Goal: Task Accomplishment & Management: Manage account settings

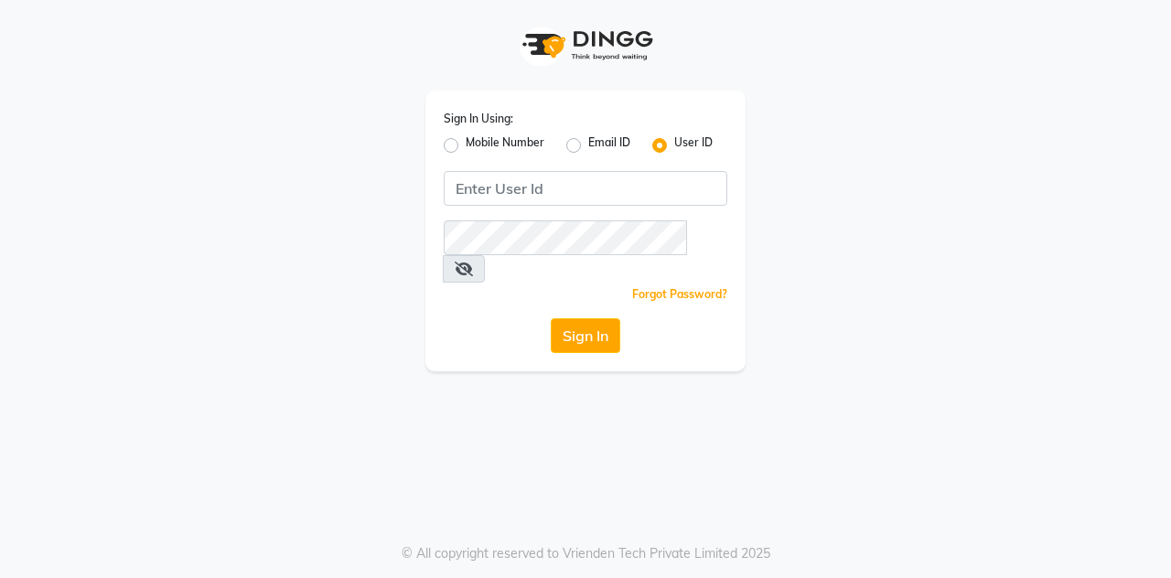
click at [580, 318] on button "Sign In" at bounding box center [586, 335] width 70 height 35
click at [571, 318] on button "Sign In" at bounding box center [586, 335] width 70 height 35
click at [694, 287] on link "Forgot Password?" at bounding box center [679, 294] width 95 height 14
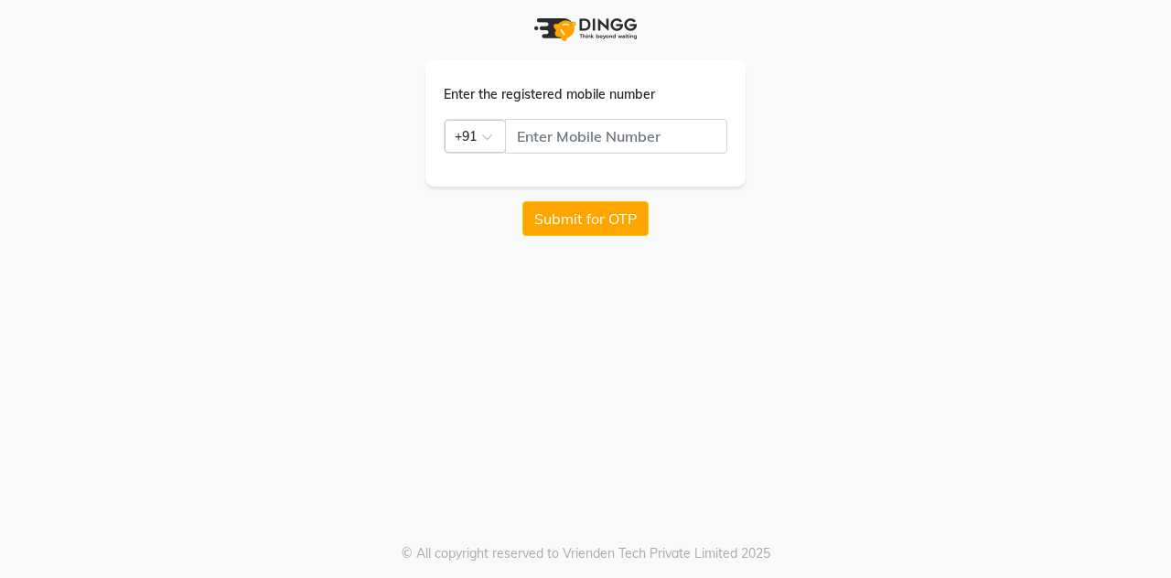
click at [659, 381] on div "Enter the registered mobile number Country Code × +91 Submit for OTP © All copy…" at bounding box center [585, 289] width 1171 height 578
click at [291, 176] on div "Enter the registered mobile number Country Code × +91 Submit for OTP" at bounding box center [585, 118] width 1043 height 236
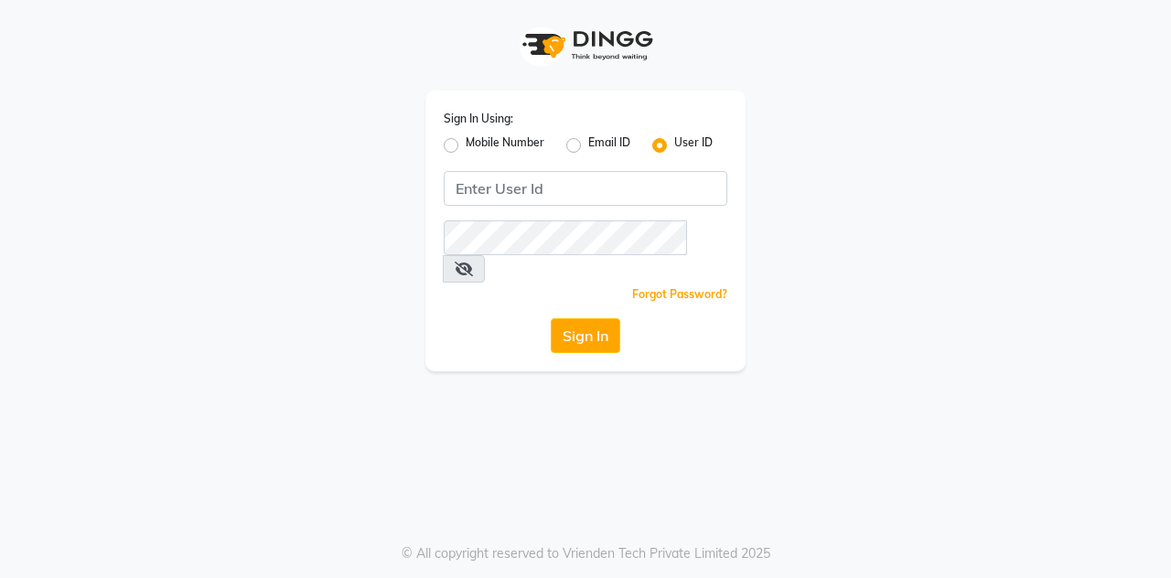
click at [586, 318] on button "Sign In" at bounding box center [586, 335] width 70 height 35
click at [473, 262] on icon at bounding box center [464, 269] width 18 height 15
click at [471, 262] on icon at bounding box center [463, 269] width 16 height 15
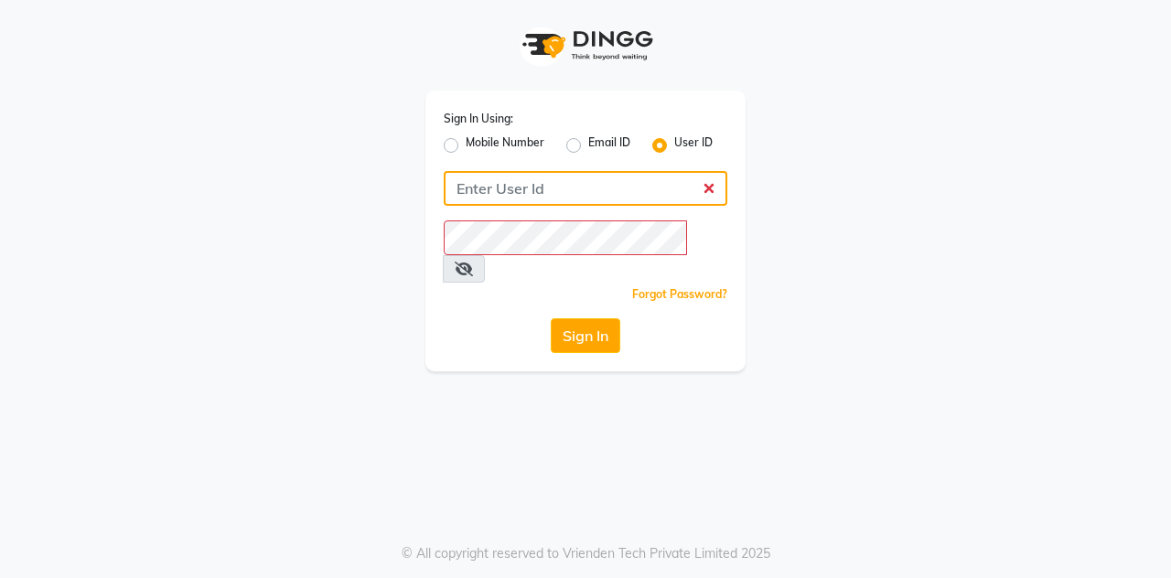
click at [577, 185] on input "Username" at bounding box center [586, 188] width 284 height 35
type input "Saammysalon"
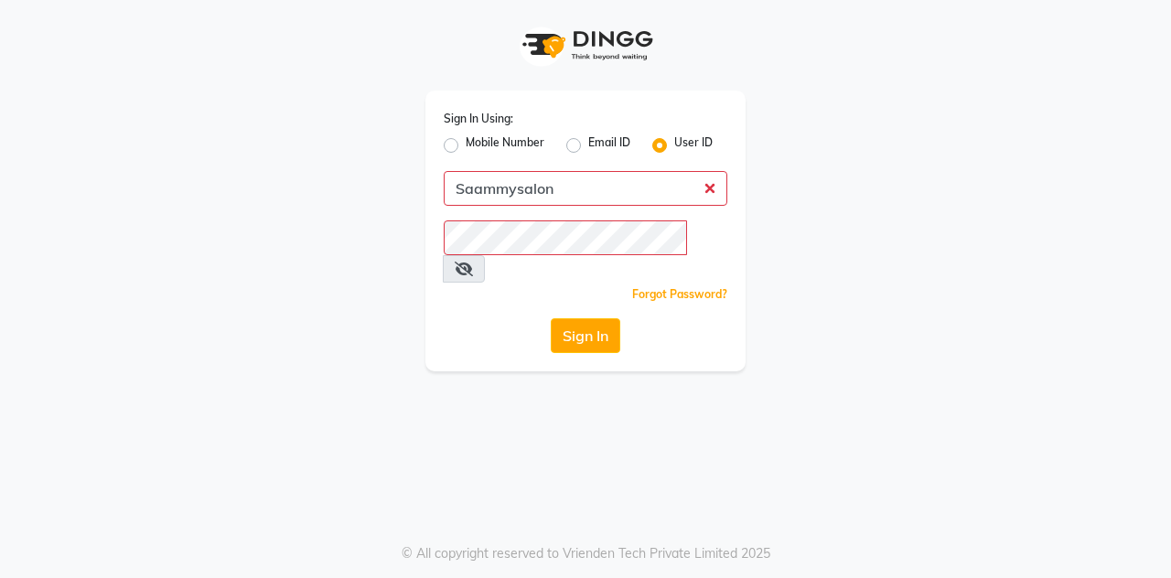
click at [551, 318] on button "Sign In" at bounding box center [586, 335] width 70 height 35
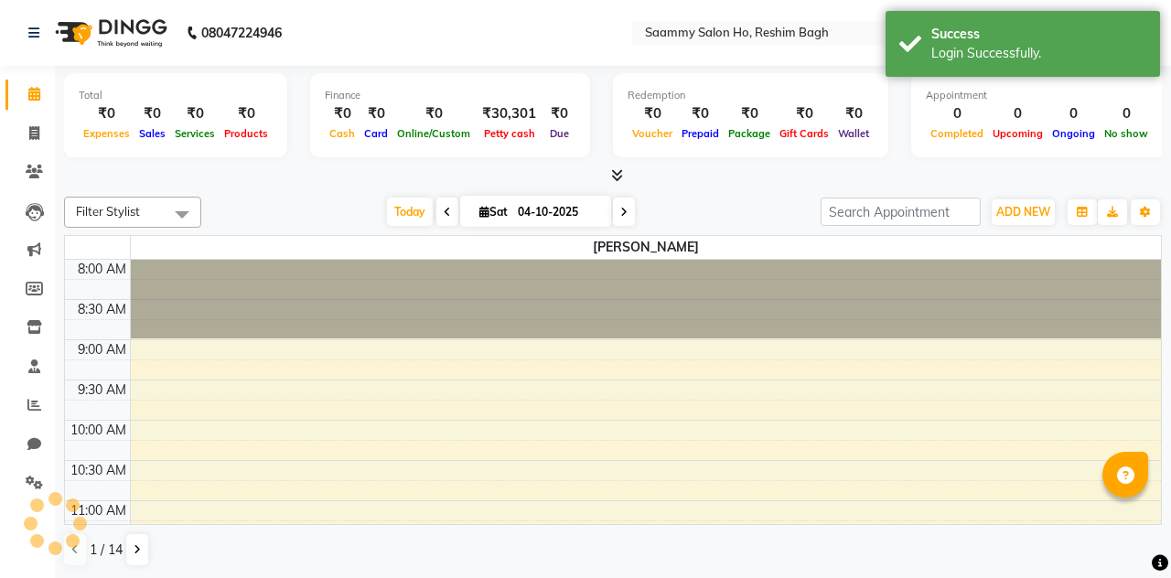
select select "en"
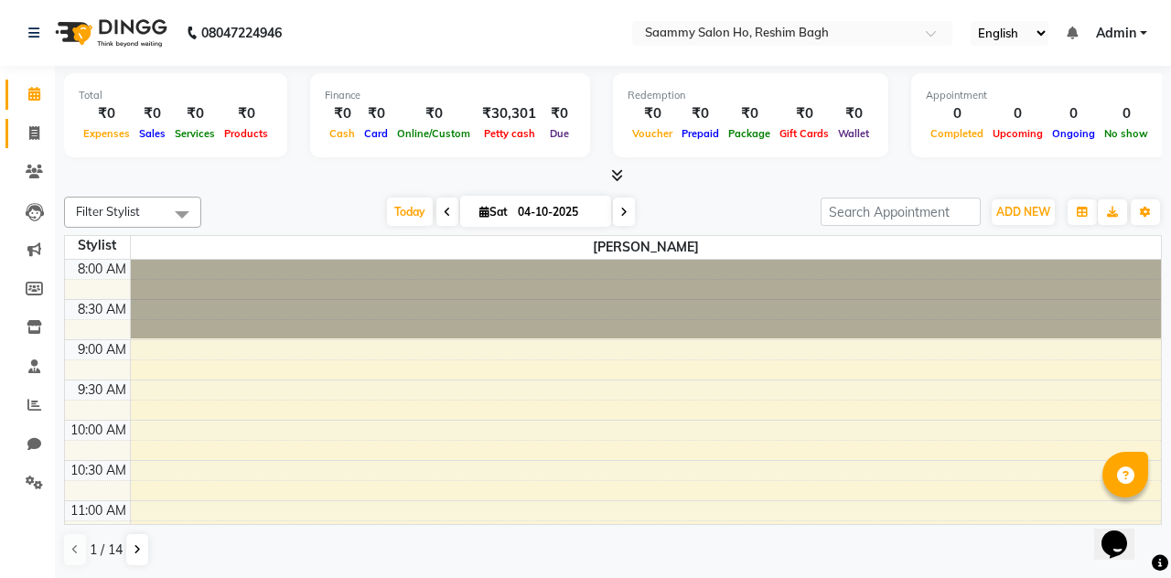
click at [27, 143] on span at bounding box center [34, 134] width 32 height 21
select select "8133"
select select "service"
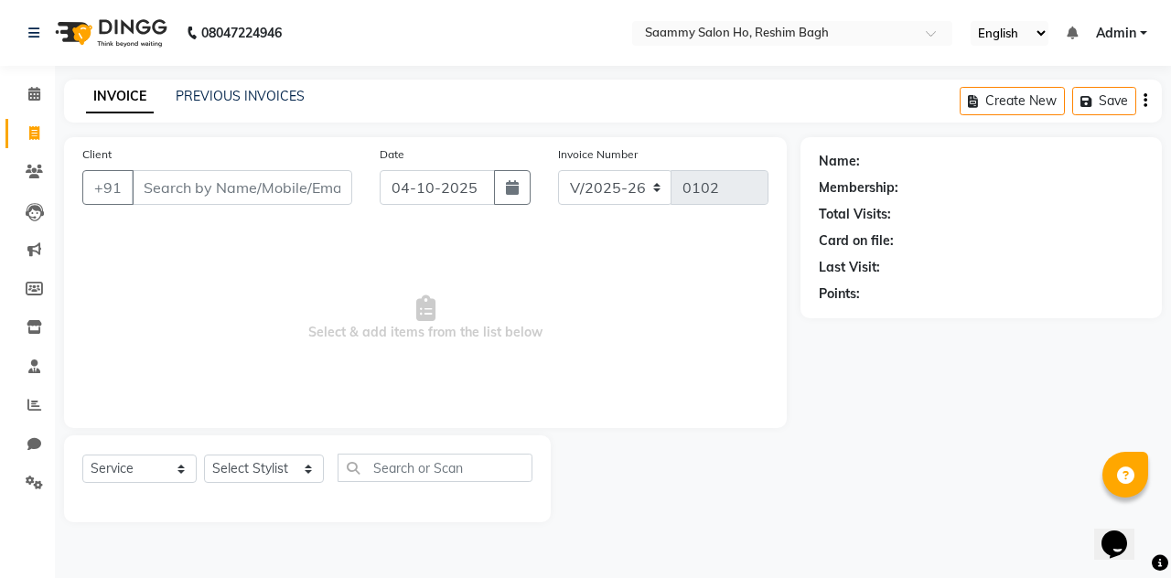
click at [29, 137] on icon at bounding box center [34, 133] width 10 height 14
click at [26, 90] on span at bounding box center [34, 94] width 32 height 21
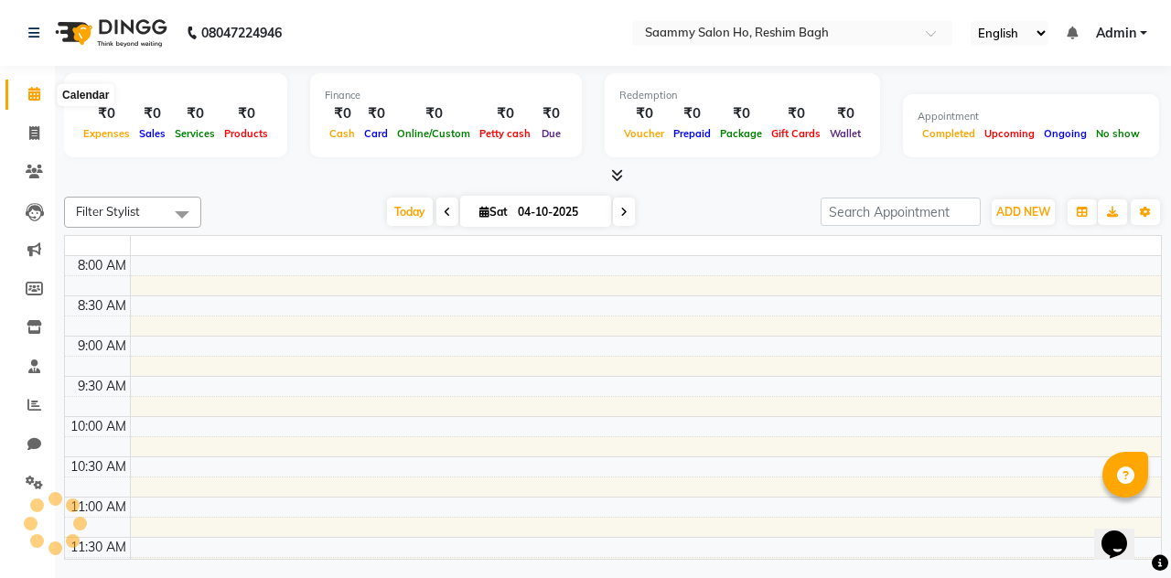
click at [33, 102] on span at bounding box center [34, 94] width 32 height 21
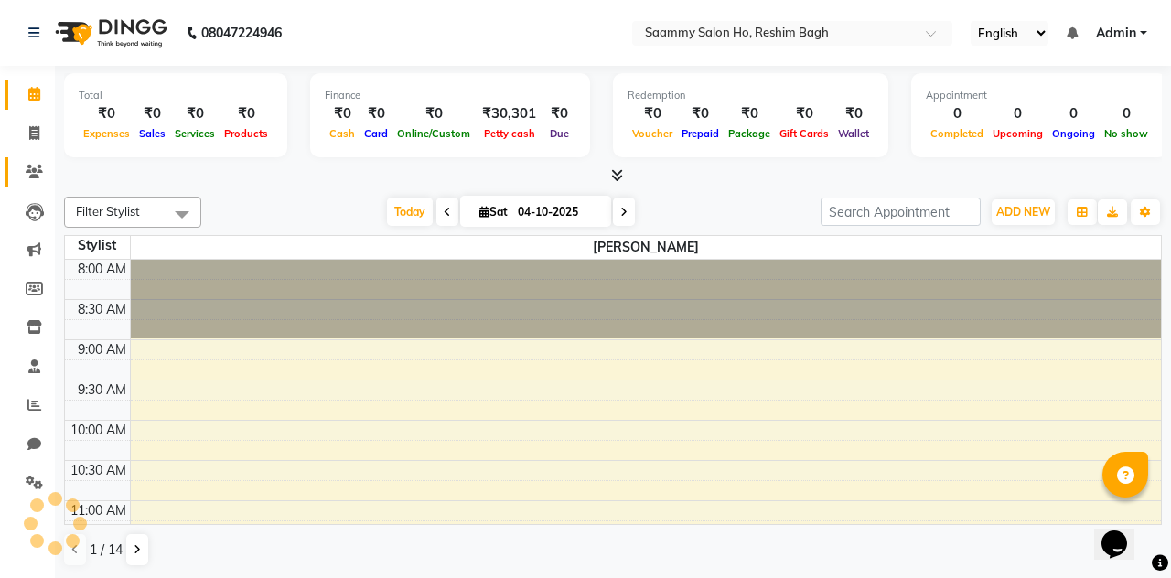
click at [28, 180] on span at bounding box center [34, 172] width 32 height 21
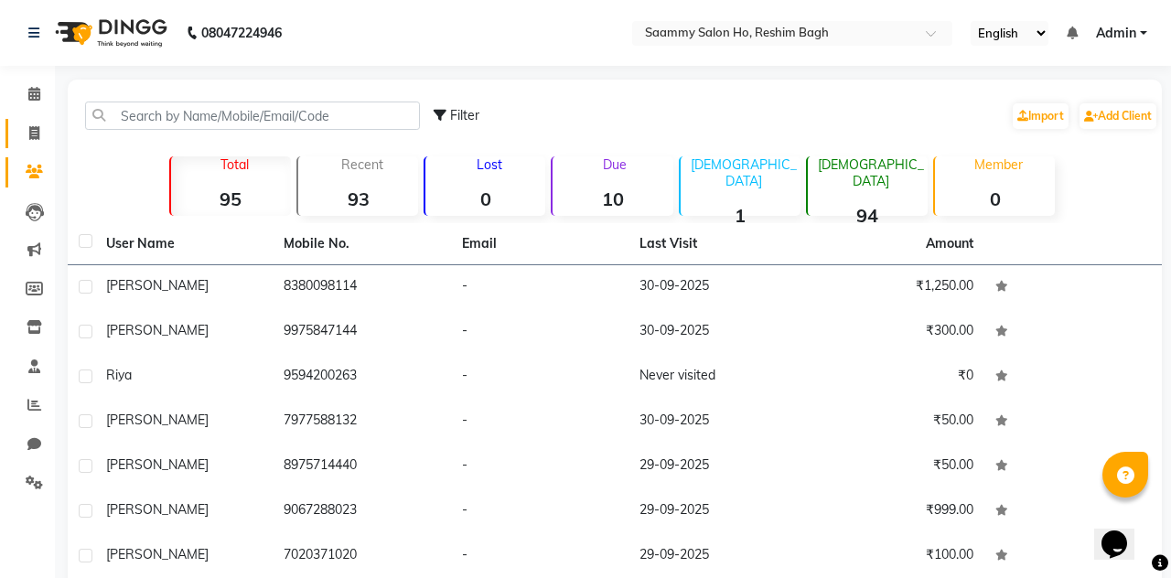
click at [26, 135] on span at bounding box center [34, 134] width 32 height 21
select select "8133"
select select "service"
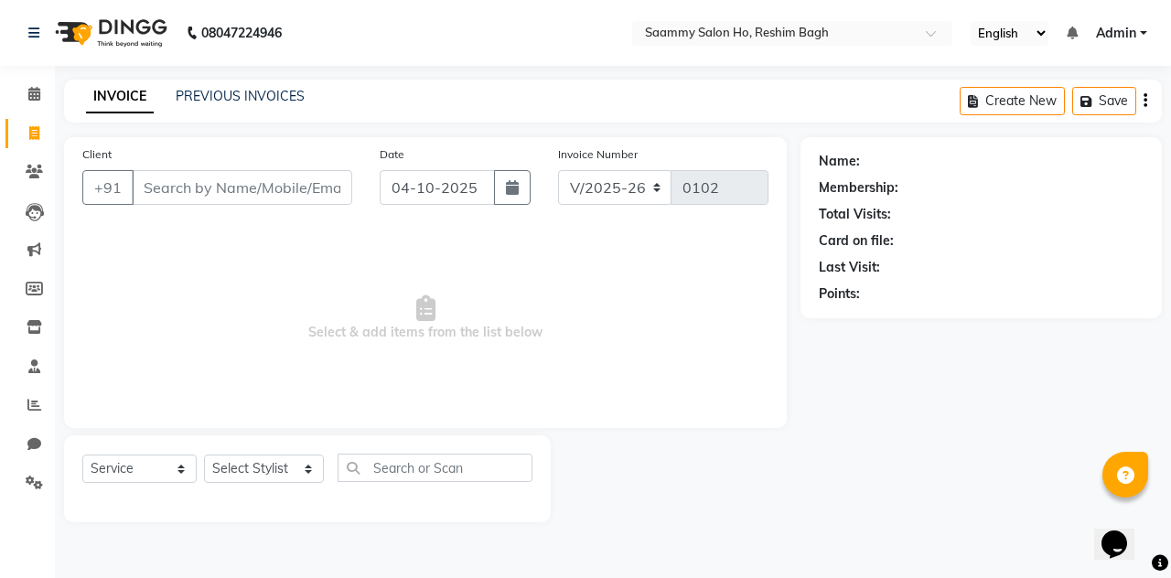
click at [509, 185] on icon "button" at bounding box center [512, 187] width 13 height 15
select select "10"
select select "2025"
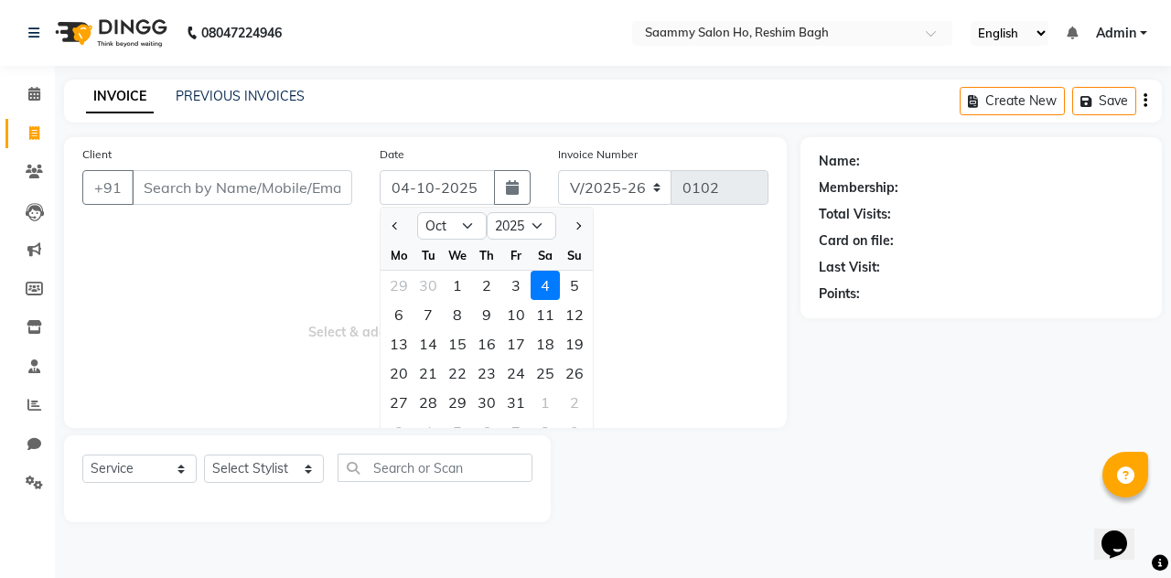
click at [458, 280] on div "1" at bounding box center [457, 285] width 29 height 29
type input "01-10-2025"
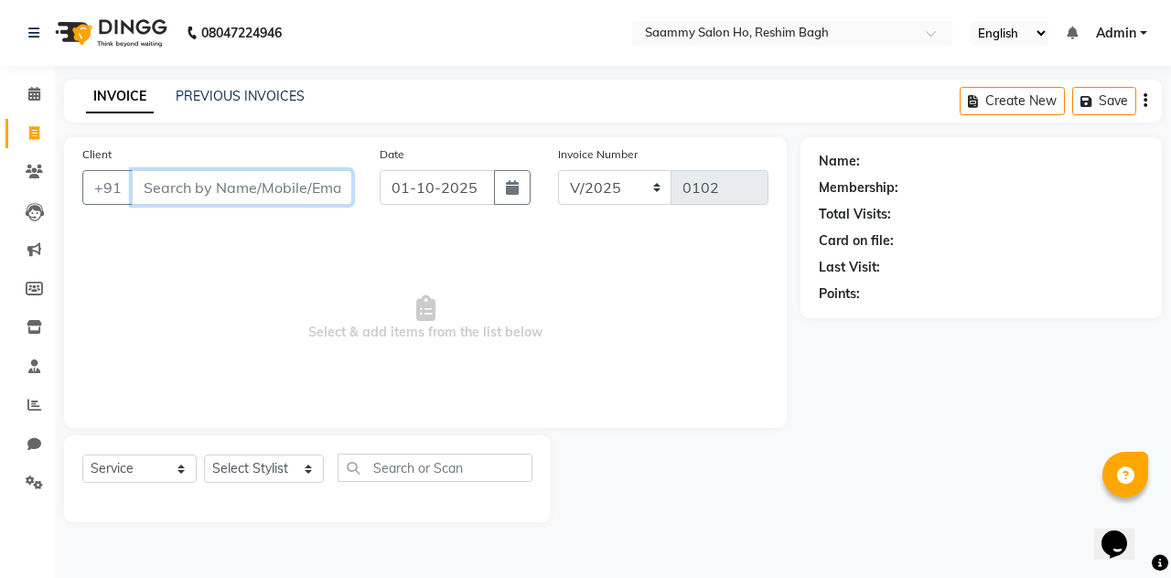
click at [249, 183] on input "Client" at bounding box center [242, 187] width 221 height 35
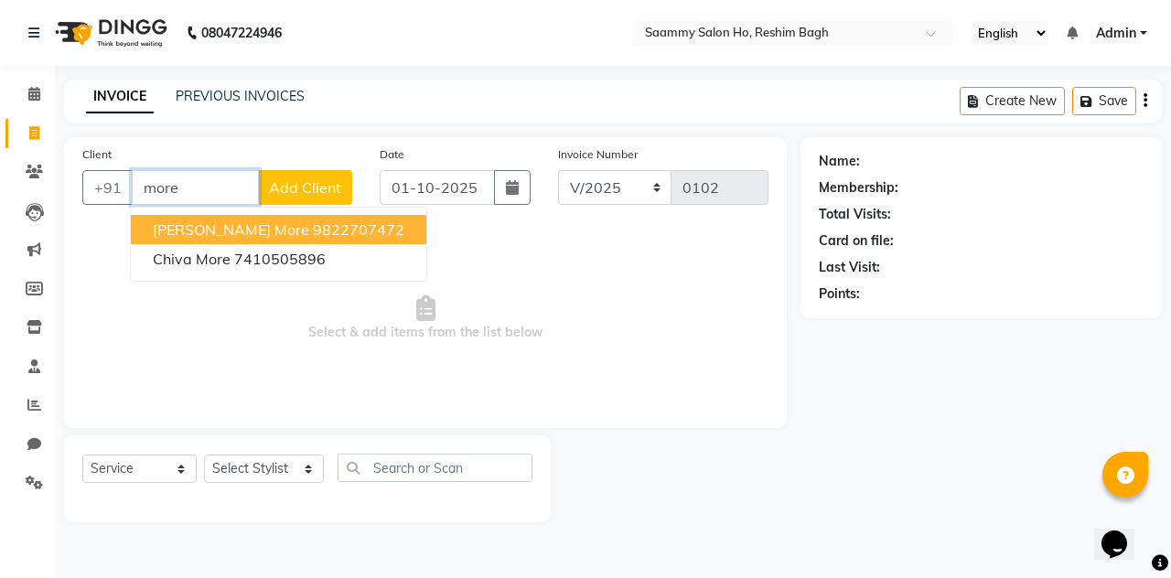
click at [314, 221] on ngb-highlight "9822707472" at bounding box center [358, 230] width 91 height 18
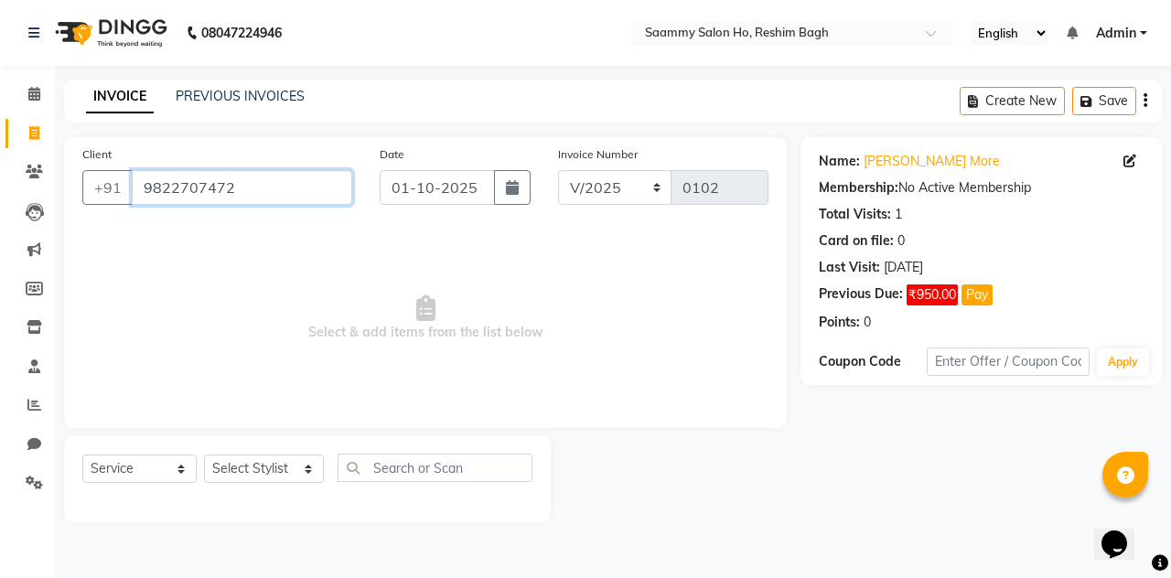
click at [305, 194] on input "9822707472" at bounding box center [242, 187] width 221 height 35
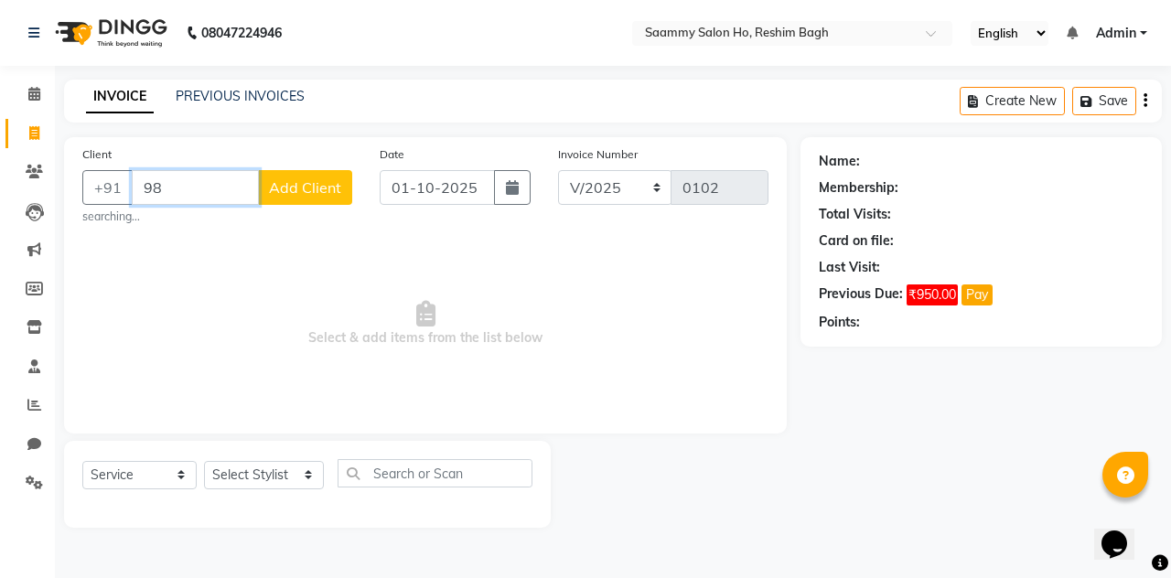
type input "9"
type input "8766910065"
click at [326, 183] on span "Add Client" at bounding box center [305, 187] width 72 height 18
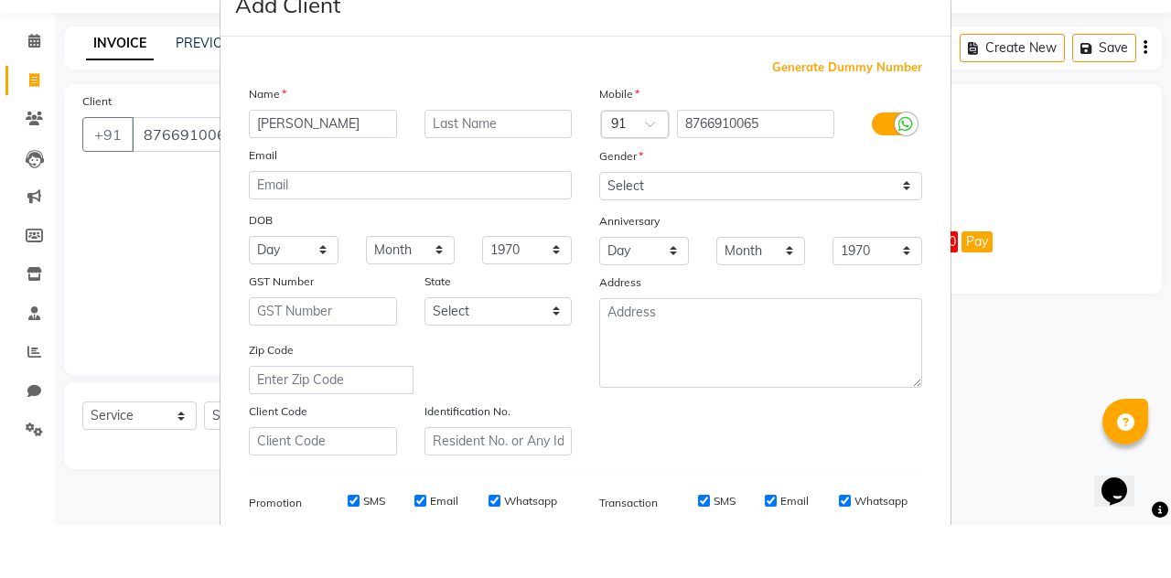
type input "[PERSON_NAME]"
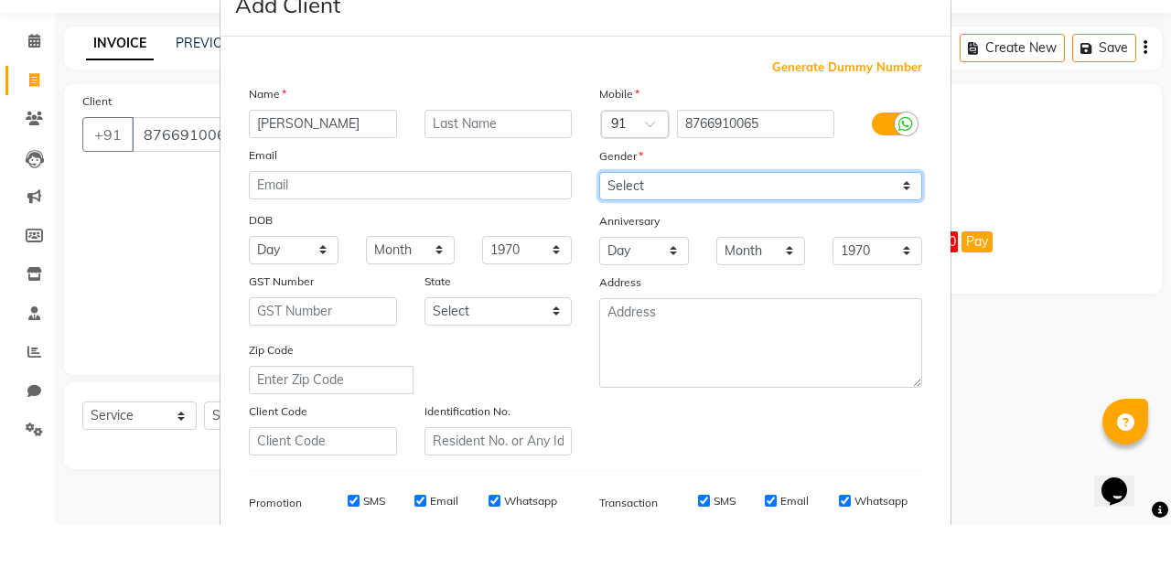
click at [907, 230] on select "Select [DEMOGRAPHIC_DATA] [DEMOGRAPHIC_DATA] Other Prefer Not To Say" at bounding box center [760, 239] width 323 height 28
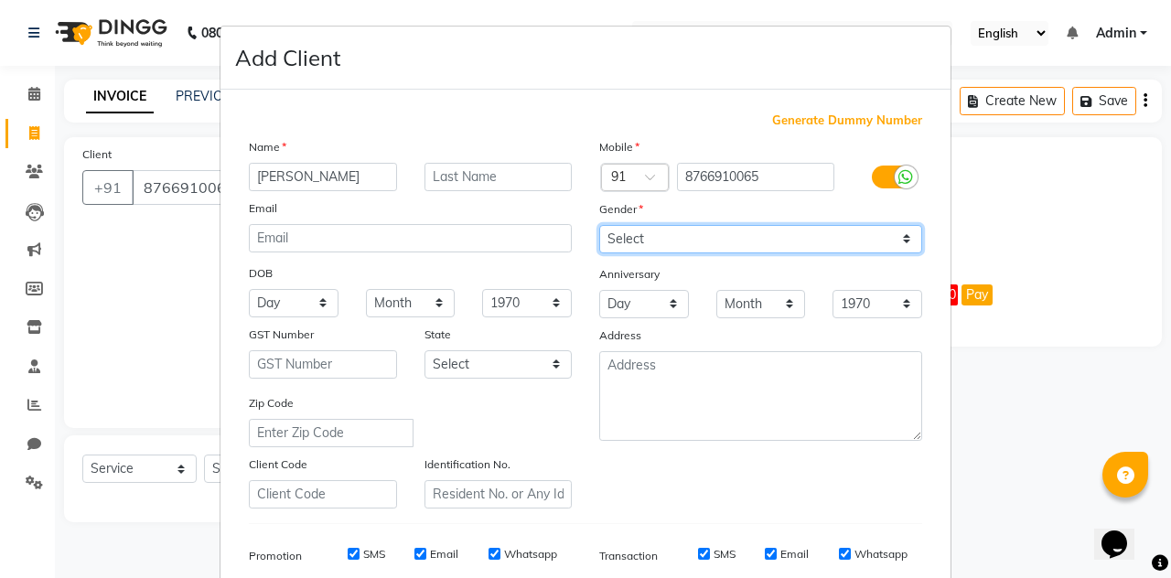
select select "[DEMOGRAPHIC_DATA]"
click at [599, 225] on select "Select [DEMOGRAPHIC_DATA] [DEMOGRAPHIC_DATA] Other Prefer Not To Say" at bounding box center [760, 239] width 323 height 28
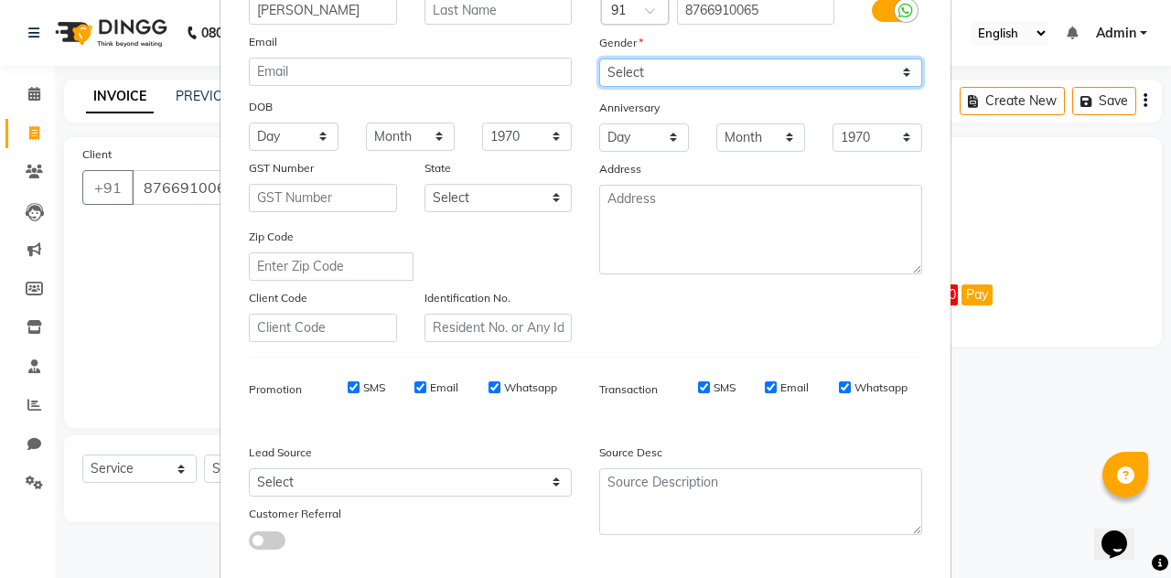
scroll to position [169, 0]
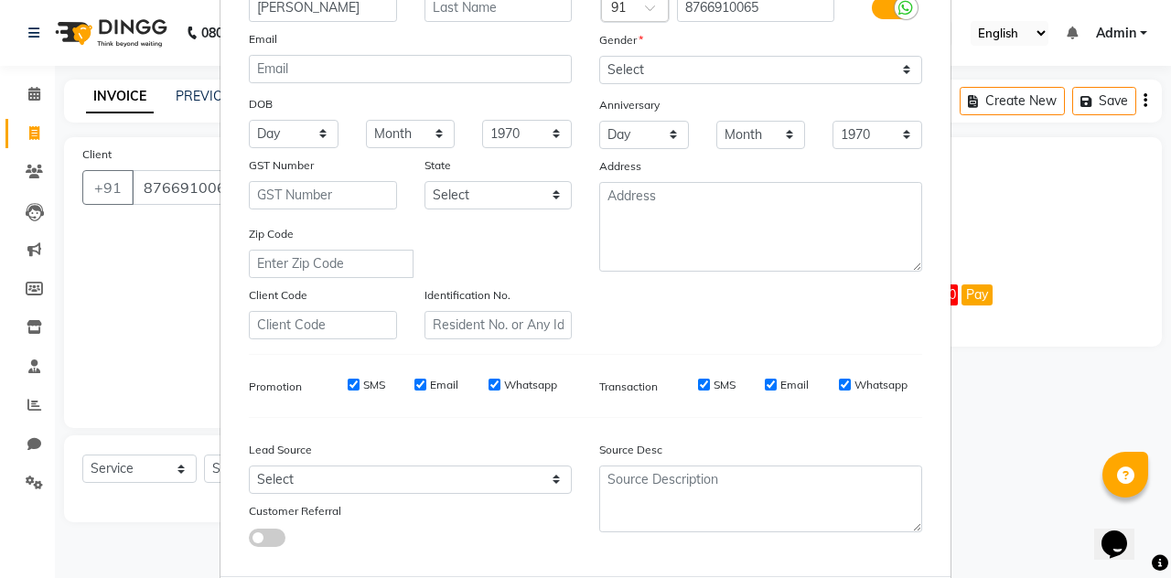
select select
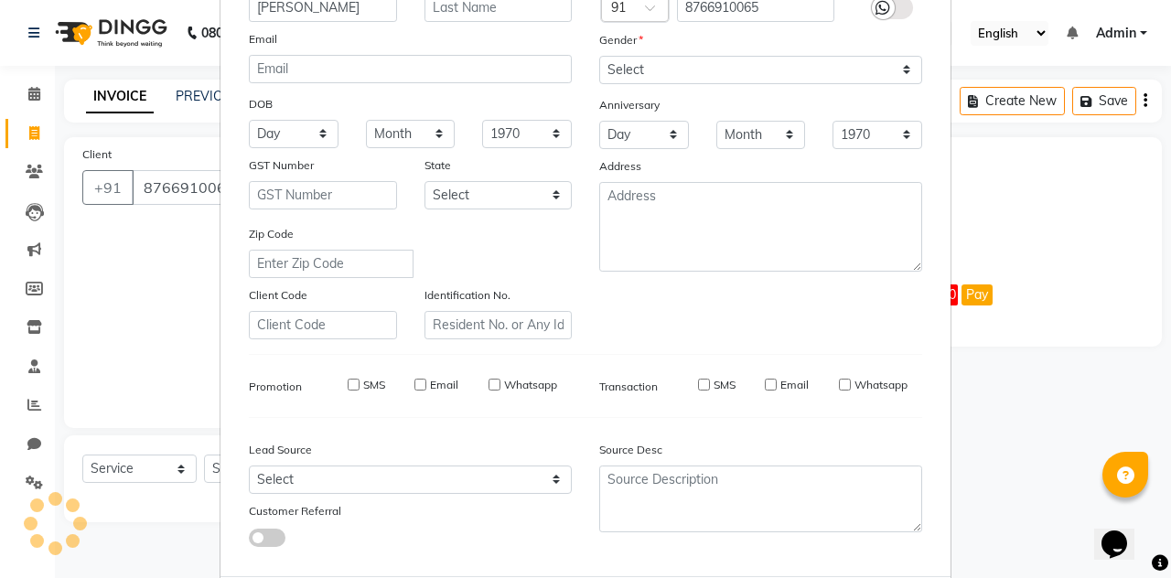
select select
checkbox input "false"
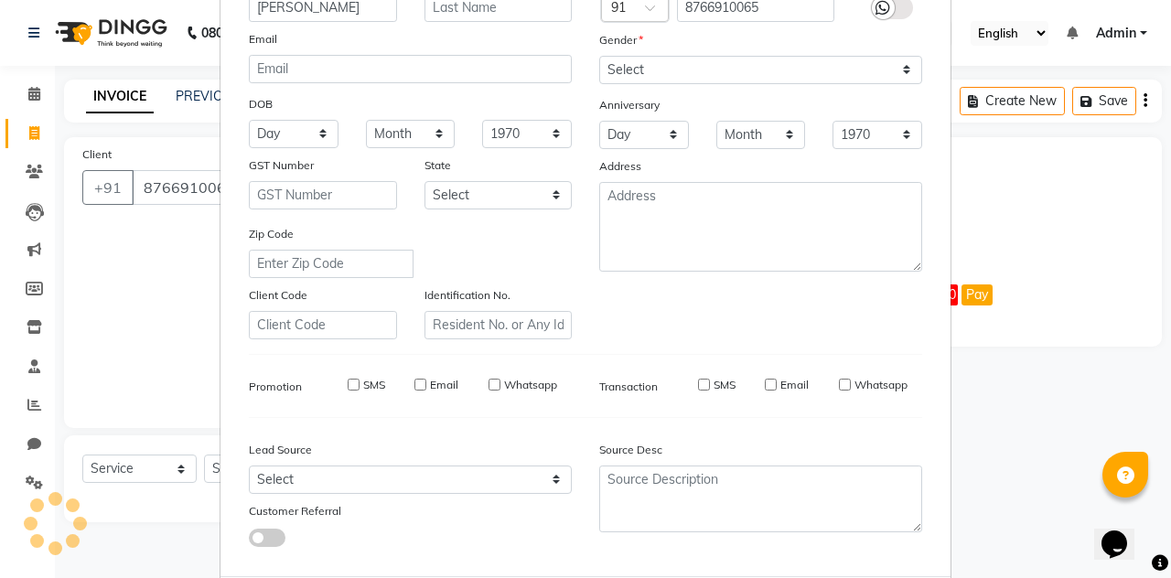
checkbox input "false"
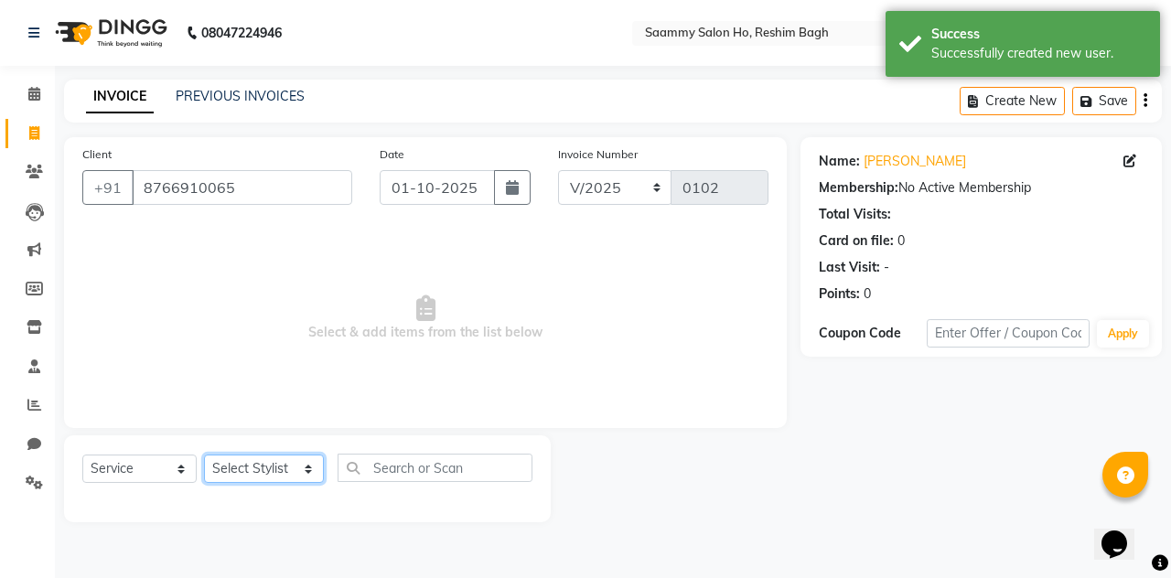
click at [307, 470] on select "Select Stylist [PERSON_NAME] [PERSON_NAME] Ayodhya Nagar Manager [PERSON_NAME] …" at bounding box center [264, 469] width 120 height 28
select select "92316"
click at [204, 455] on select "Select Stylist [PERSON_NAME] [PERSON_NAME] Ayodhya Nagar Manager [PERSON_NAME] …" at bounding box center [264, 469] width 120 height 28
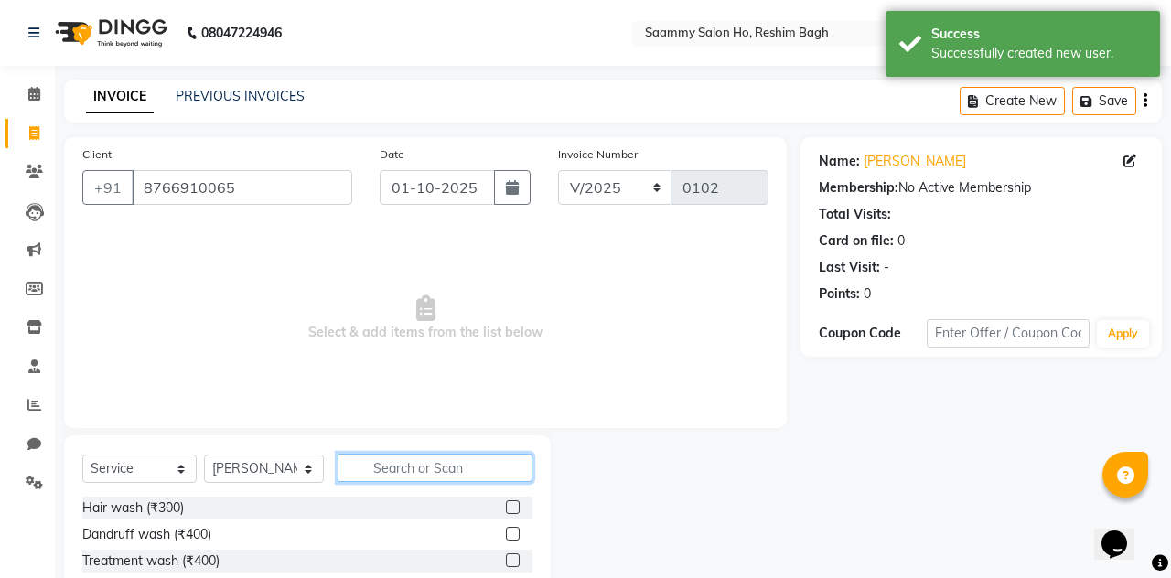
click at [472, 468] on input "text" at bounding box center [435, 468] width 194 height 28
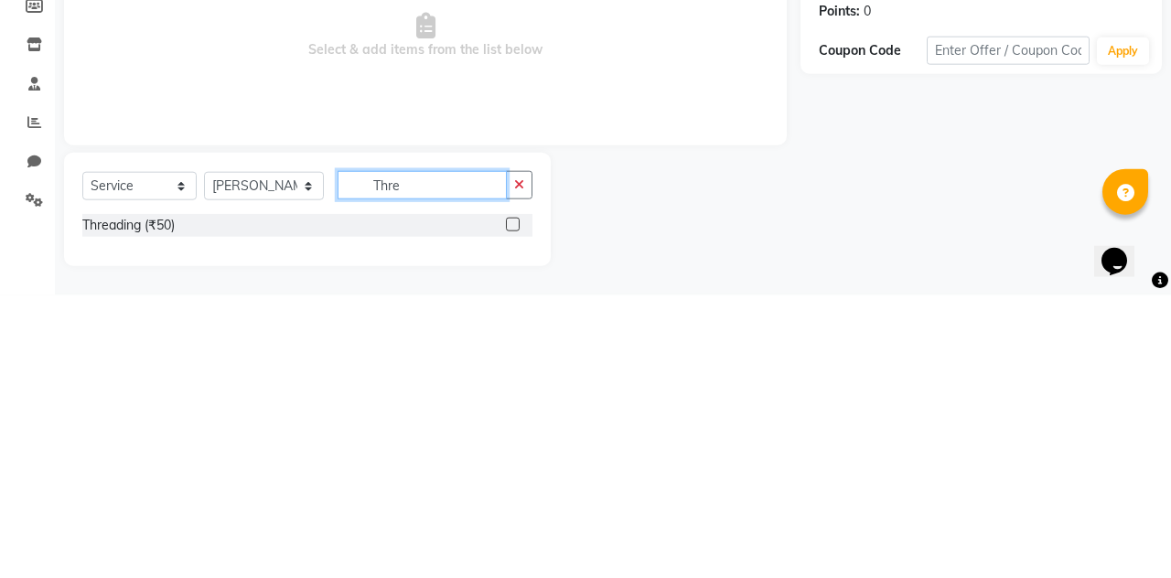
type input "Thre"
click at [511, 505] on label at bounding box center [513, 507] width 14 height 14
click at [511, 505] on input "checkbox" at bounding box center [512, 508] width 12 height 12
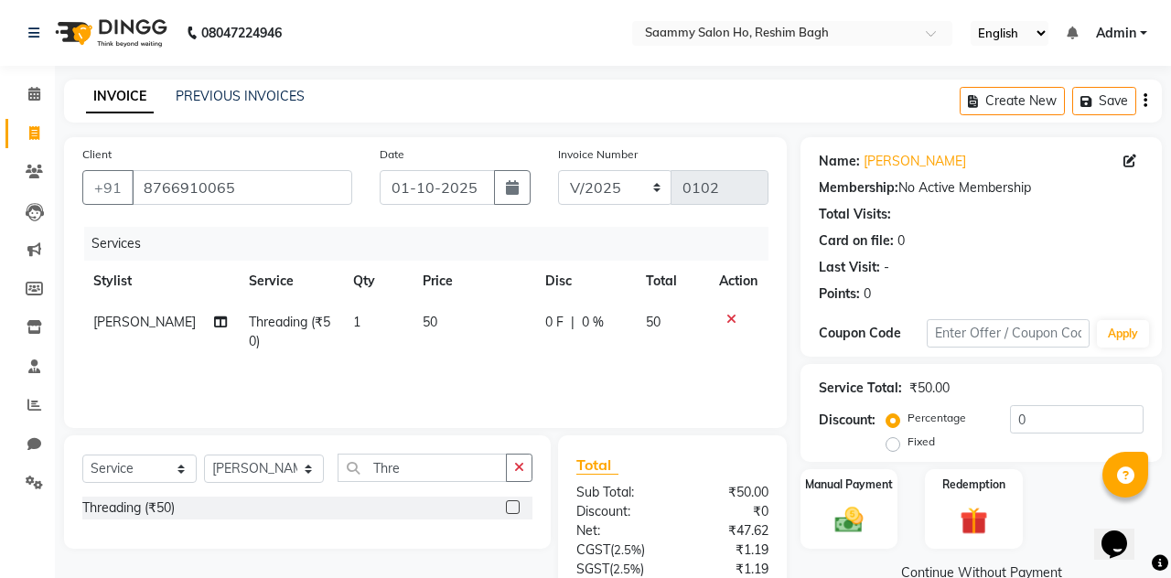
click at [511, 505] on label at bounding box center [513, 507] width 14 height 14
click at [511, 505] on input "checkbox" at bounding box center [512, 508] width 12 height 12
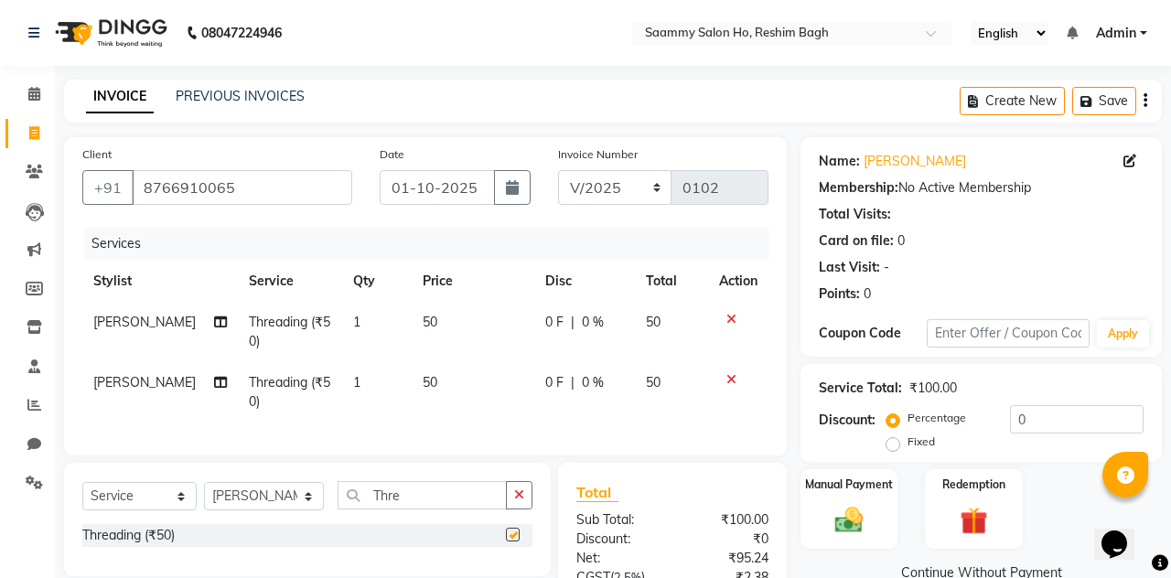
checkbox input "false"
click at [734, 378] on icon at bounding box center [731, 379] width 10 height 13
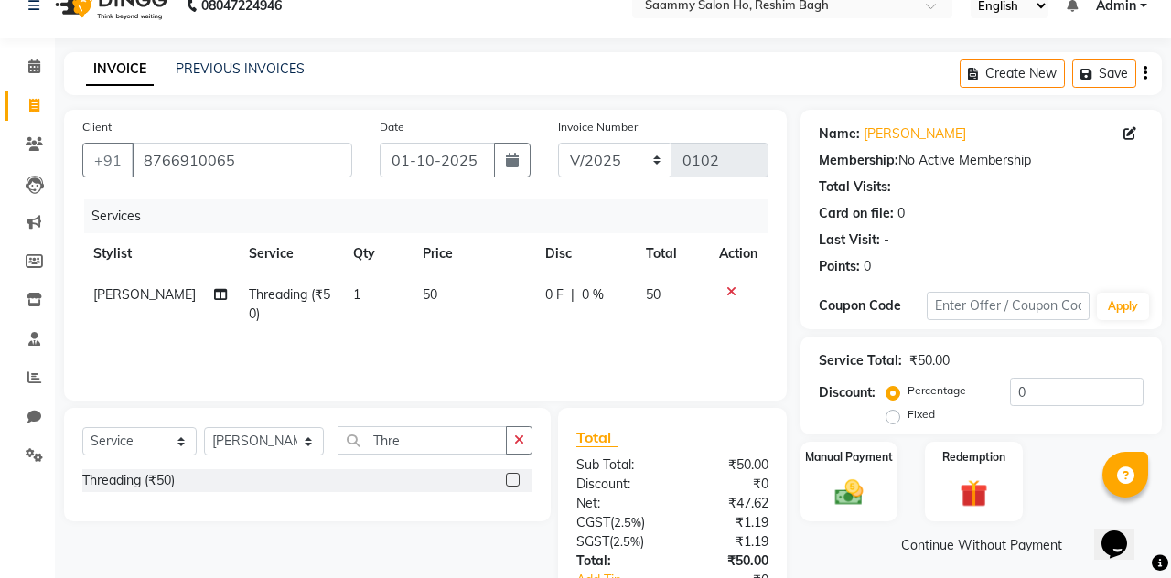
scroll to position [64, 0]
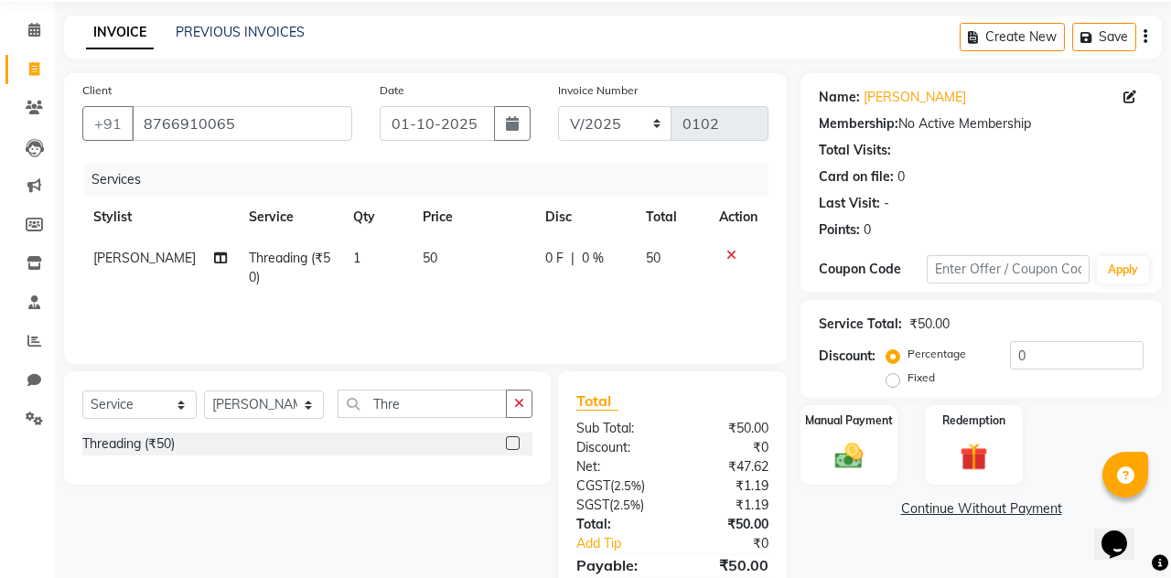
click at [844, 465] on img at bounding box center [849, 456] width 46 height 32
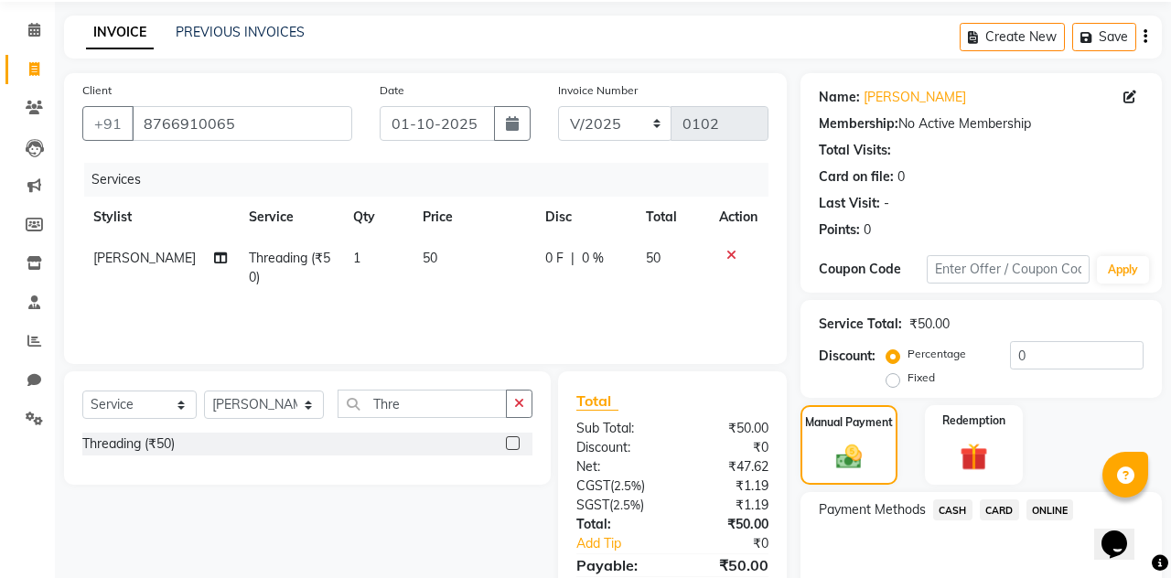
click at [1050, 514] on span "ONLINE" at bounding box center [1051, 510] width 48 height 21
click at [957, 507] on span "CASH" at bounding box center [952, 510] width 39 height 21
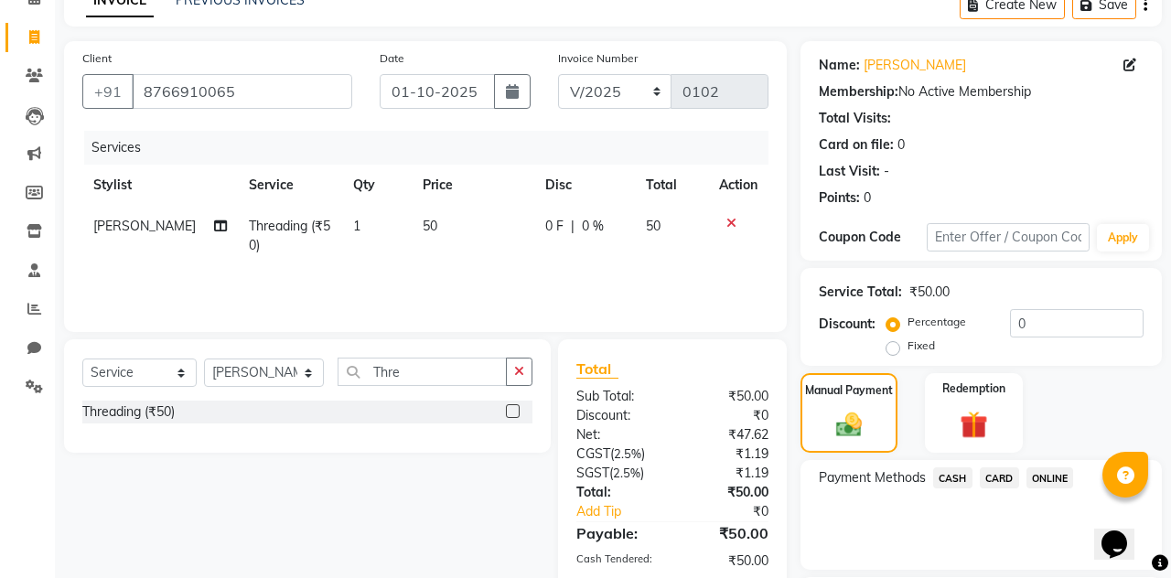
scroll to position [167, 0]
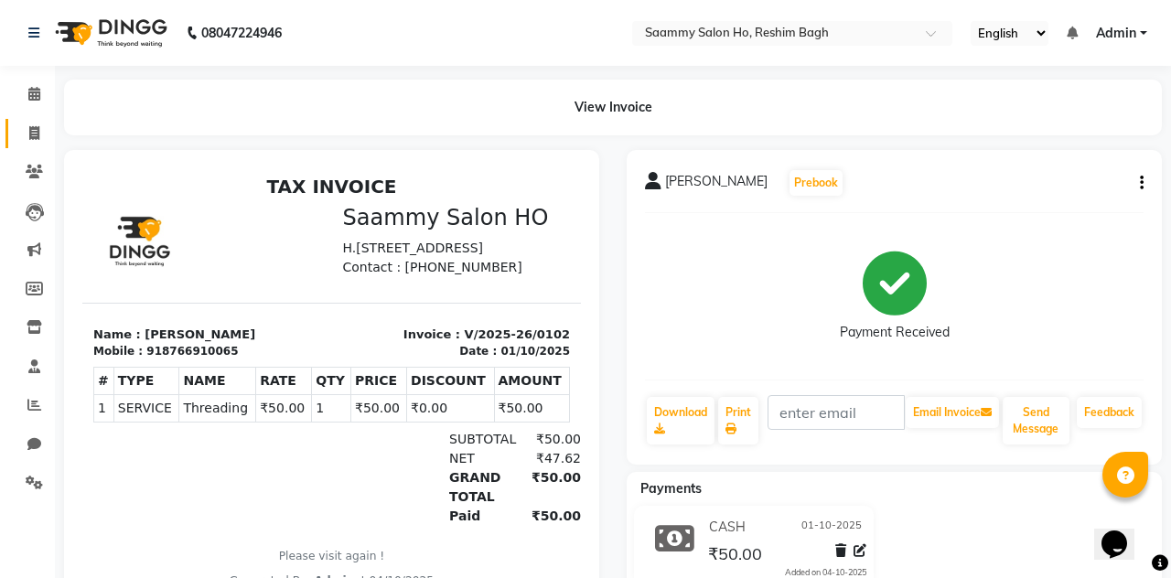
click at [46, 132] on span at bounding box center [34, 134] width 32 height 21
select select "8133"
select select "service"
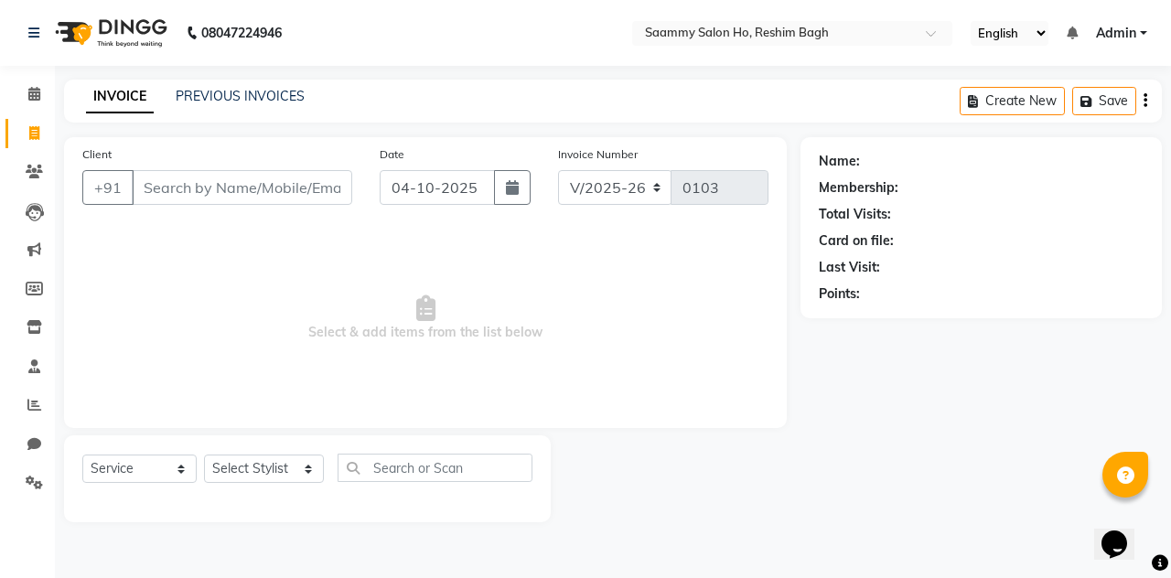
click at [513, 194] on icon "button" at bounding box center [512, 187] width 13 height 15
select select "10"
select select "2025"
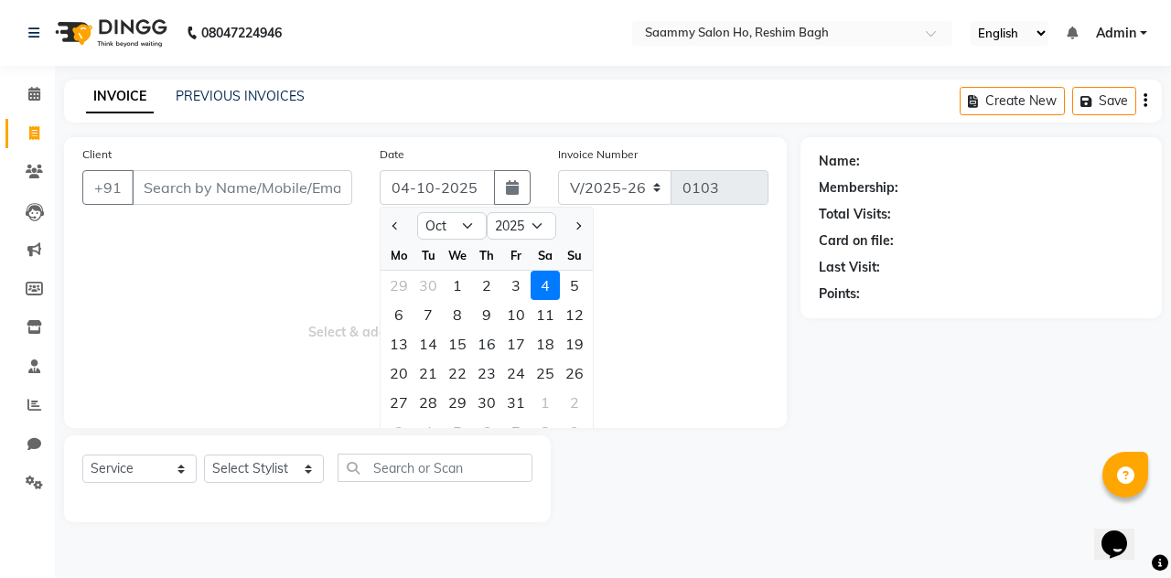
click at [468, 278] on div "1" at bounding box center [457, 285] width 29 height 29
type input "01-10-2025"
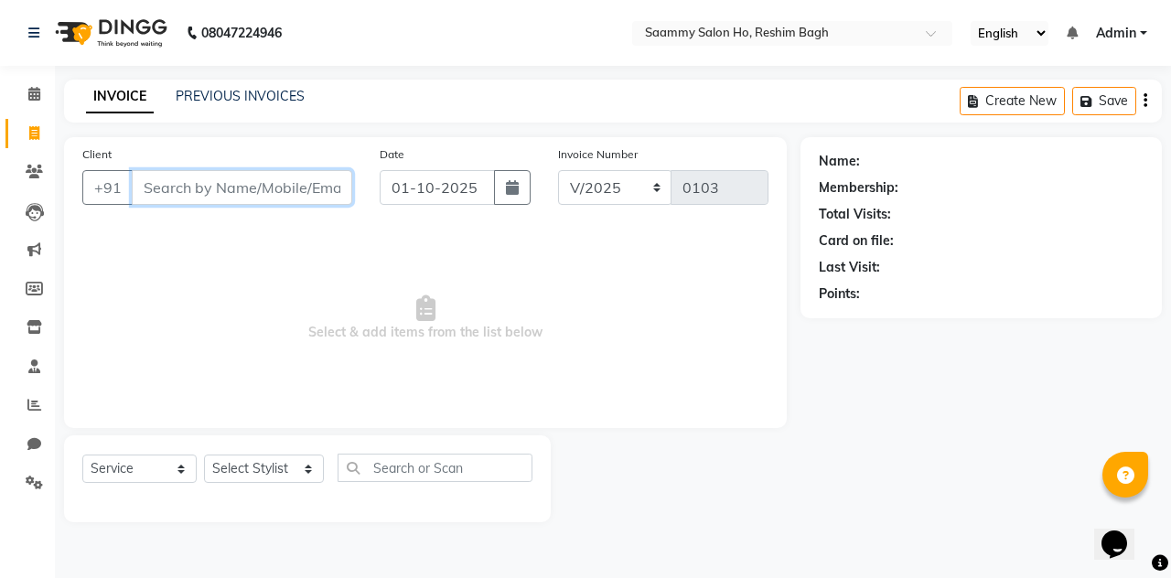
click at [270, 192] on input "Client" at bounding box center [242, 187] width 221 height 35
click at [286, 192] on input "86" at bounding box center [242, 187] width 221 height 35
type input "8657014229"
click at [333, 182] on span "Add Client" at bounding box center [305, 187] width 72 height 18
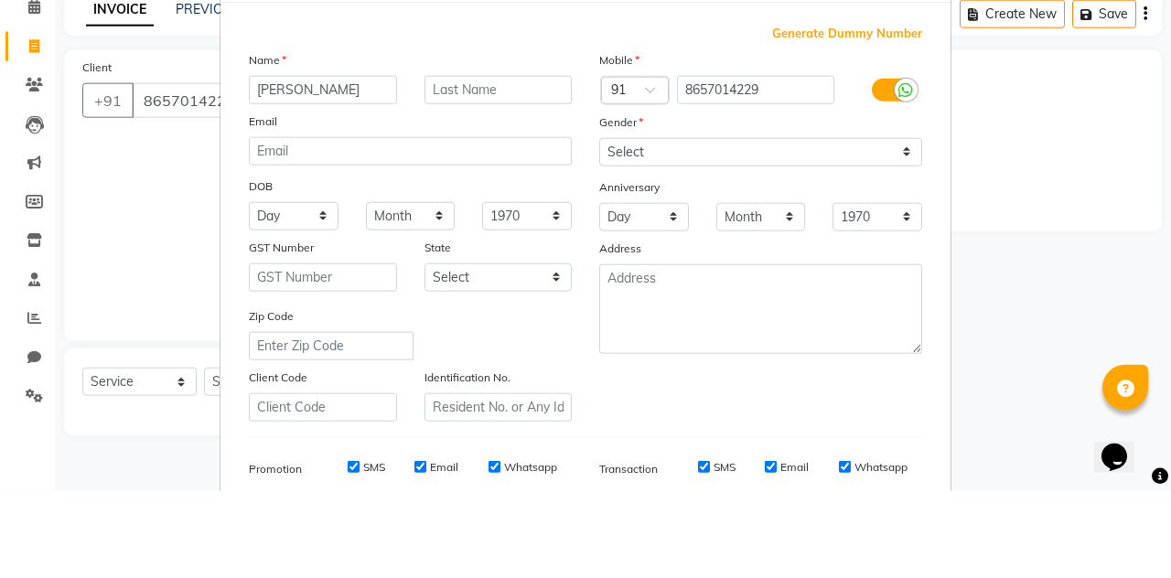
type input "[PERSON_NAME]"
click at [907, 243] on select "Select [DEMOGRAPHIC_DATA] [DEMOGRAPHIC_DATA] Other Prefer Not To Say" at bounding box center [760, 239] width 323 height 28
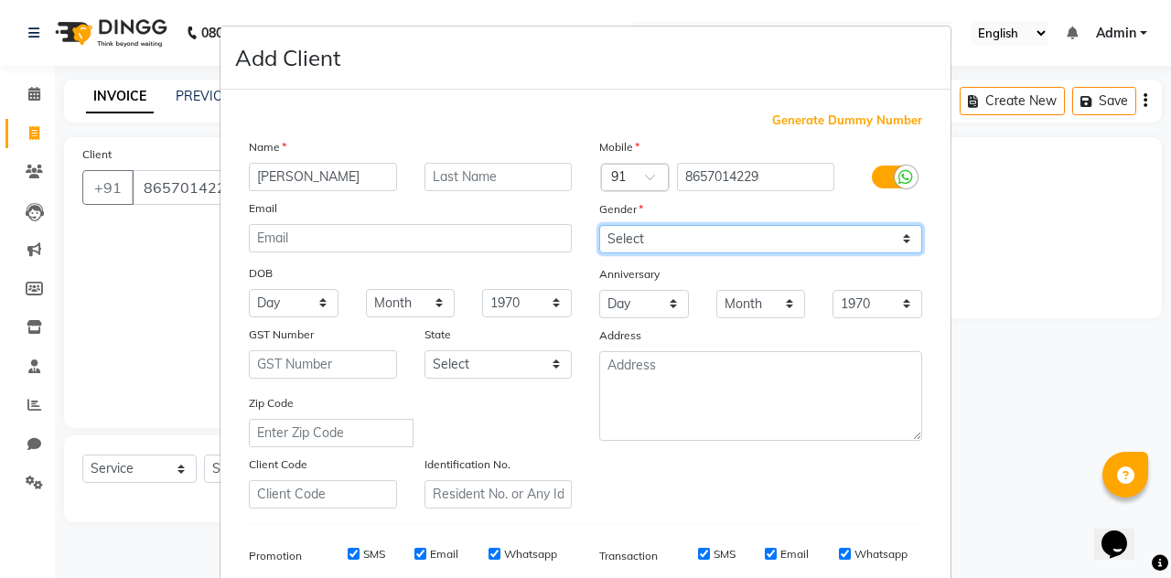
select select "[DEMOGRAPHIC_DATA]"
click at [599, 225] on select "Select [DEMOGRAPHIC_DATA] [DEMOGRAPHIC_DATA] Other Prefer Not To Say" at bounding box center [760, 239] width 323 height 28
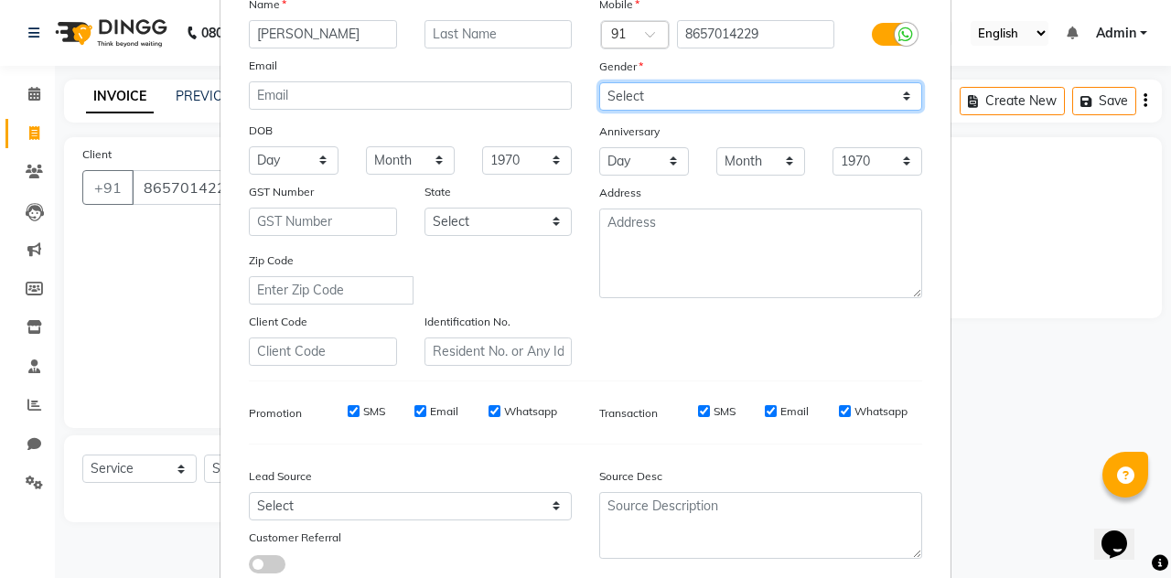
scroll to position [169, 0]
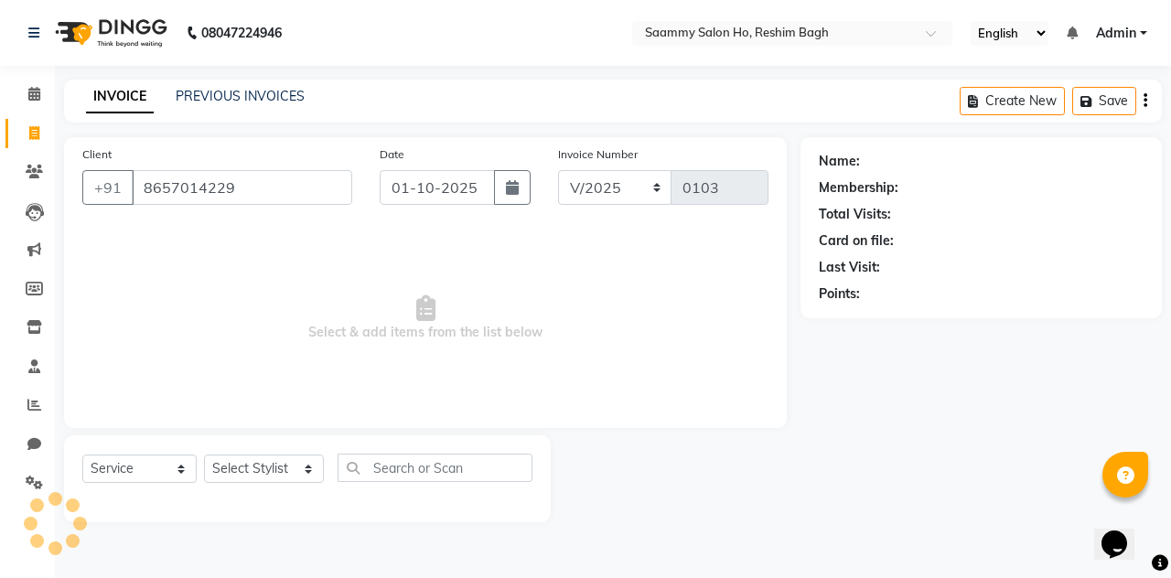
select select
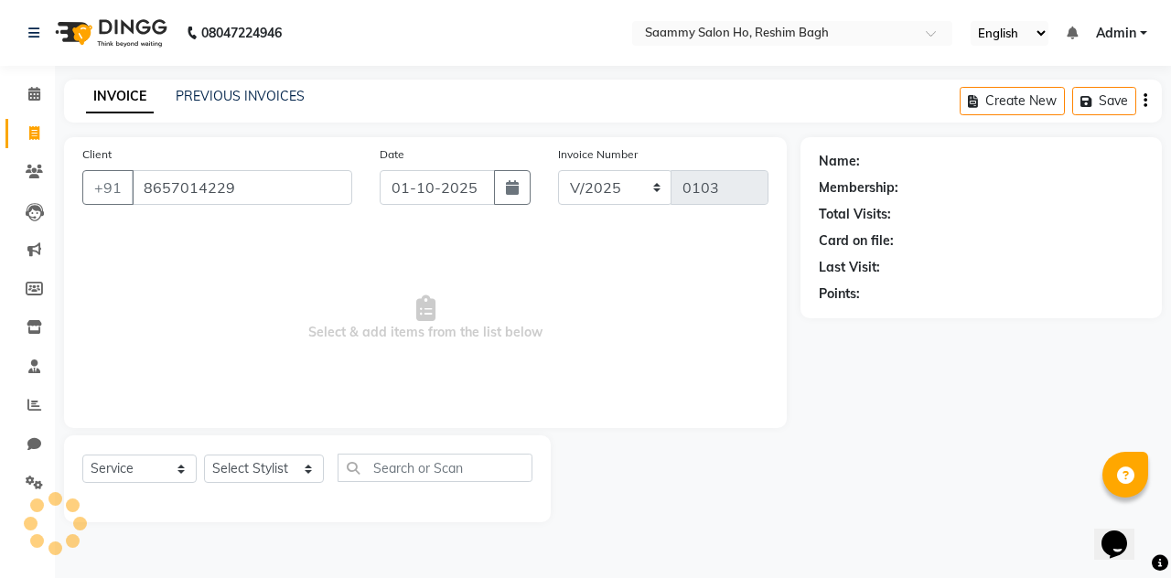
select select
checkbox input "false"
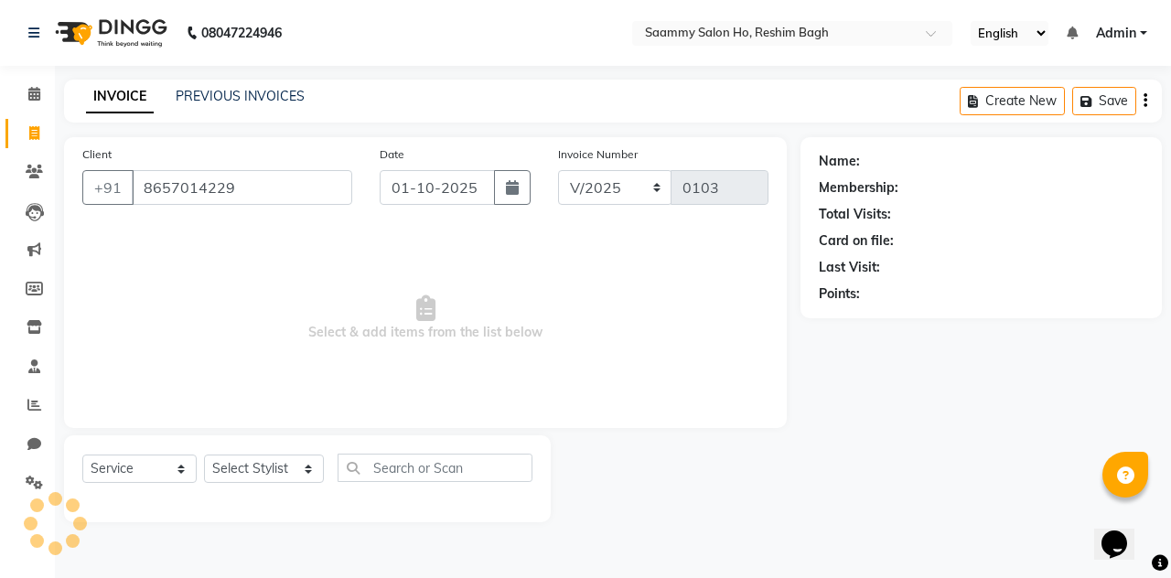
checkbox input "false"
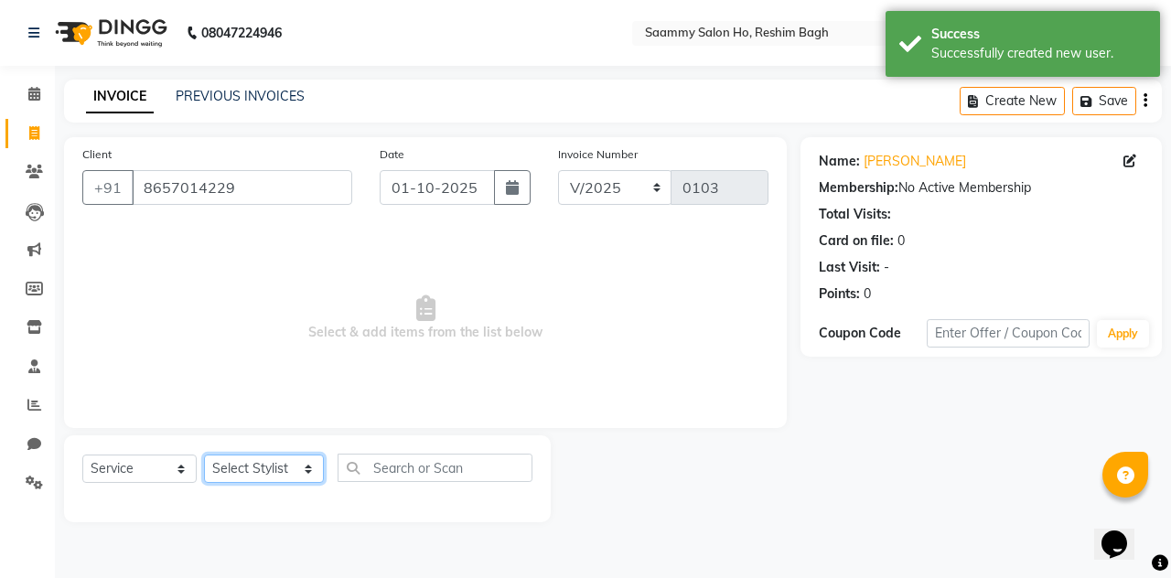
click at [304, 468] on select "Select Stylist [PERSON_NAME] [PERSON_NAME] Ayodhya Nagar Manager [PERSON_NAME] …" at bounding box center [264, 469] width 120 height 28
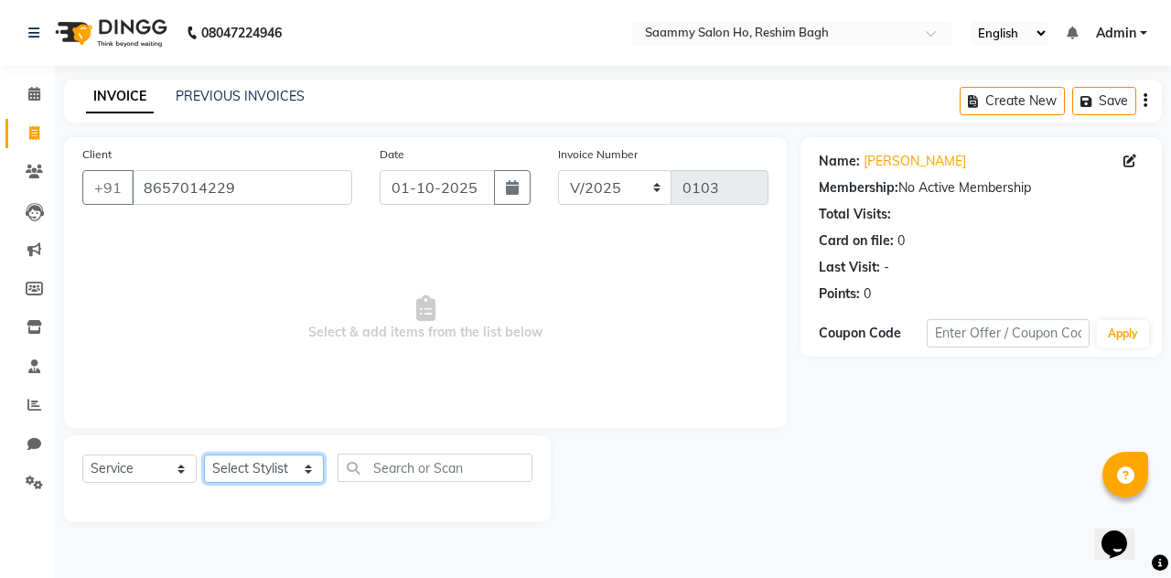
select select "92311"
click at [204, 455] on select "Select Stylist [PERSON_NAME] [PERSON_NAME] Ayodhya Nagar Manager [PERSON_NAME] …" at bounding box center [264, 469] width 120 height 28
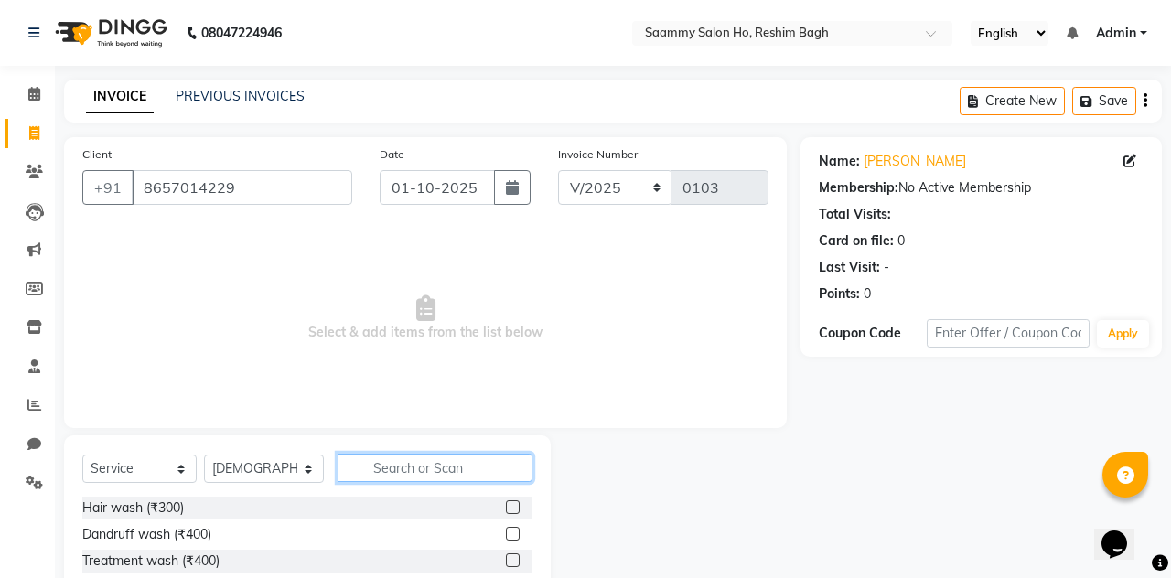
click at [495, 470] on input "text" at bounding box center [435, 468] width 194 height 28
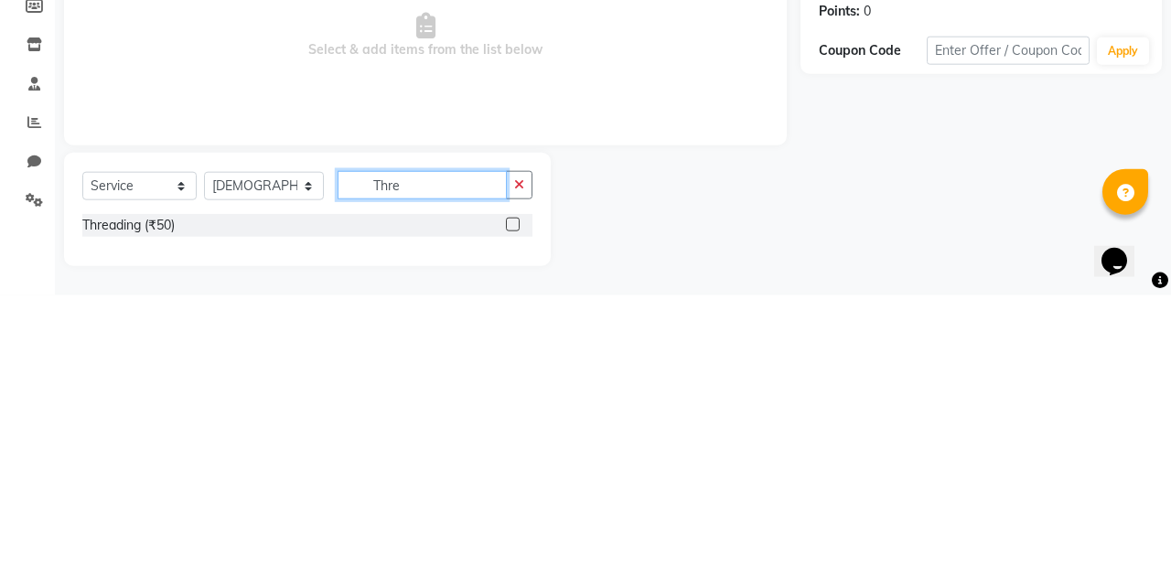
type input "Thre"
click at [511, 505] on label at bounding box center [513, 507] width 14 height 14
click at [511, 505] on input "checkbox" at bounding box center [512, 508] width 12 height 12
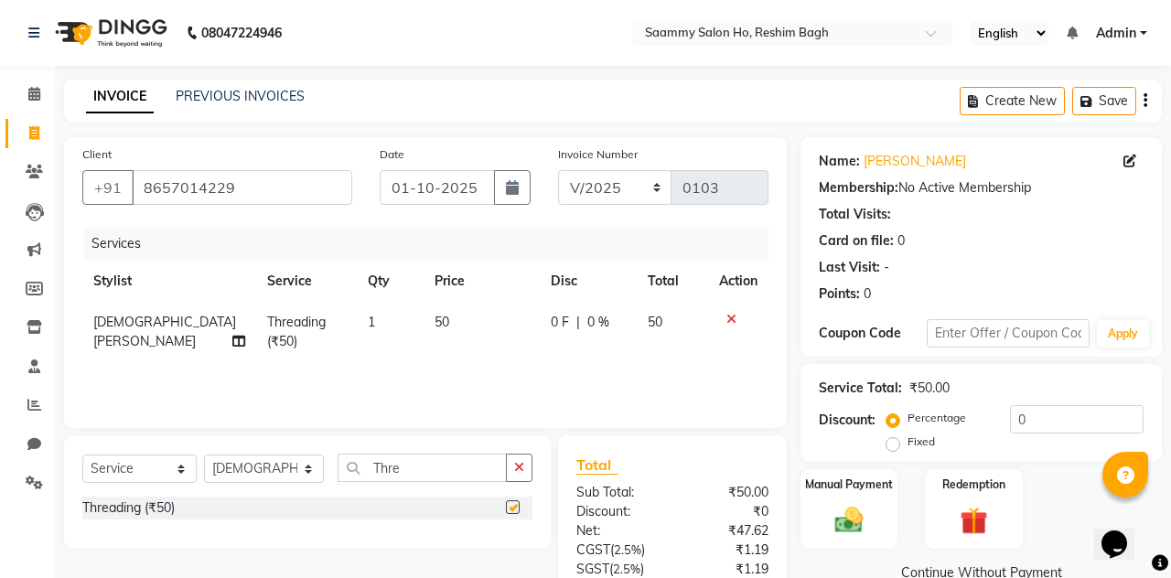
checkbox input "false"
click at [851, 539] on div "Manual Payment" at bounding box center [849, 509] width 97 height 81
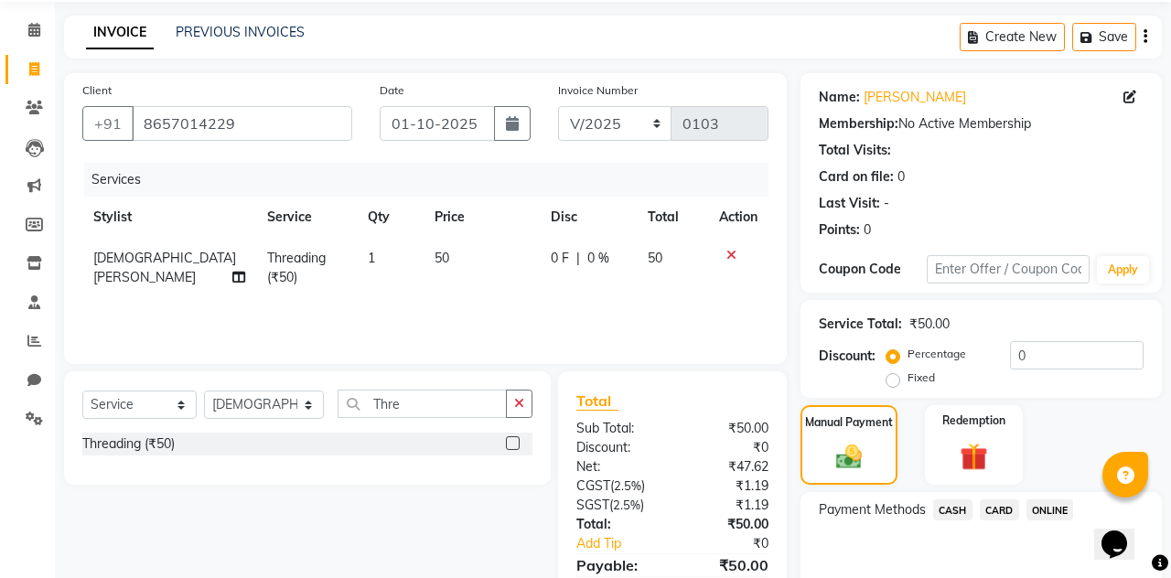
click at [950, 509] on span "CASH" at bounding box center [952, 510] width 39 height 21
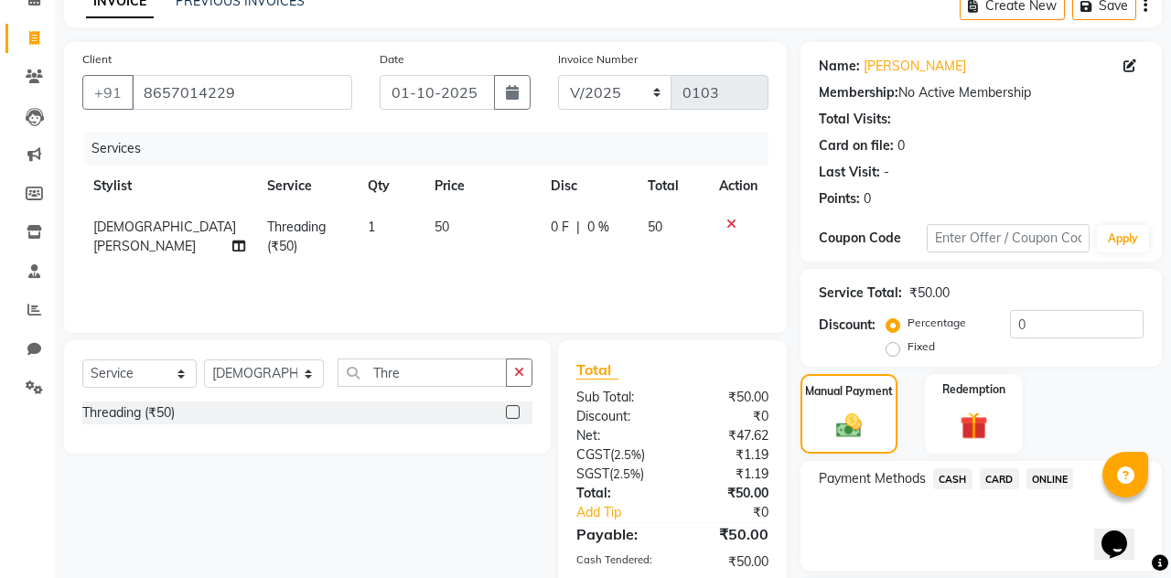
scroll to position [167, 0]
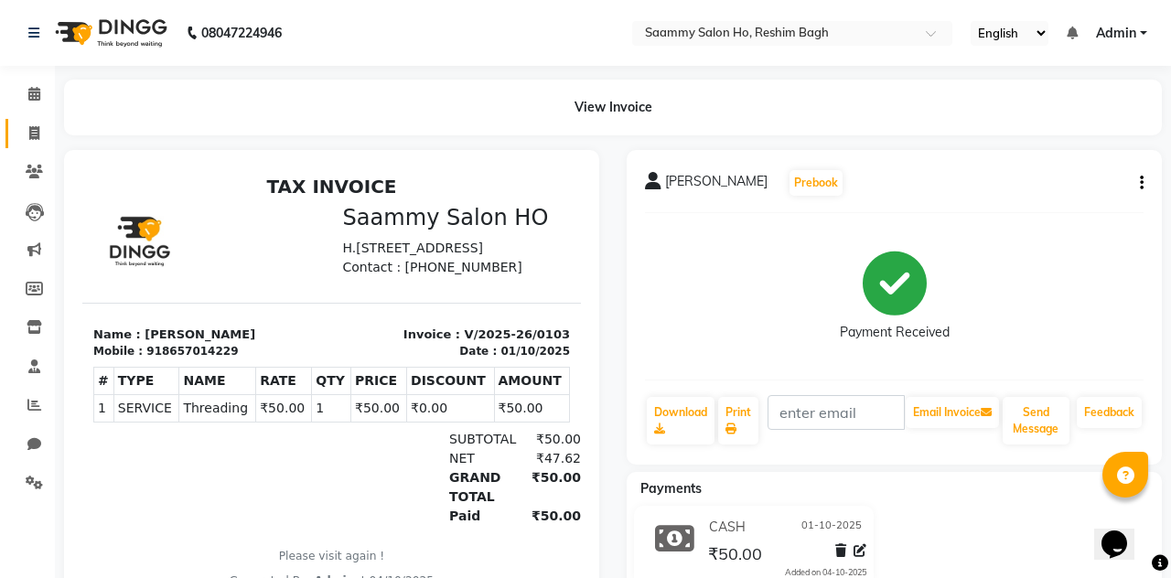
click at [41, 134] on span at bounding box center [34, 134] width 32 height 21
select select "8133"
select select "service"
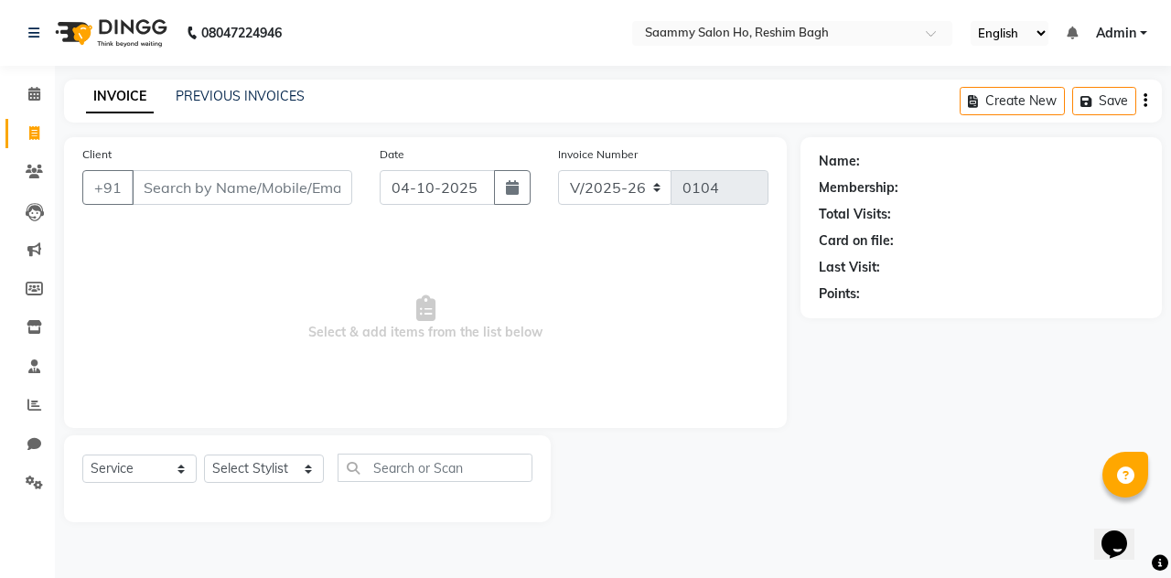
click at [269, 190] on input "Client" at bounding box center [242, 187] width 221 height 35
type input "7057381620"
click at [522, 187] on button "button" at bounding box center [512, 187] width 37 height 35
select select "10"
select select "2025"
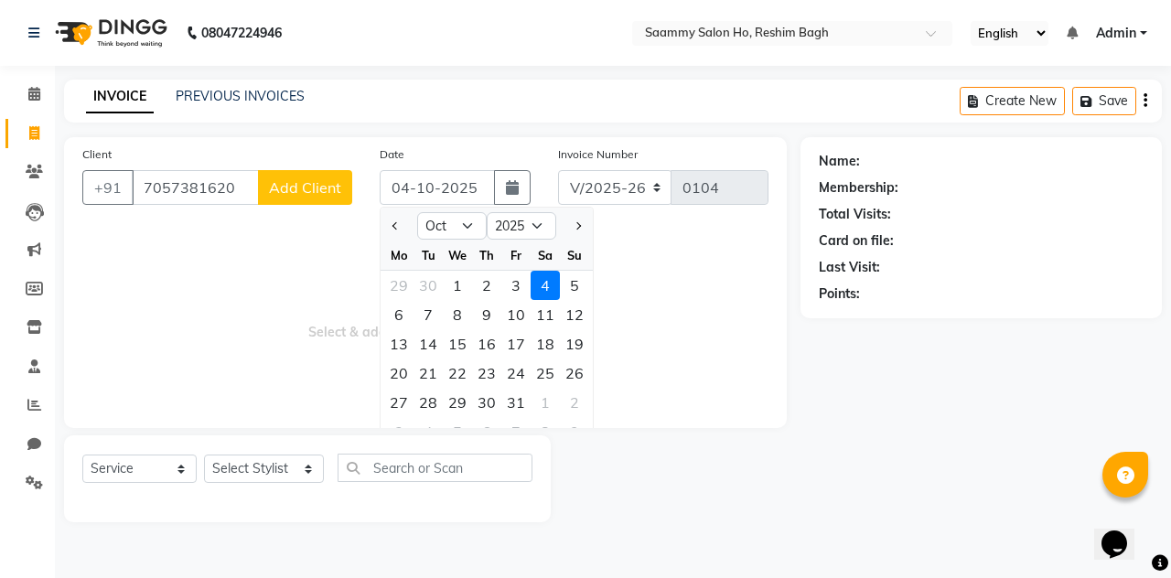
click at [463, 284] on div "1" at bounding box center [457, 285] width 29 height 29
type input "01-10-2025"
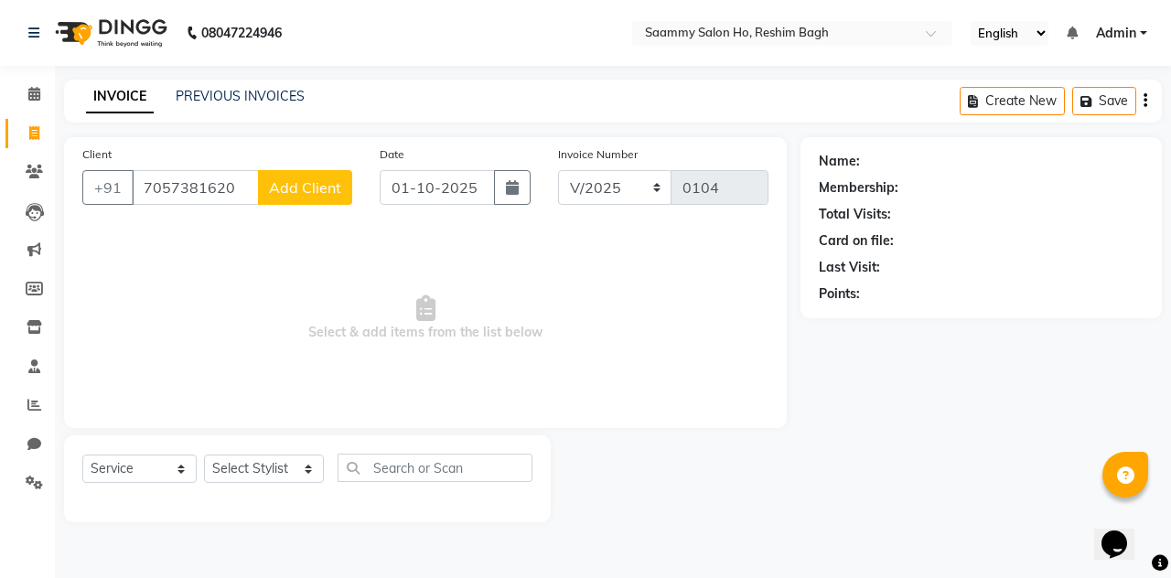
click at [302, 185] on span "Add Client" at bounding box center [305, 187] width 72 height 18
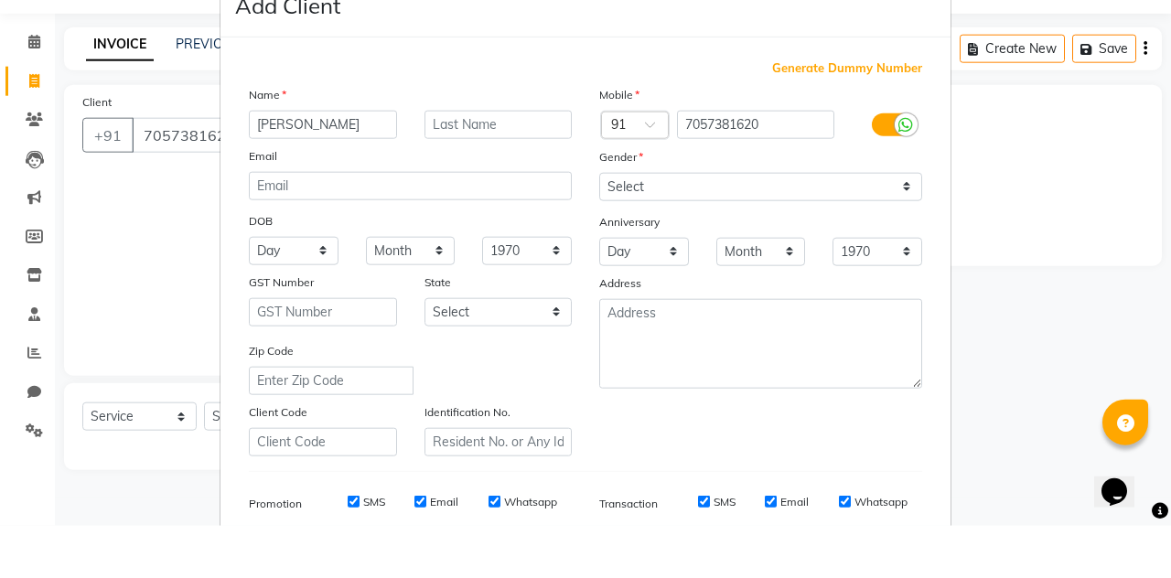
type input "[PERSON_NAME]"
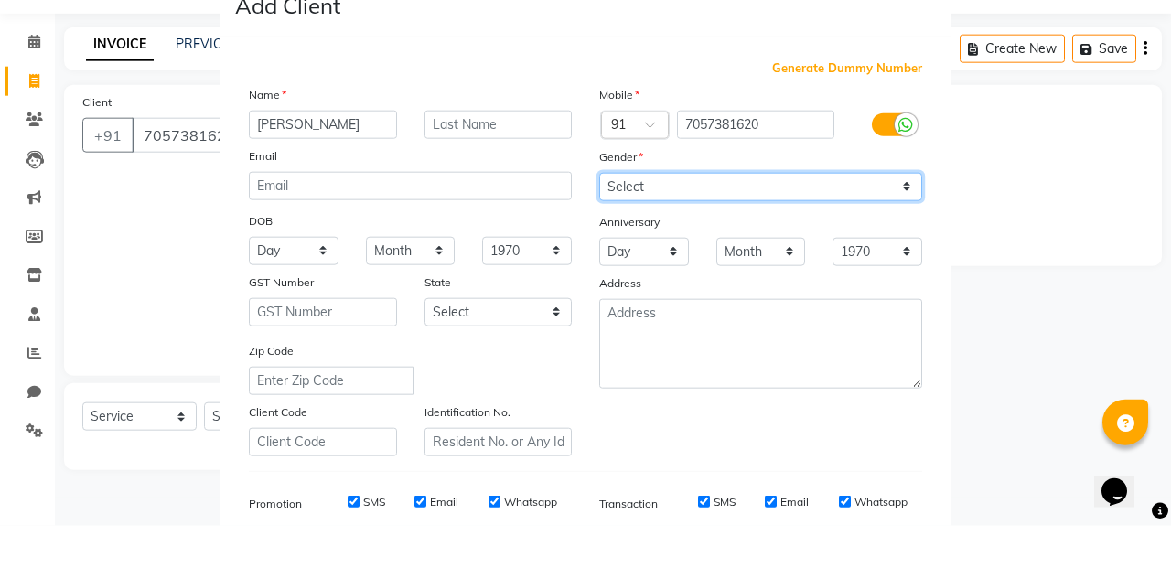
click at [906, 244] on select "Select [DEMOGRAPHIC_DATA] [DEMOGRAPHIC_DATA] Other Prefer Not To Say" at bounding box center [760, 239] width 323 height 28
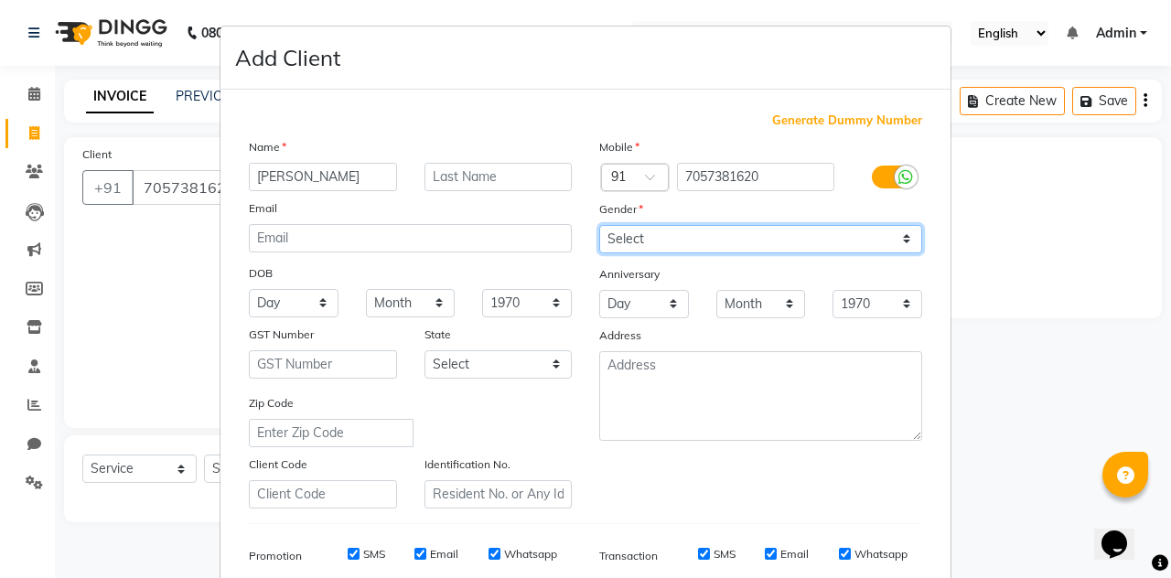
select select "[DEMOGRAPHIC_DATA]"
click at [599, 225] on select "Select [DEMOGRAPHIC_DATA] [DEMOGRAPHIC_DATA] Other Prefer Not To Say" at bounding box center [760, 239] width 323 height 28
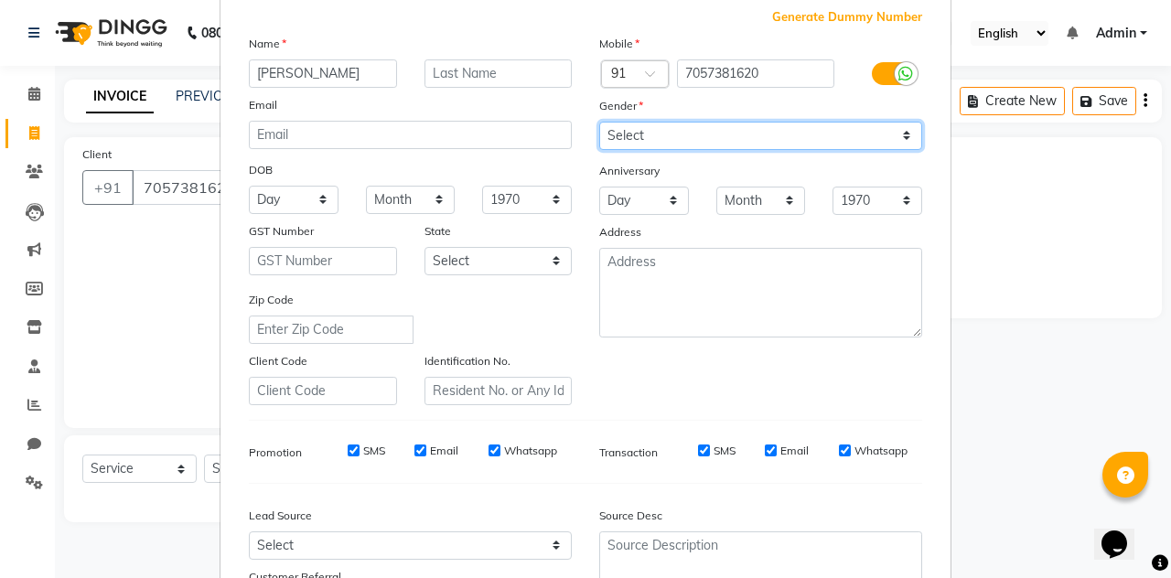
scroll to position [169, 0]
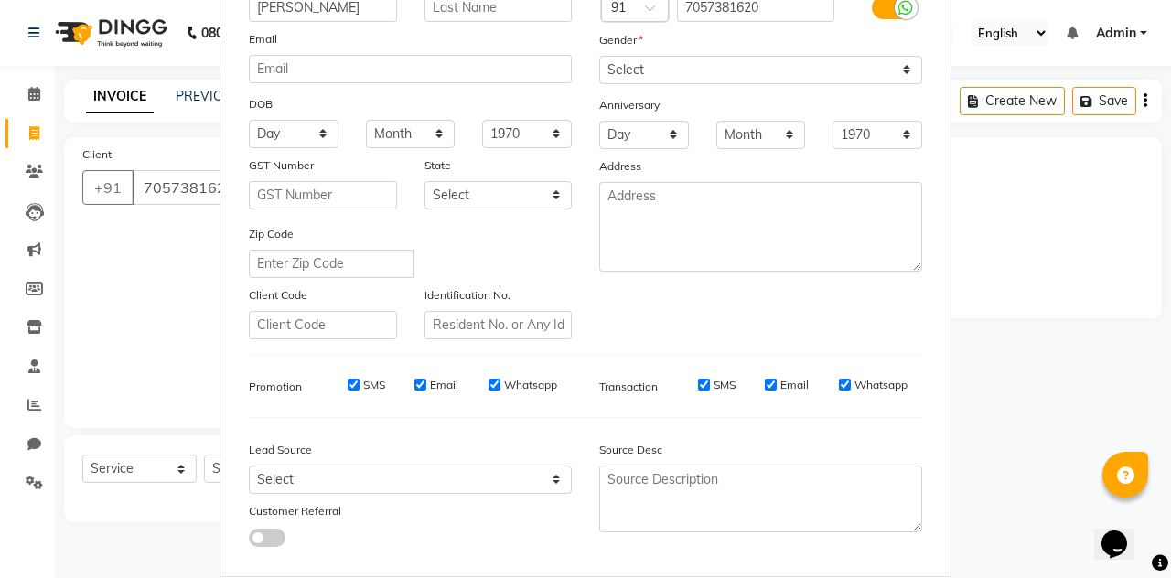
select select
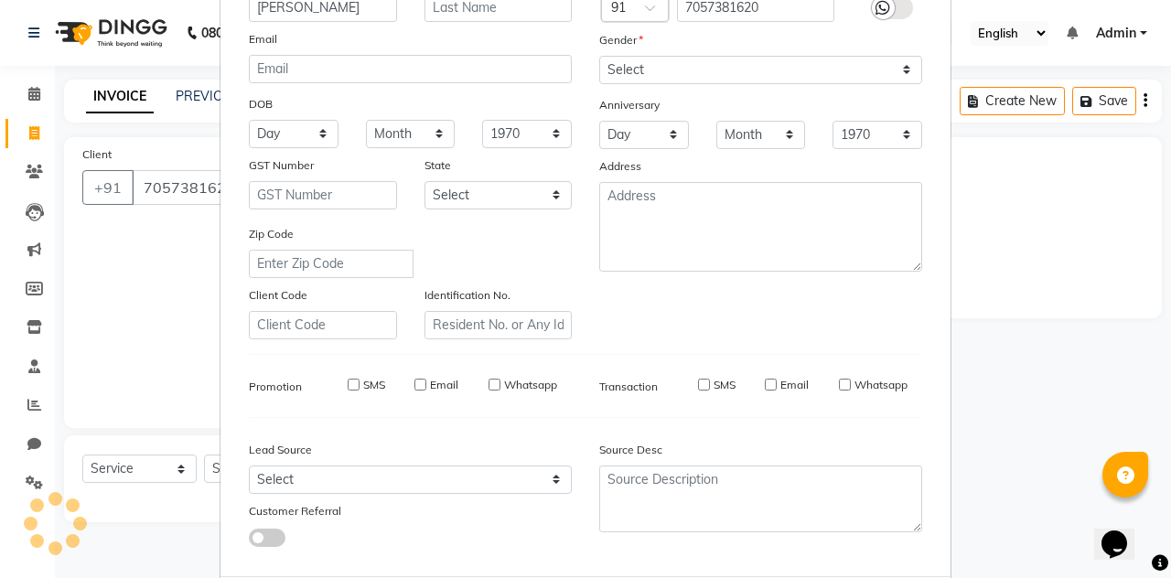
select select
checkbox input "false"
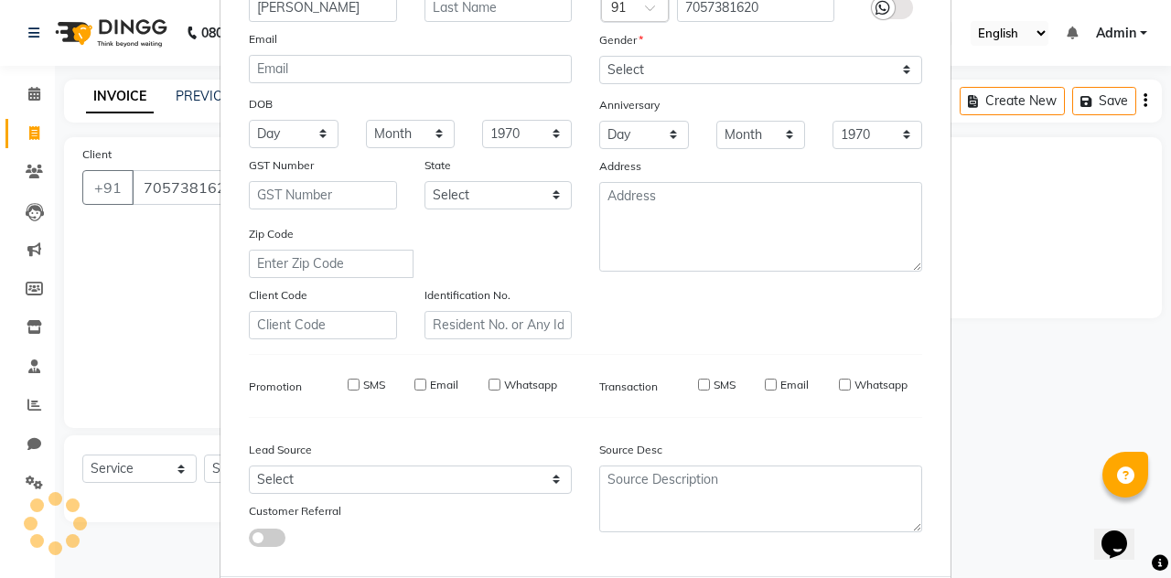
checkbox input "false"
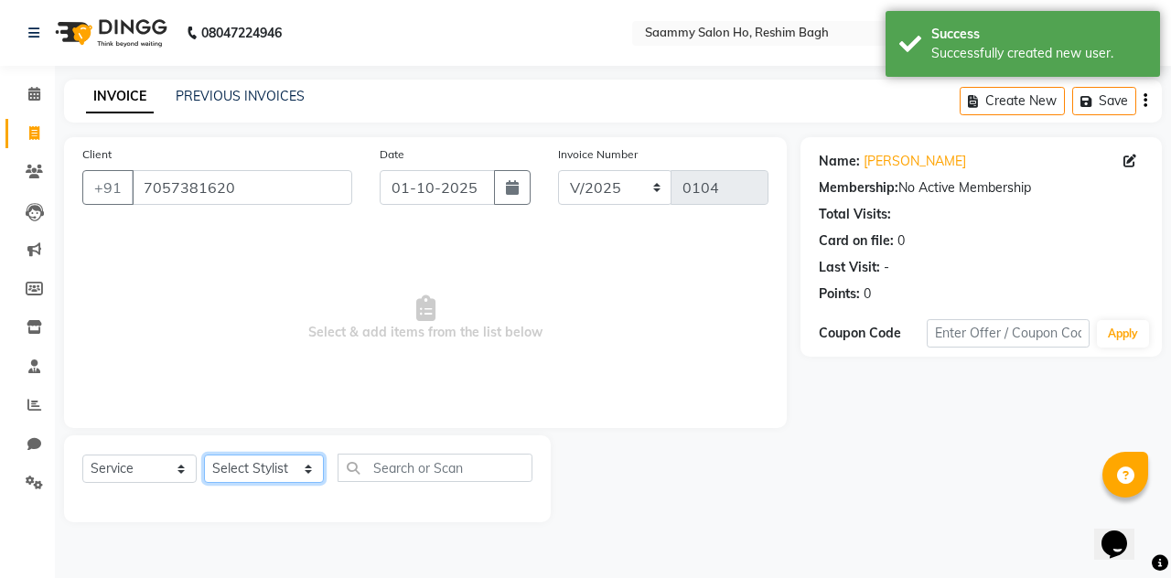
click at [313, 470] on select "Select Stylist [PERSON_NAME] [PERSON_NAME] Ayodhya Nagar Manager [PERSON_NAME] …" at bounding box center [264, 469] width 120 height 28
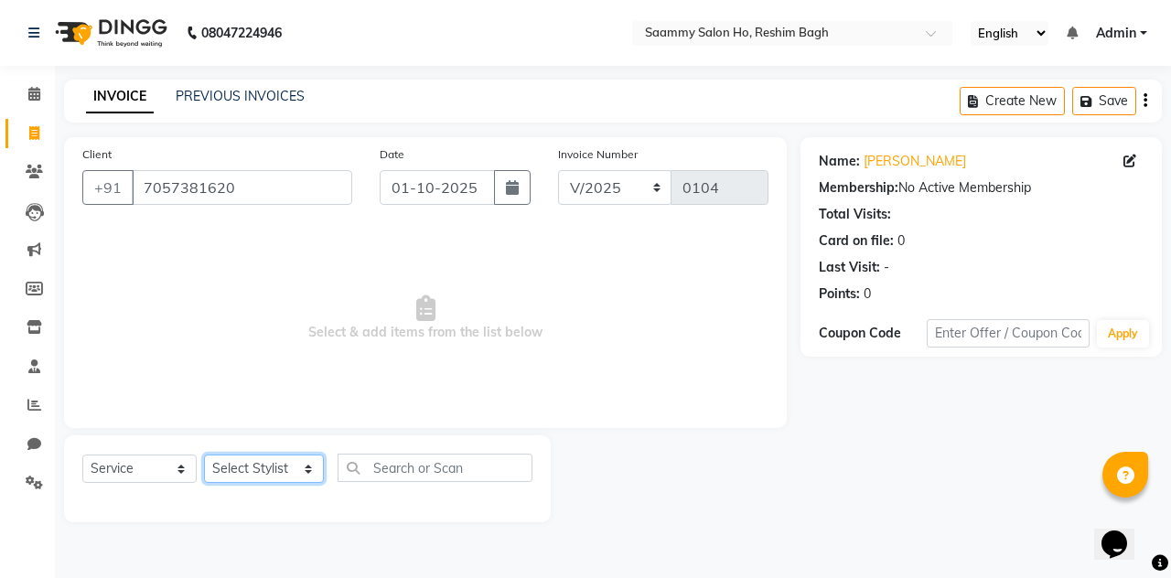
select select "92324"
click at [204, 455] on select "Select Stylist [PERSON_NAME] [PERSON_NAME] Ayodhya Nagar Manager [PERSON_NAME] …" at bounding box center [264, 469] width 120 height 28
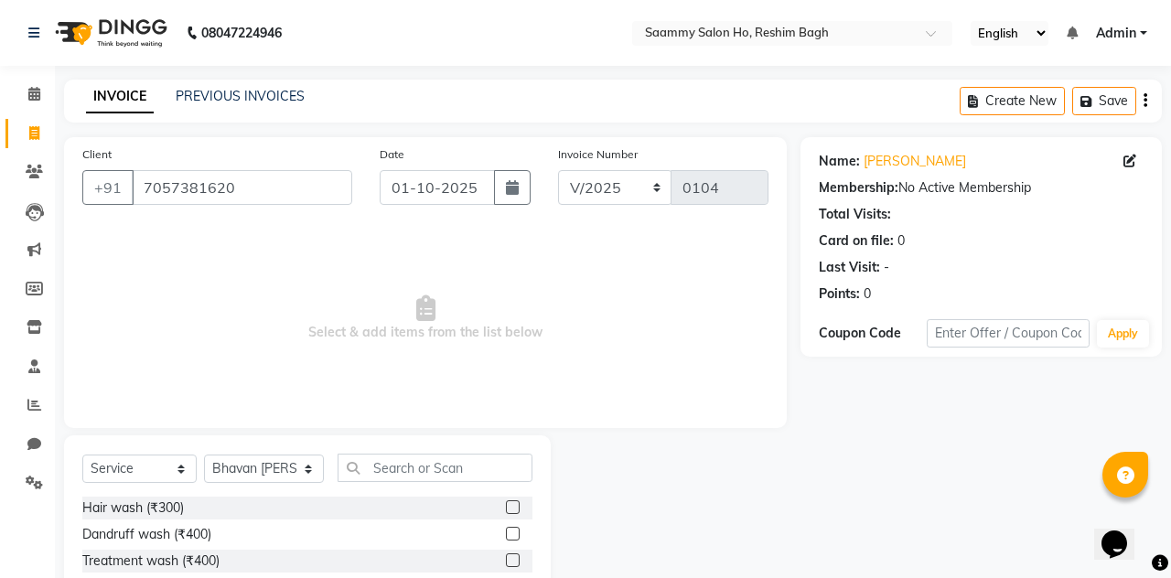
click at [511, 505] on label at bounding box center [513, 507] width 14 height 14
click at [511, 505] on input "checkbox" at bounding box center [512, 508] width 12 height 12
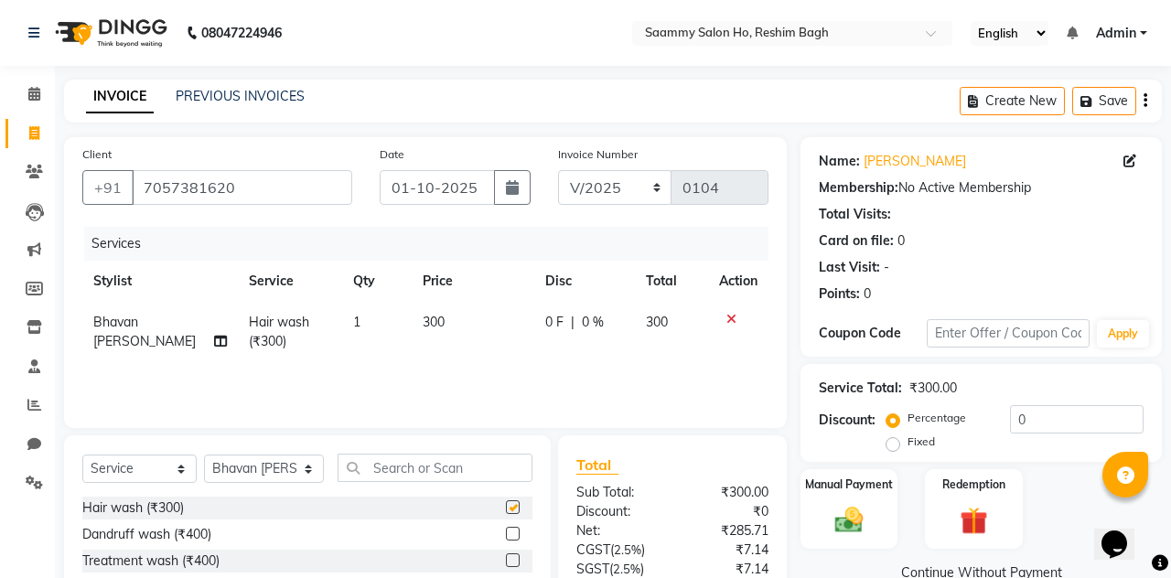
checkbox input "false"
click at [312, 465] on select "Select Stylist [PERSON_NAME] [PERSON_NAME] Ayodhya Nagar Manager [PERSON_NAME] …" at bounding box center [264, 469] width 120 height 28
select select "92316"
click at [204, 455] on select "Select Stylist [PERSON_NAME] [PERSON_NAME] Ayodhya Nagar Manager [PERSON_NAME] …" at bounding box center [264, 469] width 120 height 28
click at [485, 472] on input "text" at bounding box center [435, 468] width 194 height 28
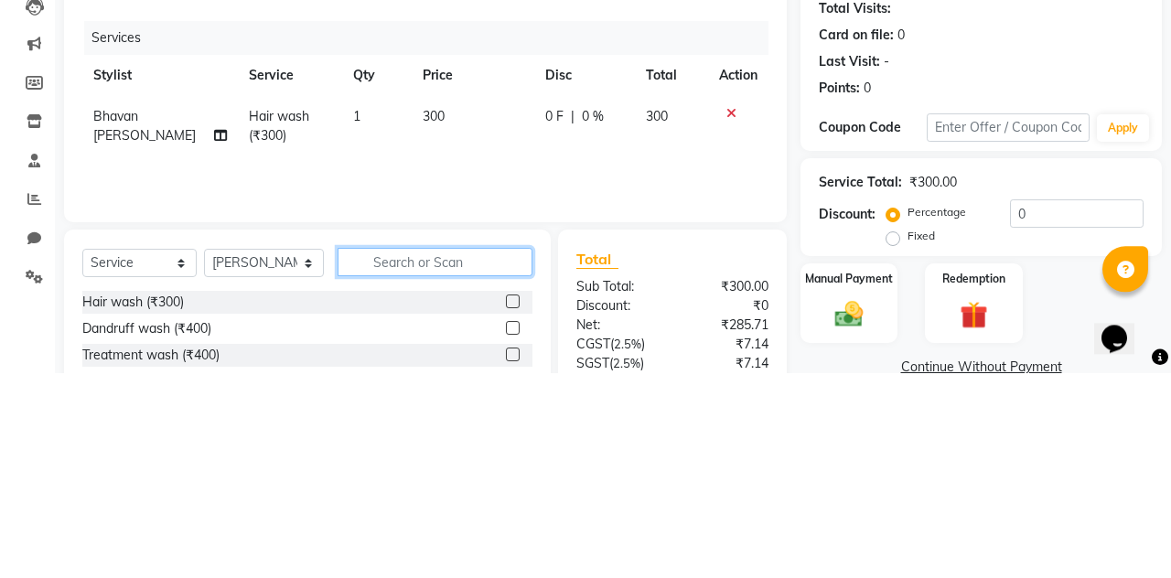
scroll to position [28, 0]
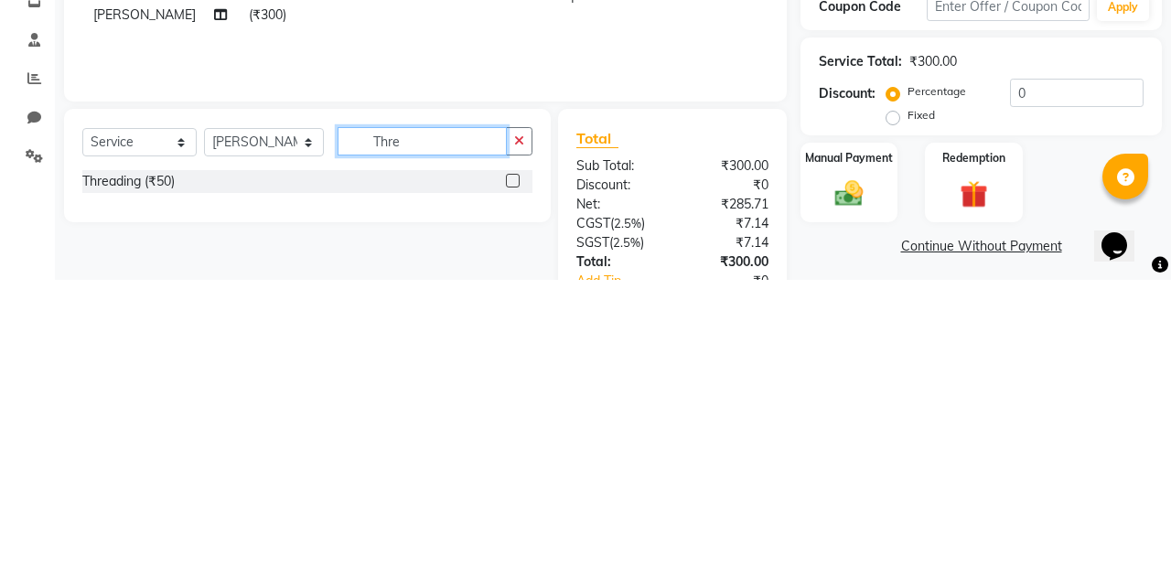
type input "Thre"
click at [511, 477] on label at bounding box center [513, 479] width 14 height 14
click at [511, 477] on input "checkbox" at bounding box center [512, 480] width 12 height 12
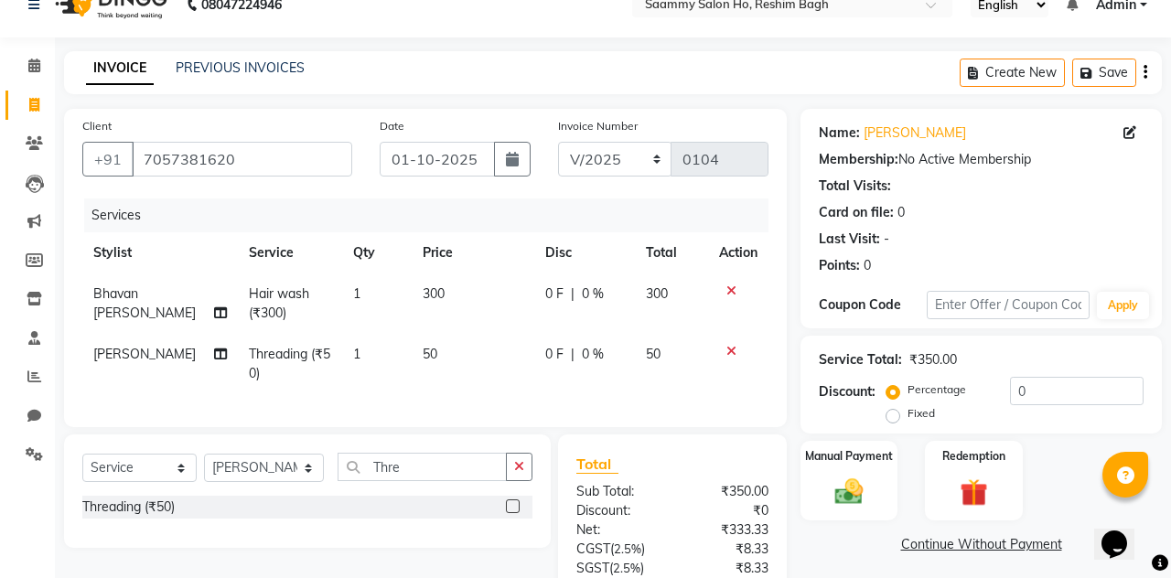
checkbox input "false"
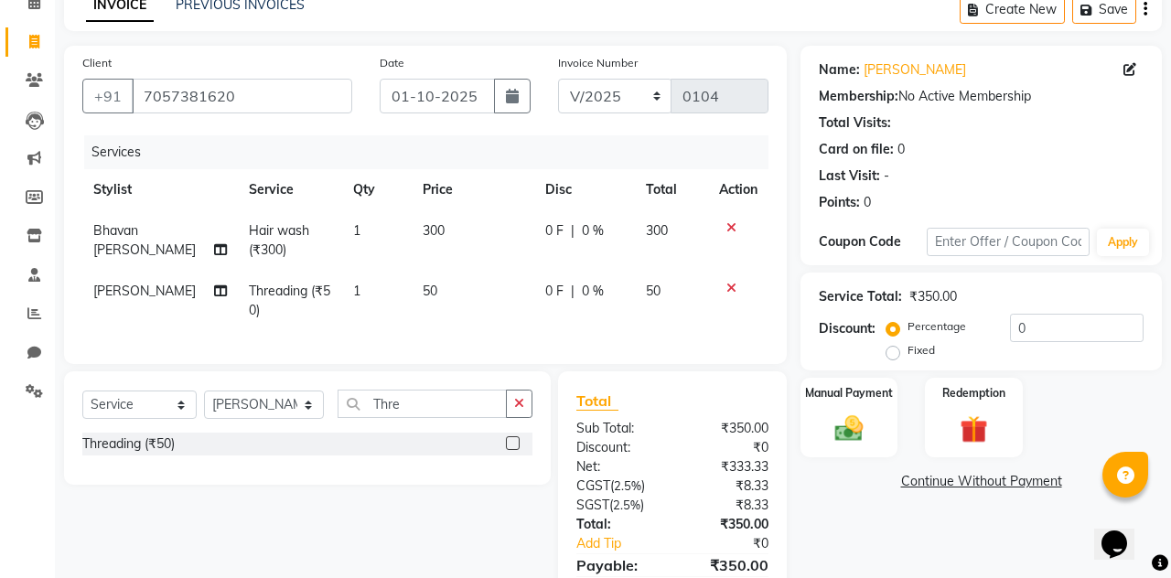
click at [858, 419] on img at bounding box center [849, 429] width 46 height 32
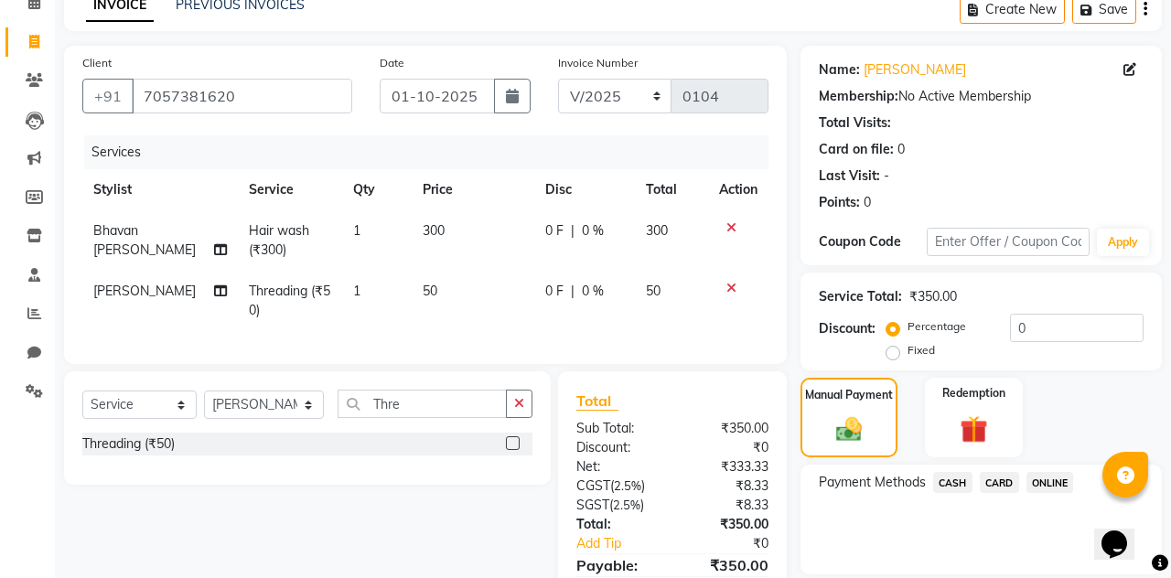
click at [1065, 485] on span "ONLINE" at bounding box center [1051, 482] width 48 height 21
click at [1042, 577] on button "Add Payment" at bounding box center [1040, 579] width 208 height 28
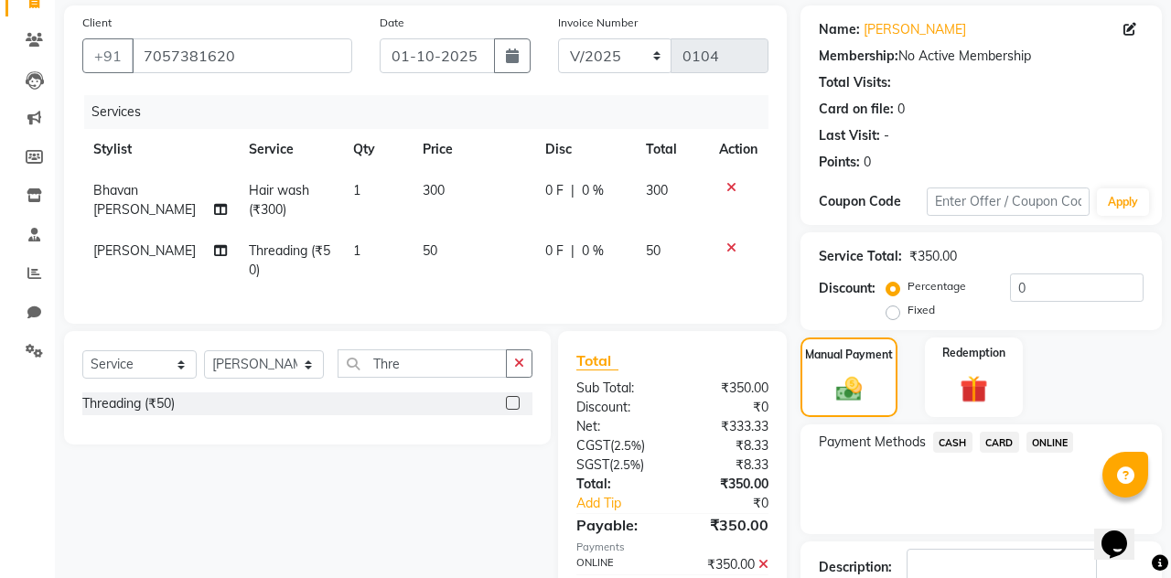
scroll to position [166, 0]
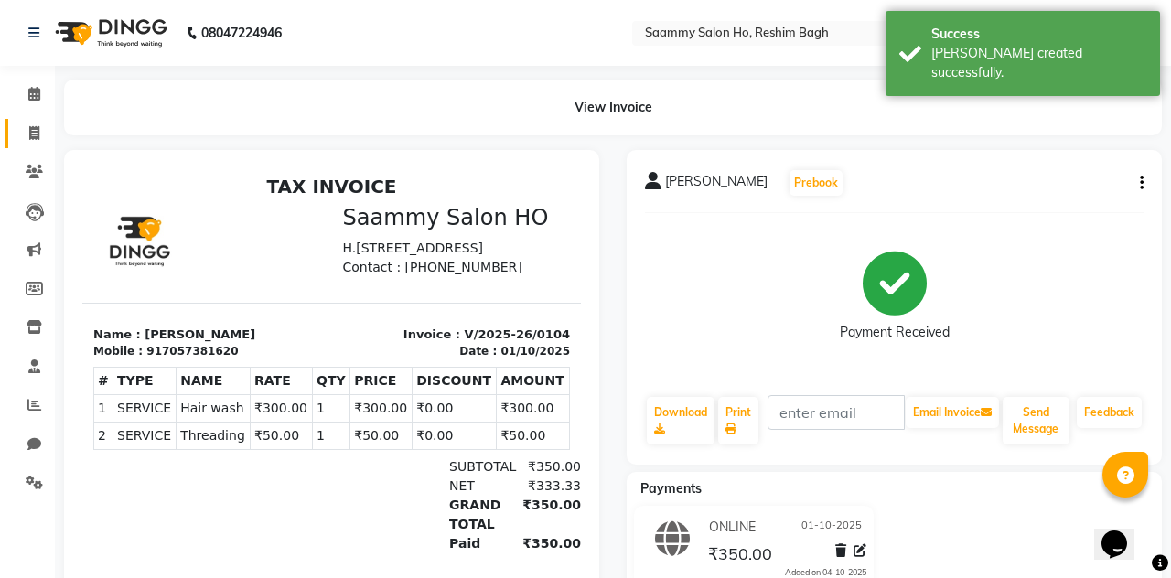
click at [20, 140] on span at bounding box center [34, 134] width 32 height 21
select select "service"
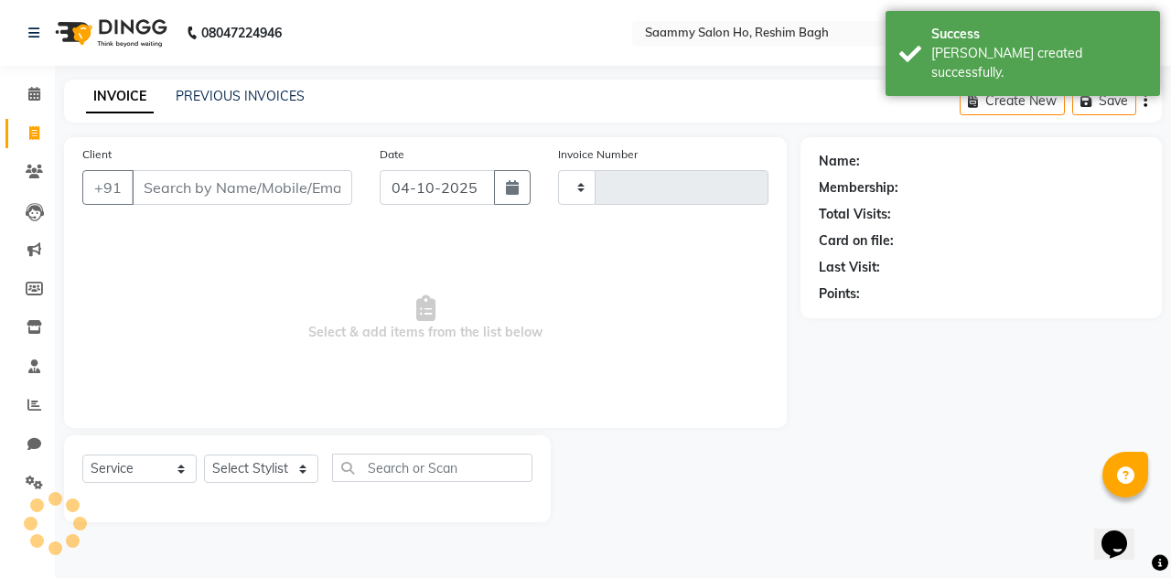
scroll to position [21, 0]
select select "8133"
type input "0105"
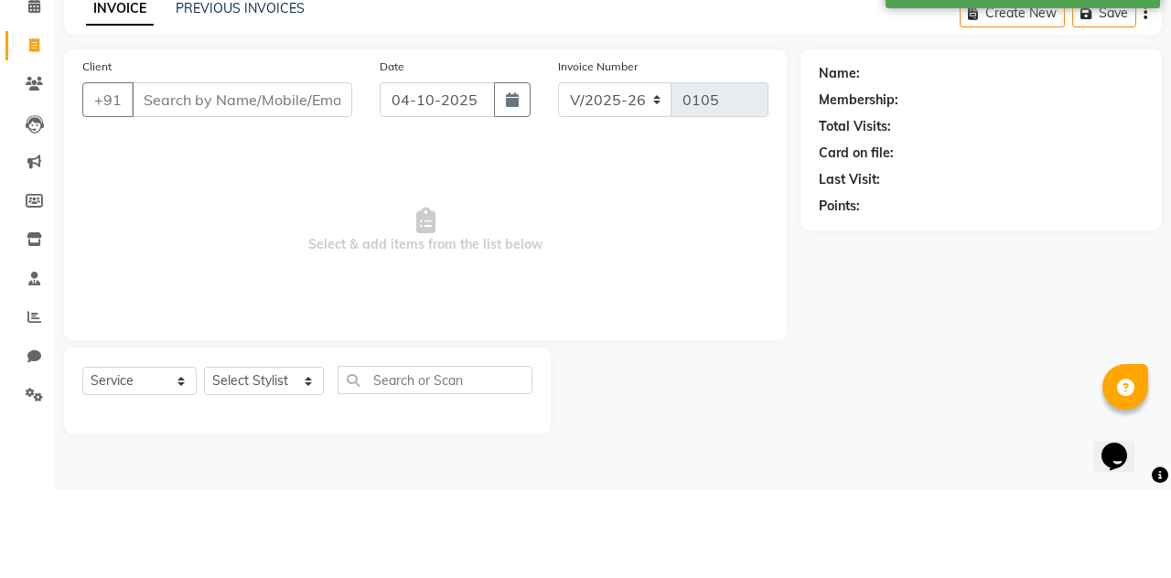
click at [512, 176] on button "button" at bounding box center [512, 187] width 37 height 35
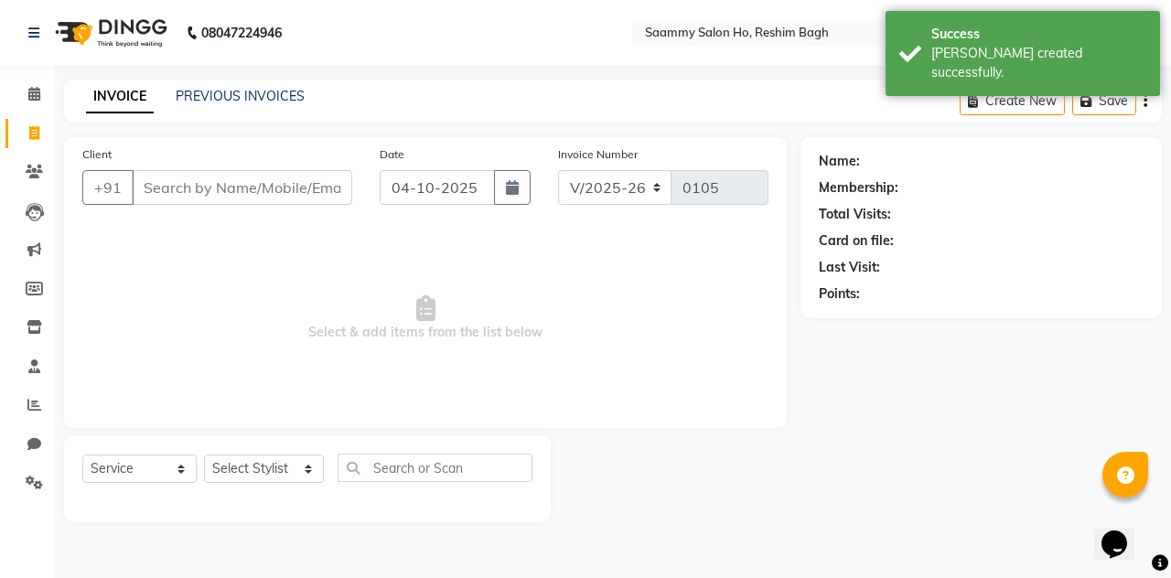
select select "10"
select select "2025"
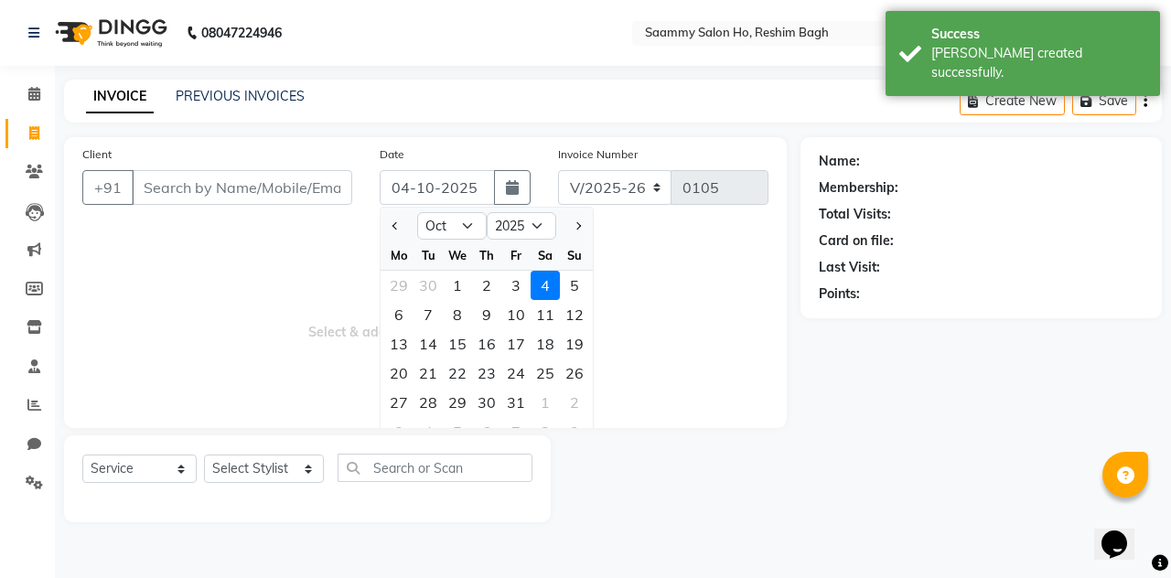
click at [460, 278] on div "1" at bounding box center [457, 285] width 29 height 29
type input "01-10-2025"
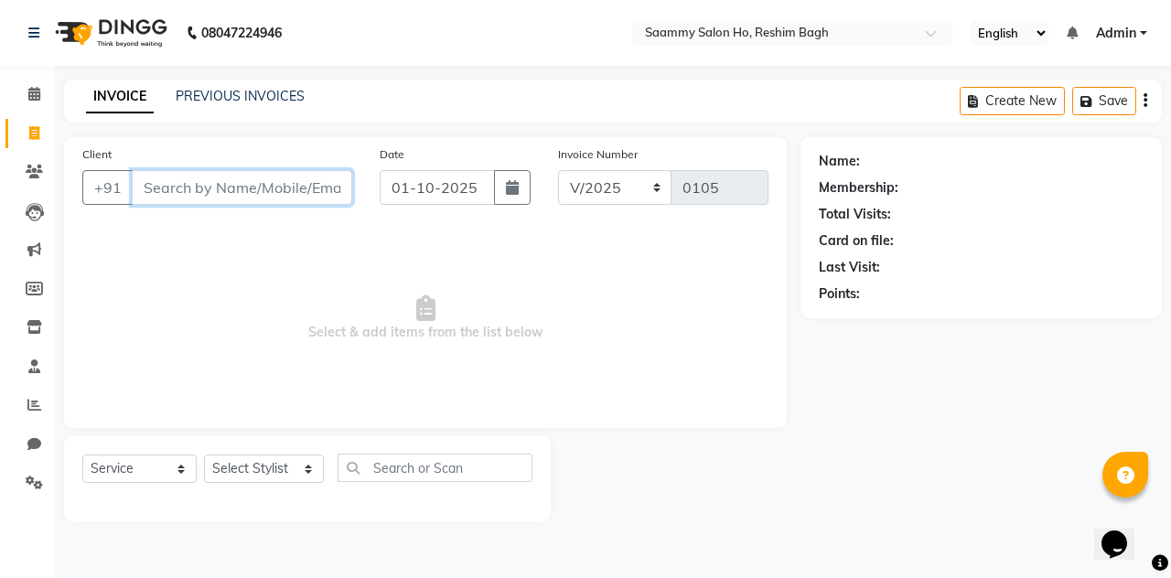
click at [318, 183] on input "Client" at bounding box center [242, 187] width 221 height 35
type input "9881710251"
click at [333, 183] on span "Add Client" at bounding box center [305, 187] width 72 height 18
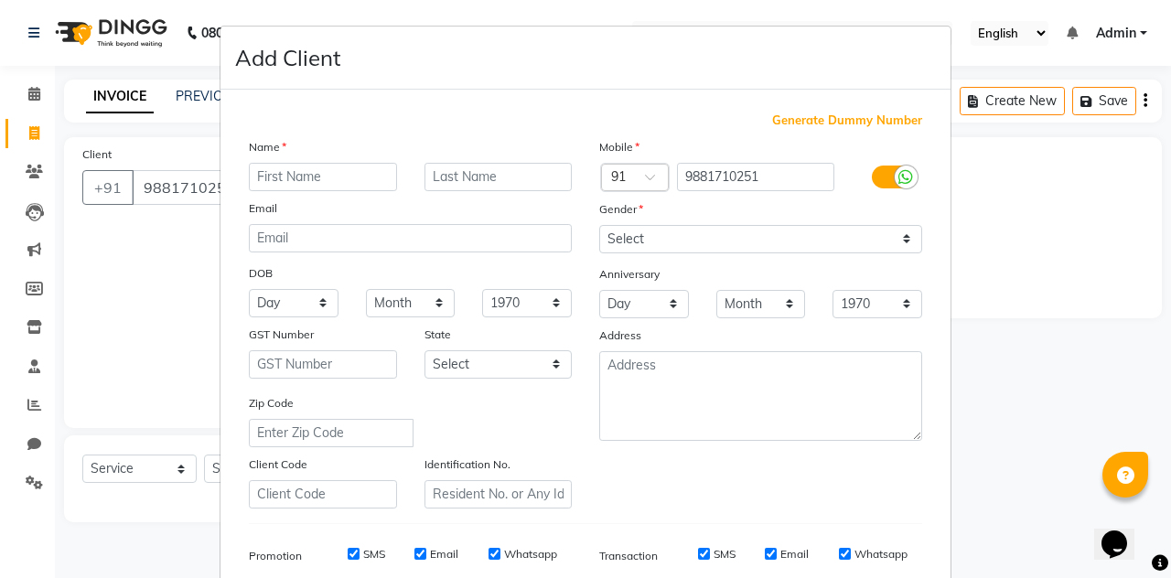
click at [317, 183] on input "text" at bounding box center [323, 177] width 148 height 28
type input "[PERSON_NAME]"
click at [914, 227] on select "Select [DEMOGRAPHIC_DATA] [DEMOGRAPHIC_DATA] Other Prefer Not To Say" at bounding box center [760, 239] width 323 height 28
select select "[DEMOGRAPHIC_DATA]"
click at [599, 225] on select "Select [DEMOGRAPHIC_DATA] [DEMOGRAPHIC_DATA] Other Prefer Not To Say" at bounding box center [760, 239] width 323 height 28
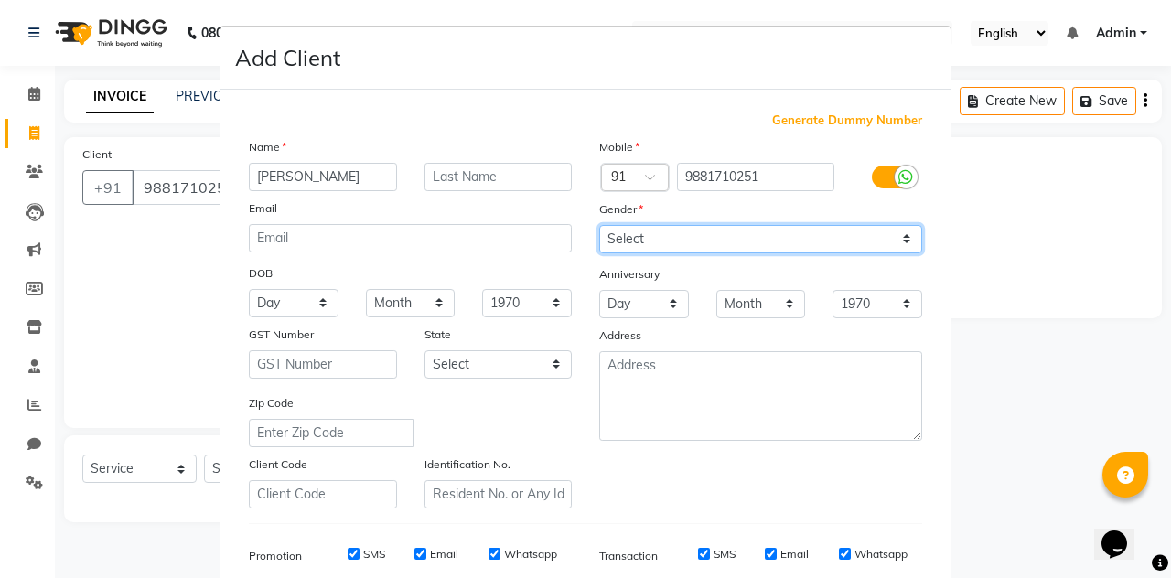
scroll to position [169, 0]
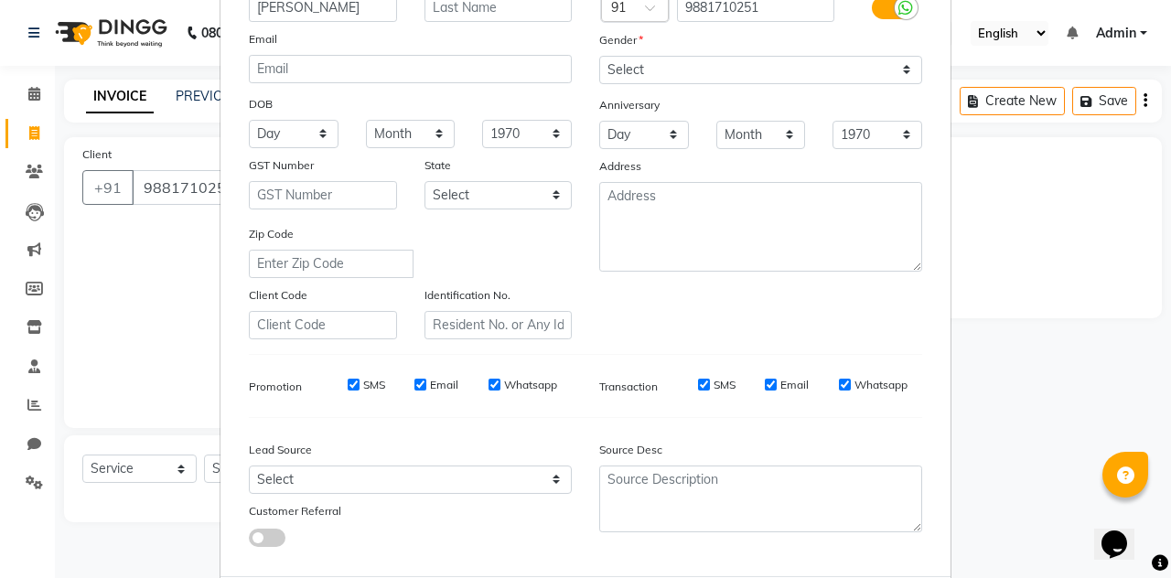
select select
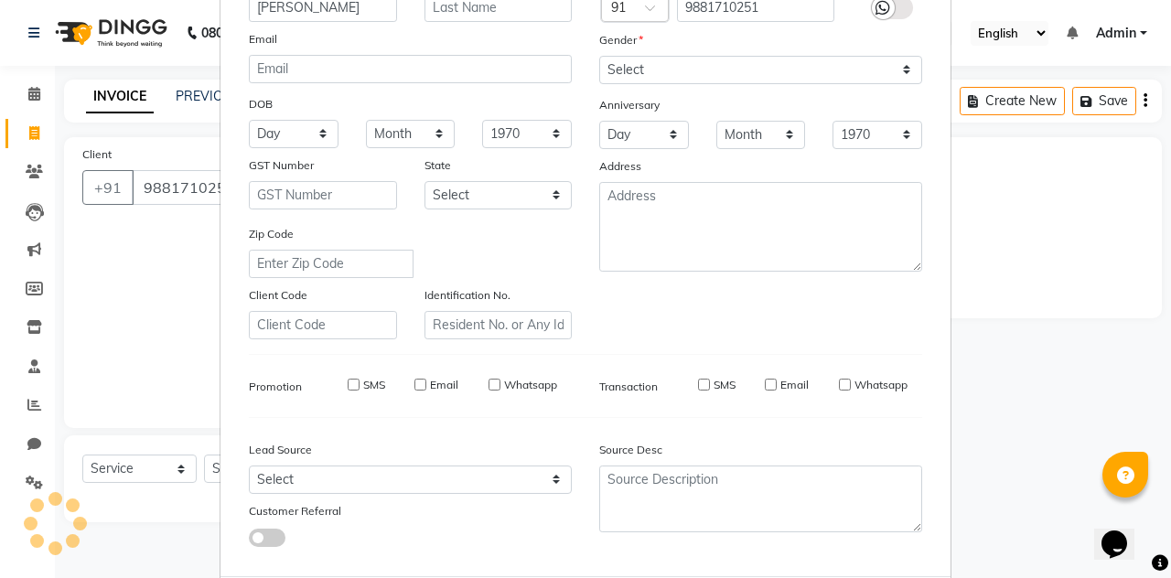
select select
checkbox input "false"
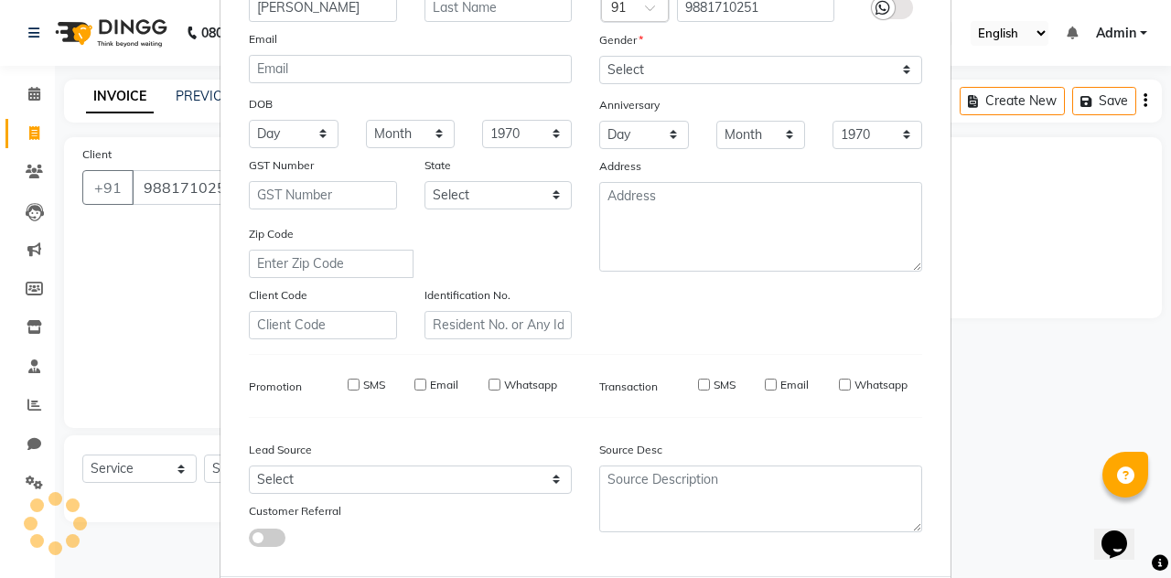
checkbox input "false"
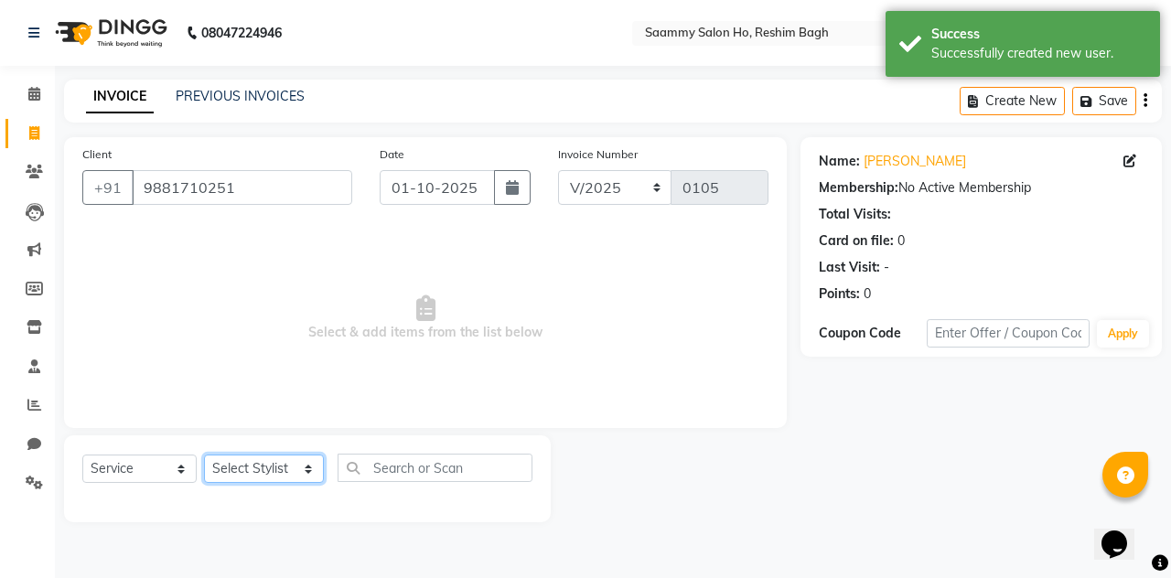
click at [312, 470] on select "Select Stylist [PERSON_NAME] [PERSON_NAME] Ayodhya Nagar Manager [PERSON_NAME] …" at bounding box center [264, 469] width 120 height 28
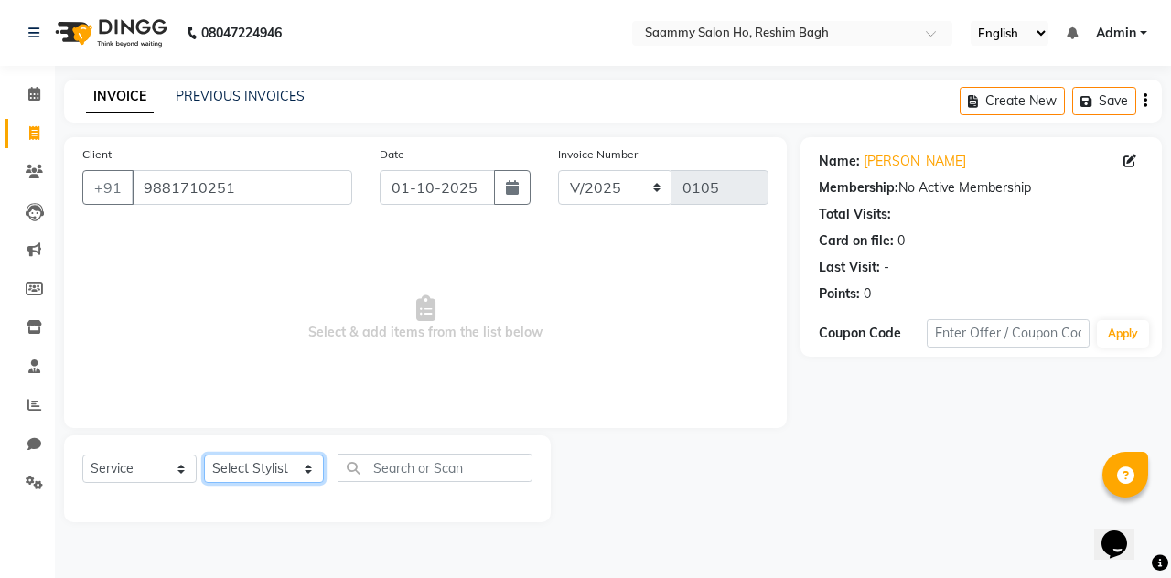
select select "92309"
click at [204, 455] on select "Select Stylist [PERSON_NAME] [PERSON_NAME] Ayodhya Nagar Manager [PERSON_NAME] …" at bounding box center [264, 469] width 120 height 28
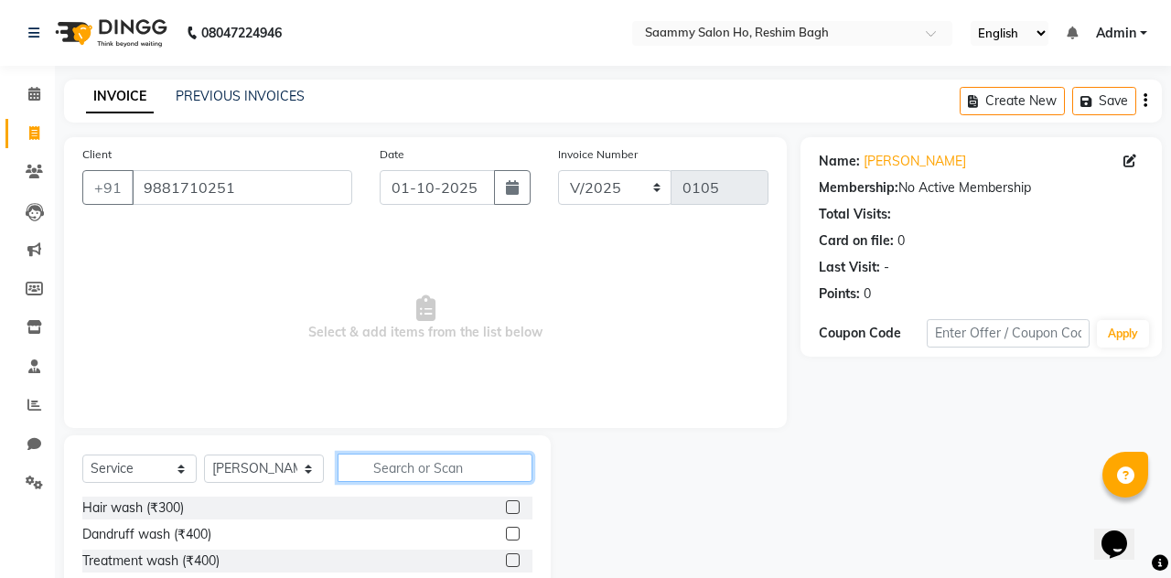
click at [472, 471] on input "text" at bounding box center [435, 468] width 194 height 28
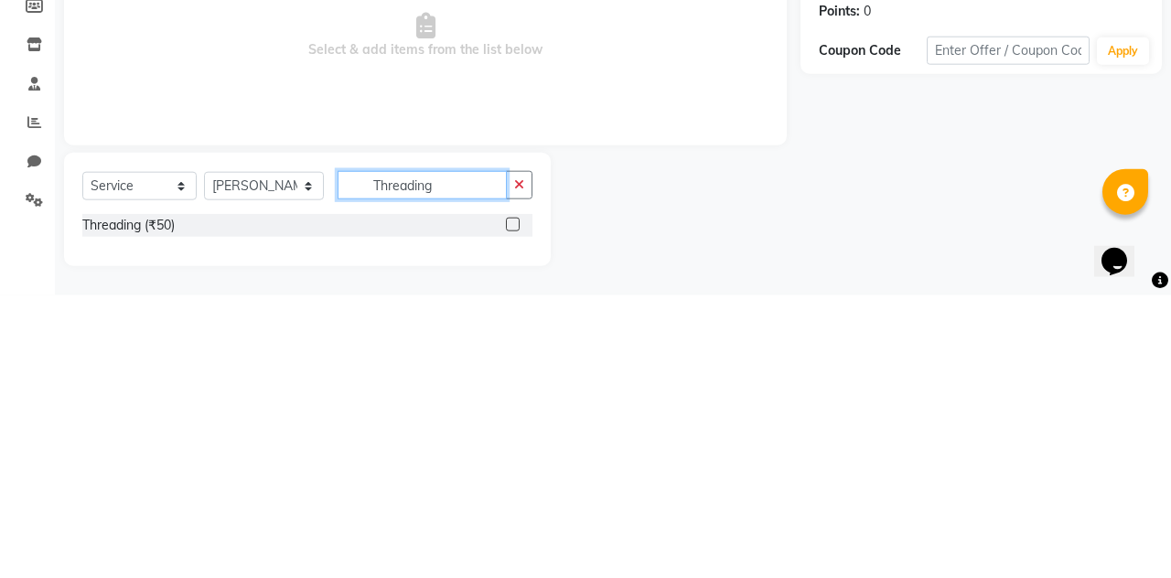
type input "Threading"
click at [511, 505] on label at bounding box center [513, 507] width 14 height 14
click at [511, 505] on input "checkbox" at bounding box center [512, 508] width 12 height 12
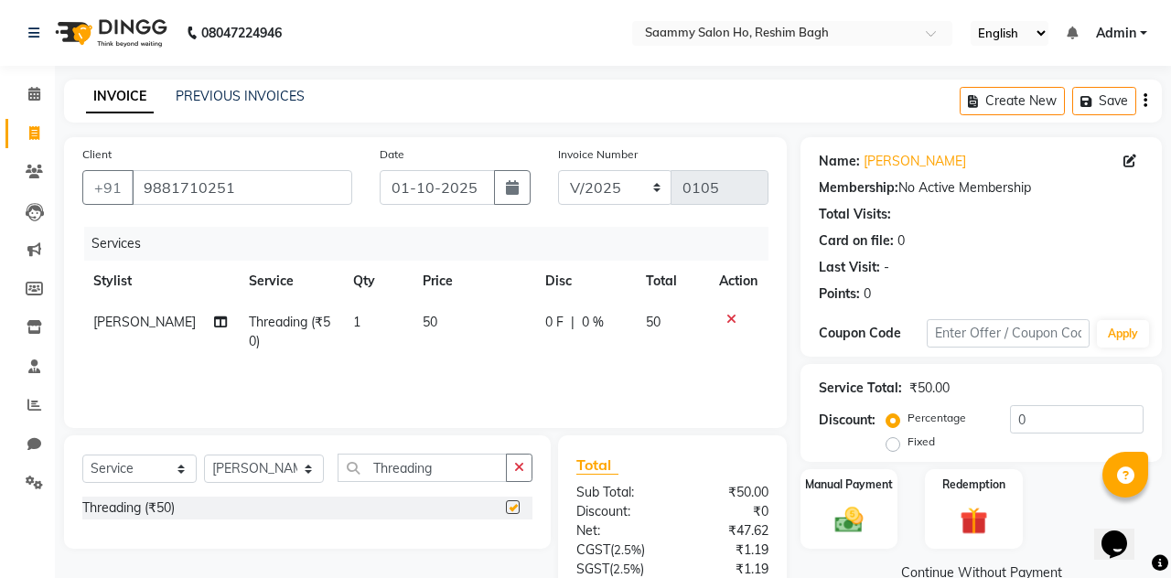
checkbox input "false"
click at [179, 470] on select "Select Service Product Membership Package Voucher Prepaid Gift Card" at bounding box center [139, 469] width 114 height 28
select select "product"
click at [82, 455] on select "Select Service Product Membership Package Voucher Prepaid Gift Card" at bounding box center [139, 469] width 114 height 28
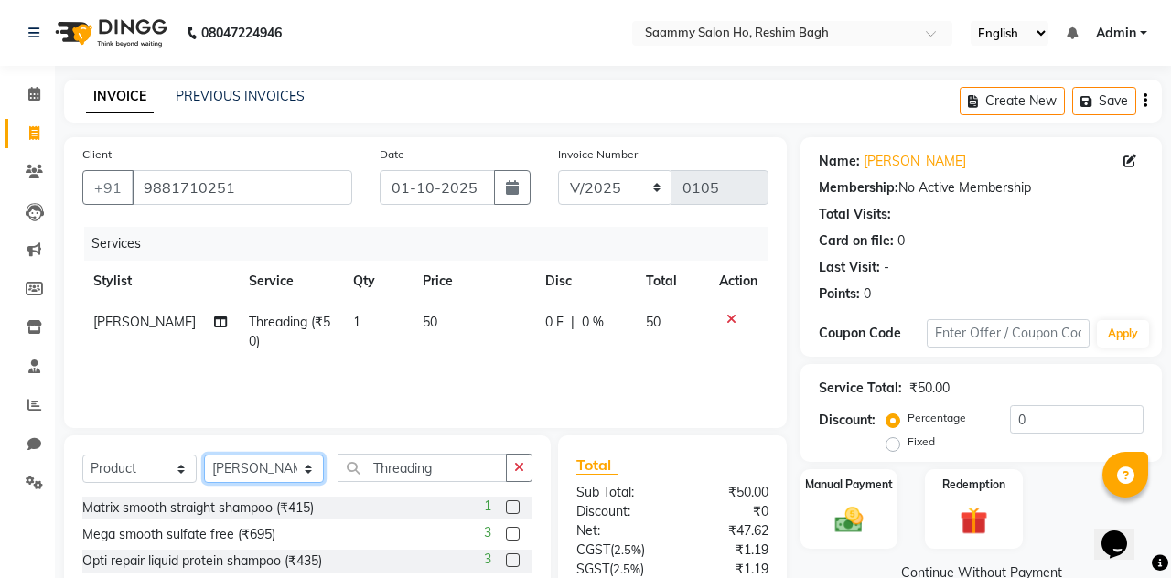
click at [316, 467] on select "Select Stylist [PERSON_NAME] [PERSON_NAME] Ayodhya Nagar Manager [PERSON_NAME] …" at bounding box center [264, 469] width 120 height 28
select select "93044"
click at [204, 455] on select "Select Stylist [PERSON_NAME] [PERSON_NAME] Ayodhya Nagar Manager [PERSON_NAME] …" at bounding box center [264, 469] width 120 height 28
click at [523, 465] on icon "button" at bounding box center [519, 467] width 10 height 13
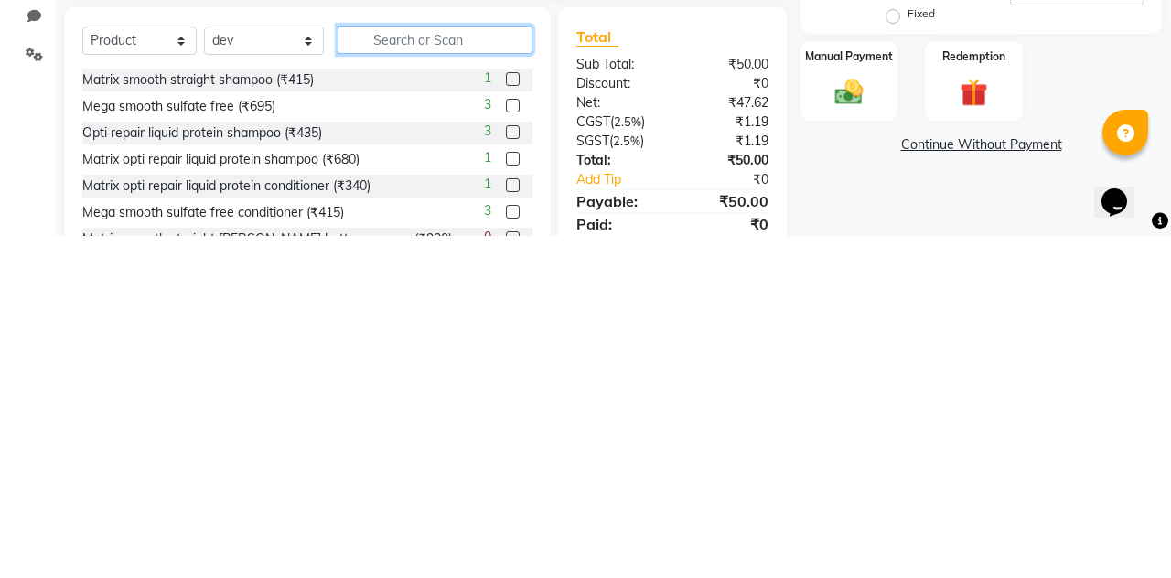
scroll to position [86, 0]
click at [543, 472] on div "Select Service Product Membership Package Voucher Prepaid Gift Card Select Styl…" at bounding box center [307, 485] width 487 height 270
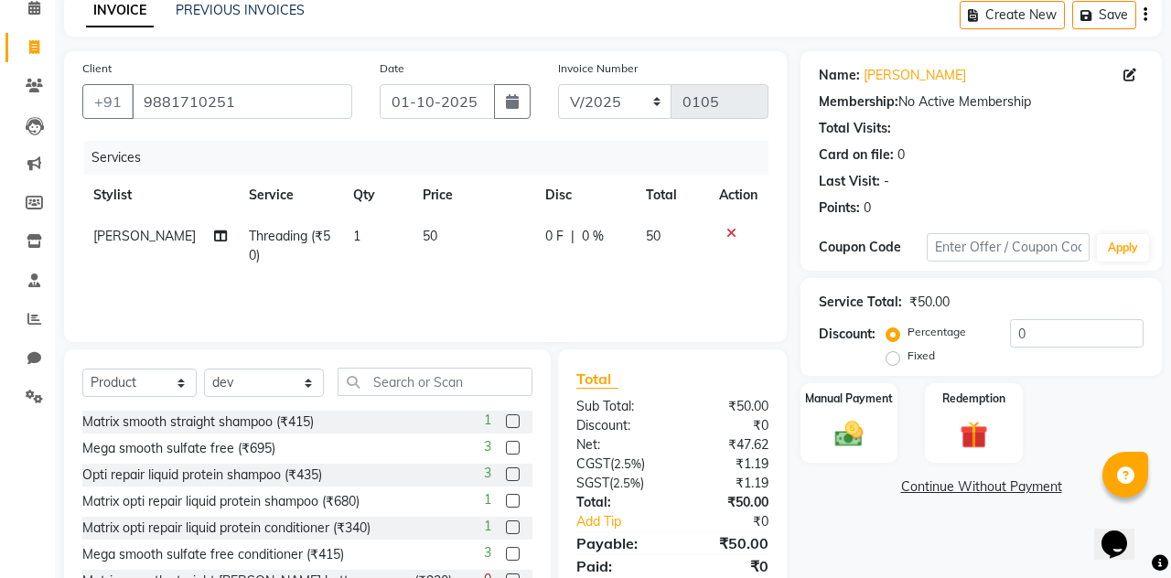
click at [524, 133] on div "Client [PHONE_NUMBER] Date [DATE] Invoice Number V/2025 V/[PHONE_NUMBER] Servic…" at bounding box center [425, 196] width 723 height 291
click at [511, 502] on label at bounding box center [513, 501] width 14 height 14
click at [511, 502] on input "checkbox" at bounding box center [512, 502] width 12 height 12
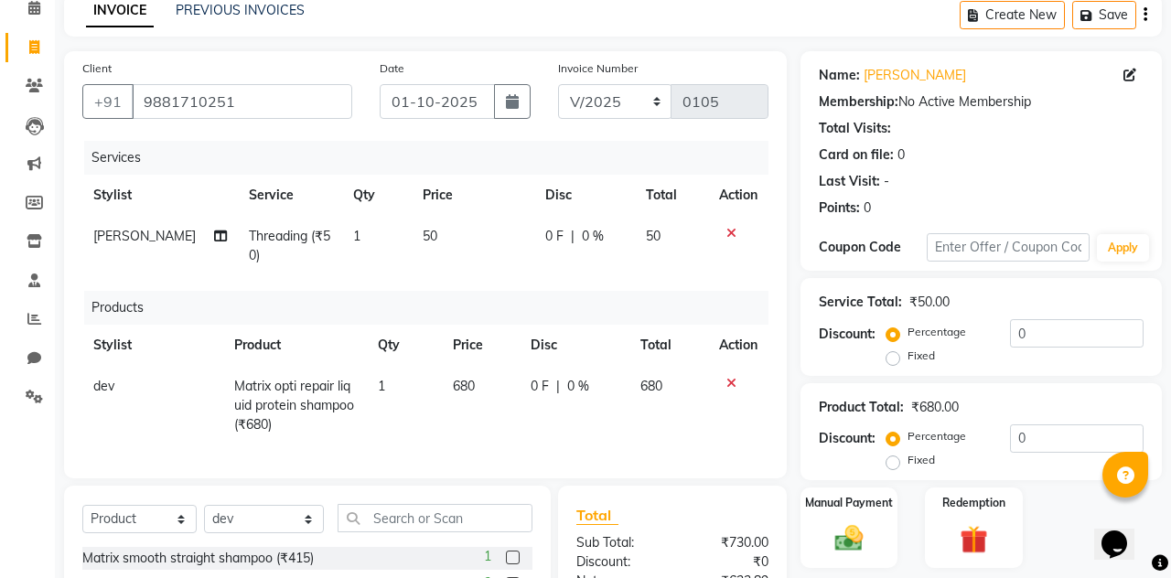
checkbox input "false"
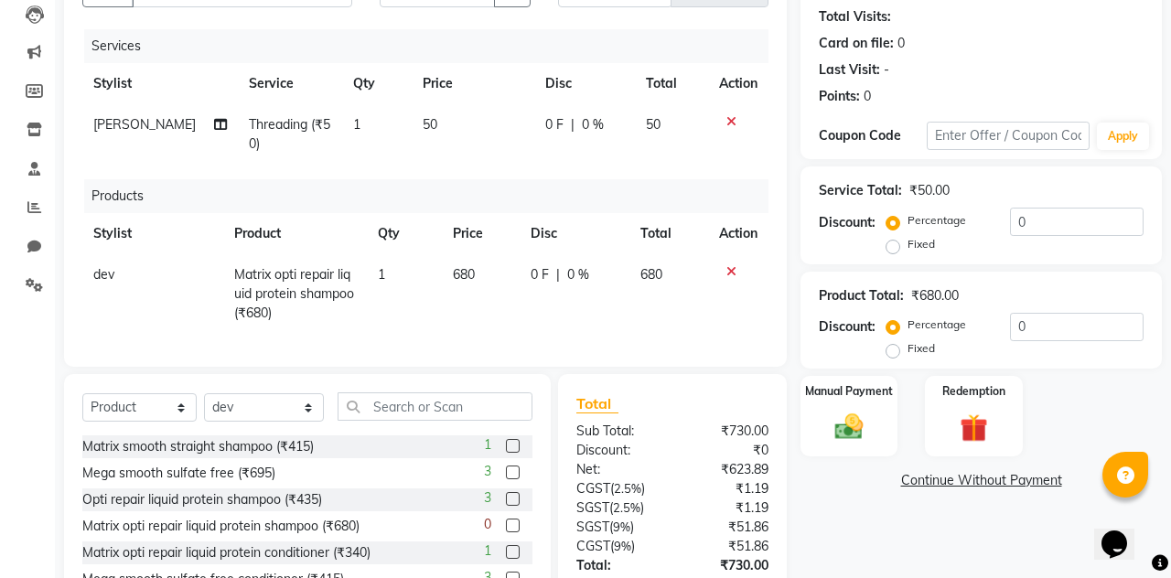
scroll to position [202, 0]
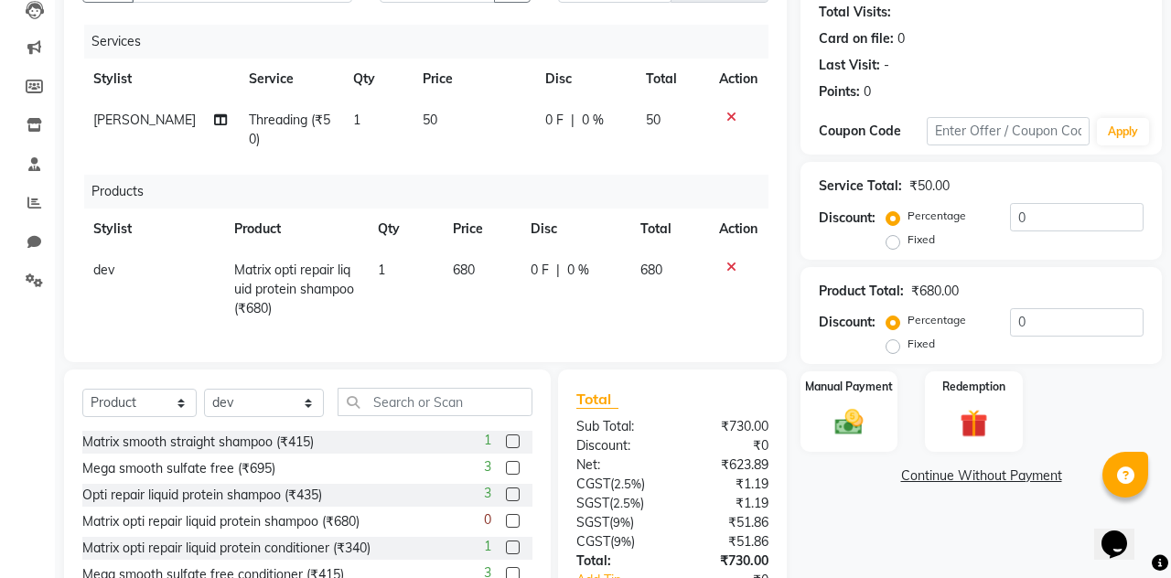
click at [511, 551] on label at bounding box center [513, 548] width 14 height 14
click at [511, 551] on input "checkbox" at bounding box center [512, 549] width 12 height 12
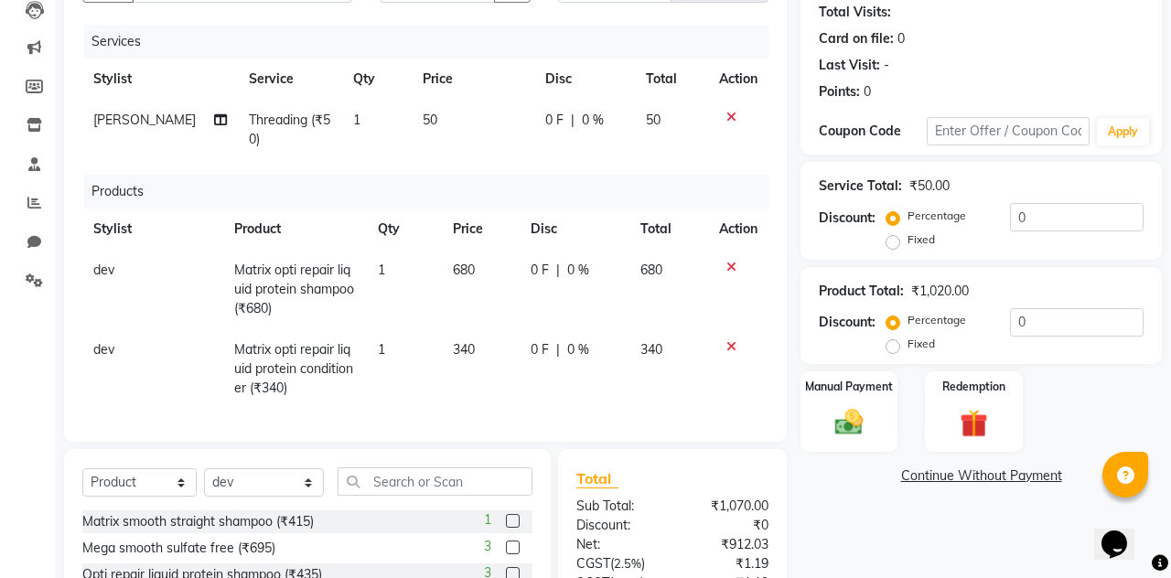
checkbox input "false"
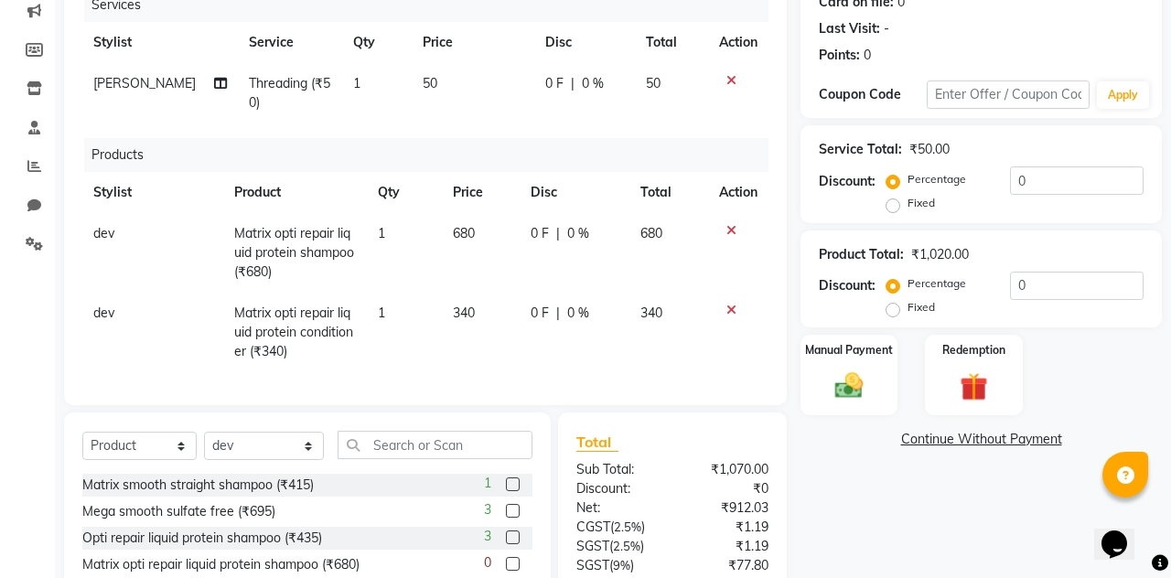
scroll to position [290, 0]
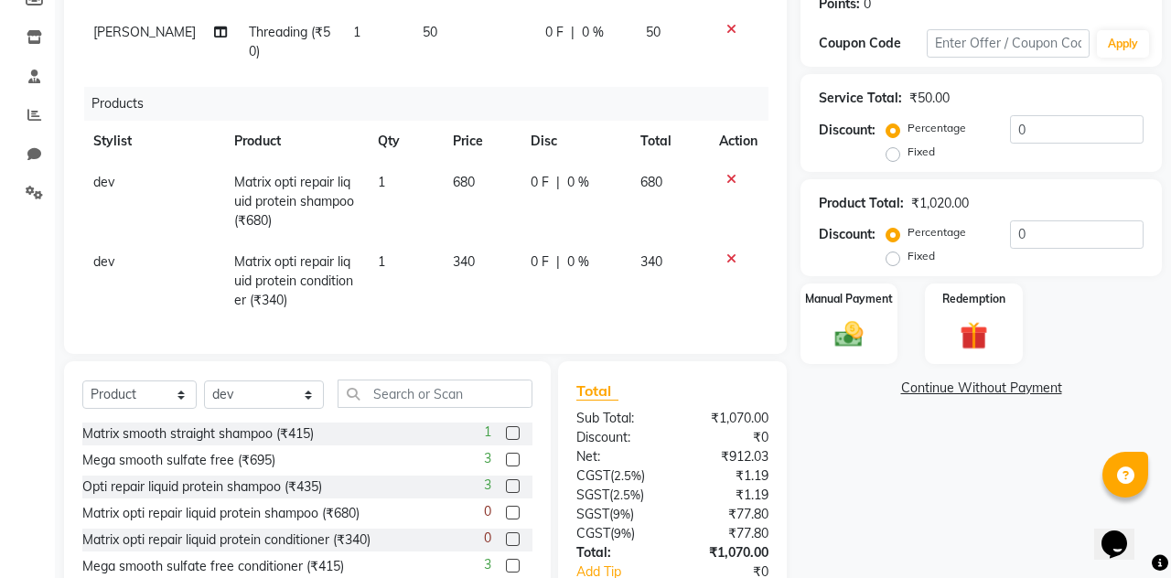
click at [576, 177] on span "0 %" at bounding box center [578, 182] width 22 height 19
select select "93044"
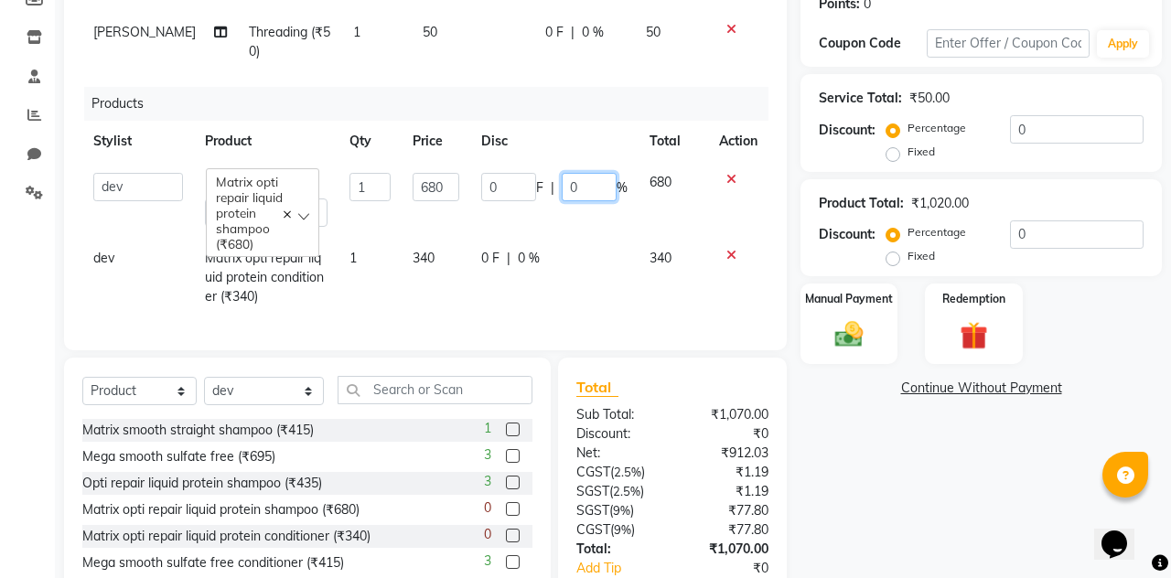
click at [593, 187] on input "0" at bounding box center [589, 187] width 55 height 28
type input "10"
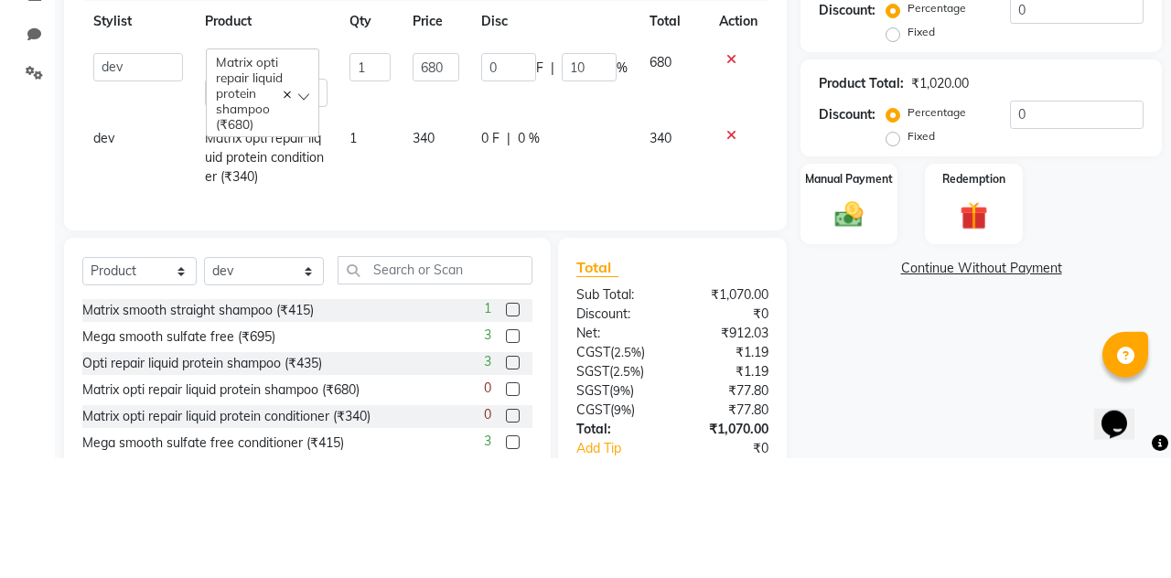
click at [534, 254] on div "0 F | 0 %" at bounding box center [554, 258] width 146 height 19
select select "93044"
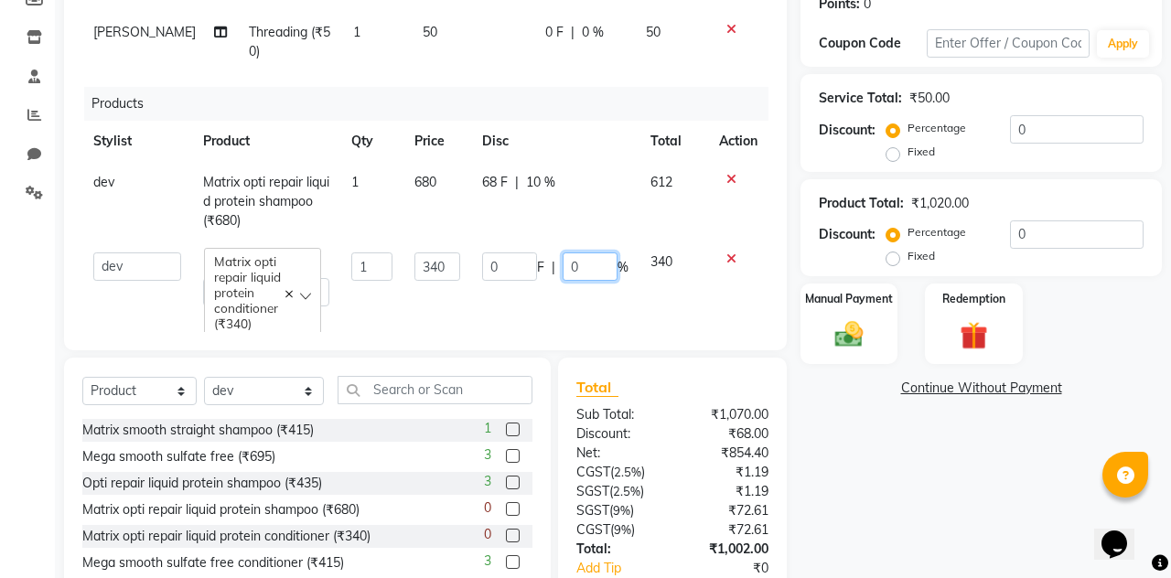
click at [608, 264] on input "0" at bounding box center [590, 267] width 55 height 28
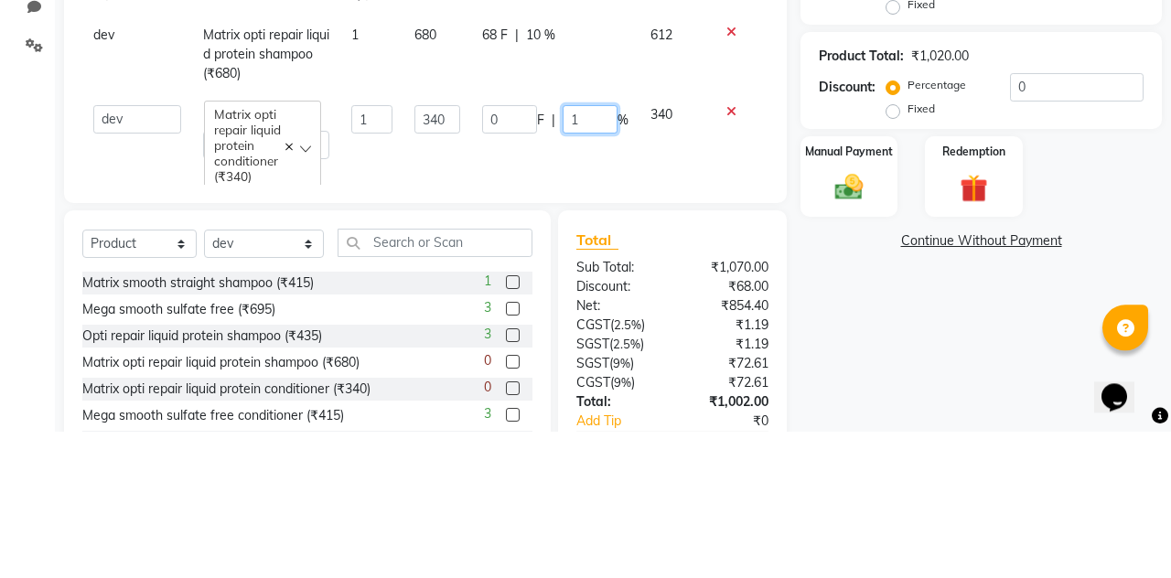
type input "10"
click at [688, 310] on td "340" at bounding box center [674, 276] width 69 height 76
select select "93044"
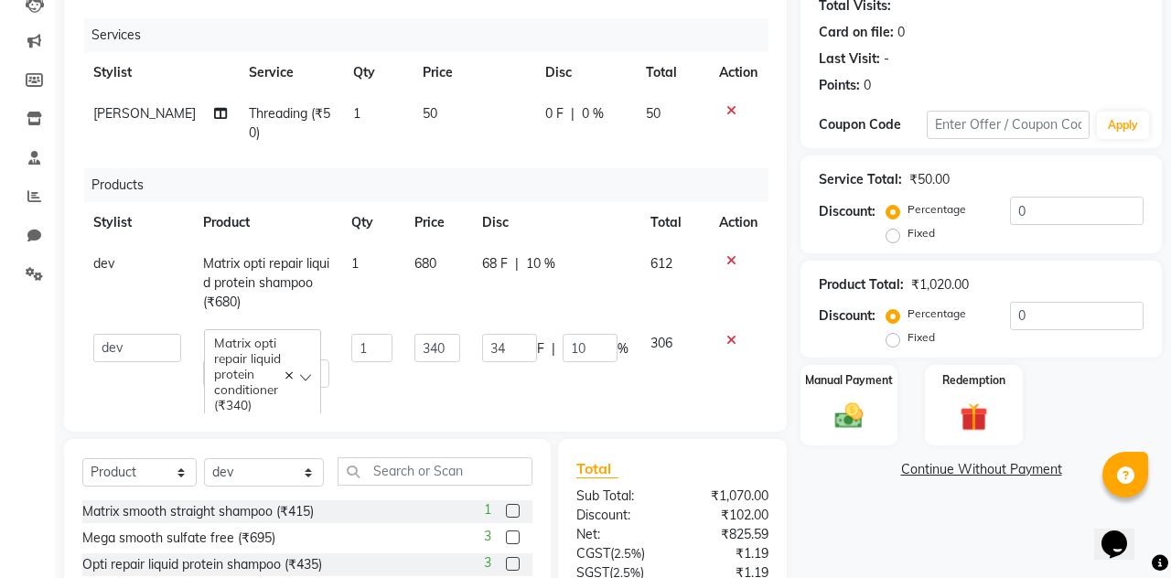
scroll to position [167, 0]
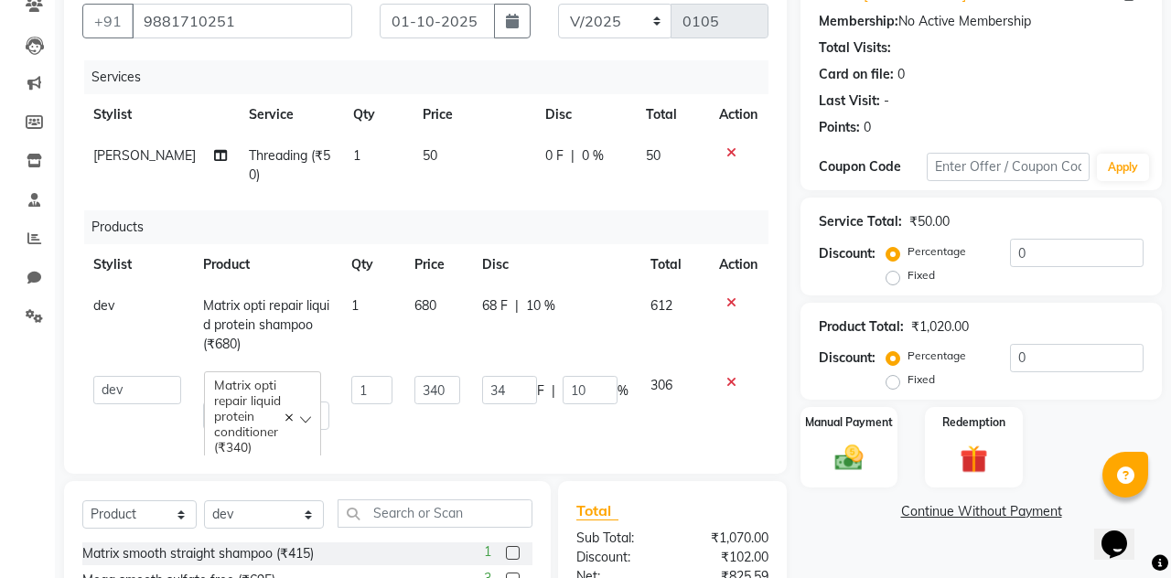
click at [705, 437] on td "306" at bounding box center [674, 403] width 69 height 76
click at [674, 453] on div "Services Stylist Service Qty Price Disc Total Action [PERSON_NAME] Threading (₹…" at bounding box center [425, 257] width 686 height 395
click at [675, 463] on div "Client [PHONE_NUMBER] Date [DATE] Invoice Number V/2025 V/[PHONE_NUMBER] Servic…" at bounding box center [425, 222] width 723 height 503
click at [576, 188] on td "0 F | 0 %" at bounding box center [584, 165] width 101 height 60
select select "92309"
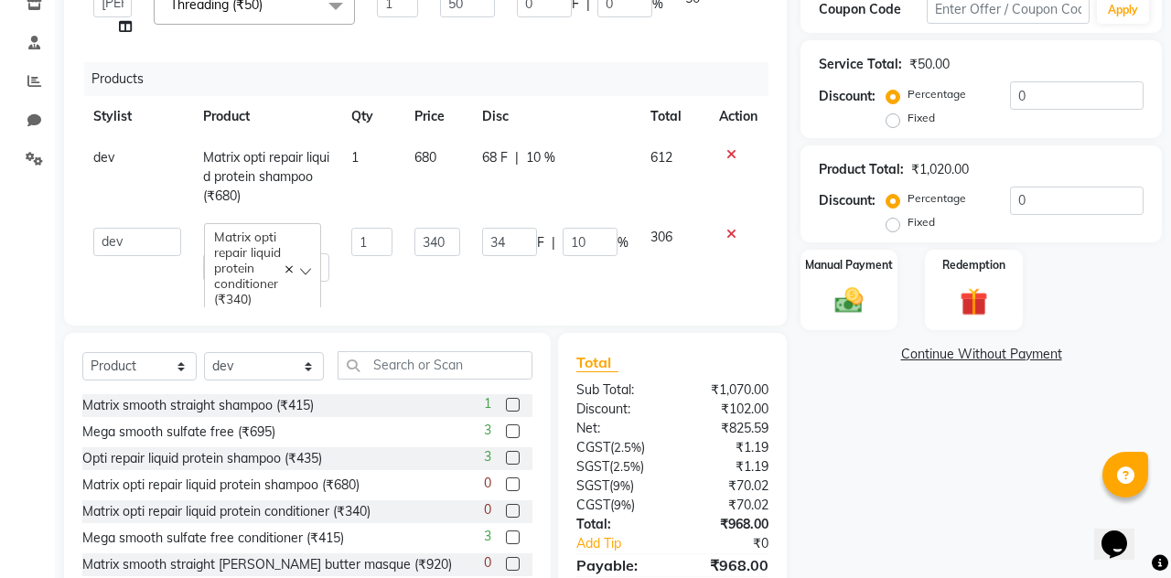
scroll to position [325, 0]
click at [728, 285] on td at bounding box center [738, 254] width 60 height 76
click at [754, 306] on div "Client [PHONE_NUMBER] Date [DATE] Invoice Number V/2025 V/[PHONE_NUMBER] Servic…" at bounding box center [425, 68] width 723 height 512
click at [662, 37] on td "0 F | 0 %" at bounding box center [590, 12] width 168 height 70
click at [417, 577] on div "Select Service Product Membership Package Voucher Prepaid Gift Card Select Styl…" at bounding box center [300, 485] width 500 height 307
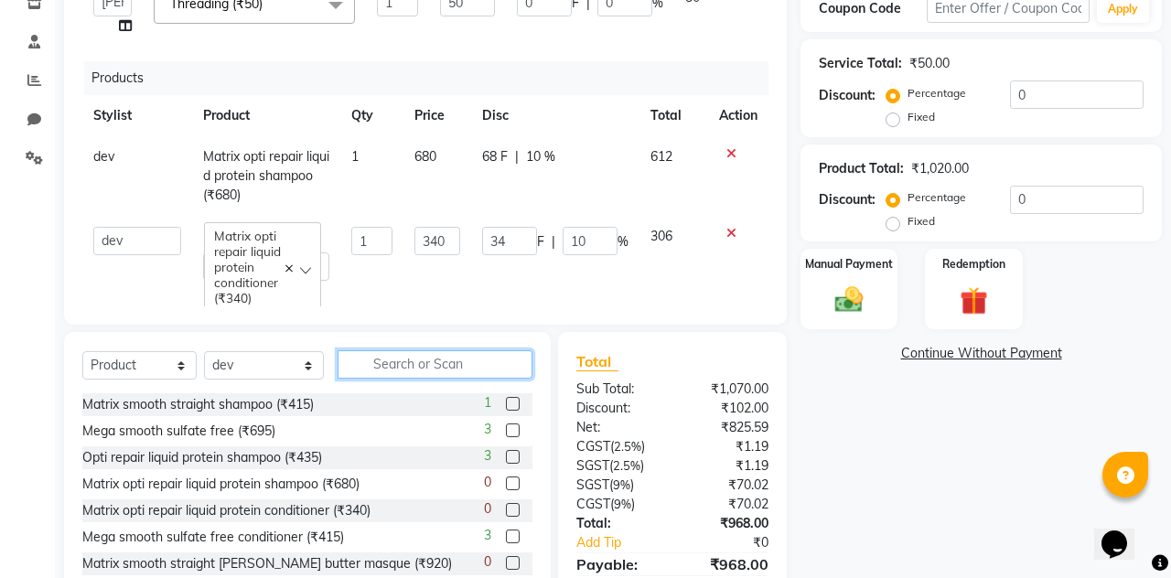
click at [439, 359] on input "text" at bounding box center [435, 364] width 194 height 28
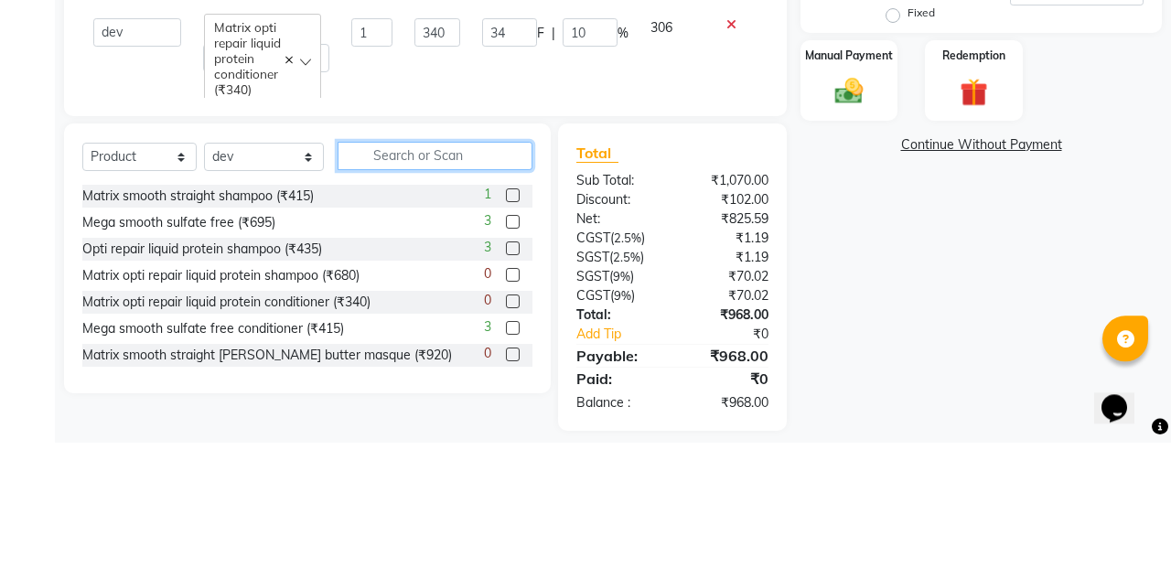
scroll to position [397, 0]
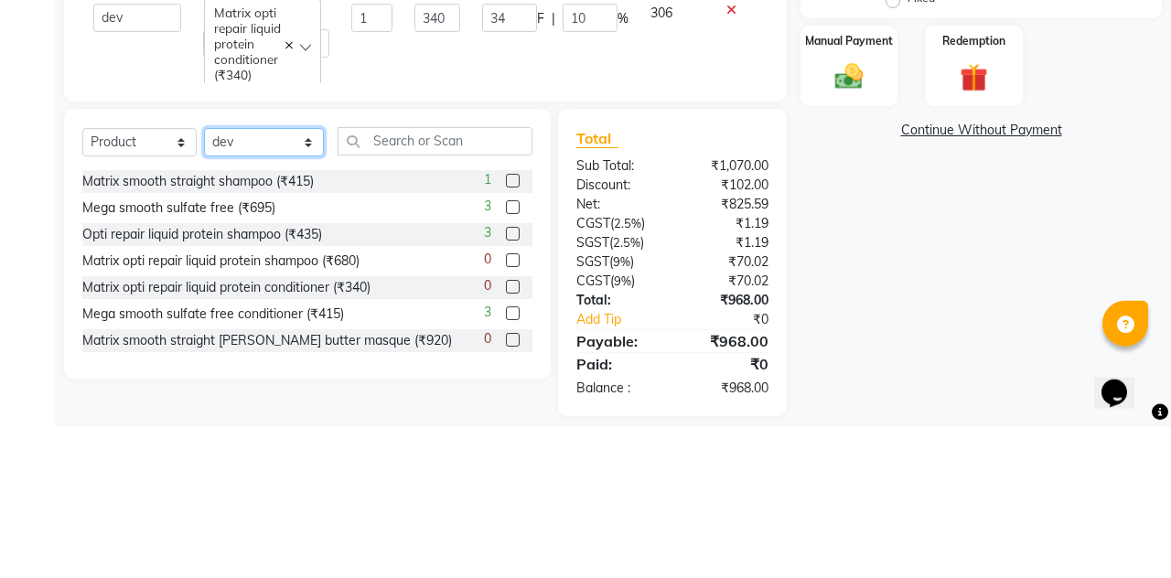
click at [286, 284] on select "Select Stylist [PERSON_NAME] [PERSON_NAME] Ayodhya Nagar Manager [PERSON_NAME] …" at bounding box center [264, 293] width 120 height 28
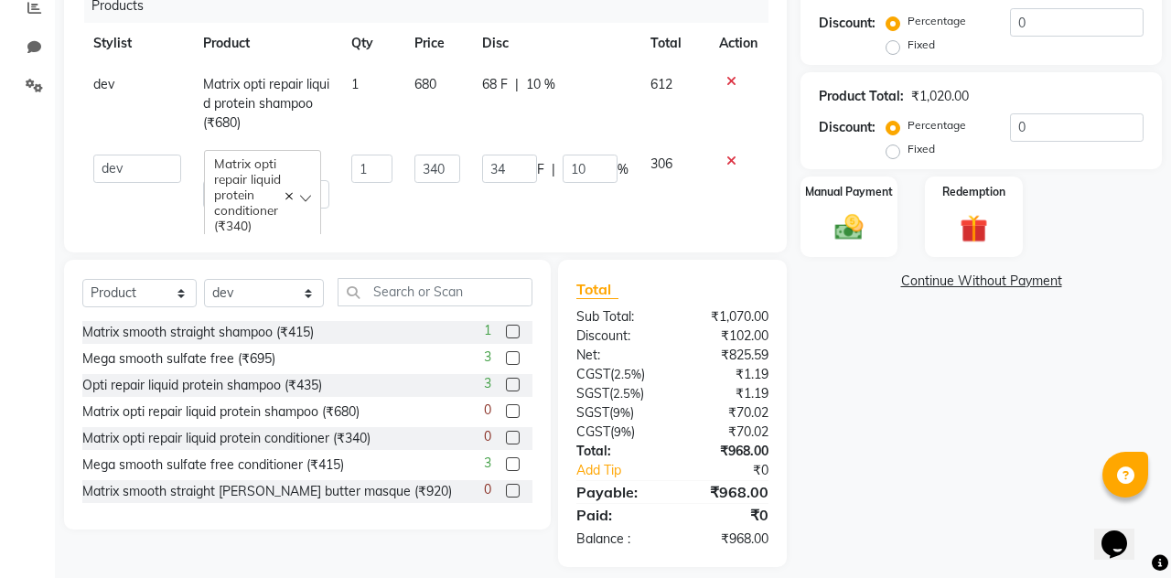
click at [886, 357] on div "Name: [PERSON_NAME] Membership: No Active Membership Total Visits: Card on file…" at bounding box center [988, 153] width 375 height 827
click at [595, 167] on input "10" at bounding box center [590, 169] width 55 height 28
type input "1"
click at [554, 78] on div "68 F | 10 %" at bounding box center [555, 84] width 146 height 19
select select "93044"
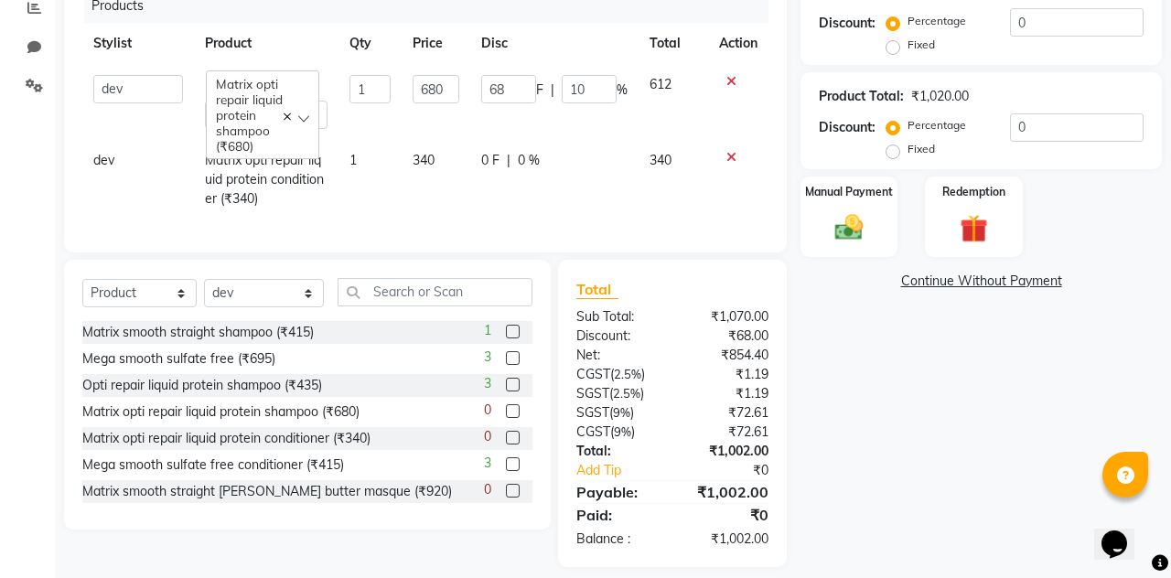
scroll to position [386, 0]
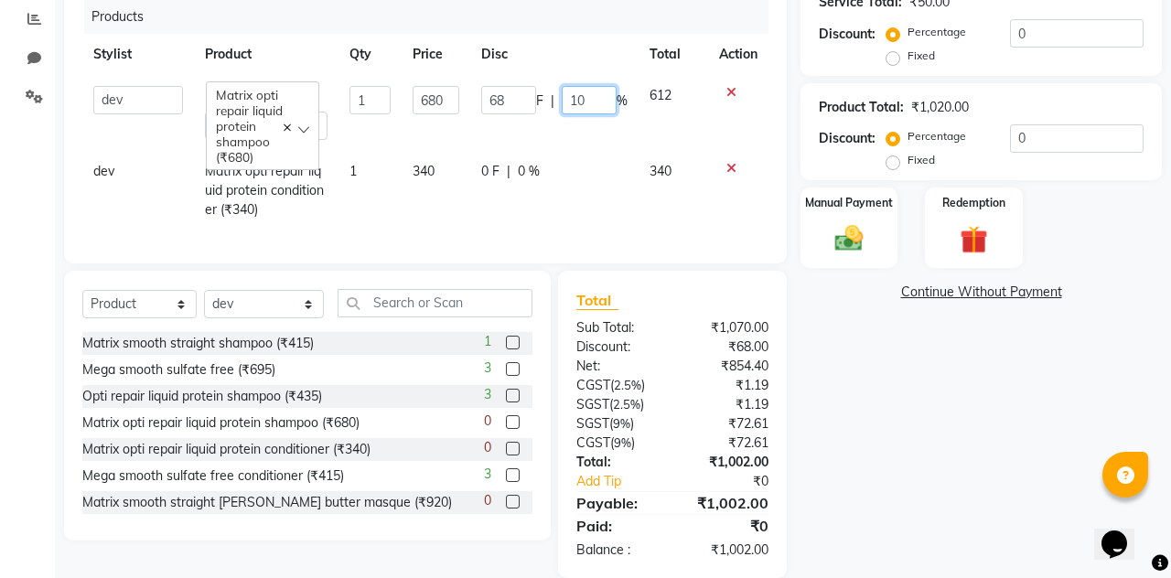
click at [589, 93] on input "10" at bounding box center [589, 100] width 55 height 28
type input "1"
click at [687, 207] on td "340" at bounding box center [674, 191] width 70 height 80
select select "93044"
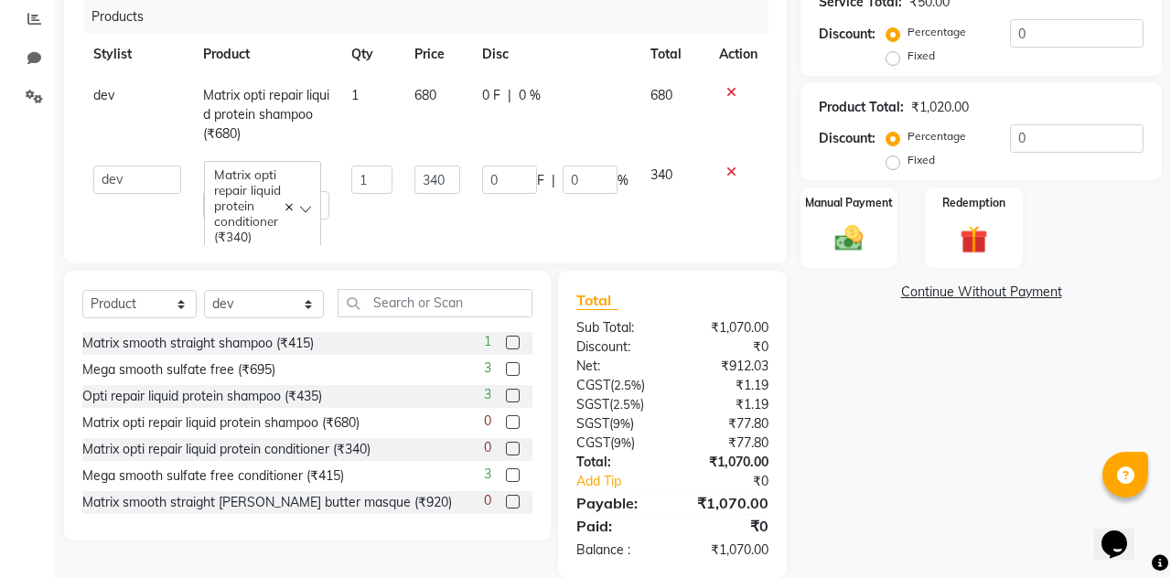
scroll to position [367, 0]
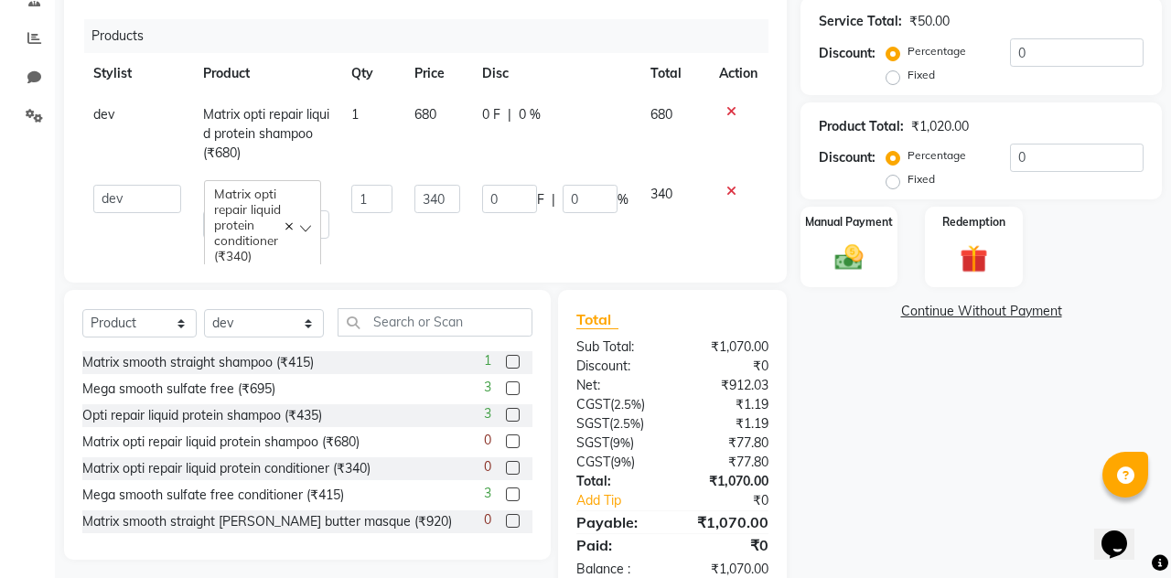
click at [565, 282] on div "Client [PHONE_NUMBER] Date [DATE] Invoice Number V/2025 V/[PHONE_NUMBER] Servic…" at bounding box center [425, 183] width 750 height 827
click at [438, 124] on td "680" at bounding box center [437, 134] width 68 height 80
select select "93044"
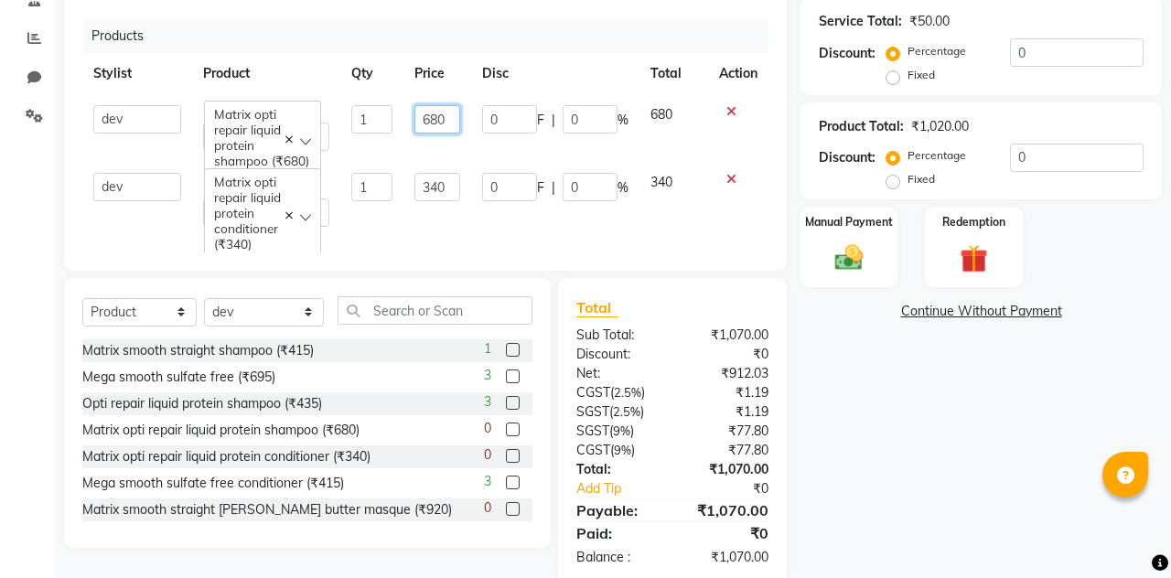
click at [448, 118] on input "680" at bounding box center [437, 119] width 46 height 28
type input "6"
type input "390"
click at [697, 220] on td "340" at bounding box center [674, 200] width 69 height 76
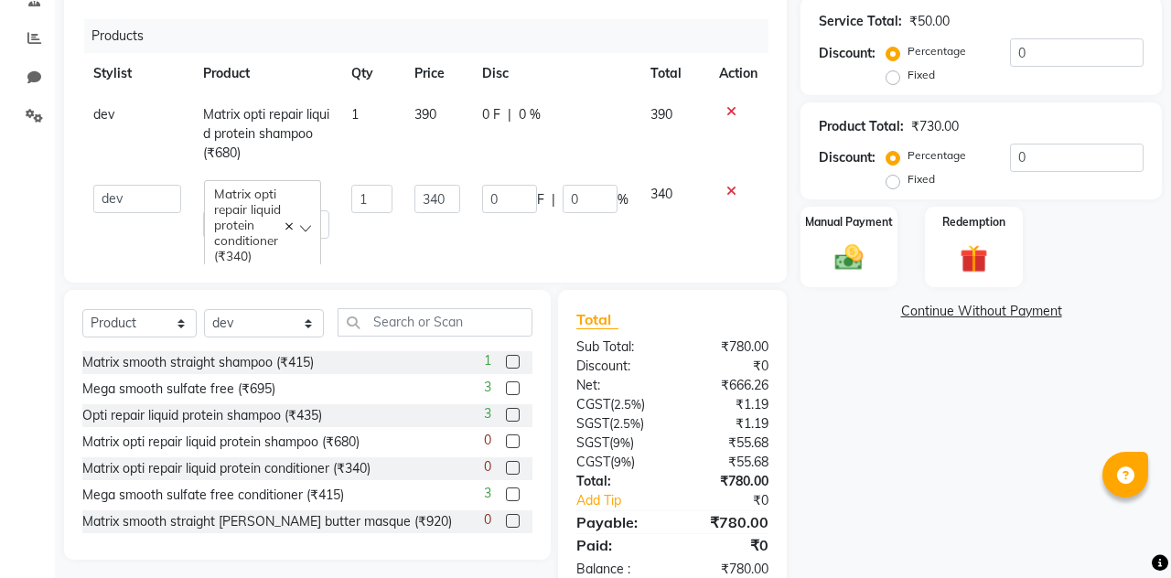
click at [525, 115] on span "0 %" at bounding box center [530, 114] width 22 height 19
select select "93044"
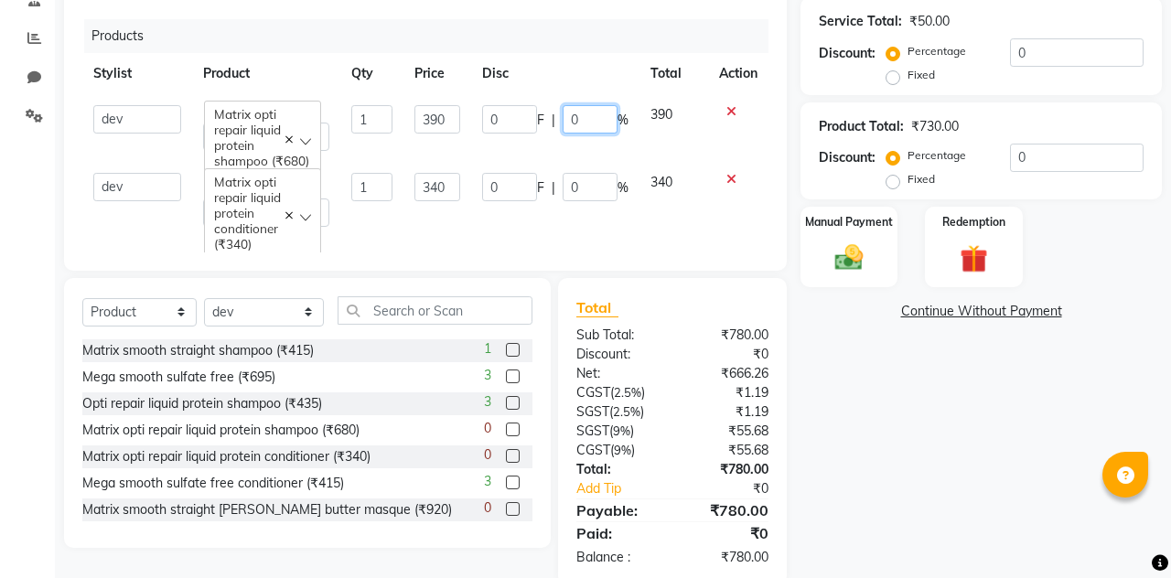
click at [590, 116] on input "0" at bounding box center [590, 119] width 55 height 28
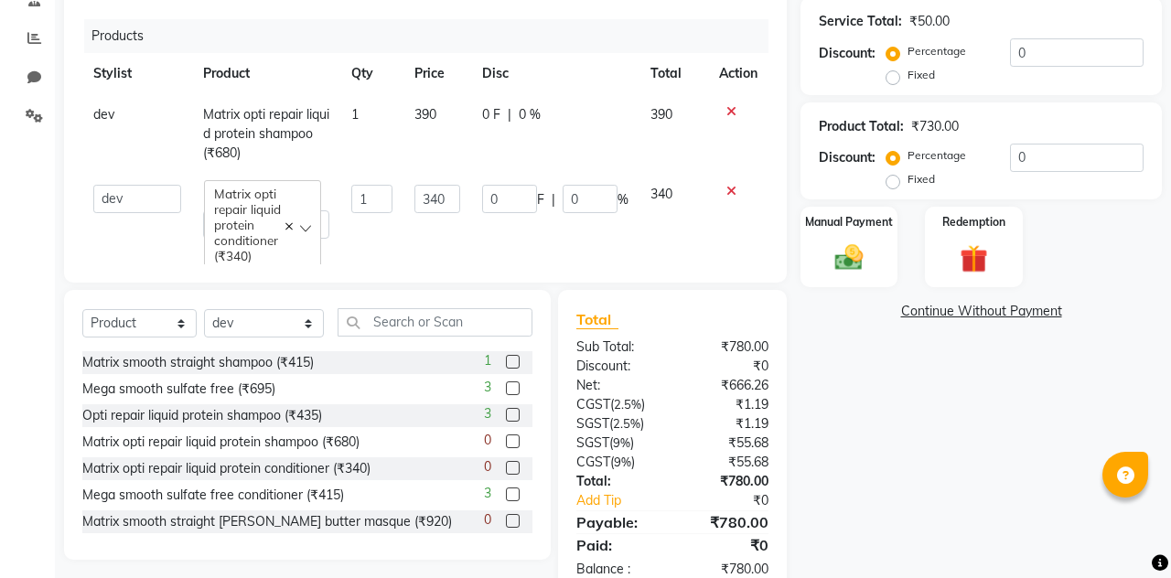
click at [534, 107] on span "0 %" at bounding box center [530, 114] width 22 height 19
select select "93044"
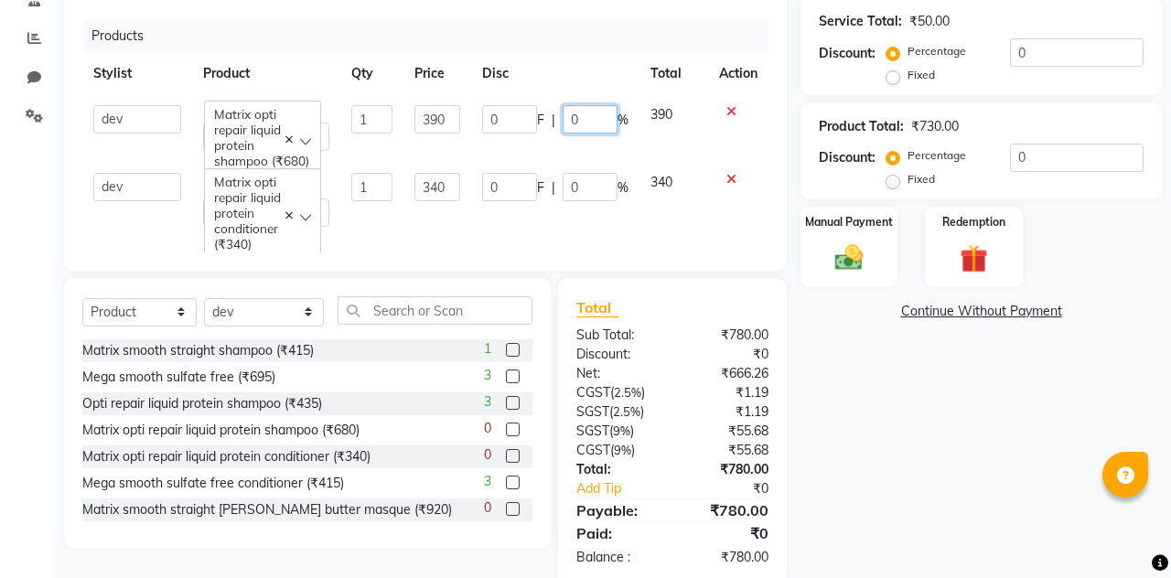
click at [587, 122] on input "0" at bounding box center [590, 119] width 55 height 28
type input "10"
click at [601, 193] on input "0" at bounding box center [590, 187] width 55 height 28
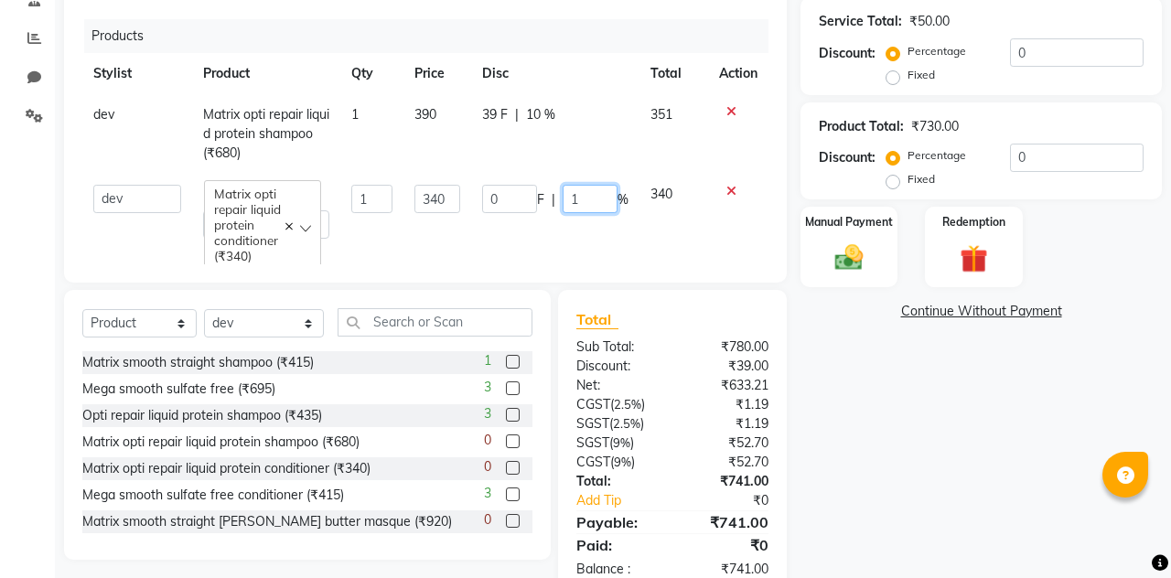
type input "10"
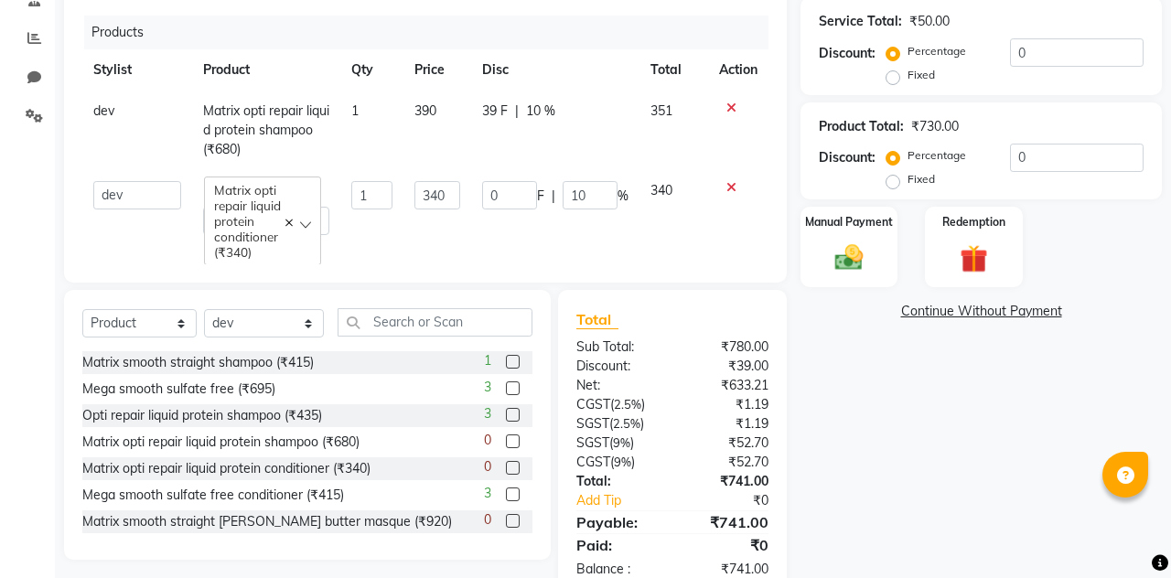
click at [585, 219] on td "0 F | 10 %" at bounding box center [555, 208] width 168 height 76
select select "93044"
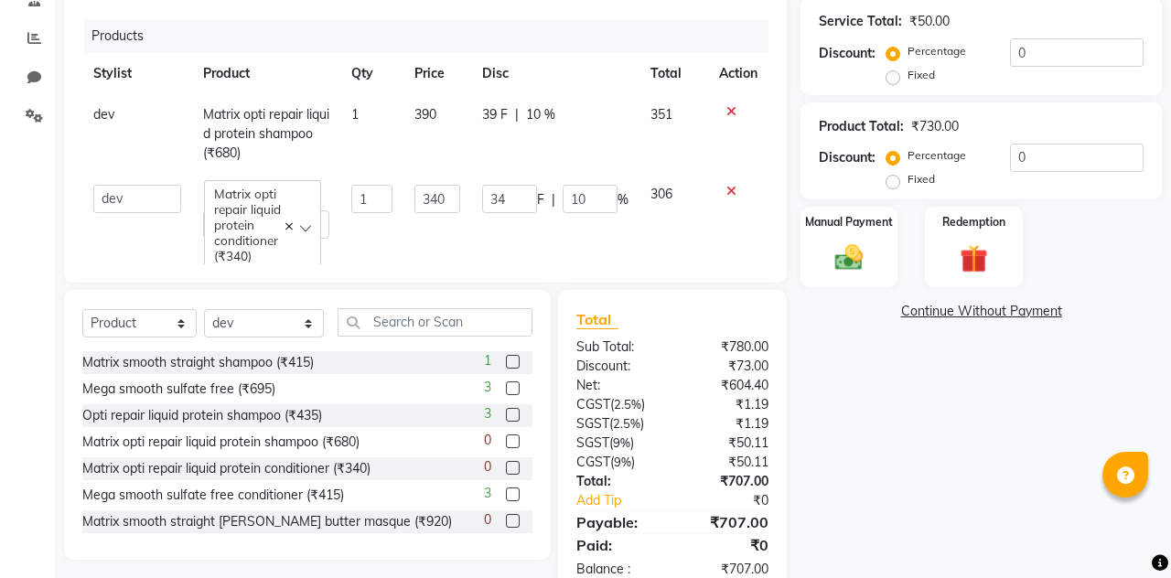
click at [868, 254] on img at bounding box center [849, 258] width 46 height 32
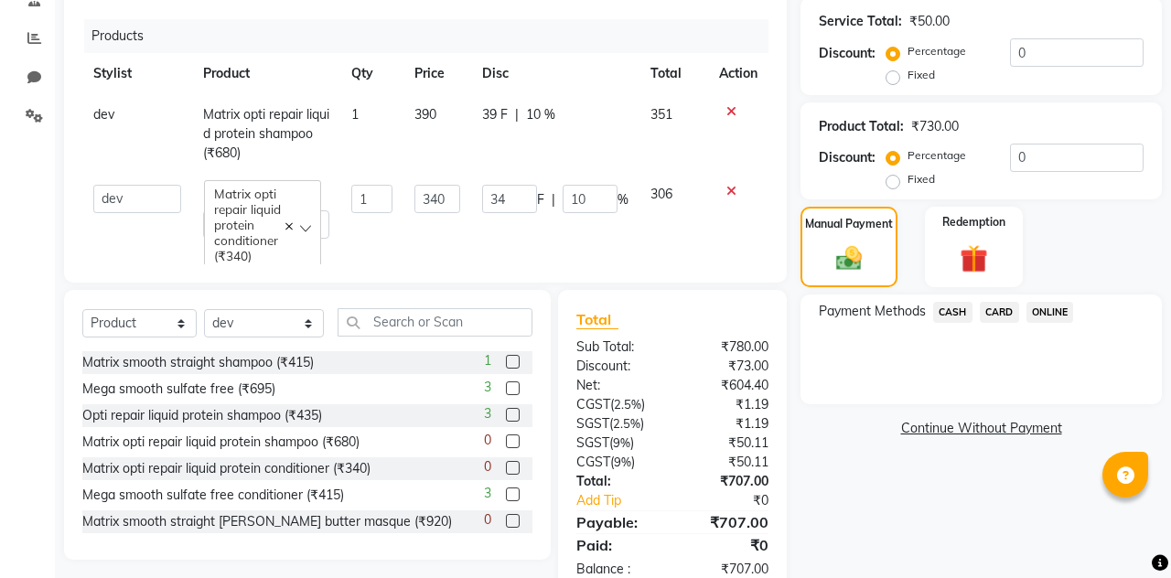
click at [957, 315] on span "CASH" at bounding box center [952, 312] width 39 height 21
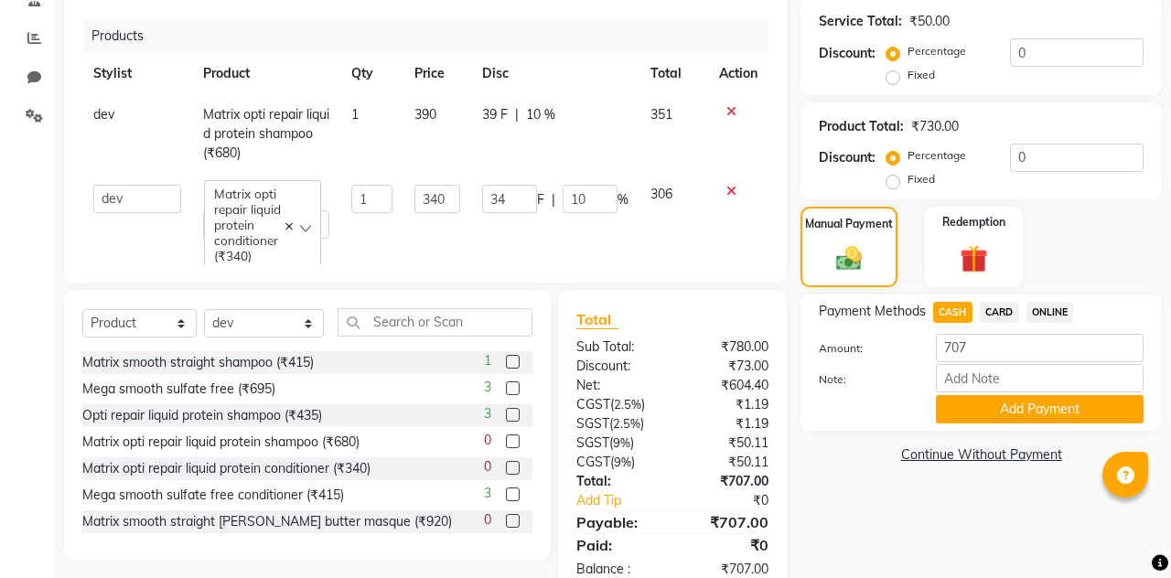
click at [1100, 406] on button "Add Payment" at bounding box center [1040, 409] width 208 height 28
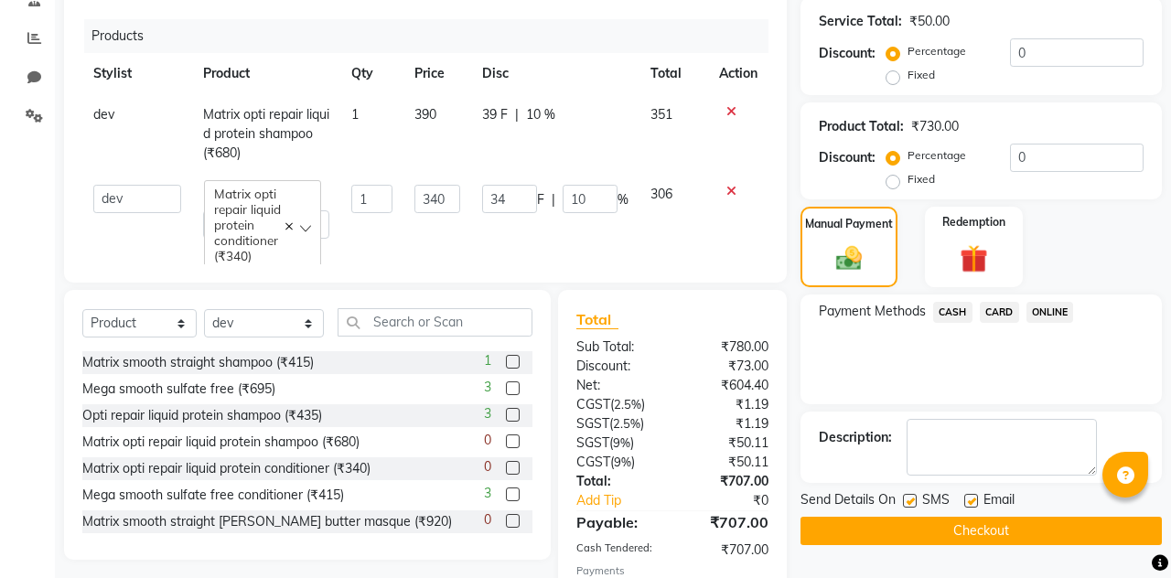
click at [1076, 534] on button "Checkout" at bounding box center [981, 531] width 361 height 28
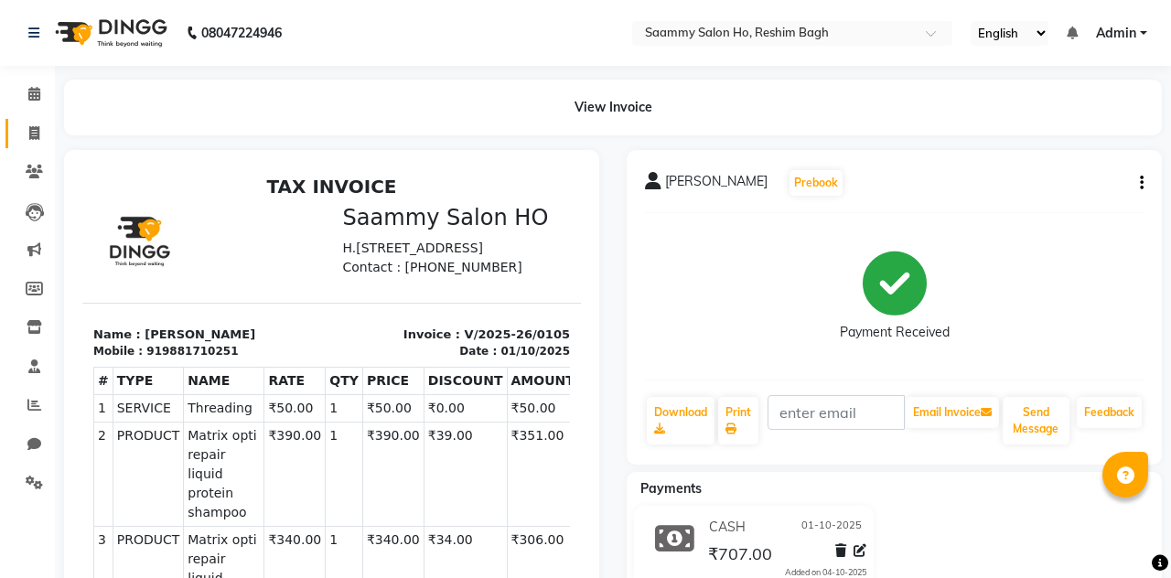
click at [37, 144] on link "Invoice" at bounding box center [27, 134] width 44 height 30
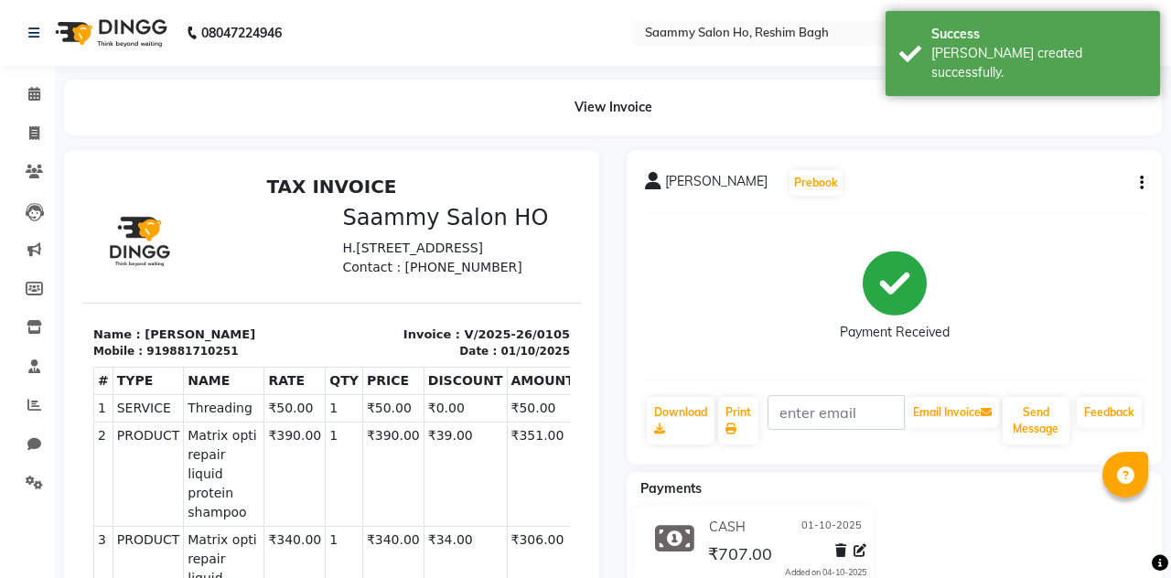
select select "8133"
select select "service"
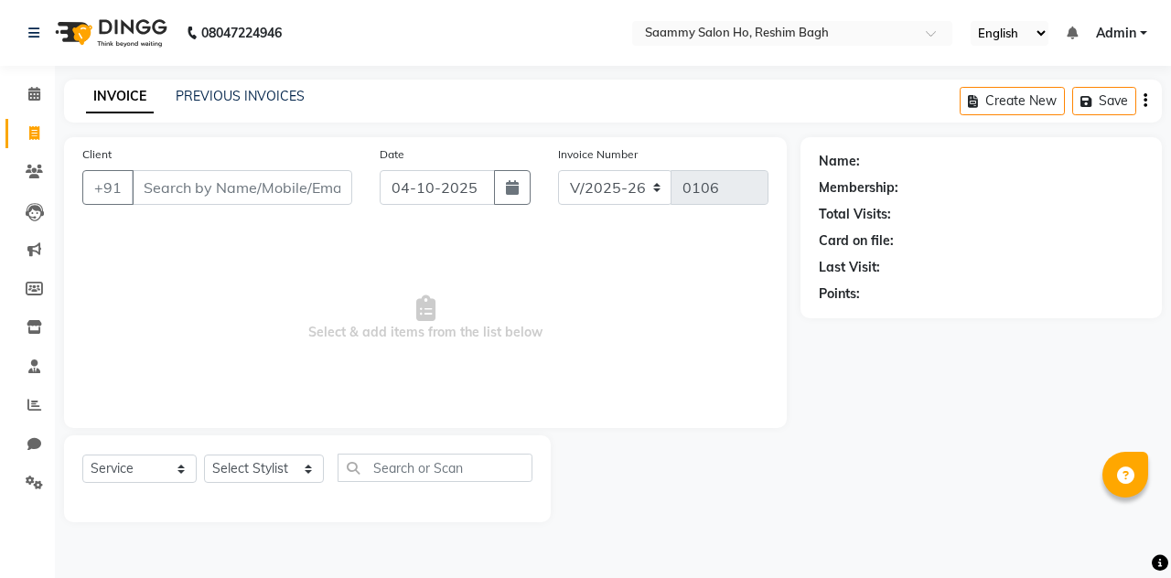
click at [522, 197] on button "button" at bounding box center [512, 187] width 37 height 35
select select "10"
select select "2025"
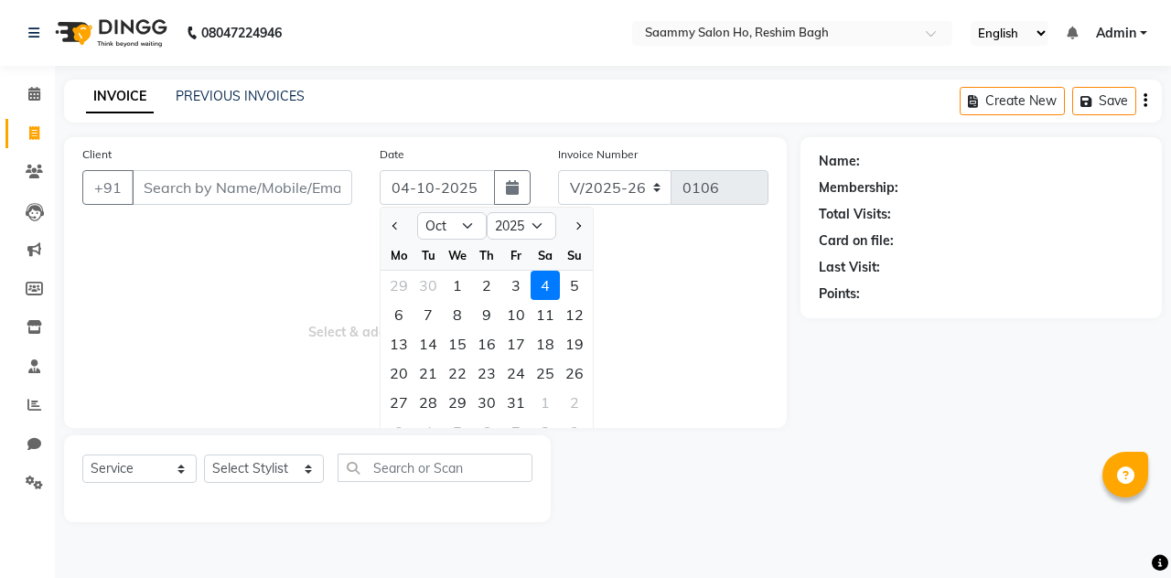
click at [468, 289] on div "1" at bounding box center [457, 285] width 29 height 29
type input "01-10-2025"
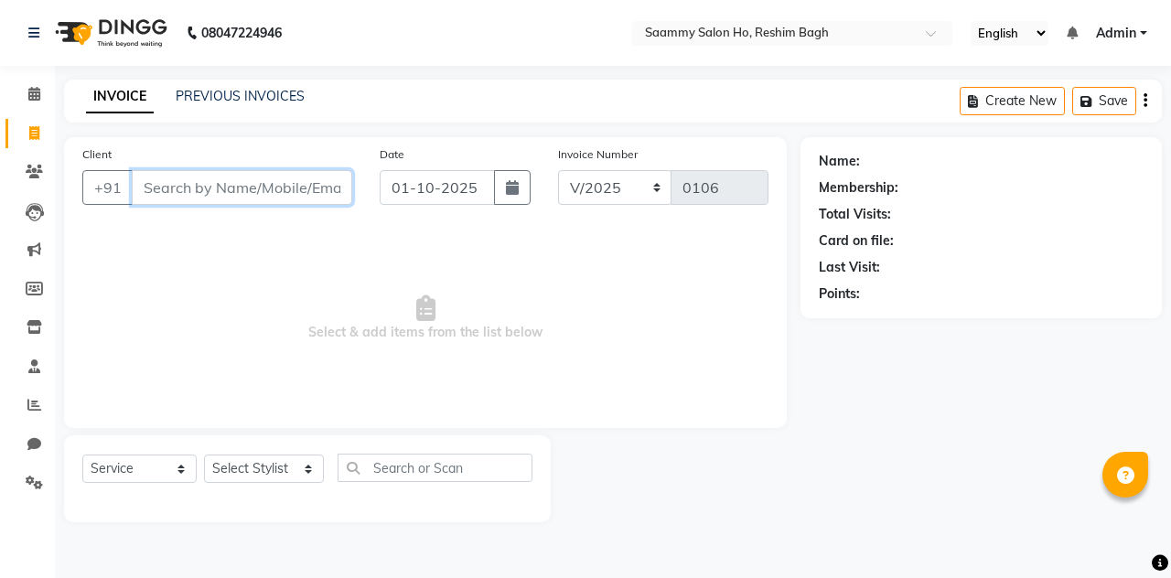
click at [247, 188] on input "Client" at bounding box center [242, 187] width 221 height 35
type input "9527431286"
click at [317, 178] on span "Add Client" at bounding box center [305, 187] width 72 height 18
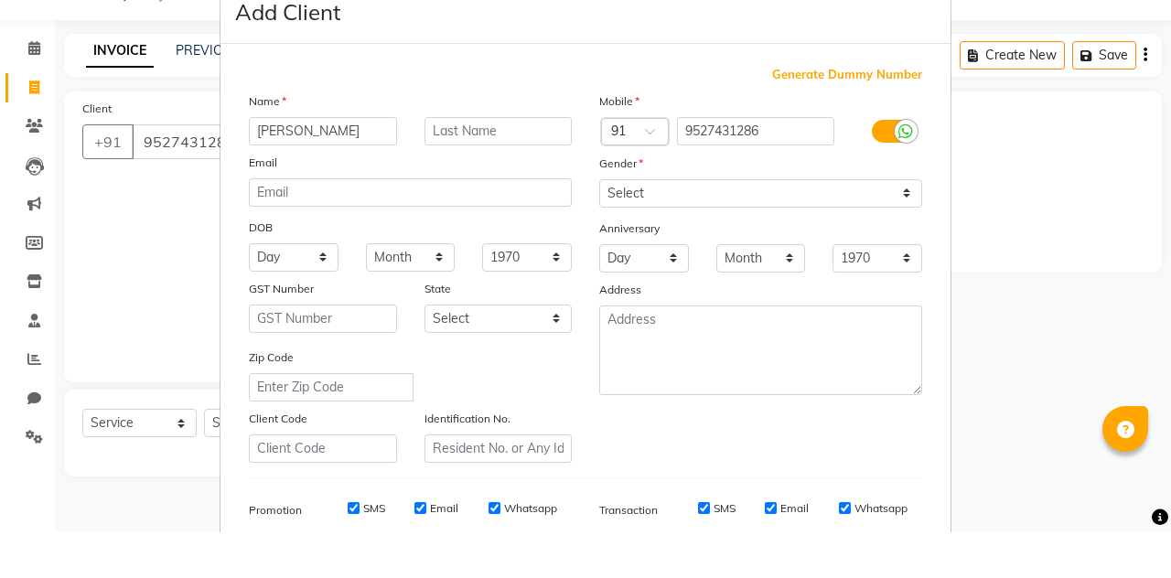
type input "[PERSON_NAME]"
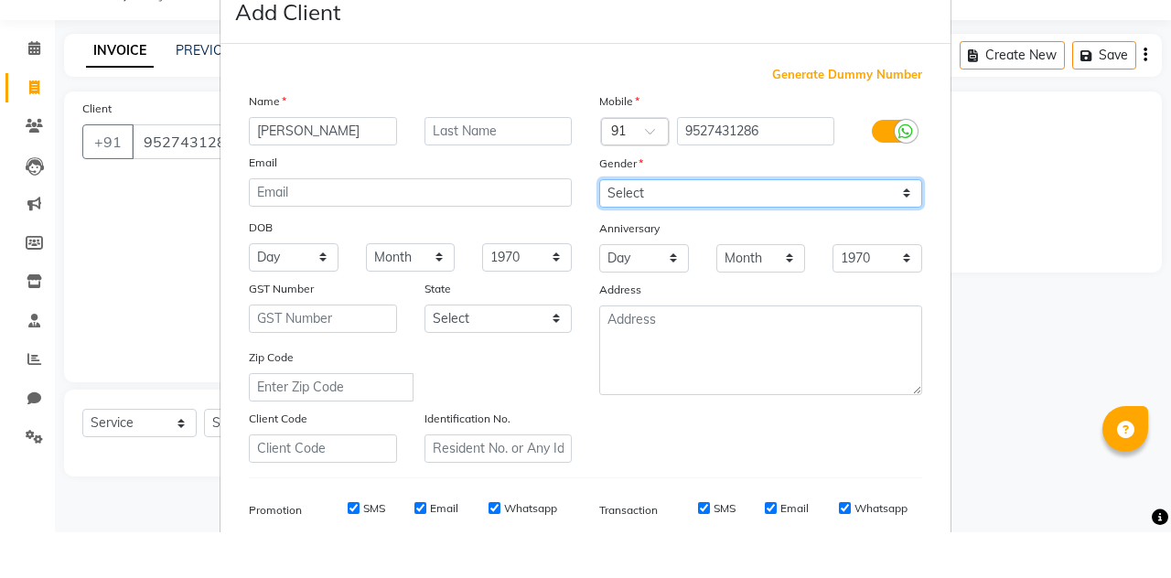
click at [919, 236] on select "Select [DEMOGRAPHIC_DATA] [DEMOGRAPHIC_DATA] Other Prefer Not To Say" at bounding box center [760, 239] width 323 height 28
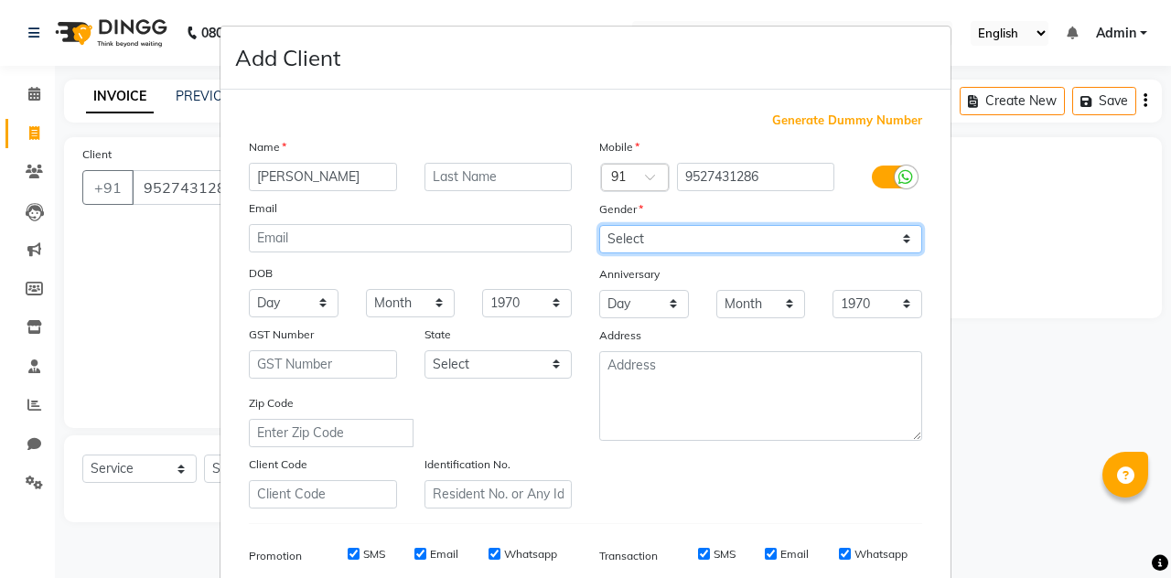
select select "[DEMOGRAPHIC_DATA]"
click at [599, 225] on select "Select [DEMOGRAPHIC_DATA] [DEMOGRAPHIC_DATA] Other Prefer Not To Say" at bounding box center [760, 239] width 323 height 28
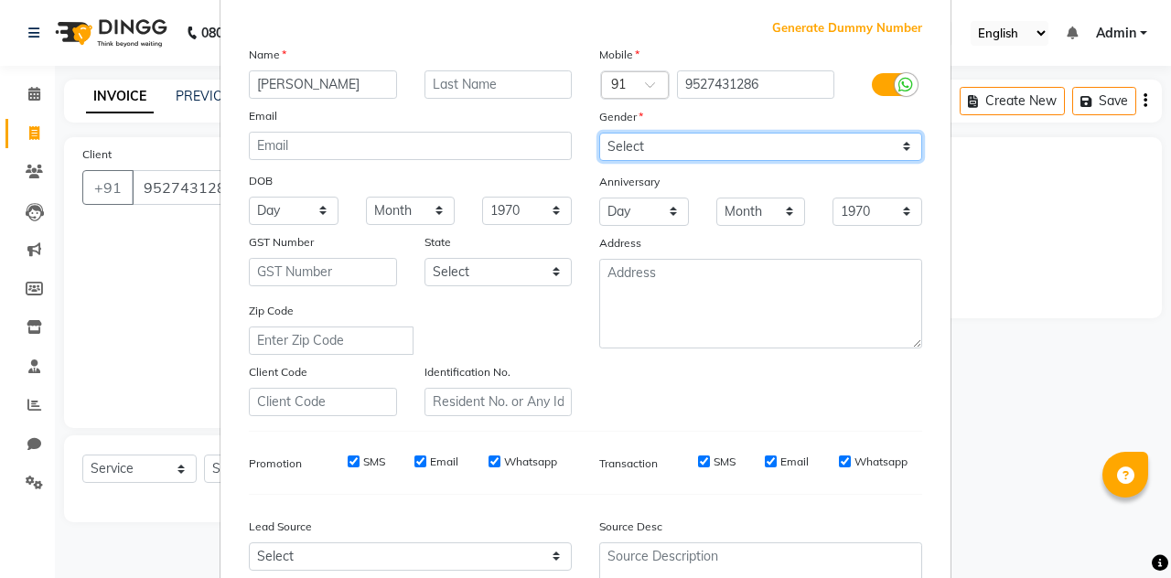
scroll to position [169, 0]
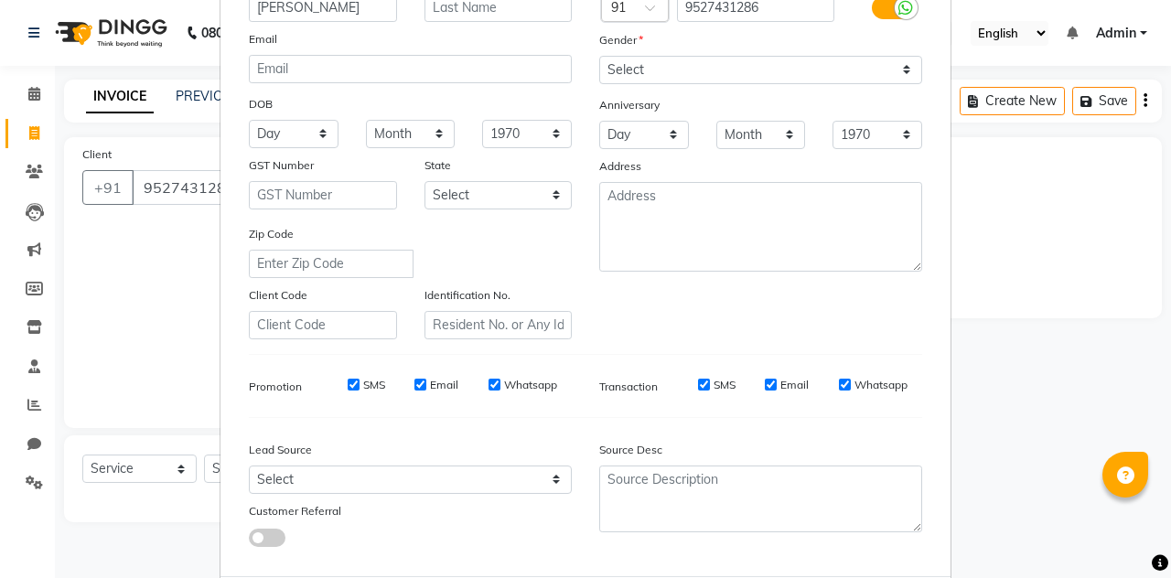
select select
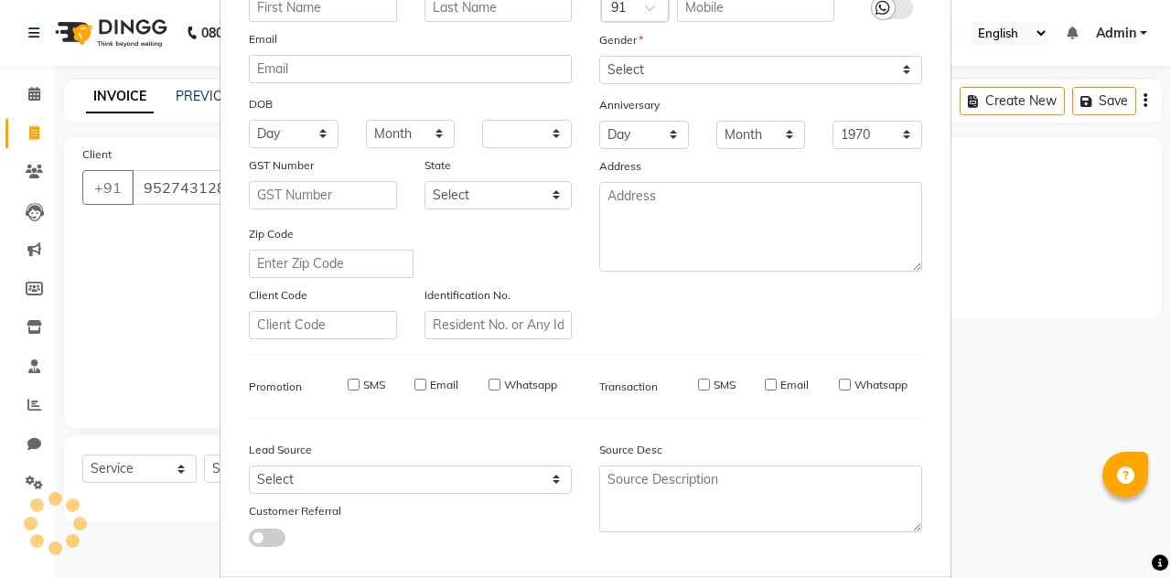
select select
checkbox input "false"
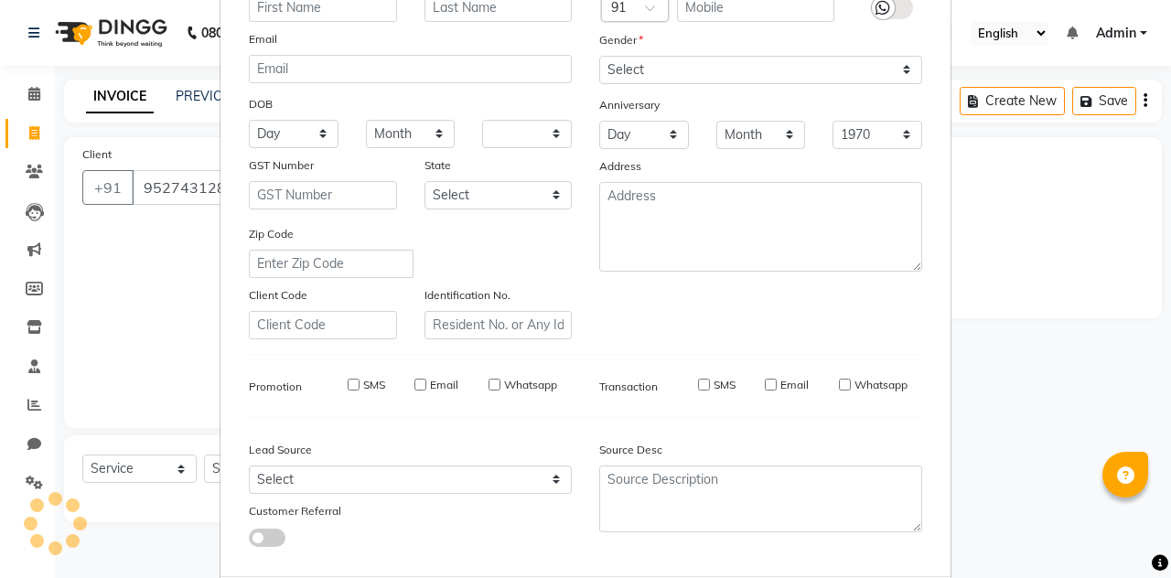
checkbox input "false"
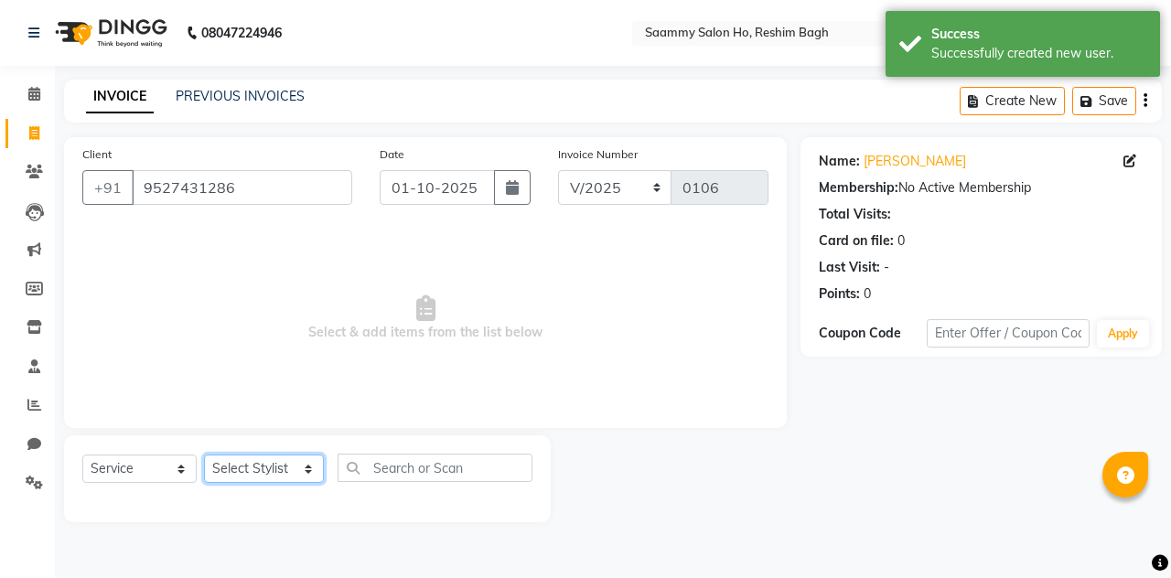
click at [309, 468] on select "Select Stylist [PERSON_NAME] [PERSON_NAME] Ayodhya Nagar Manager [PERSON_NAME] …" at bounding box center [264, 469] width 120 height 28
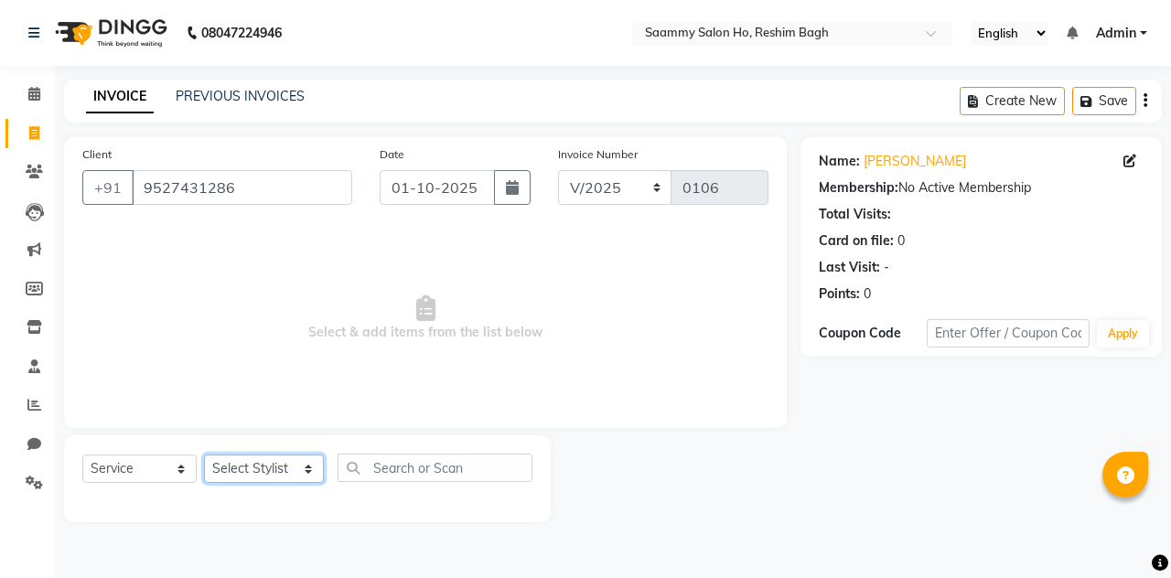
select select "92322"
click at [204, 455] on select "Select Stylist [PERSON_NAME] [PERSON_NAME] Ayodhya Nagar Manager [PERSON_NAME] …" at bounding box center [264, 469] width 120 height 28
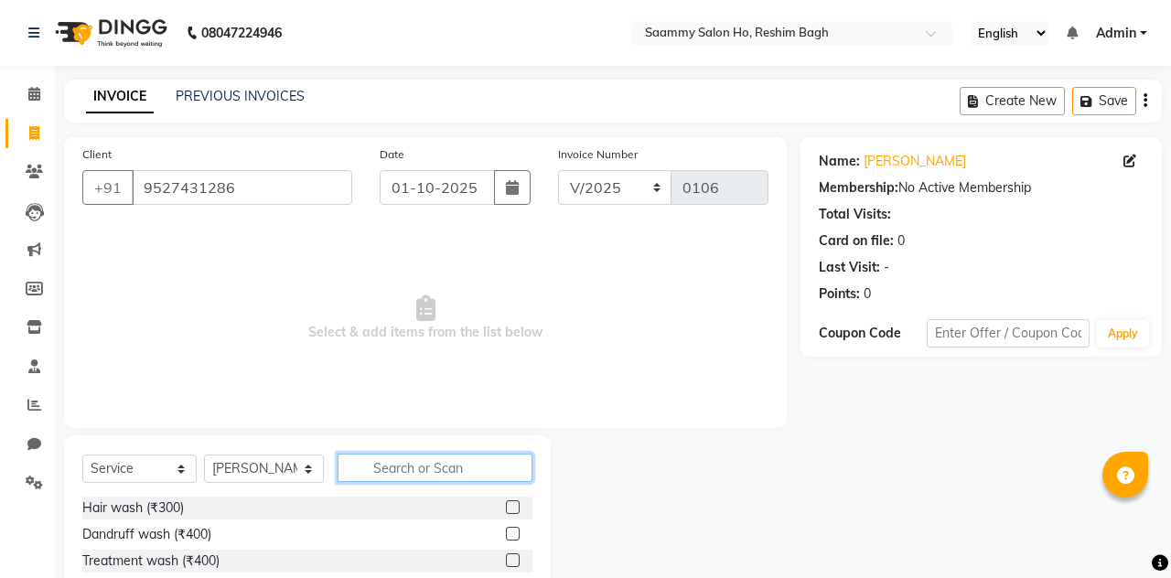
click at [482, 473] on input "text" at bounding box center [435, 468] width 194 height 28
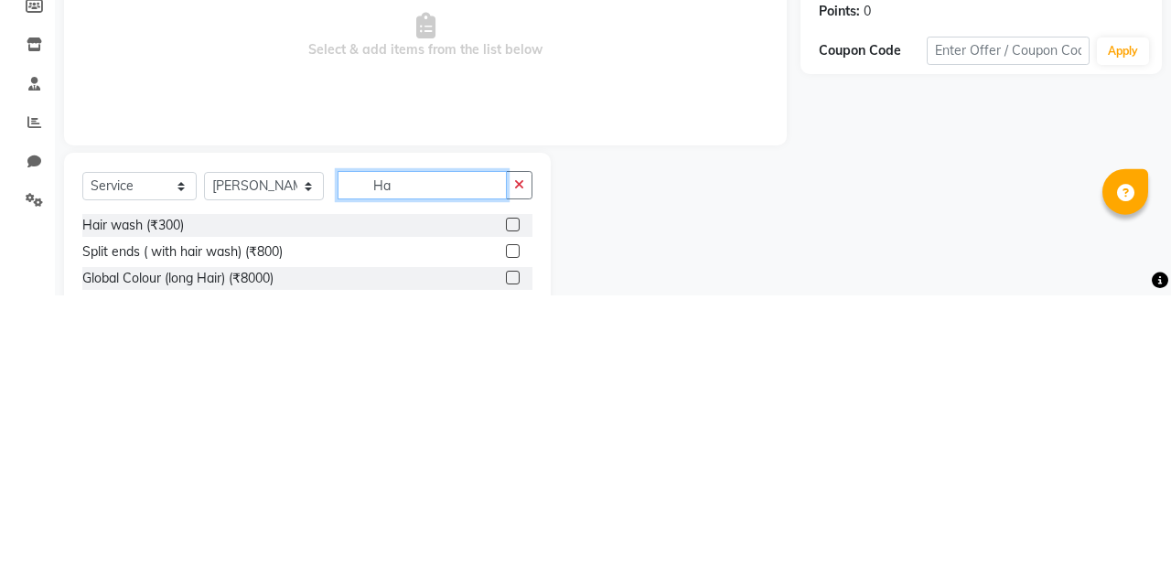
type input "H"
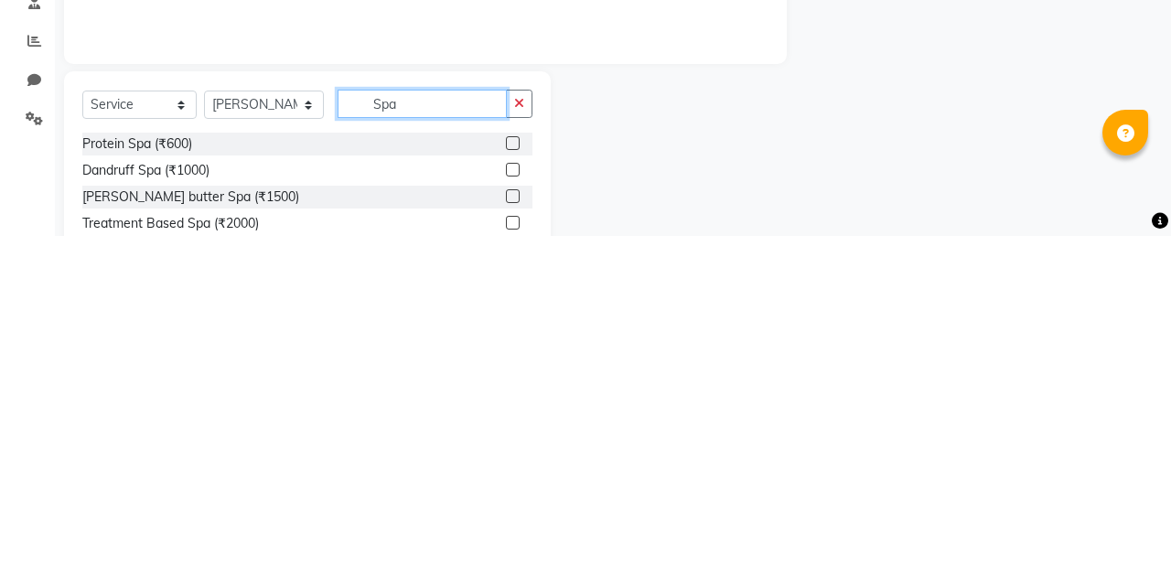
scroll to position [22, 0]
type input "Spa"
click at [512, 511] on label at bounding box center [513, 512] width 14 height 14
click at [512, 511] on input "checkbox" at bounding box center [512, 513] width 12 height 12
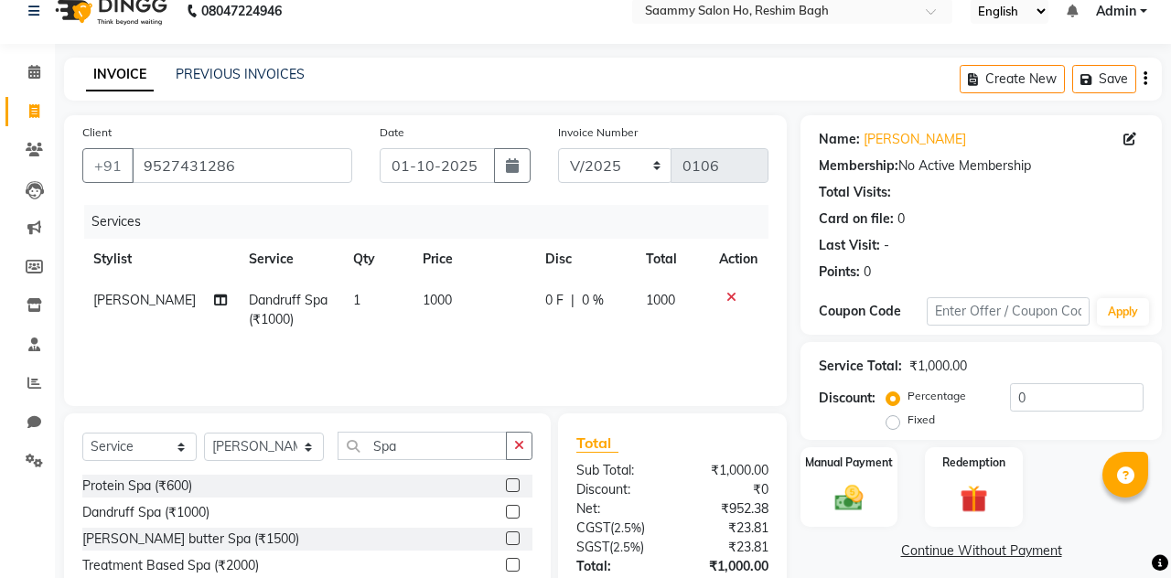
checkbox input "false"
click at [314, 434] on select "Select Stylist [PERSON_NAME] [PERSON_NAME] Ayodhya Nagar Manager [PERSON_NAME] …" at bounding box center [264, 447] width 120 height 28
select select "93044"
click at [204, 433] on select "Select Stylist [PERSON_NAME] [PERSON_NAME] Ayodhya Nagar Manager [PERSON_NAME] …" at bounding box center [264, 447] width 120 height 28
click at [522, 445] on icon "button" at bounding box center [519, 445] width 10 height 13
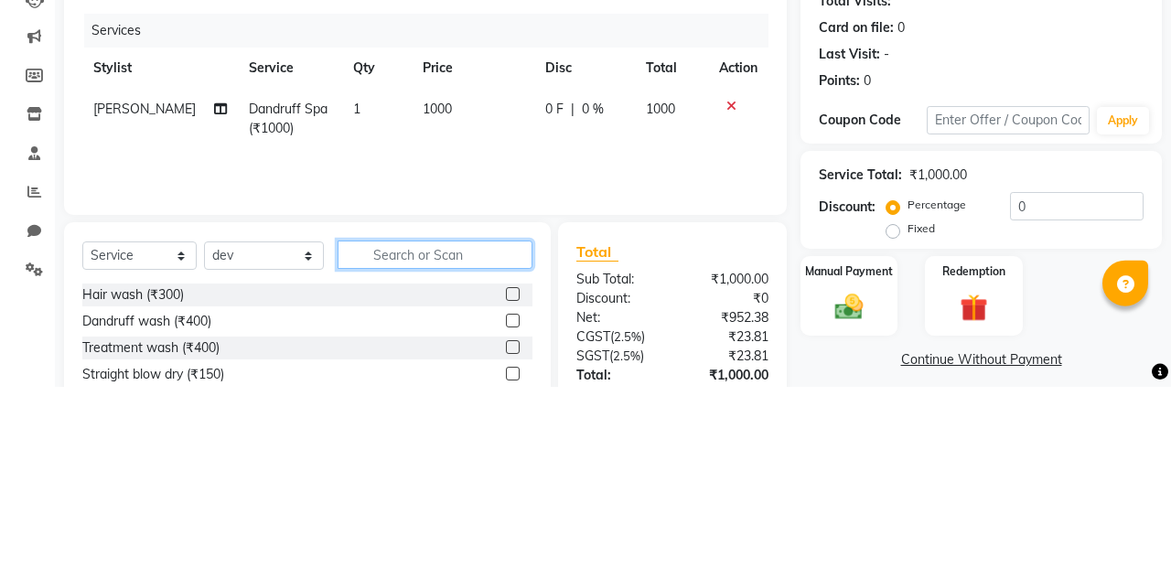
scroll to position [28, 0]
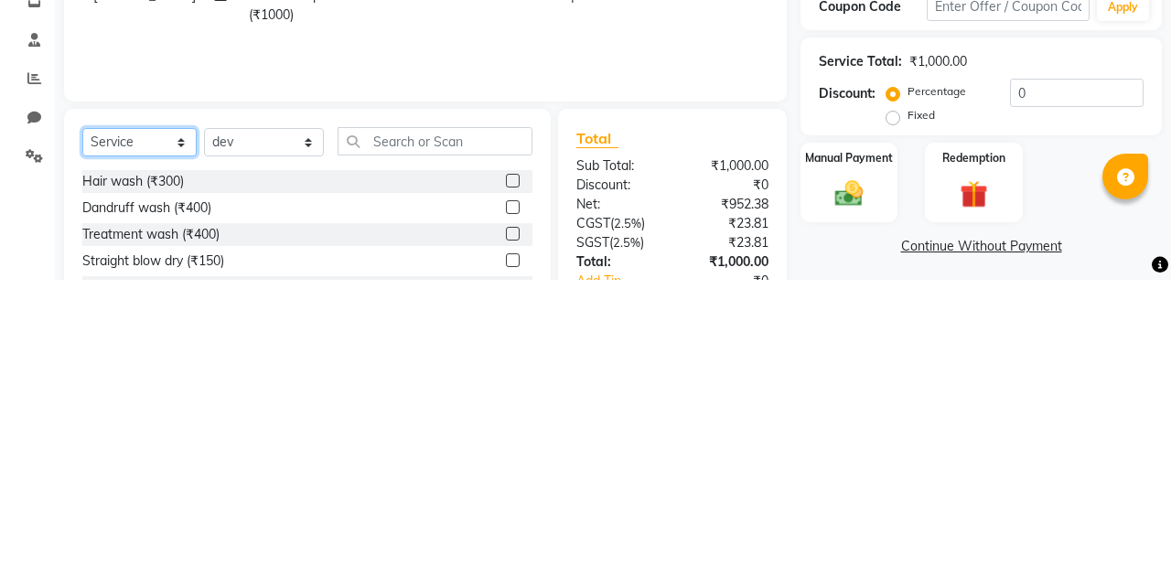
click at [189, 446] on select "Select Service Product Membership Package Voucher Prepaid Gift Card" at bounding box center [139, 440] width 114 height 28
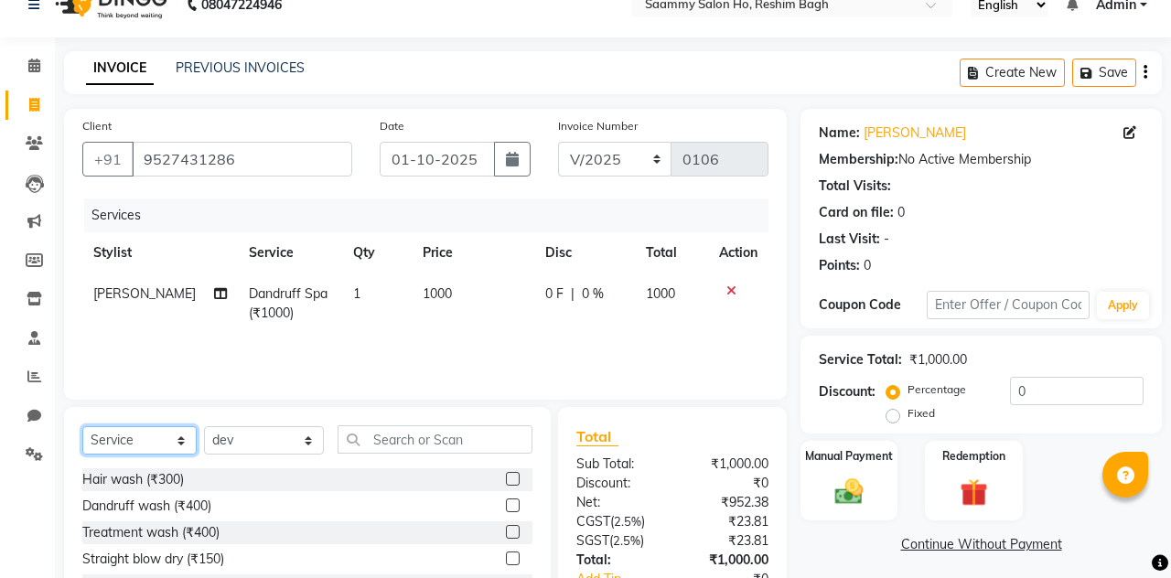
select select "product"
click at [82, 426] on select "Select Service Product Membership Package Voucher Prepaid Gift Card" at bounding box center [139, 440] width 114 height 28
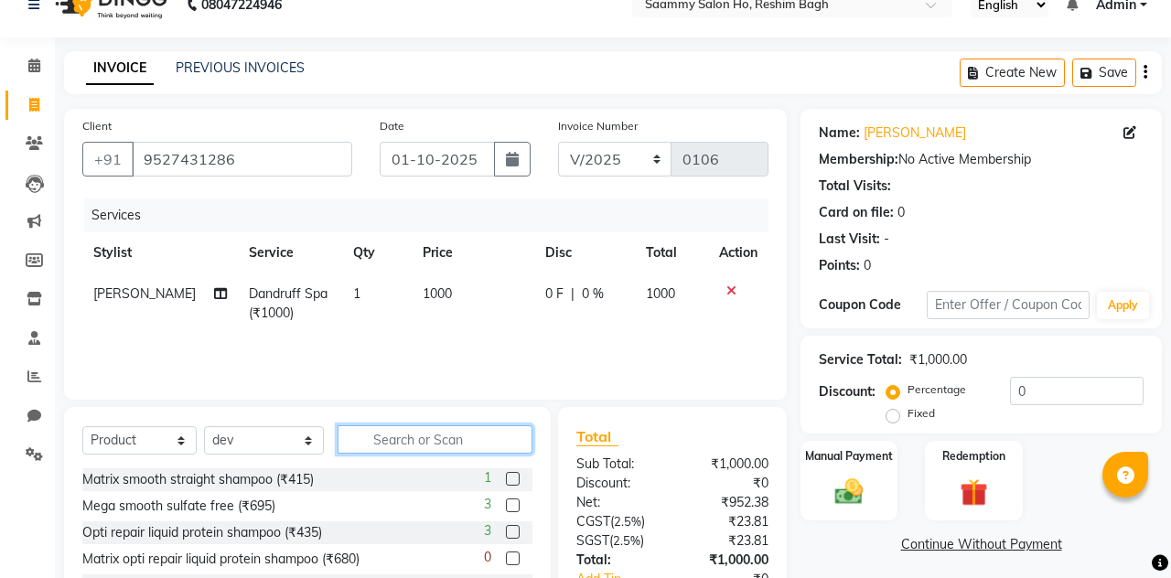
click at [473, 441] on input "text" at bounding box center [435, 439] width 194 height 28
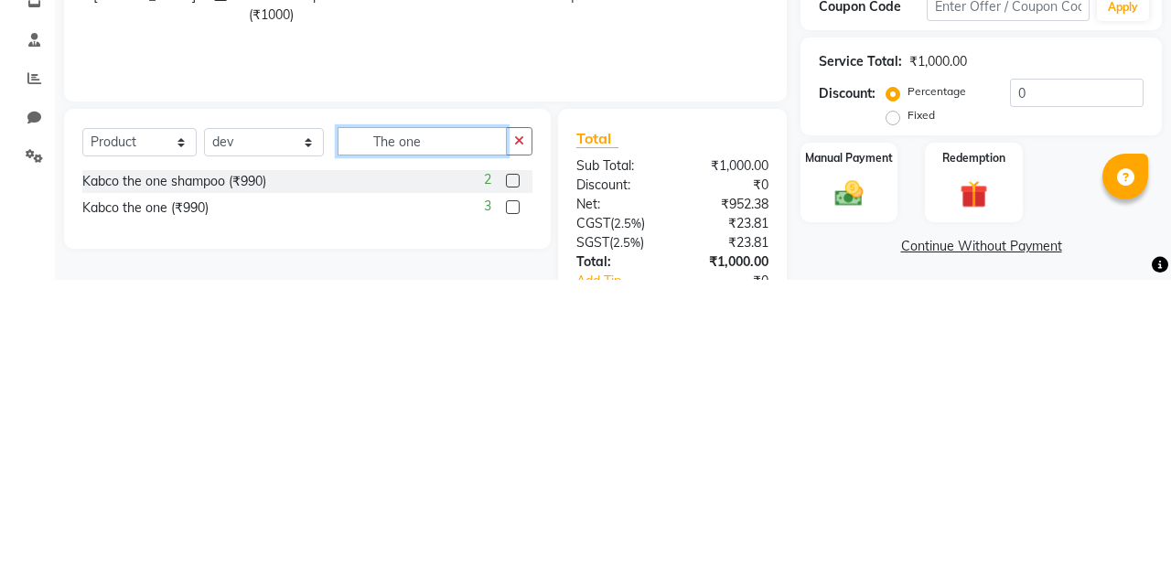
type input "The one"
click at [511, 477] on label at bounding box center [513, 479] width 14 height 14
click at [511, 477] on input "checkbox" at bounding box center [512, 480] width 12 height 12
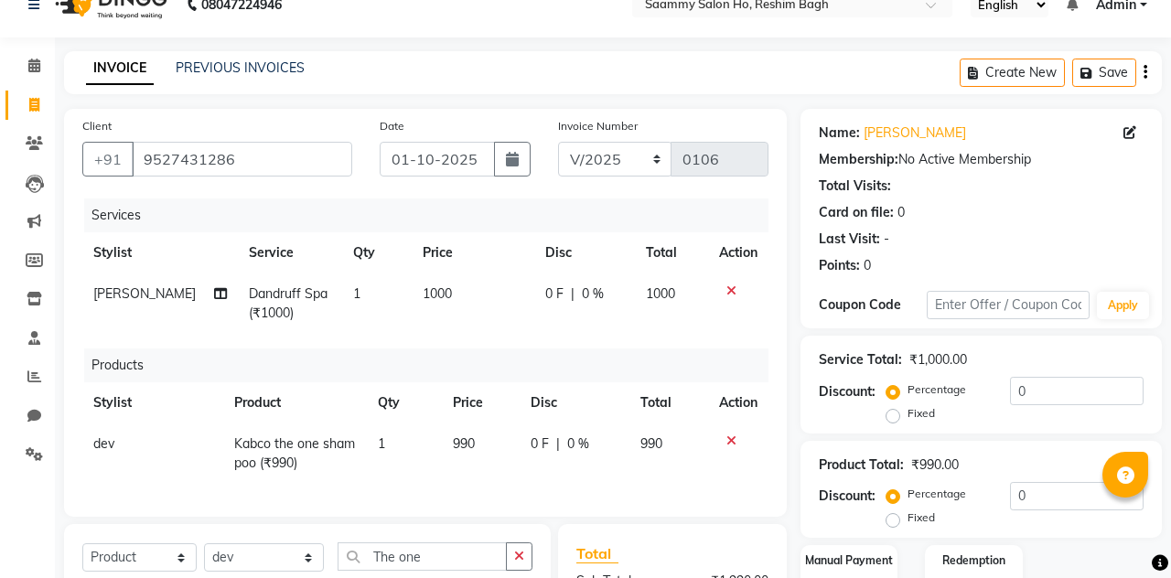
checkbox input "false"
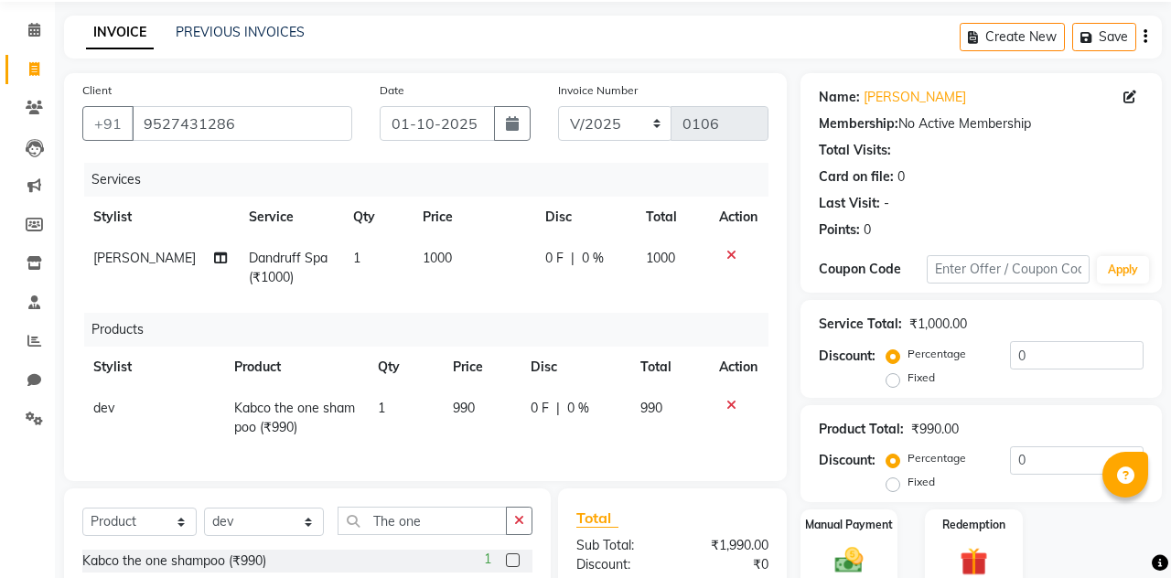
scroll to position [82, 0]
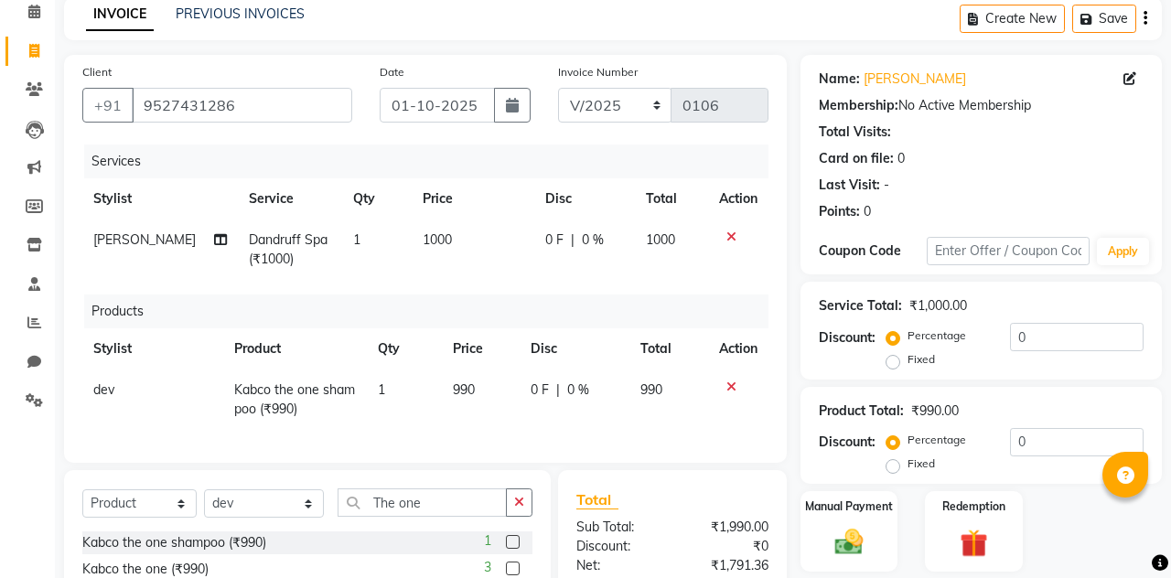
click at [511, 568] on label at bounding box center [513, 569] width 14 height 14
click at [511, 568] on input "checkbox" at bounding box center [512, 570] width 12 height 12
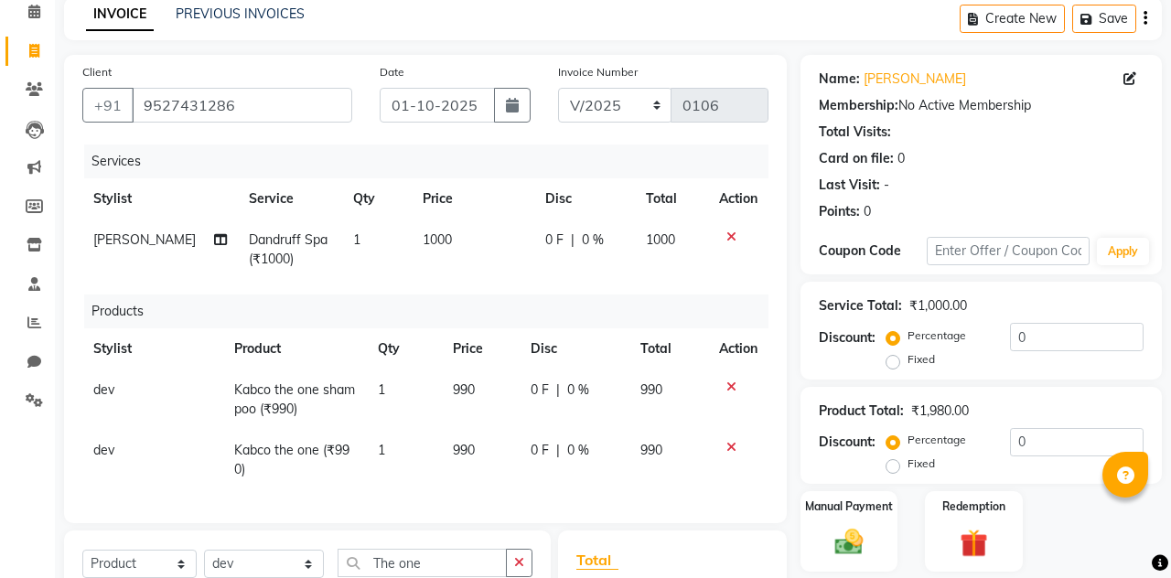
checkbox input "false"
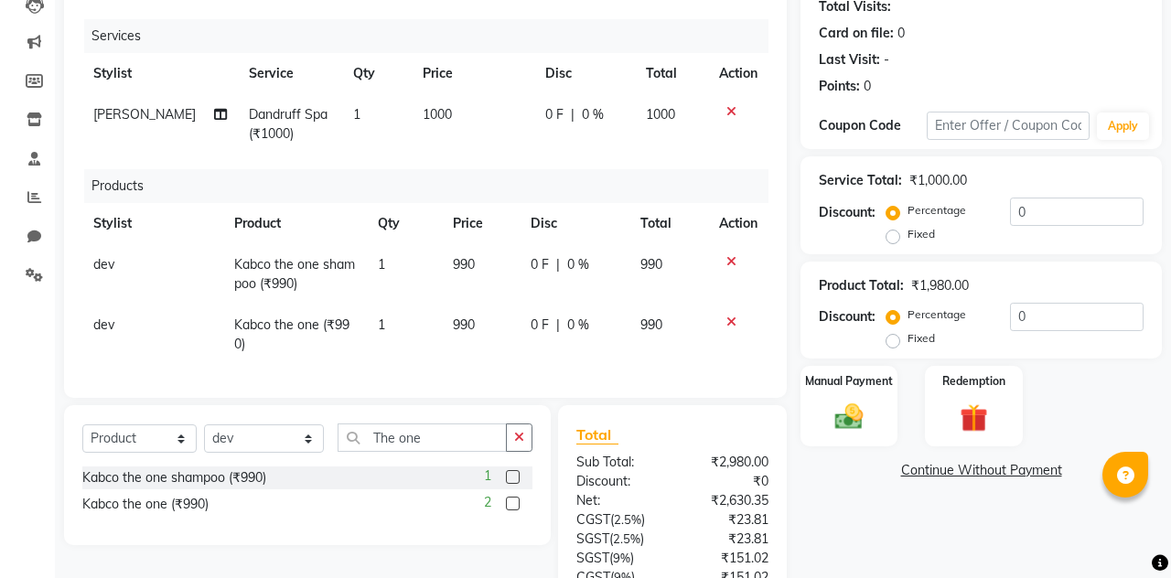
scroll to position [198, 0]
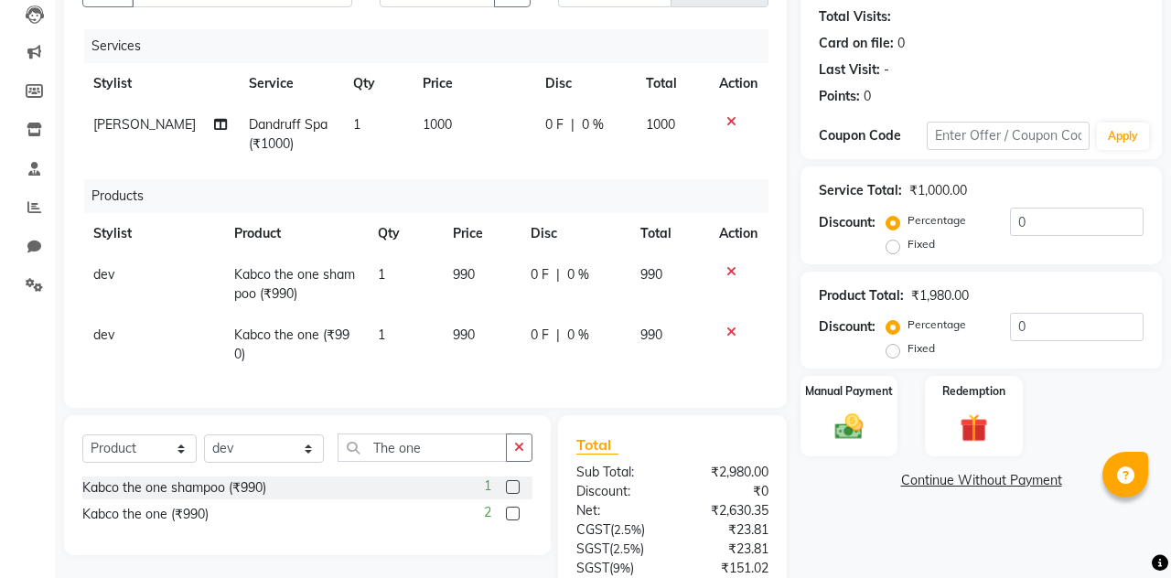
click at [468, 282] on td "990" at bounding box center [481, 284] width 78 height 60
select select "93044"
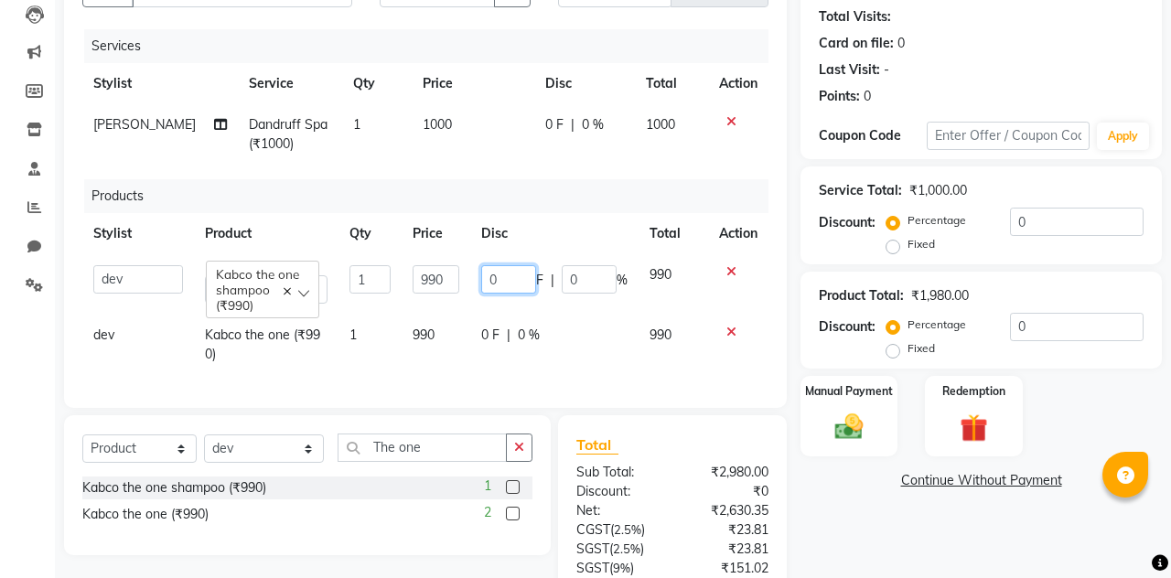
click at [521, 273] on input "0" at bounding box center [508, 279] width 55 height 28
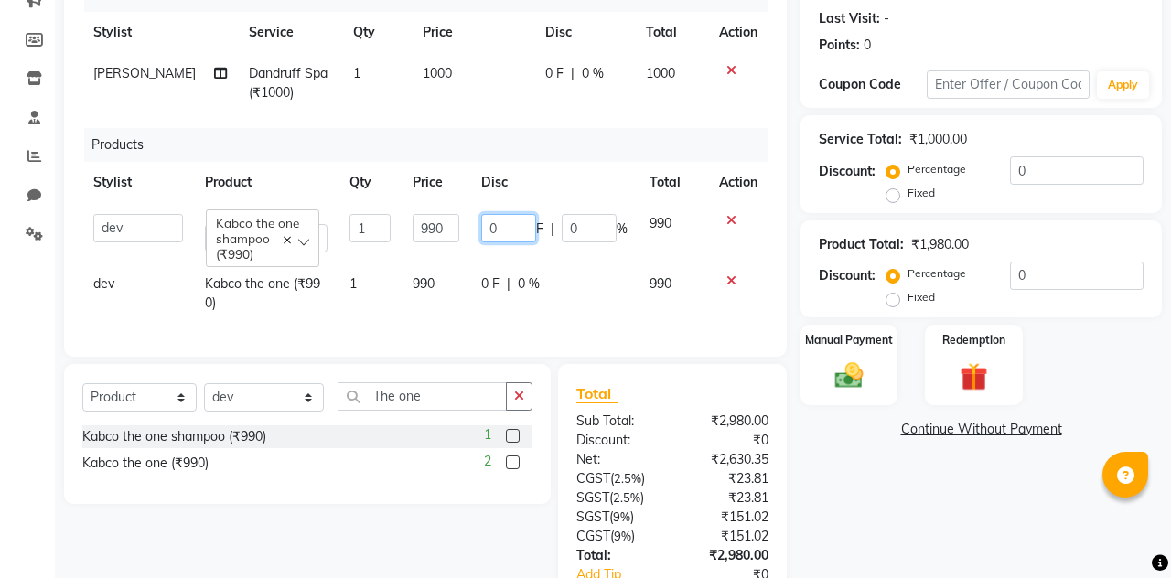
scroll to position [285, 0]
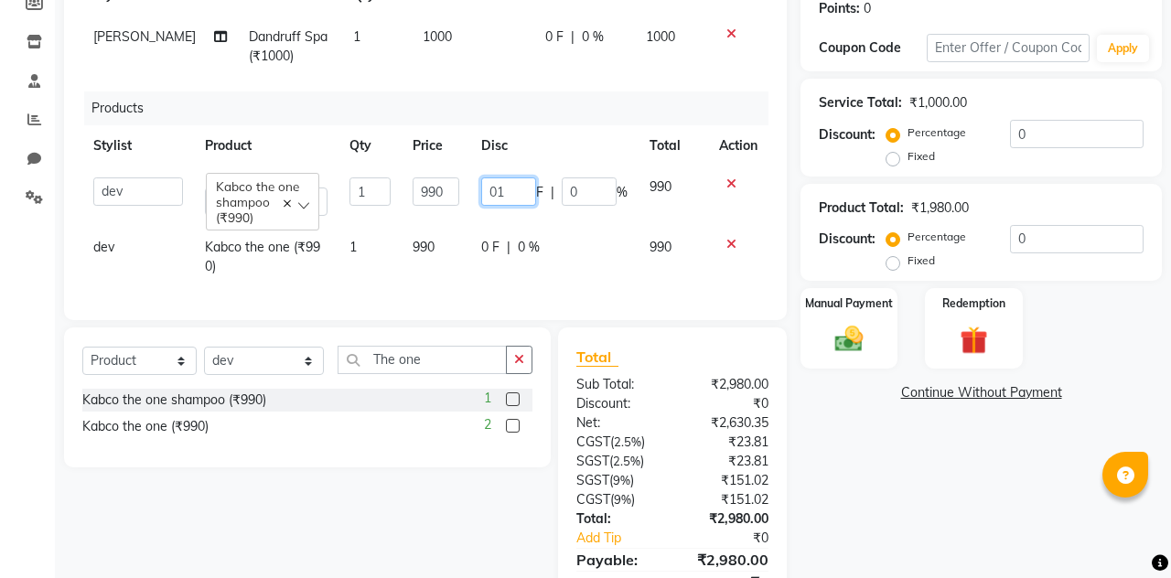
type input "0"
type input "90"
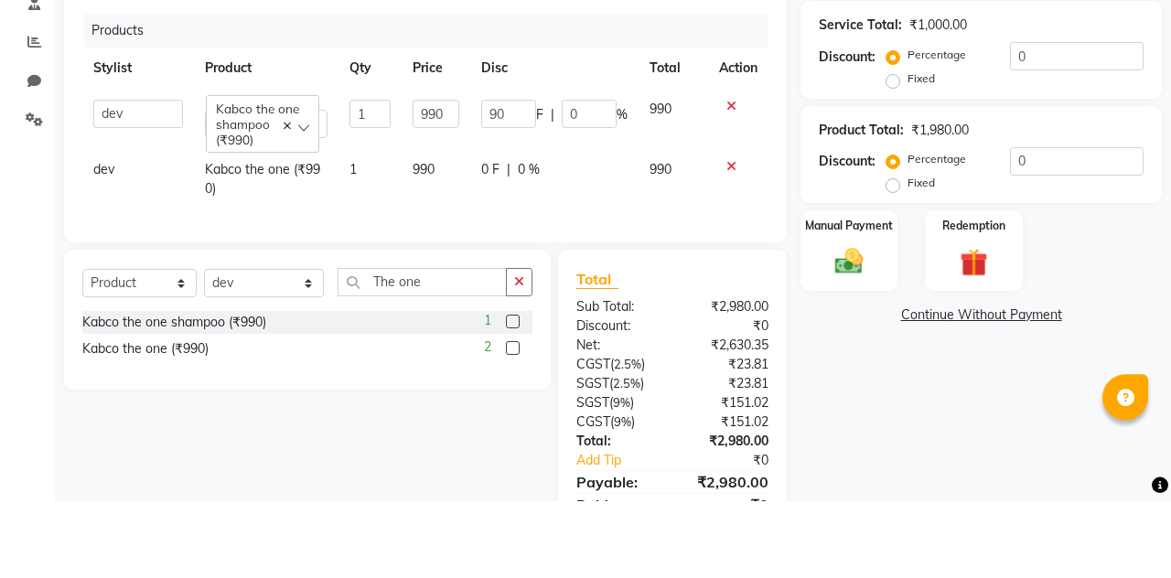
click at [489, 244] on tr "dev Kabco the one (₹990) 1 990 0 F | 0 % 990" at bounding box center [425, 257] width 686 height 60
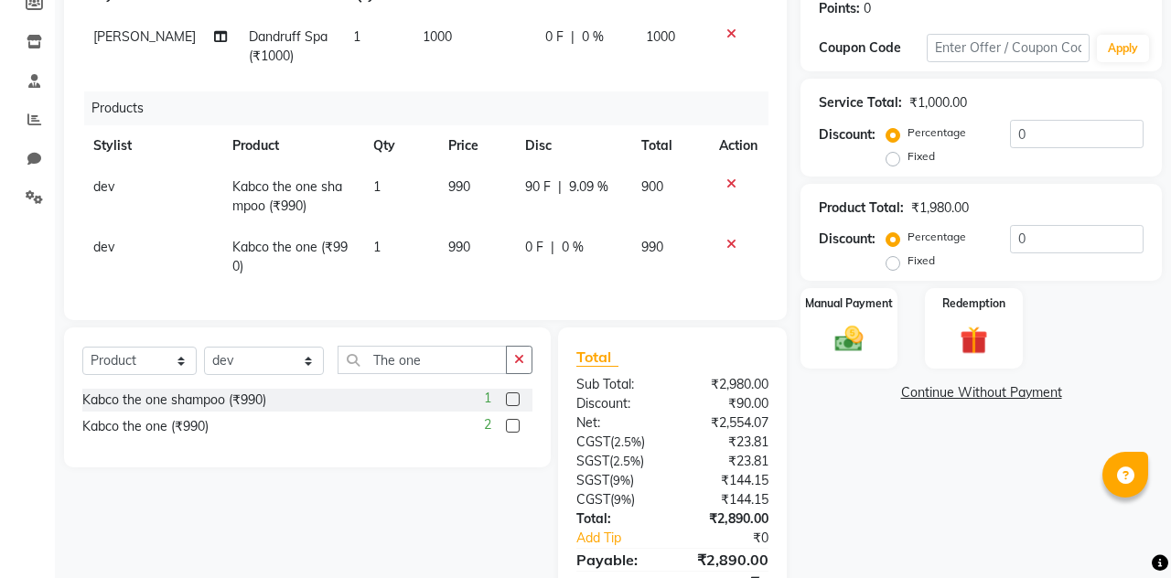
click at [533, 241] on span "0 F" at bounding box center [534, 247] width 18 height 19
select select "93044"
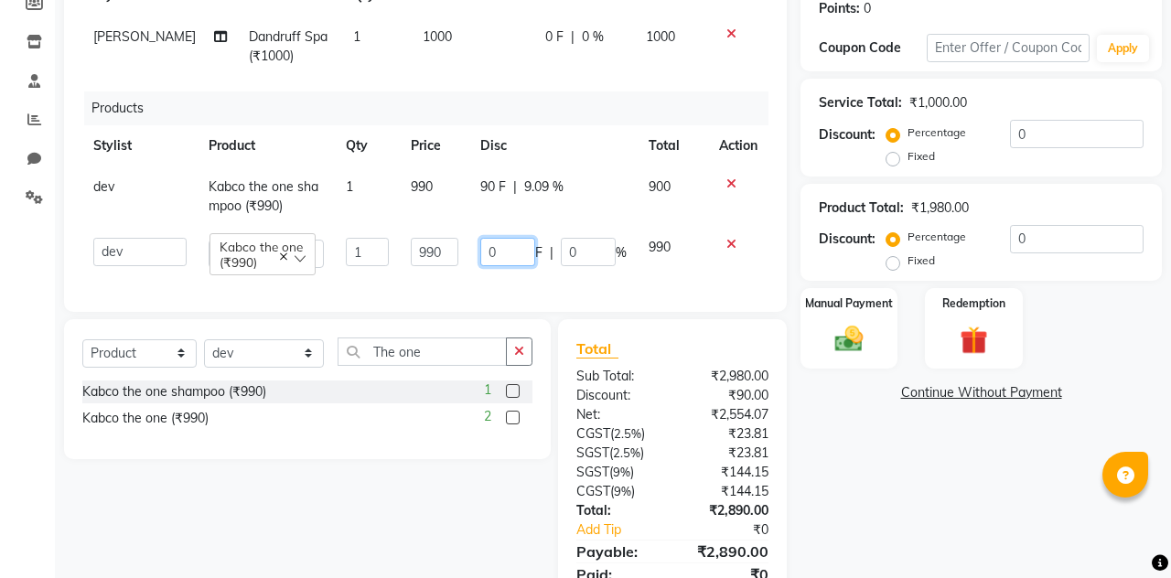
click at [519, 253] on input "0" at bounding box center [507, 252] width 55 height 28
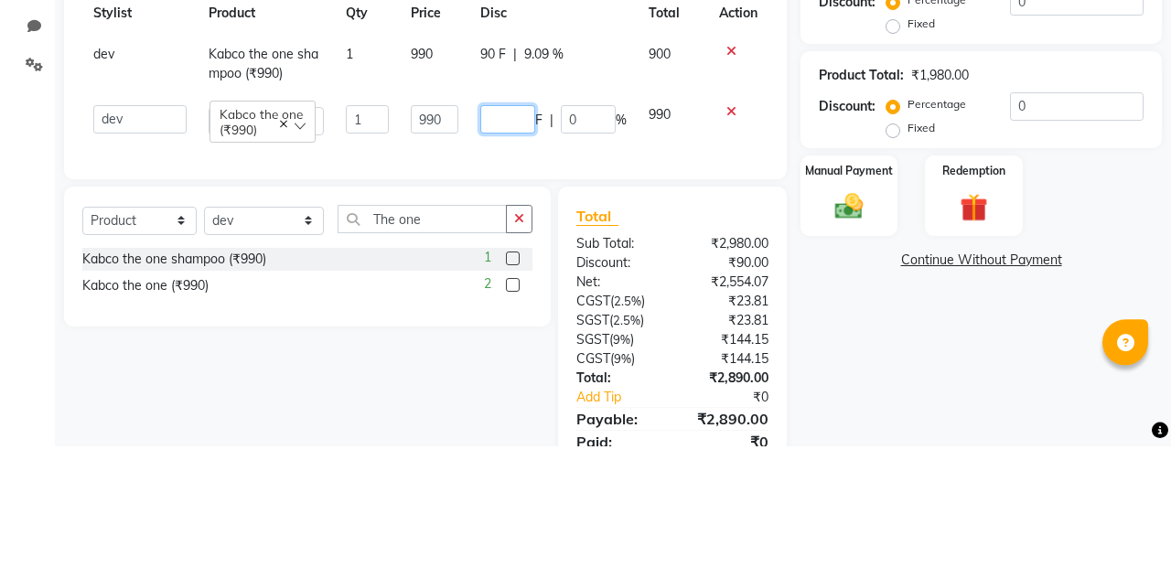
type input "6"
type input "90"
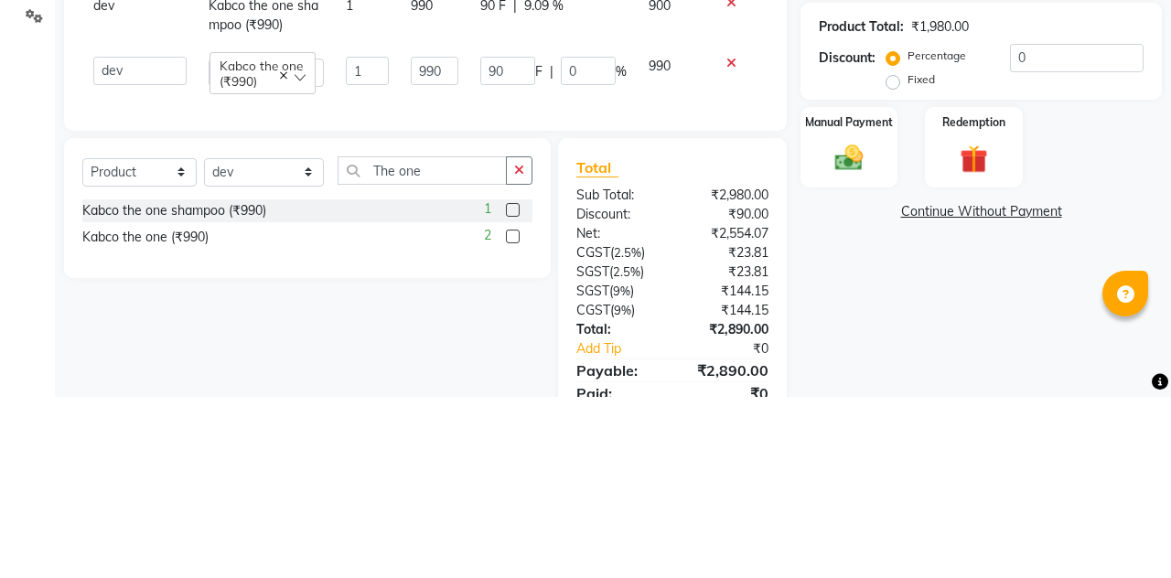
click at [672, 274] on td "990" at bounding box center [673, 253] width 70 height 52
select select "93044"
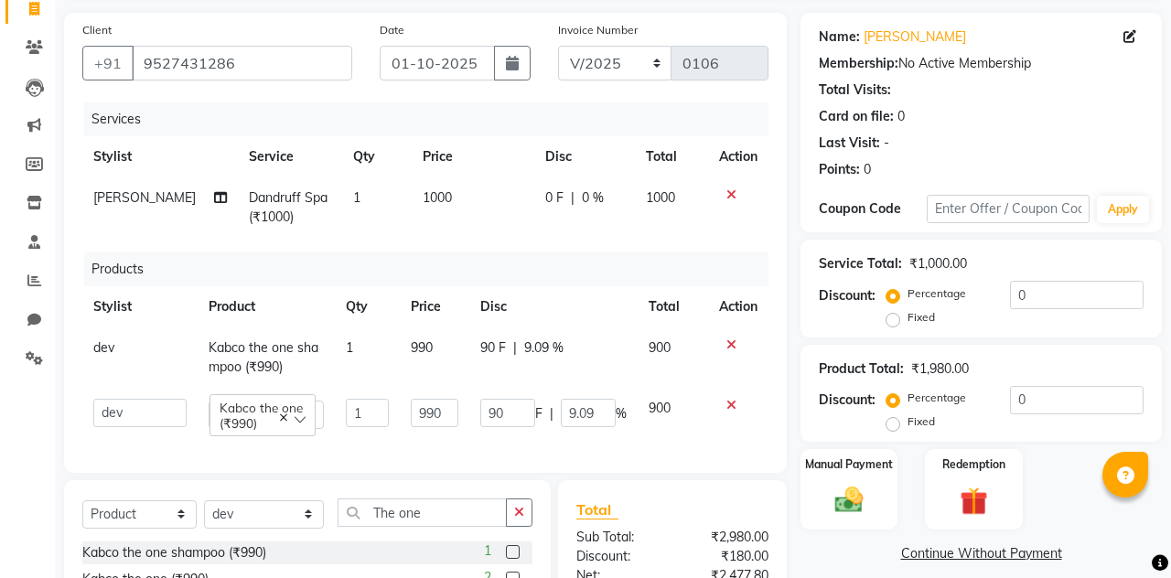
scroll to position [273, 0]
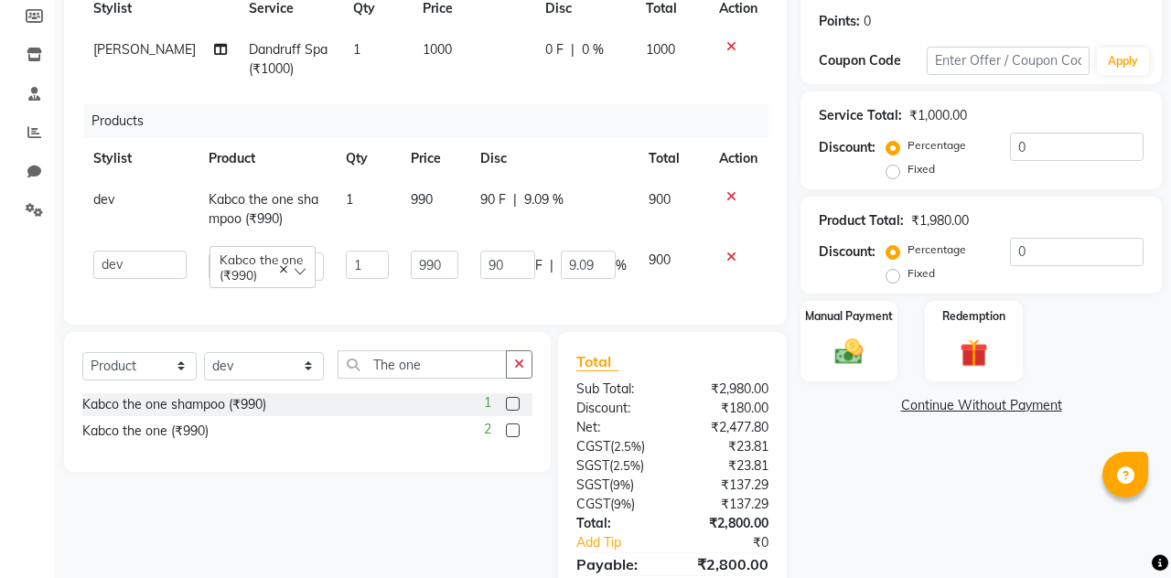
click at [845, 331] on div "Manual Payment" at bounding box center [849, 341] width 97 height 81
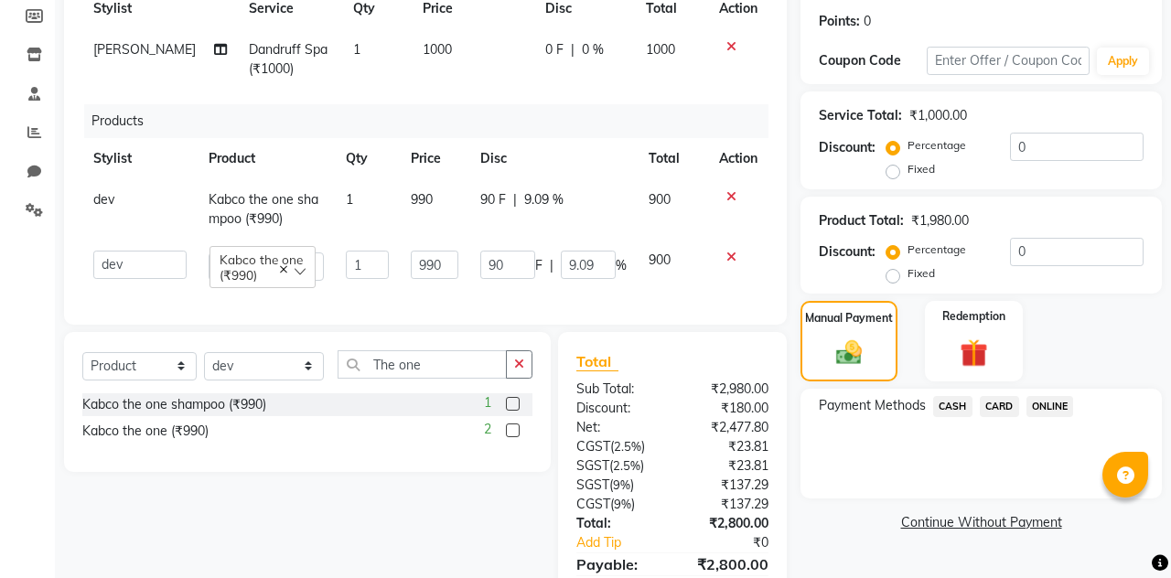
click at [1025, 452] on div "Payment Methods CASH CARD ONLINE" at bounding box center [981, 444] width 361 height 110
click at [1009, 521] on link "Continue Without Payment" at bounding box center [981, 522] width 354 height 19
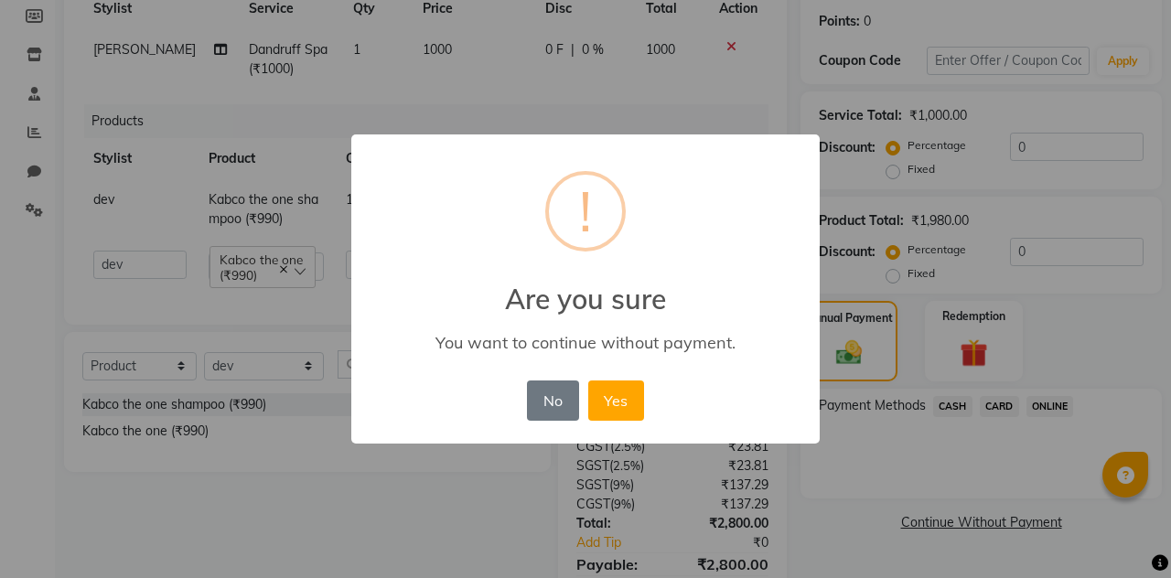
click at [640, 421] on button "Yes" at bounding box center [616, 401] width 56 height 40
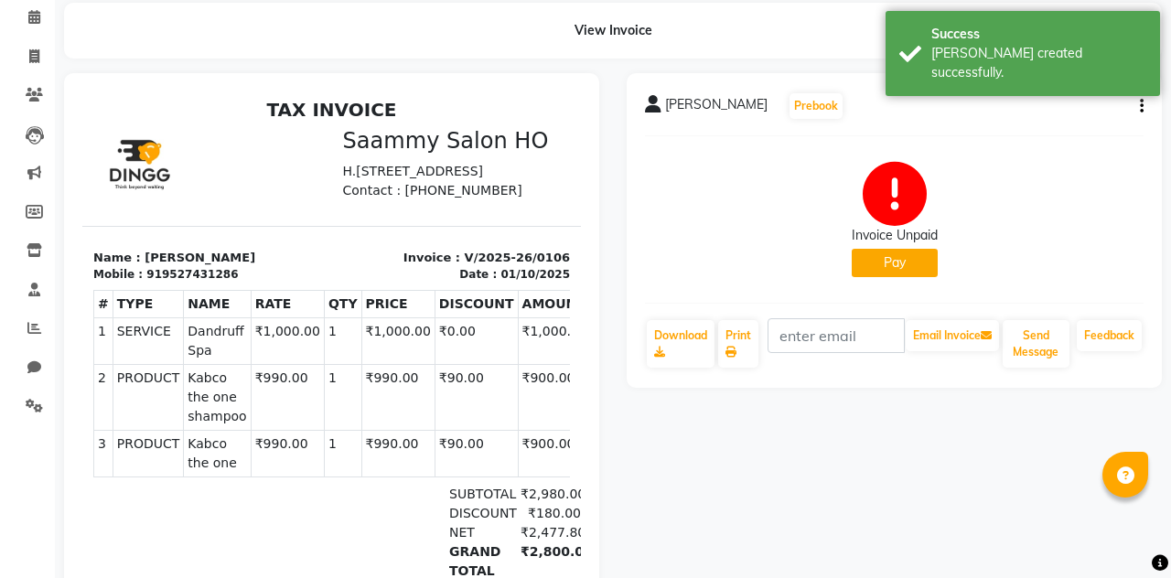
scroll to position [113, 0]
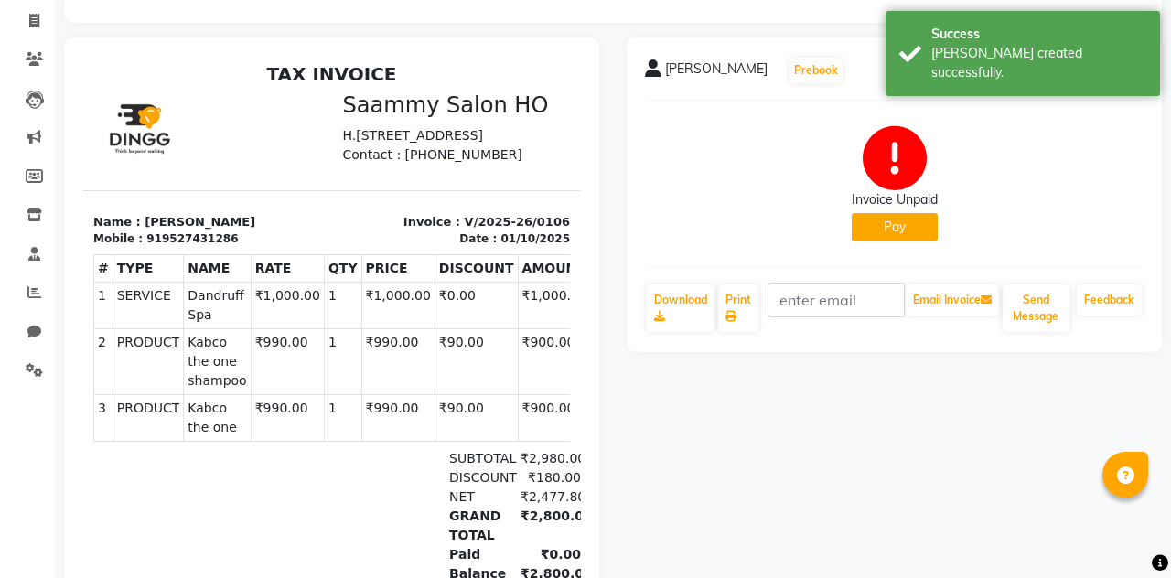
click at [995, 478] on div "Shruti Piple Prebook Invoice Unpaid Pay Download Print Email Invoice Send Messa…" at bounding box center [894, 338] width 563 height 601
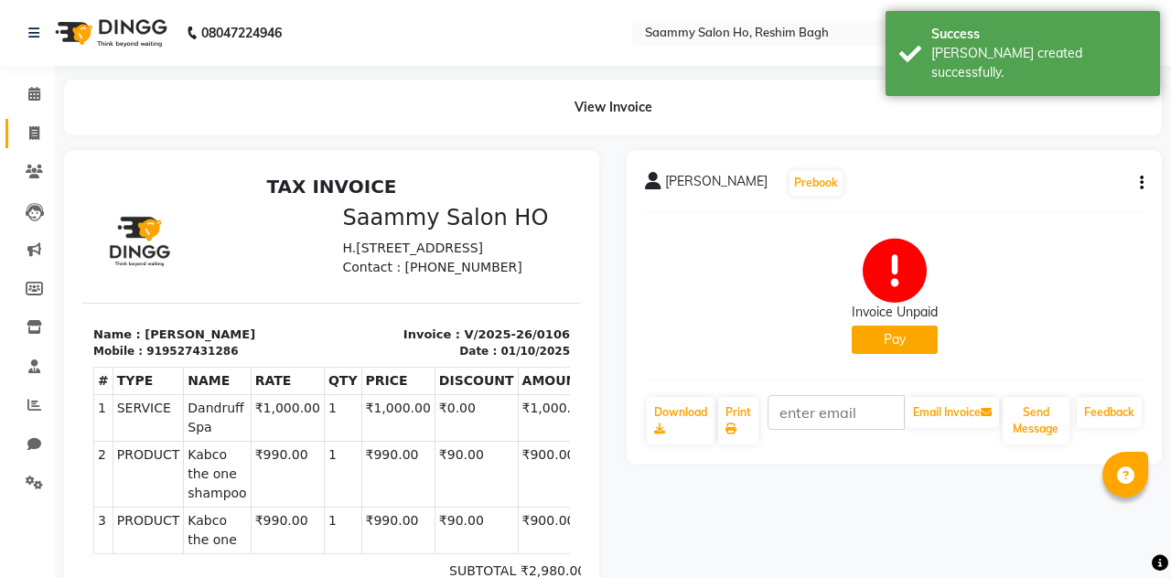
click at [33, 145] on link "Invoice" at bounding box center [27, 134] width 44 height 30
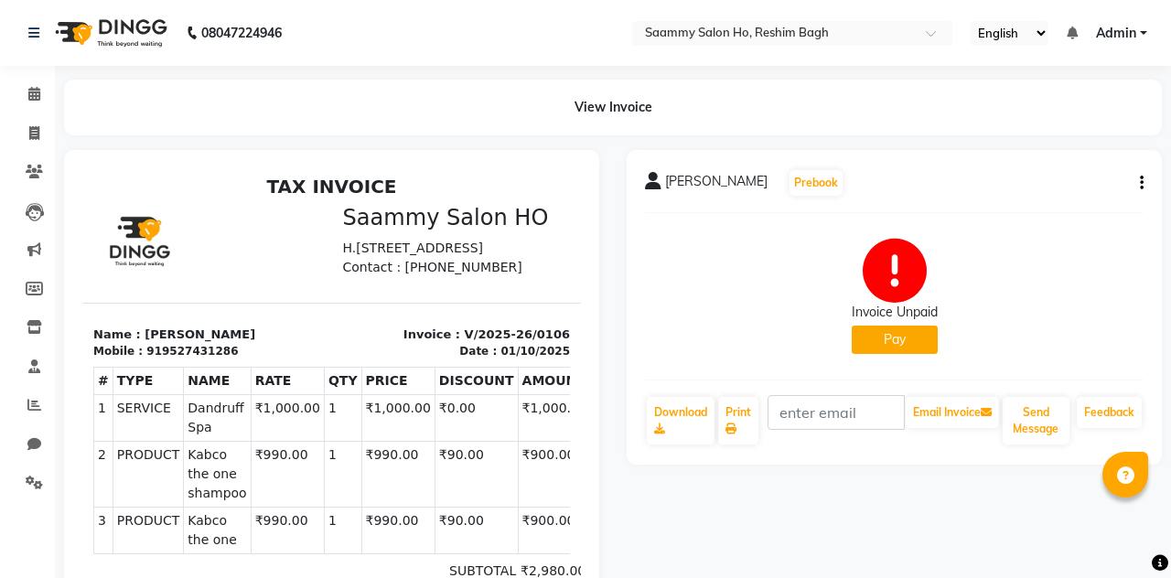
select select "service"
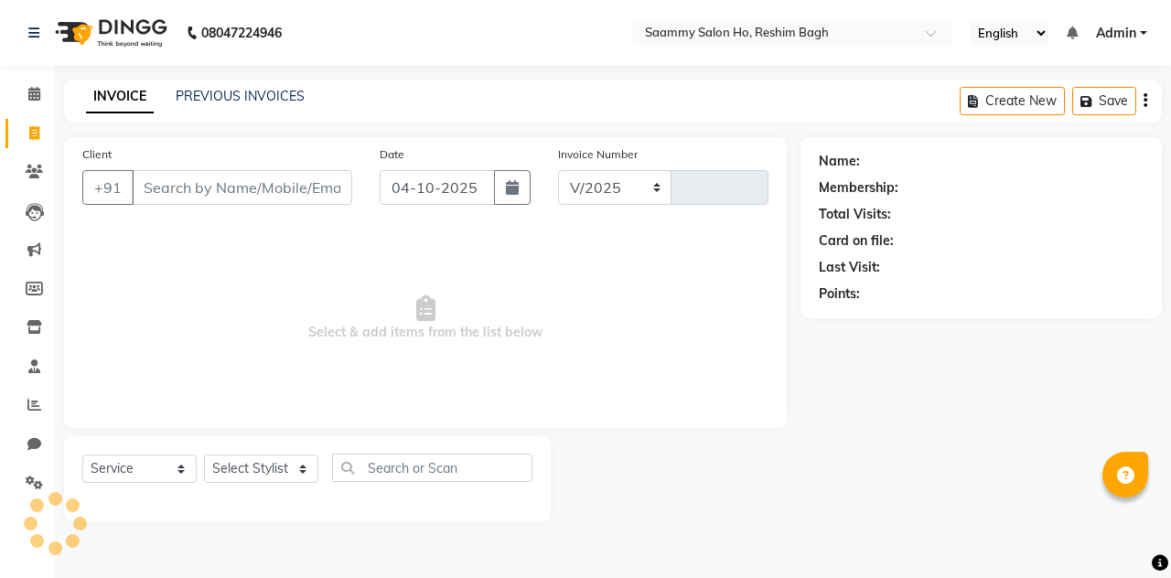
select select "8133"
type input "0107"
click at [521, 188] on button "button" at bounding box center [512, 187] width 37 height 35
select select "10"
select select "2025"
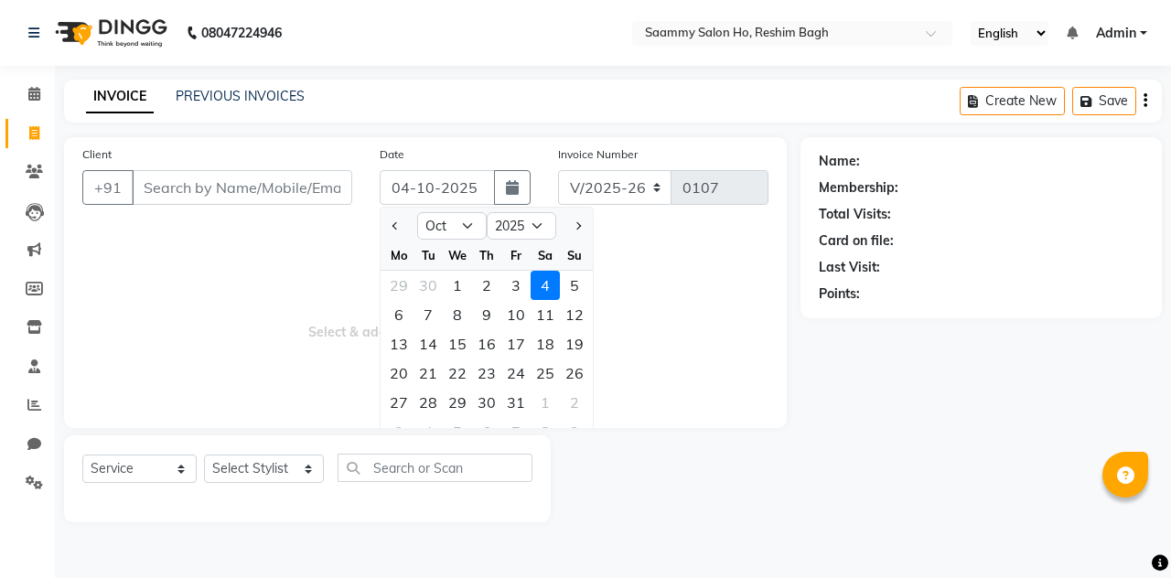
click at [478, 287] on div "2" at bounding box center [486, 285] width 29 height 29
type input "02-10-2025"
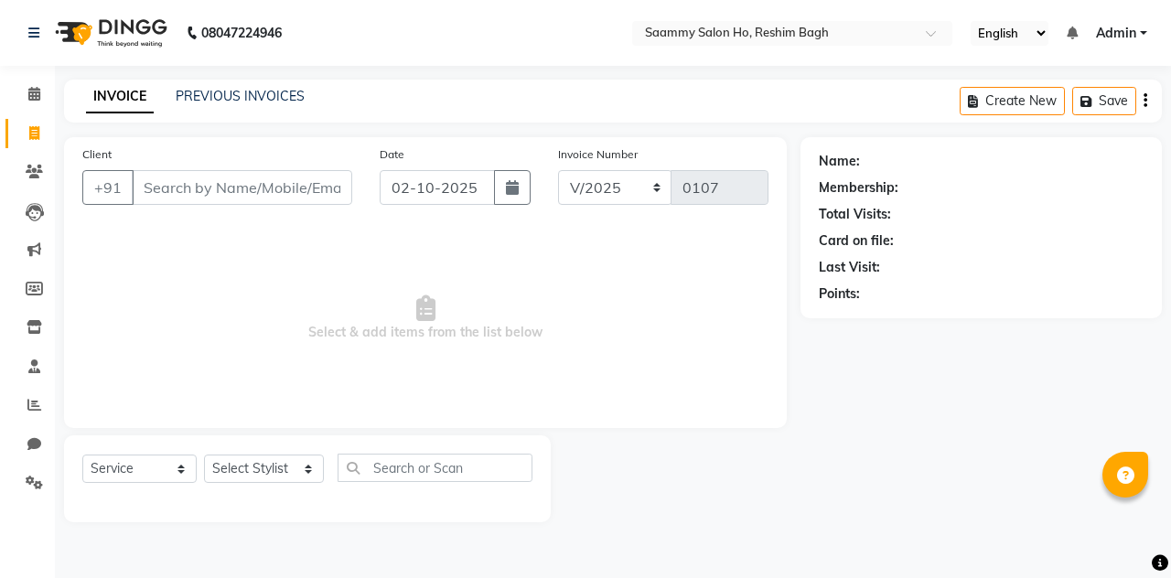
click at [512, 191] on icon "button" at bounding box center [512, 187] width 13 height 15
select select "10"
select select "2025"
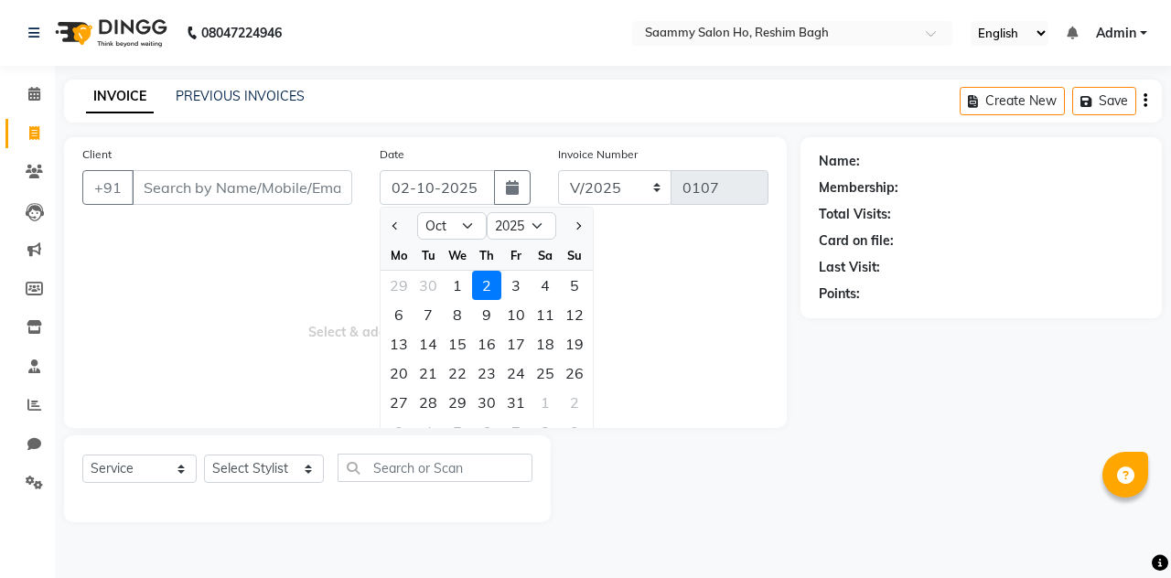
click at [461, 289] on div "1" at bounding box center [457, 285] width 29 height 29
type input "01-10-2025"
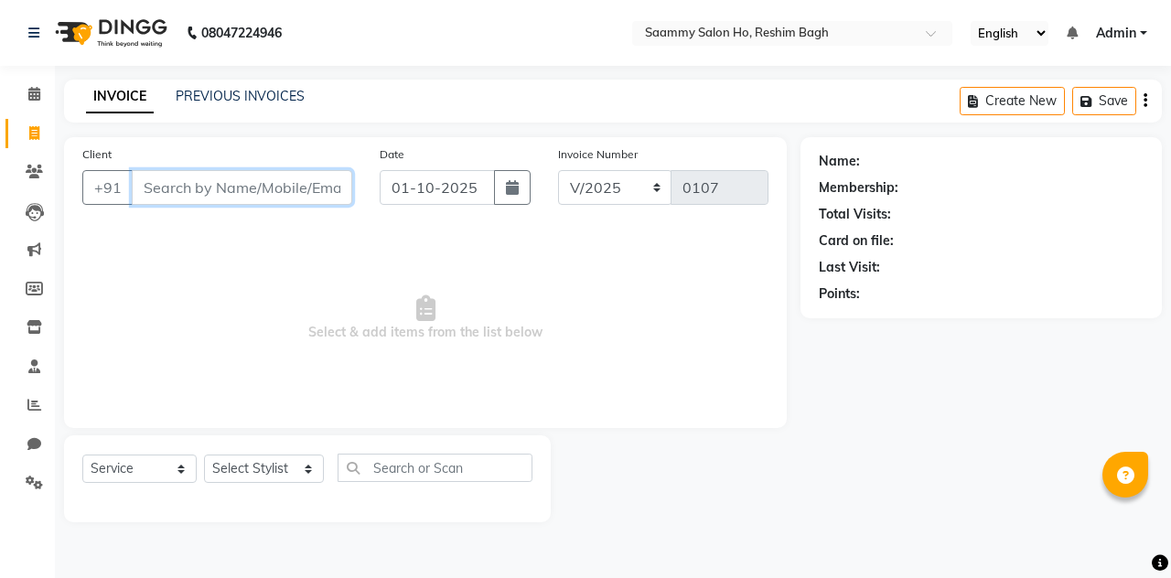
click at [289, 190] on input "Client" at bounding box center [242, 187] width 221 height 35
type input "9022147445"
click at [317, 198] on button "Add Client" at bounding box center [305, 187] width 94 height 35
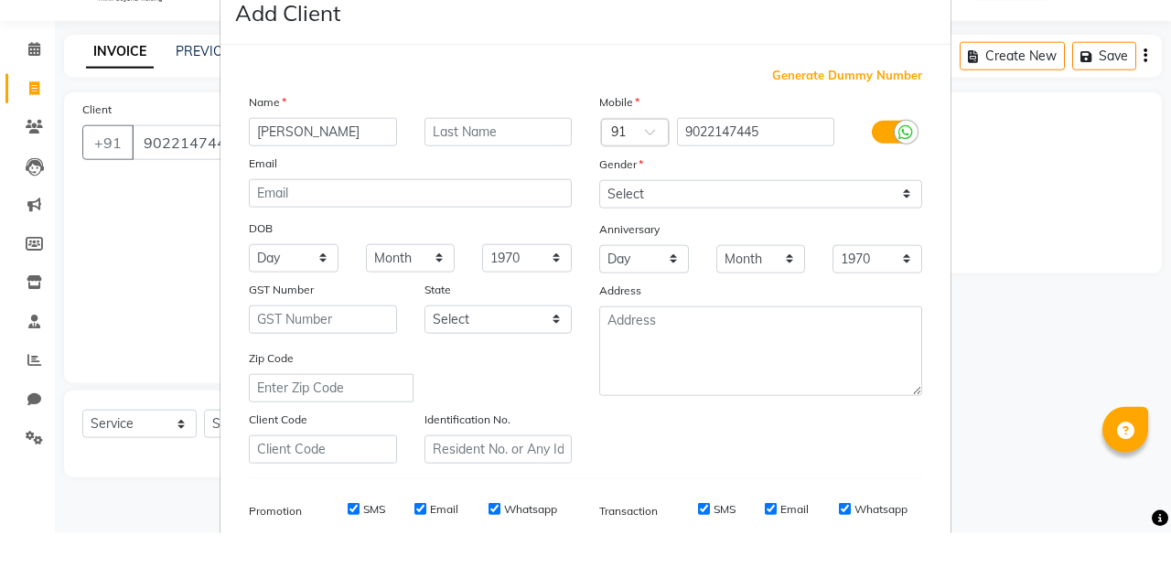
type input "[PERSON_NAME]"
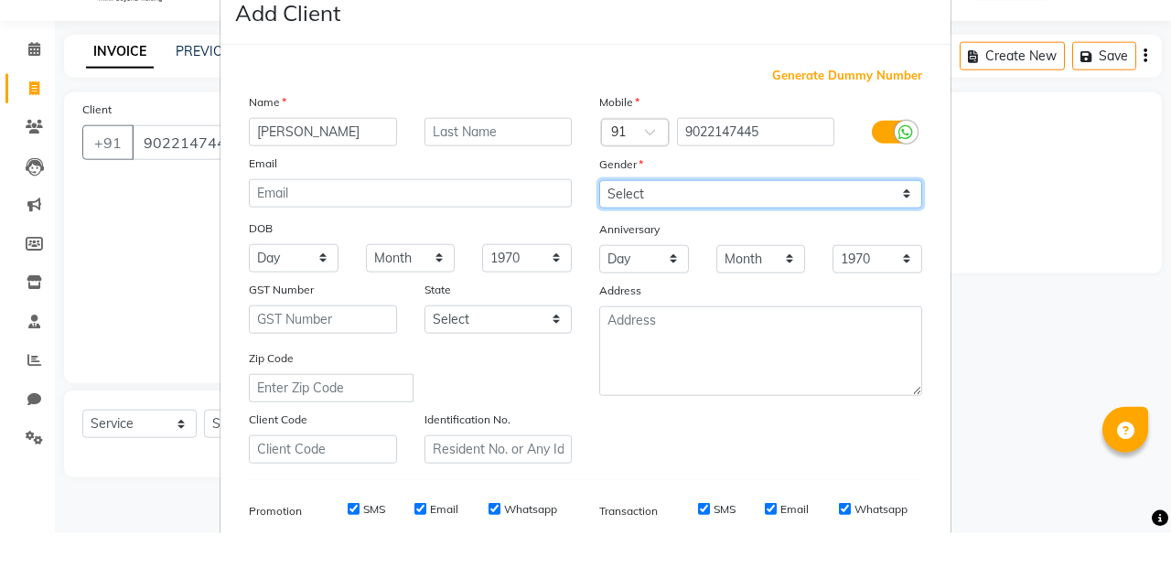
click at [907, 240] on select "Select [DEMOGRAPHIC_DATA] [DEMOGRAPHIC_DATA] Other Prefer Not To Say" at bounding box center [760, 239] width 323 height 28
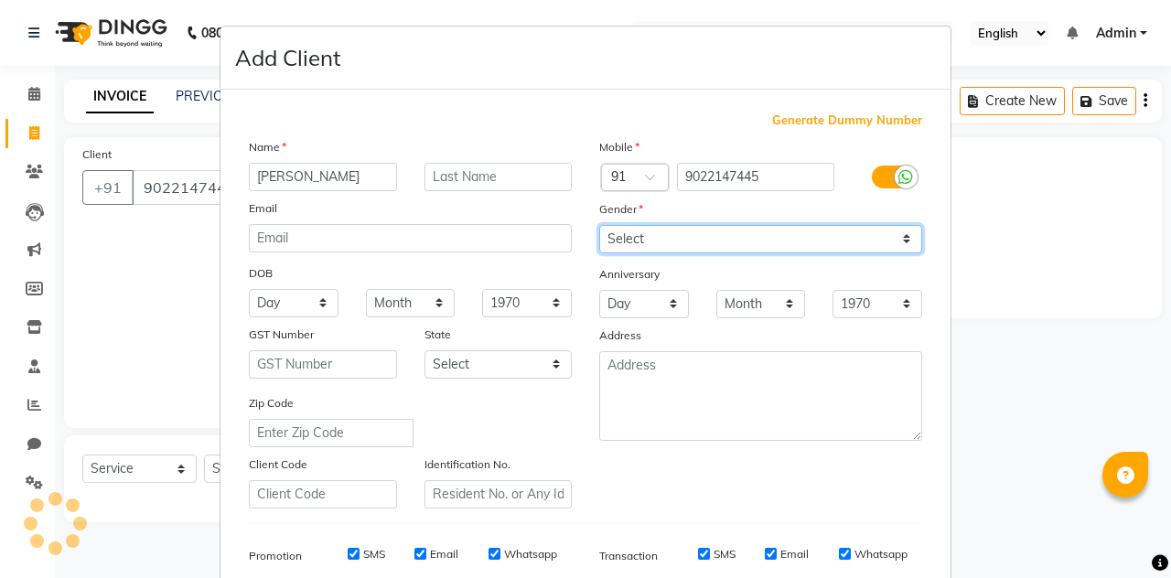
select select "[DEMOGRAPHIC_DATA]"
click at [599, 225] on select "Select [DEMOGRAPHIC_DATA] [DEMOGRAPHIC_DATA] Other Prefer Not To Say" at bounding box center [760, 239] width 323 height 28
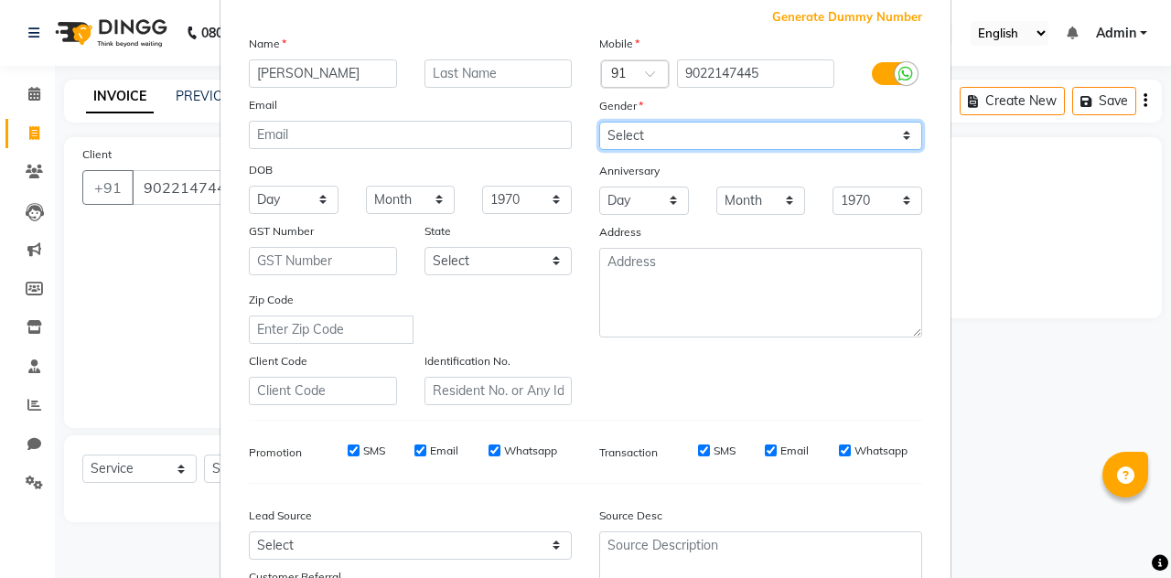
scroll to position [111, 0]
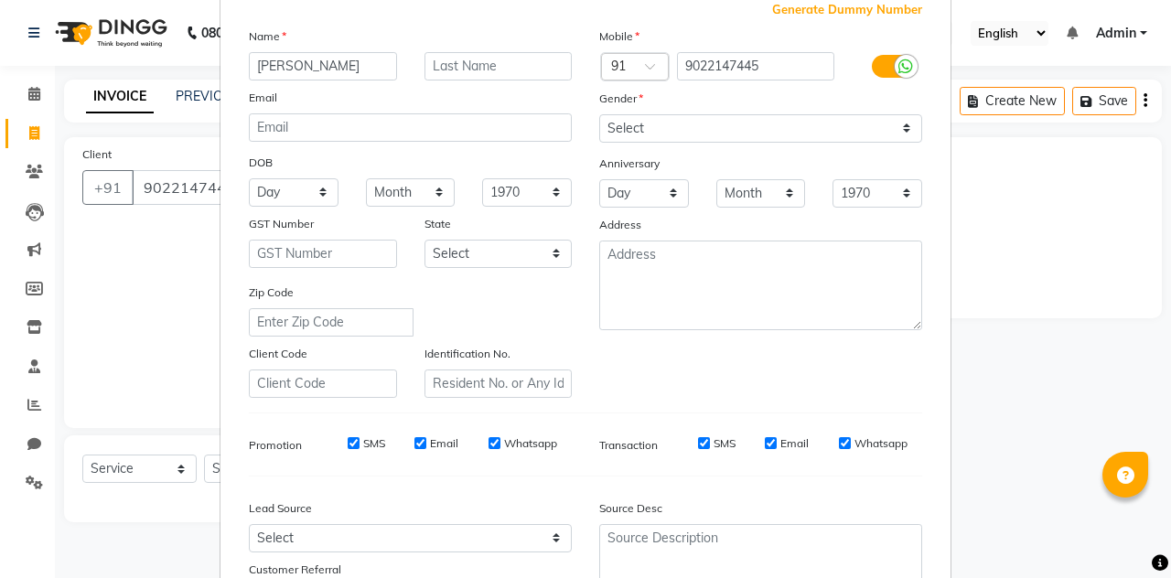
select select
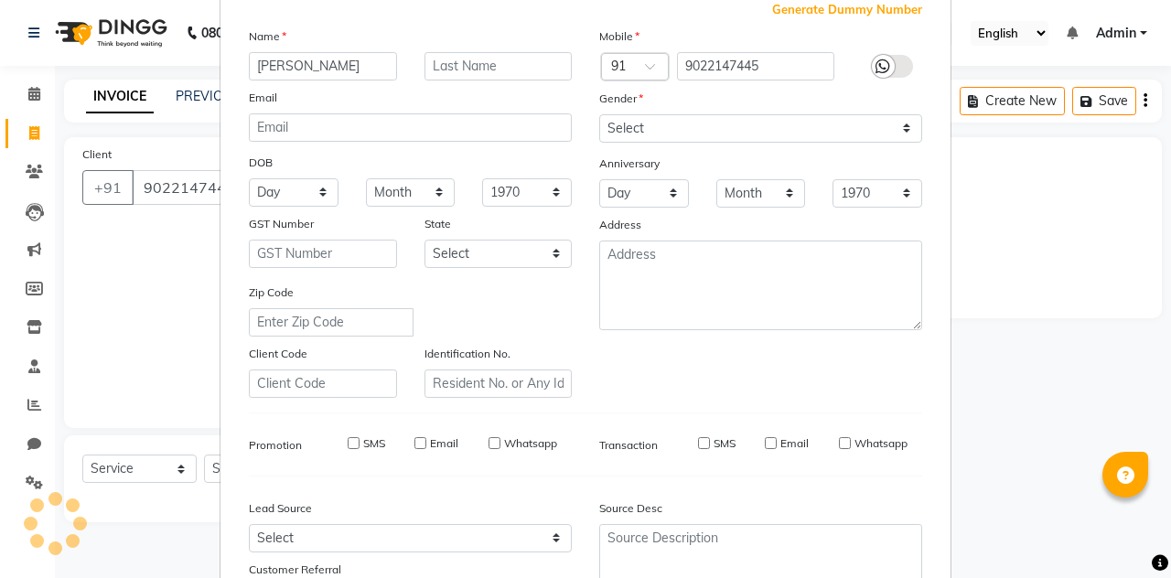
select select
checkbox input "false"
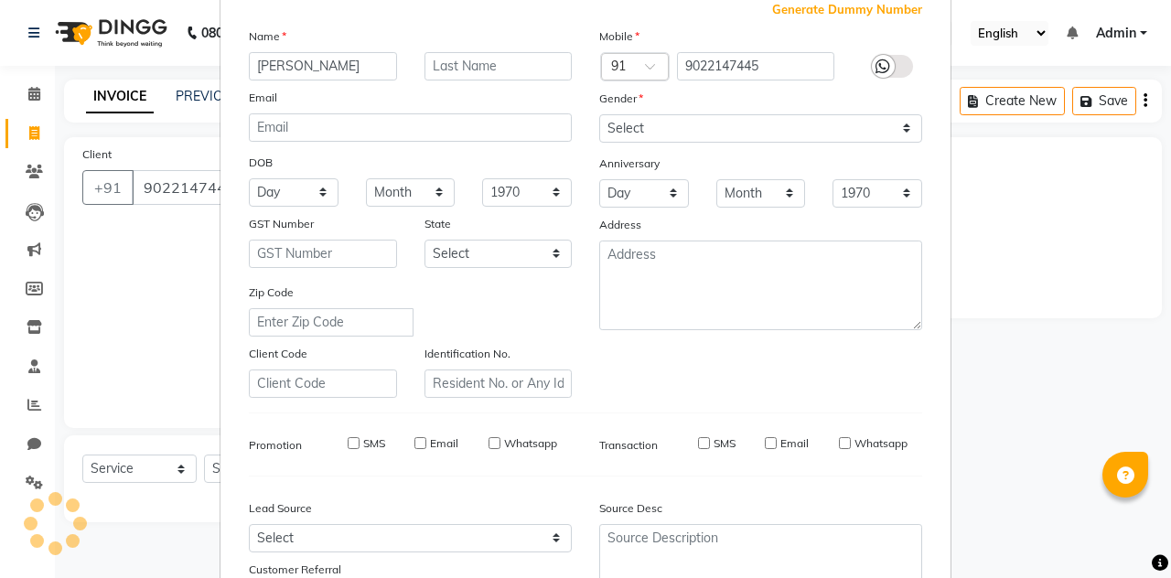
checkbox input "false"
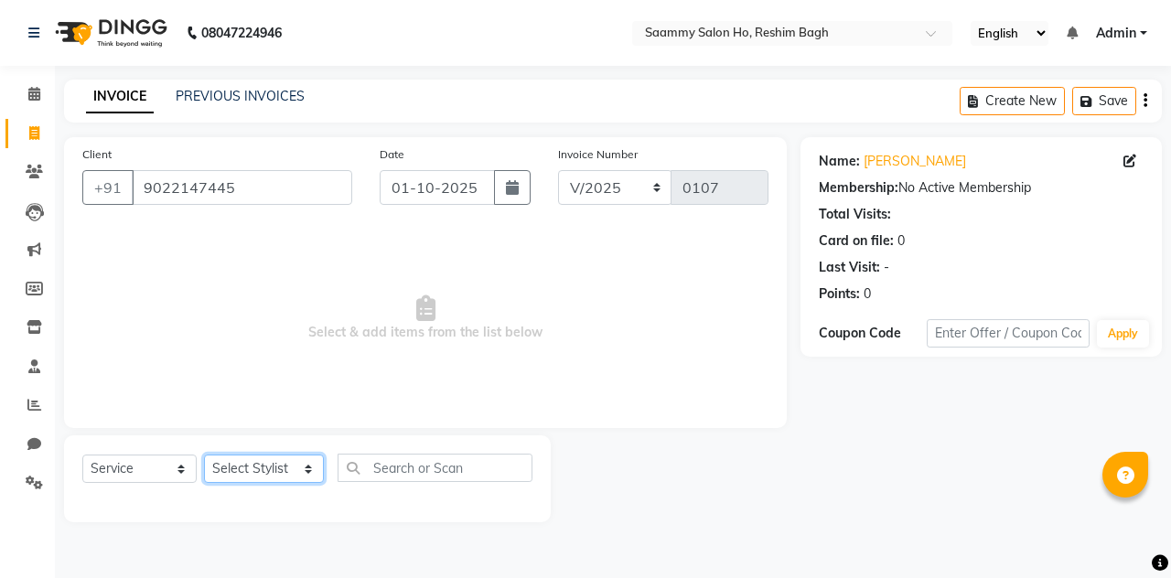
click at [304, 472] on select "Select Stylist [PERSON_NAME] [PERSON_NAME] Ayodhya Nagar Manager [PERSON_NAME] …" at bounding box center [264, 469] width 120 height 28
select select "92325"
click at [204, 455] on select "Select Stylist [PERSON_NAME] [PERSON_NAME] Ayodhya Nagar Manager [PERSON_NAME] …" at bounding box center [264, 469] width 120 height 28
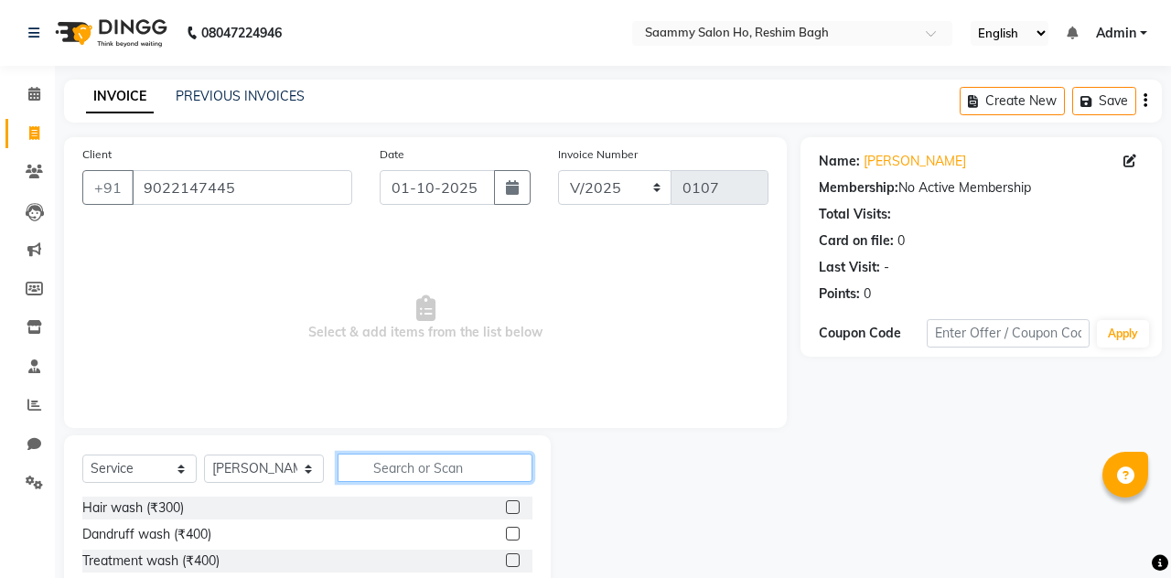
click at [500, 465] on input "text" at bounding box center [435, 468] width 194 height 28
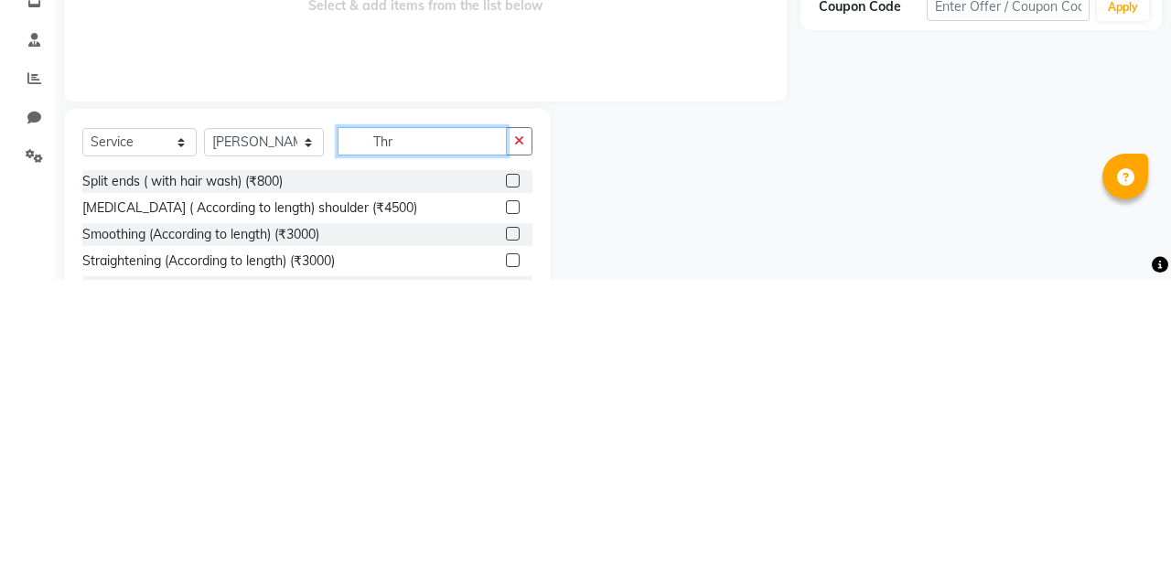
scroll to position [0, 0]
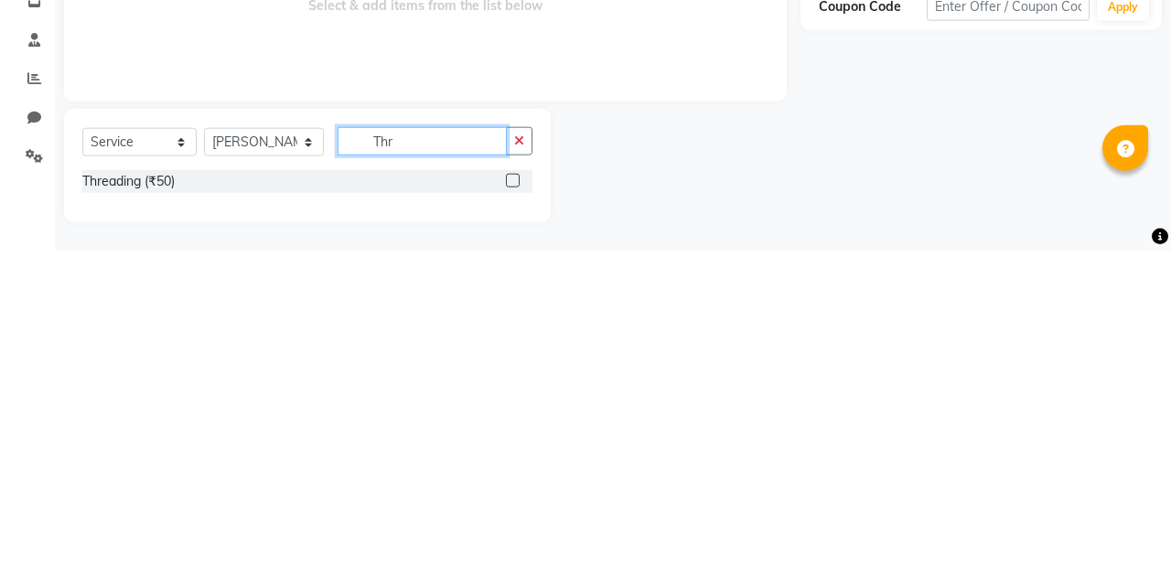
type input "Thr"
click at [511, 505] on label at bounding box center [513, 507] width 14 height 14
click at [511, 505] on input "checkbox" at bounding box center [512, 508] width 12 height 12
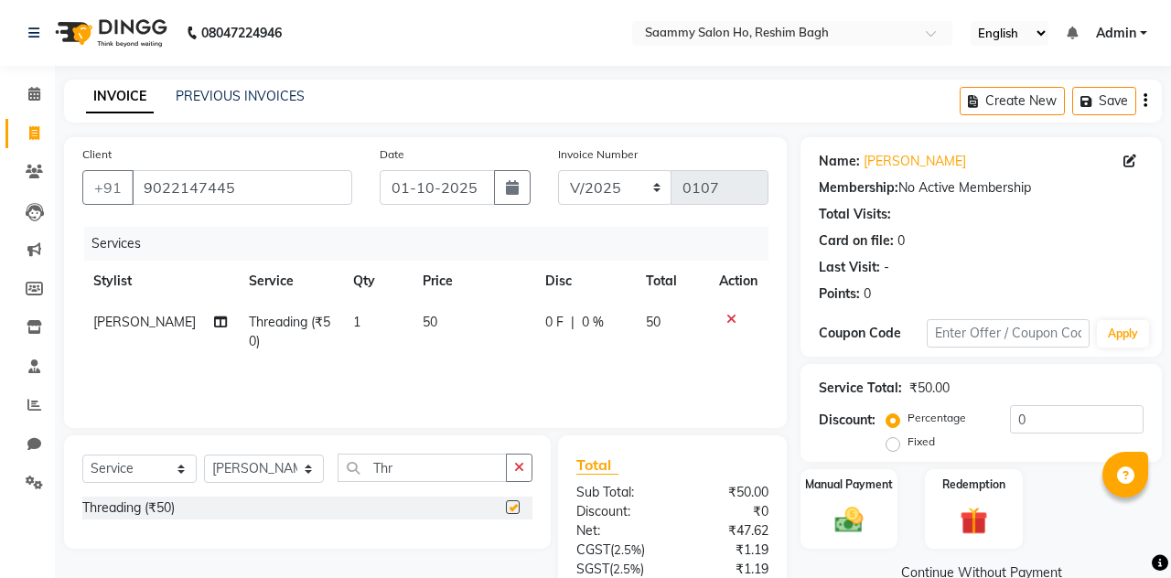
checkbox input "false"
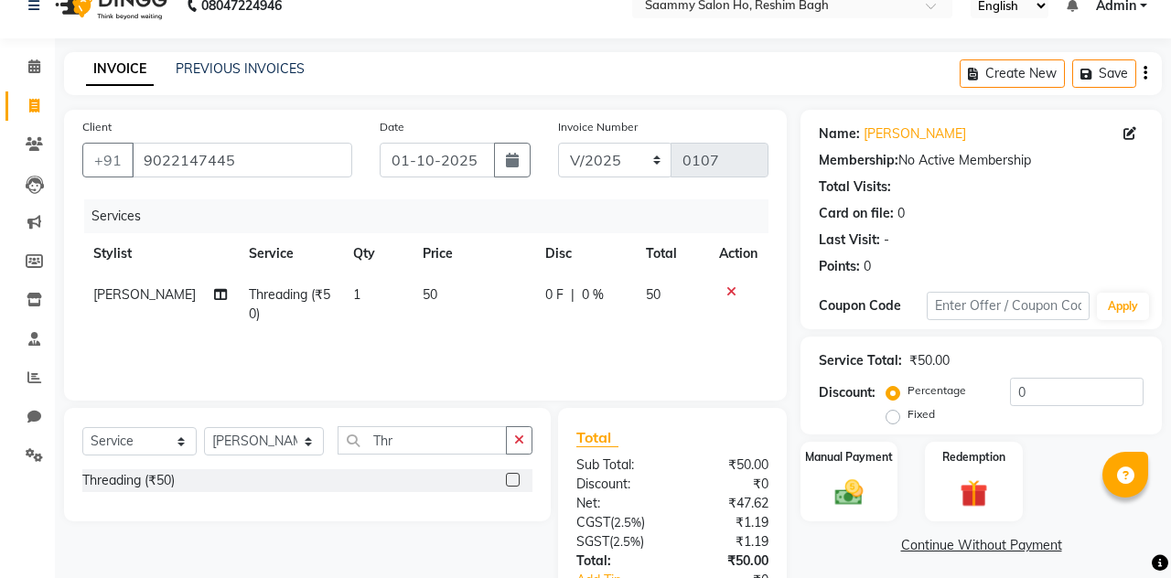
scroll to position [64, 0]
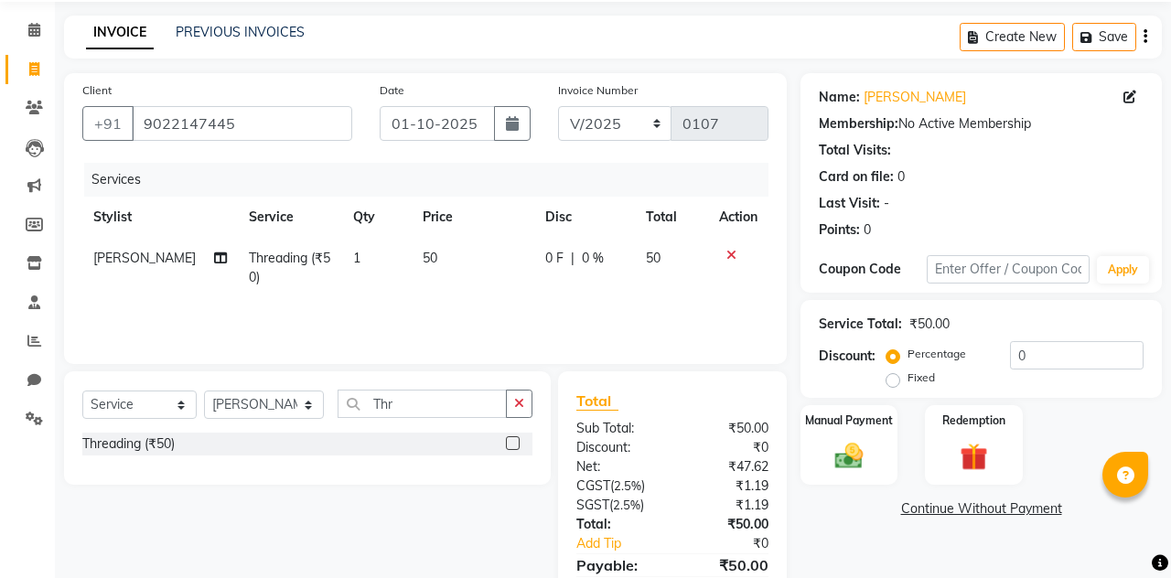
click at [847, 455] on img at bounding box center [849, 456] width 46 height 32
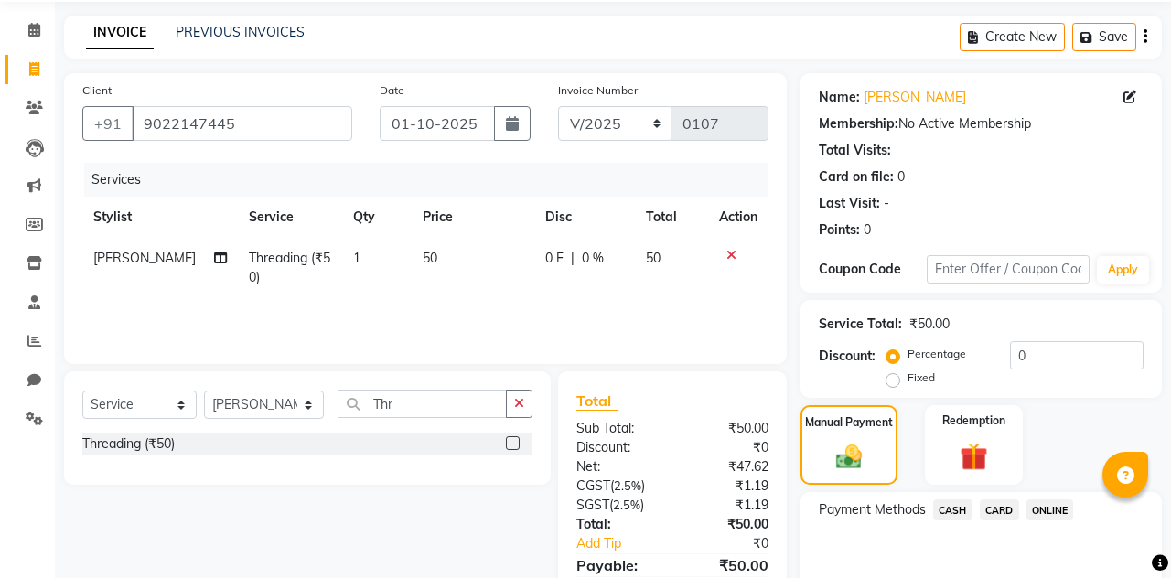
click at [1069, 511] on span "ONLINE" at bounding box center [1051, 510] width 48 height 21
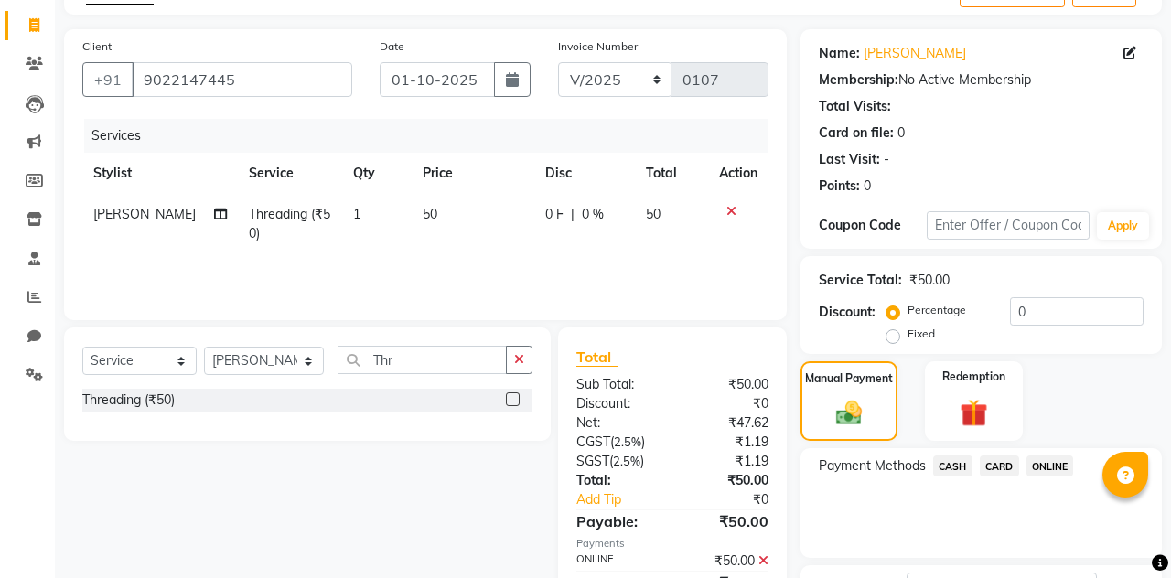
scroll to position [167, 0]
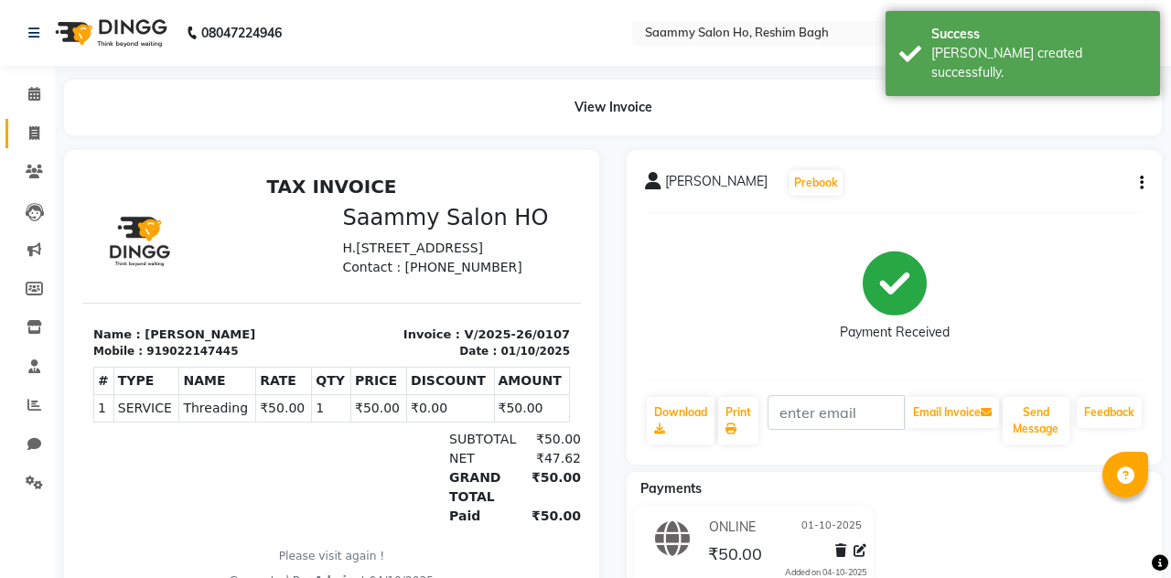
click at [49, 129] on span at bounding box center [34, 134] width 32 height 21
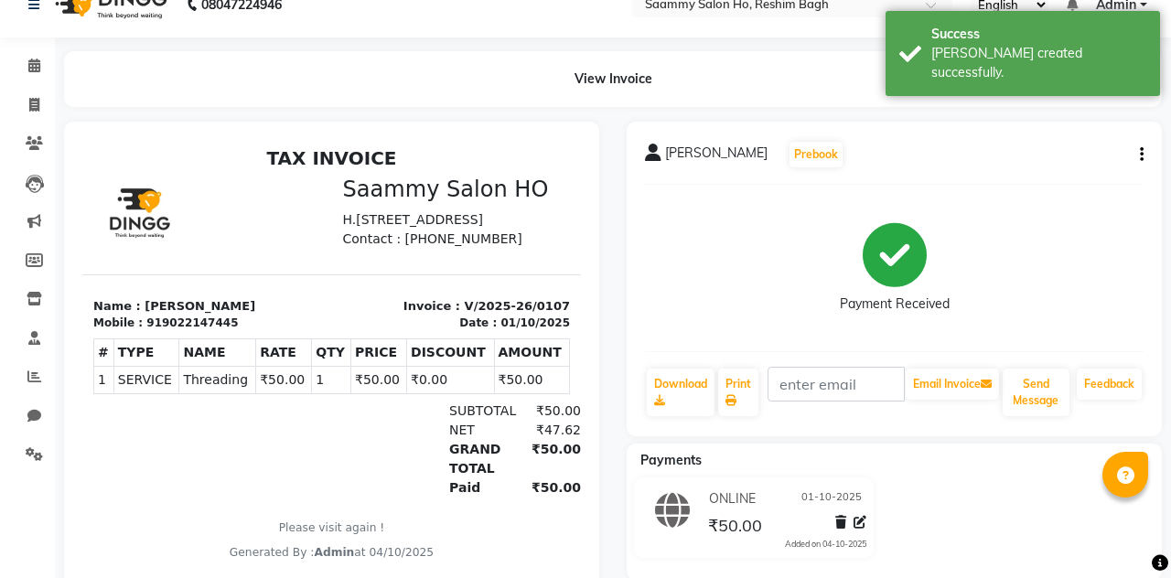
select select "service"
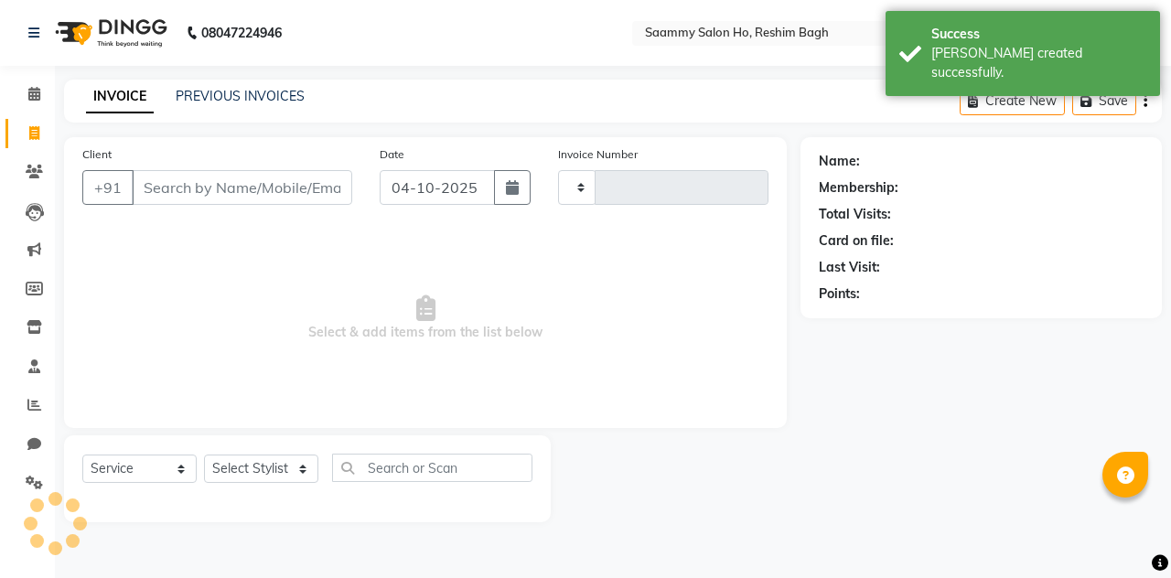
type input "0108"
select select "8133"
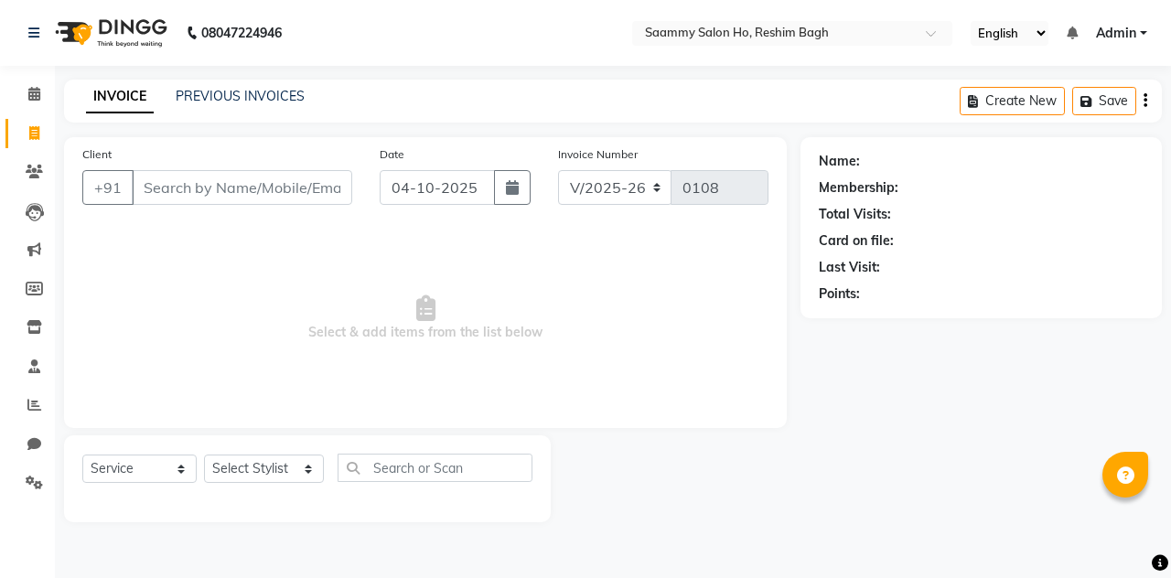
type input "a"
click at [1015, 426] on div "Name: Membership: Total Visits: Card on file: Last Visit: Points:" at bounding box center [988, 329] width 375 height 385
click at [219, 181] on input "Client" at bounding box center [242, 187] width 221 height 35
type input "8999120036"
click at [318, 176] on button "Add Client" at bounding box center [305, 187] width 94 height 35
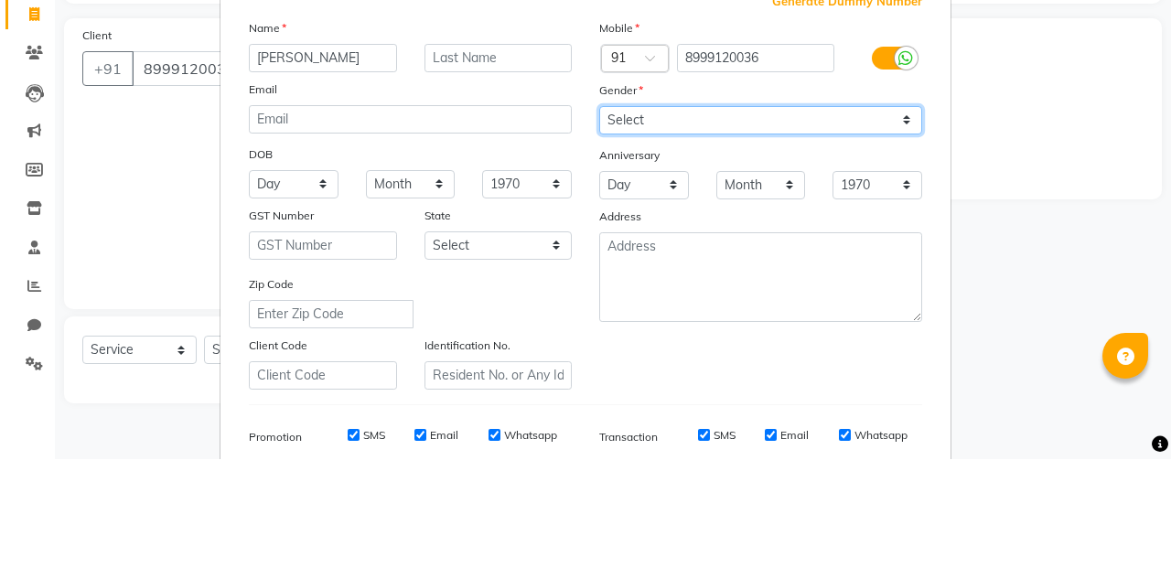
click at [903, 229] on select "Select [DEMOGRAPHIC_DATA] [DEMOGRAPHIC_DATA] Other Prefer Not To Say" at bounding box center [760, 239] width 323 height 28
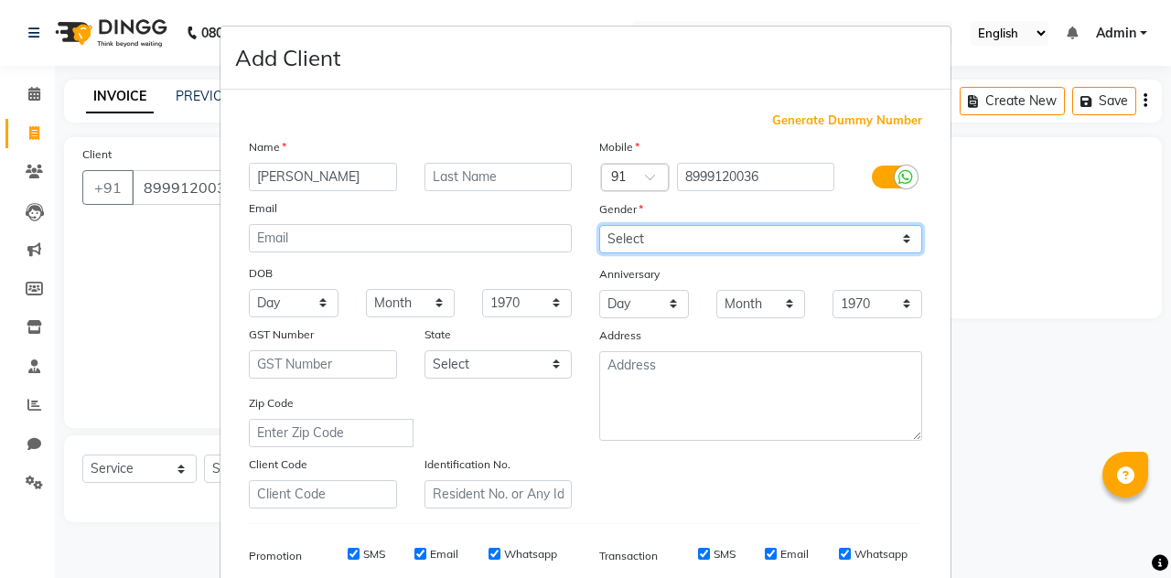
click at [599, 225] on select "Select [DEMOGRAPHIC_DATA] [DEMOGRAPHIC_DATA] Other Prefer Not To Say" at bounding box center [760, 239] width 323 height 28
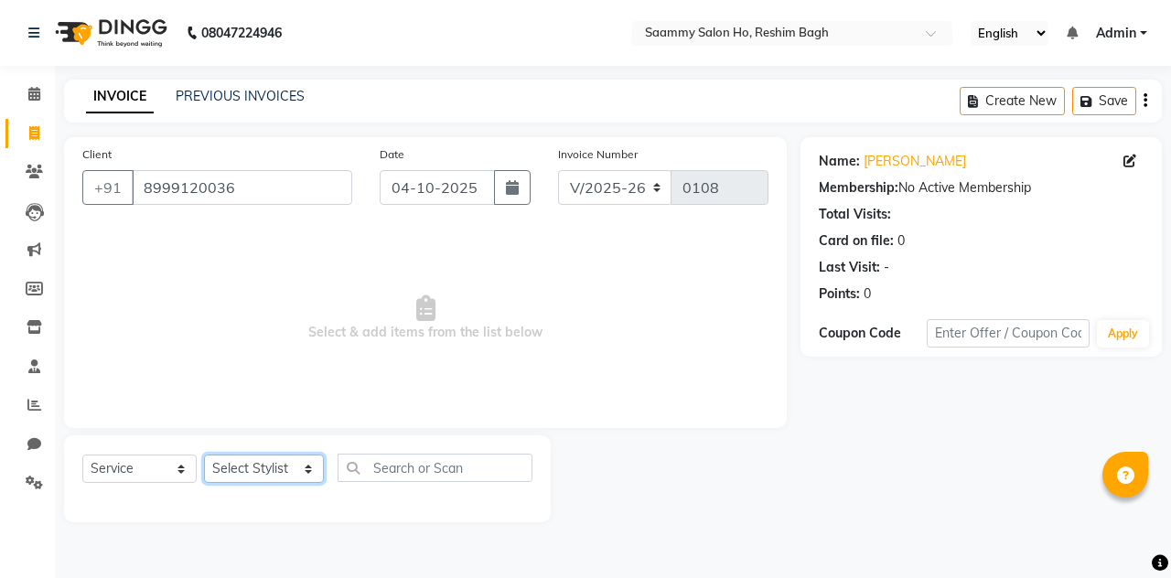
click at [299, 476] on select "Select Stylist [PERSON_NAME] [PERSON_NAME] Ayodhya Nagar Manager [PERSON_NAME] …" at bounding box center [264, 469] width 120 height 28
click at [204, 455] on select "Select Stylist [PERSON_NAME] [PERSON_NAME] Ayodhya Nagar Manager [PERSON_NAME] …" at bounding box center [264, 469] width 120 height 28
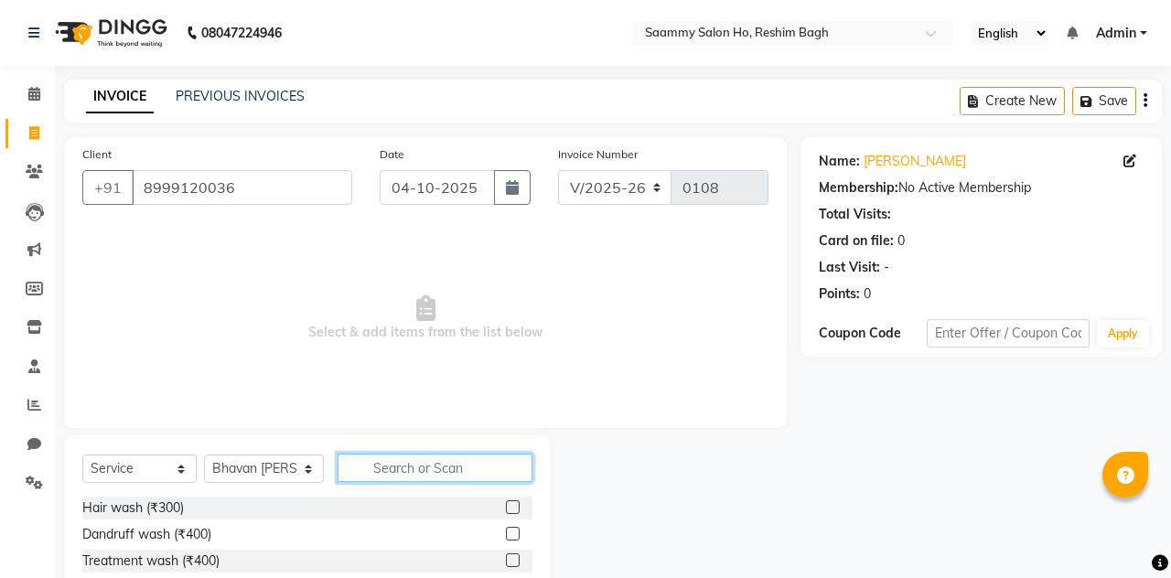
click at [473, 469] on input "text" at bounding box center [435, 468] width 194 height 28
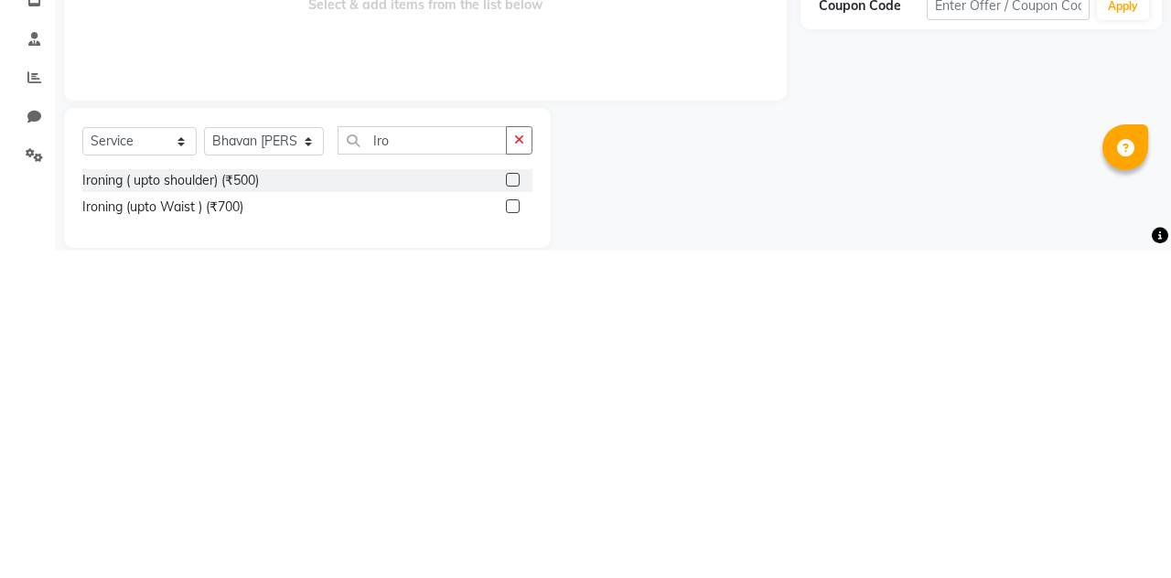
click at [511, 505] on label at bounding box center [513, 507] width 14 height 14
click at [511, 505] on input "checkbox" at bounding box center [512, 508] width 12 height 12
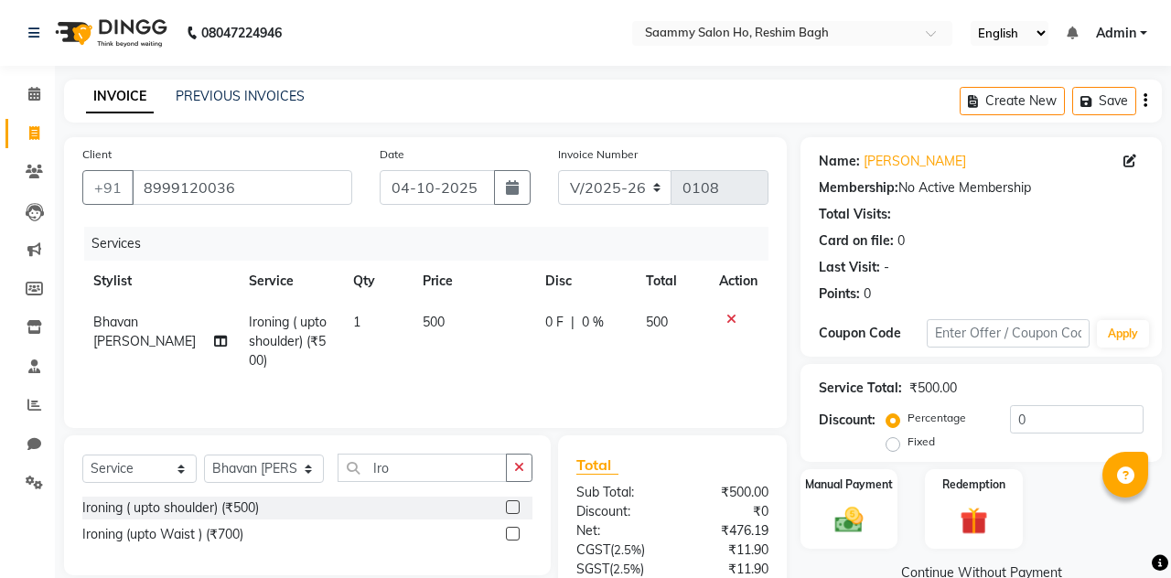
click at [671, 328] on td "500" at bounding box center [672, 342] width 74 height 80
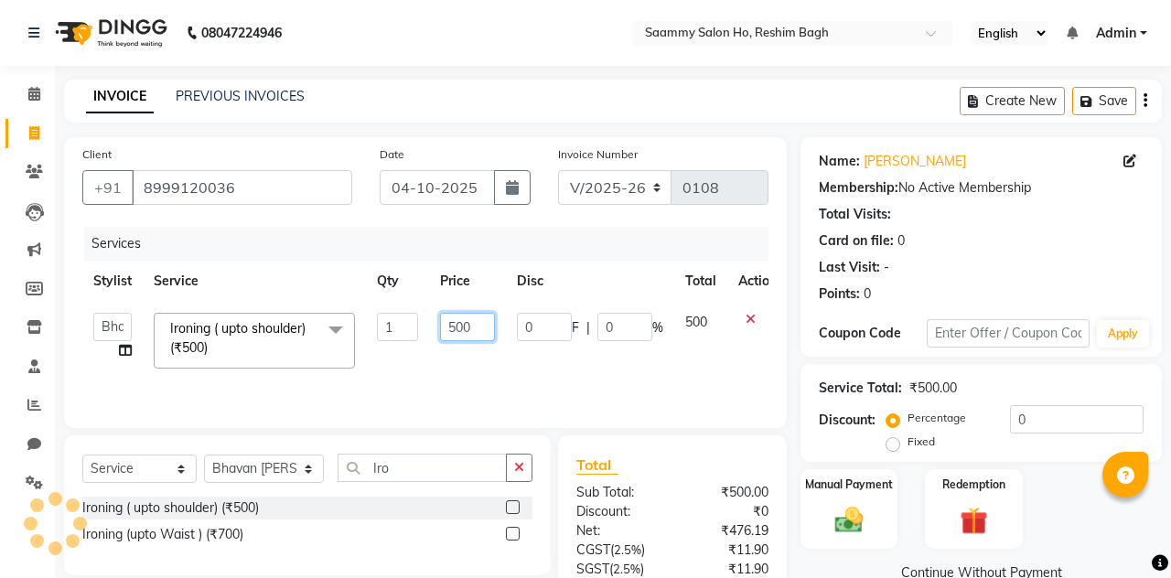
click at [483, 328] on input "500" at bounding box center [467, 327] width 55 height 28
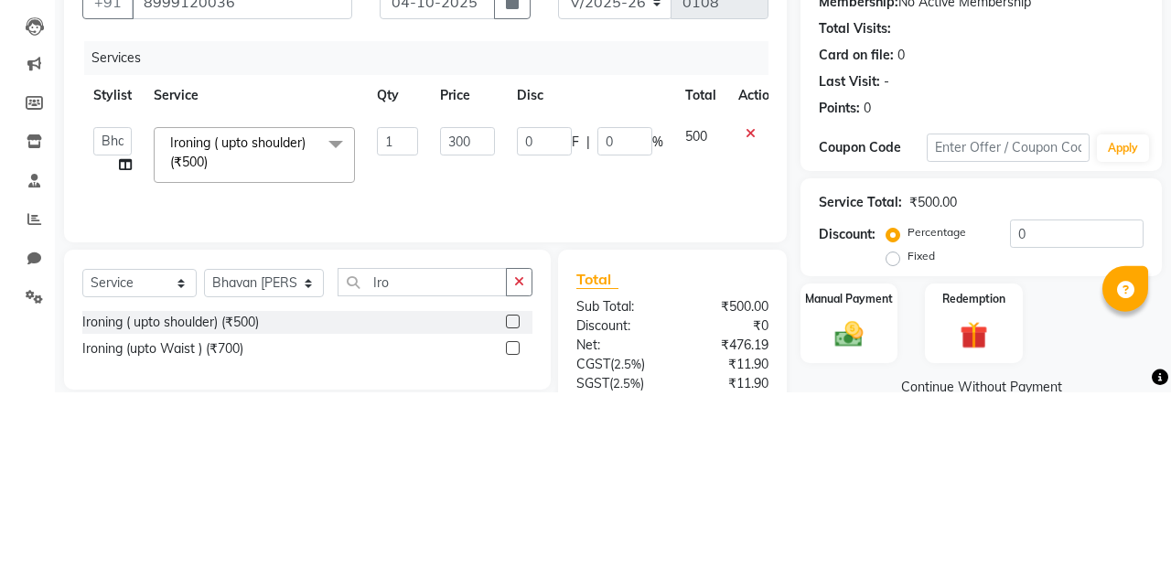
click at [726, 388] on div "Services Stylist Service Qty Price Disc Total Action [PERSON_NAME] [PERSON_NAME…" at bounding box center [425, 318] width 686 height 183
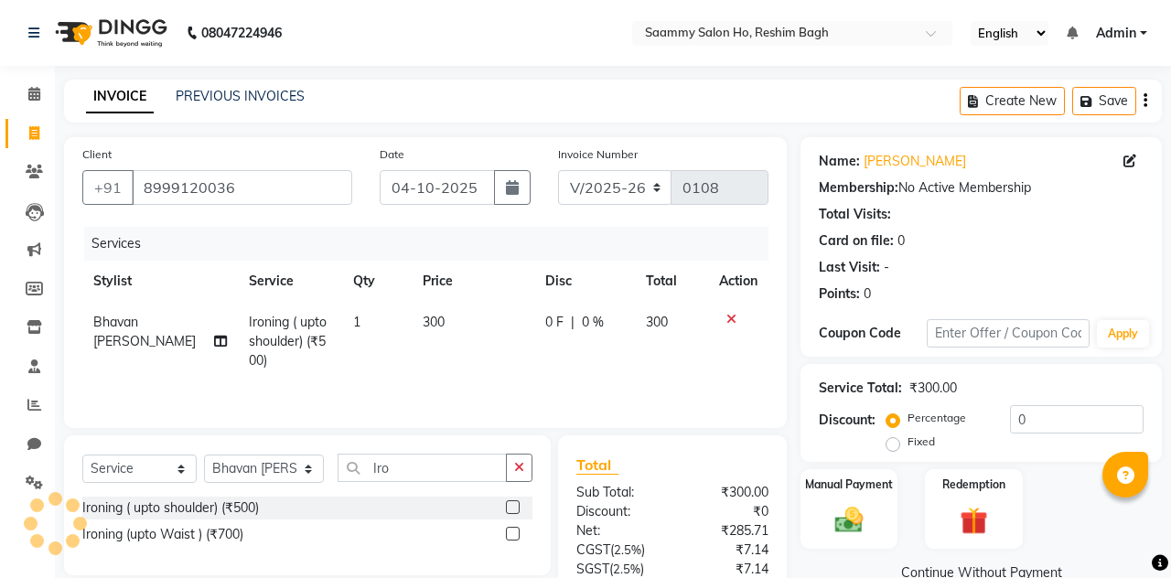
scroll to position [64, 0]
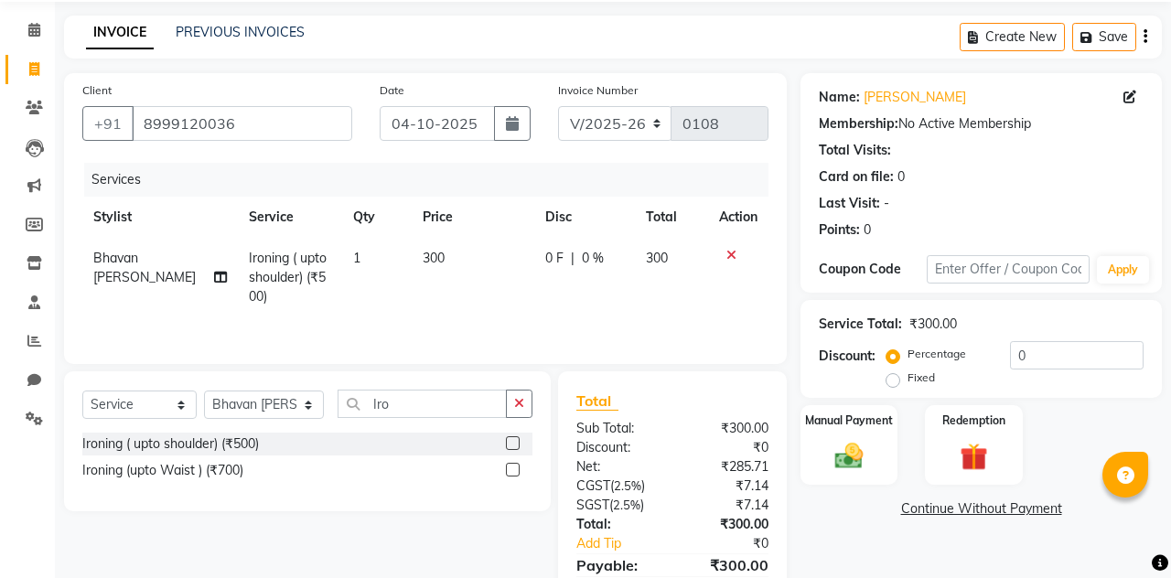
click at [850, 452] on img at bounding box center [849, 456] width 46 height 32
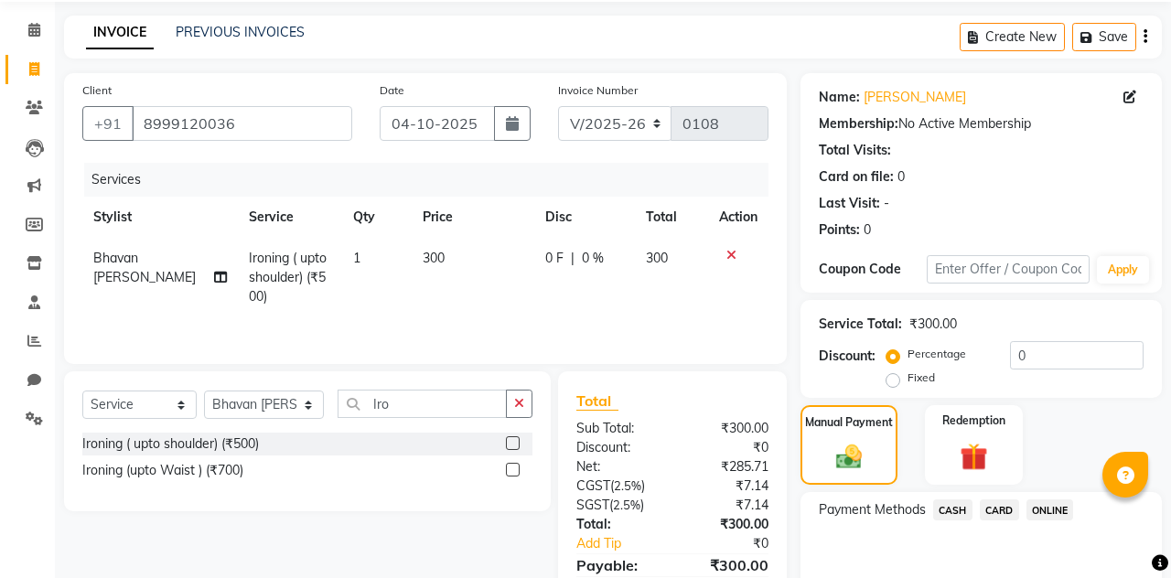
click at [968, 513] on span "CASH" at bounding box center [952, 510] width 39 height 21
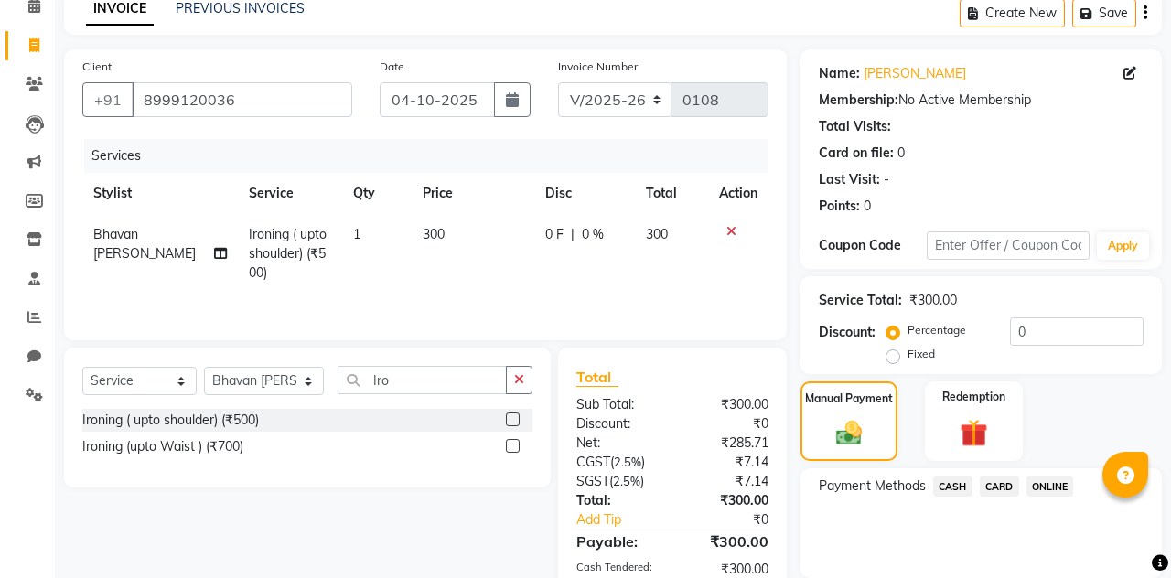
scroll to position [167, 0]
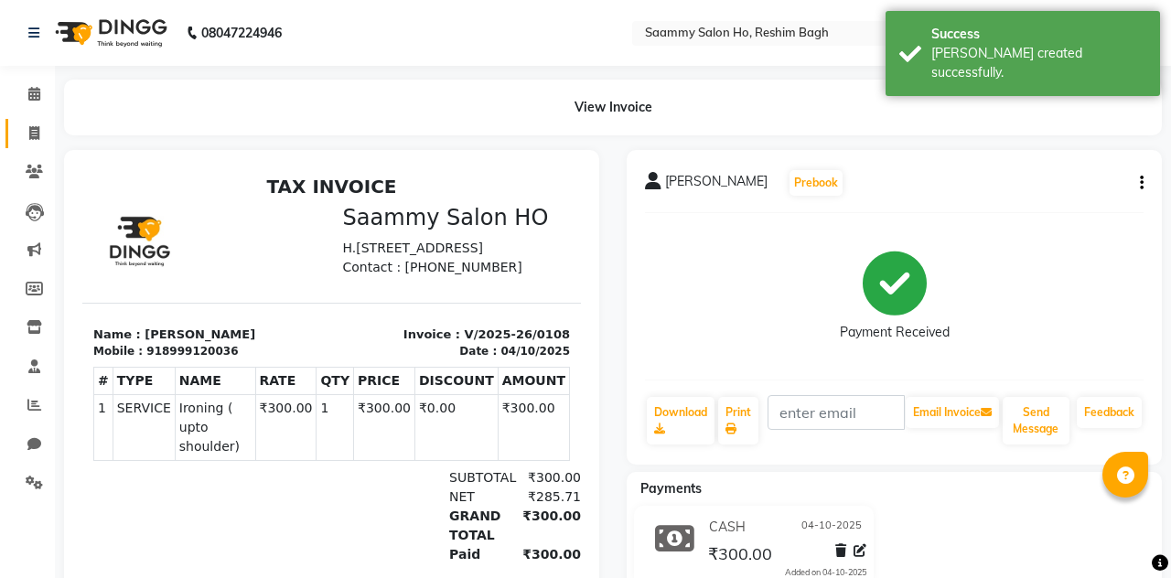
click at [36, 124] on span at bounding box center [34, 134] width 32 height 21
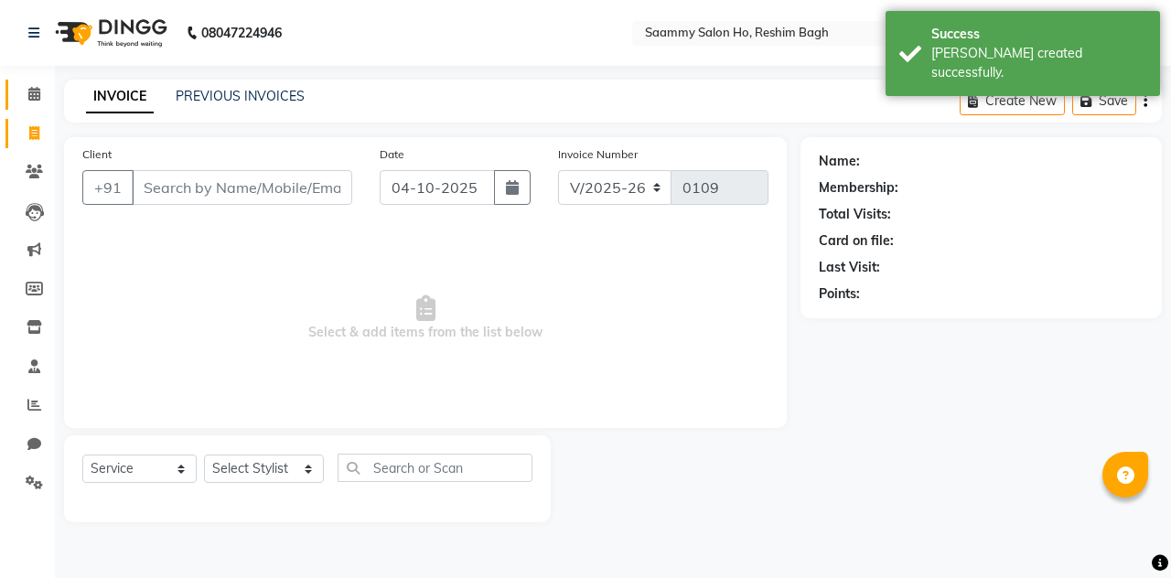
click at [35, 102] on span at bounding box center [34, 94] width 32 height 21
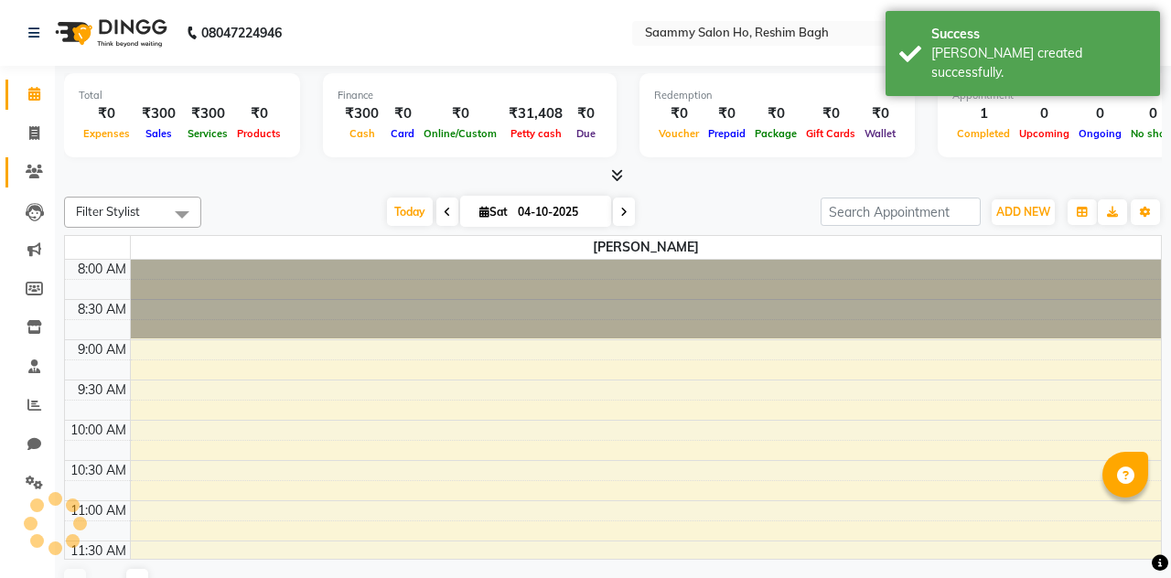
click at [37, 175] on icon at bounding box center [34, 172] width 17 height 14
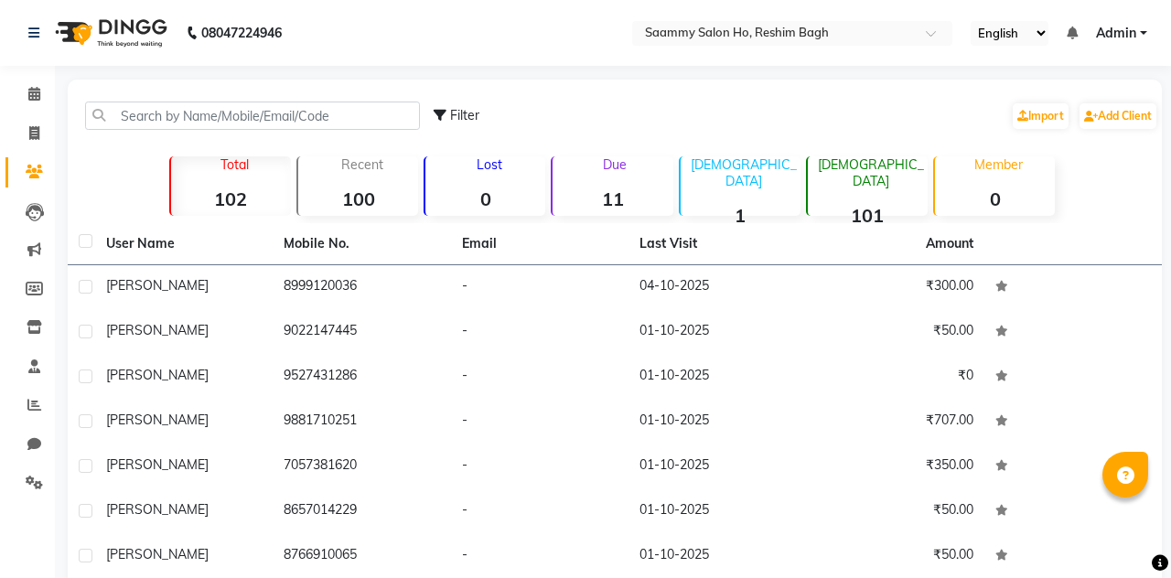
click at [86, 287] on label at bounding box center [86, 287] width 14 height 14
click at [86, 287] on input "checkbox" at bounding box center [85, 288] width 12 height 12
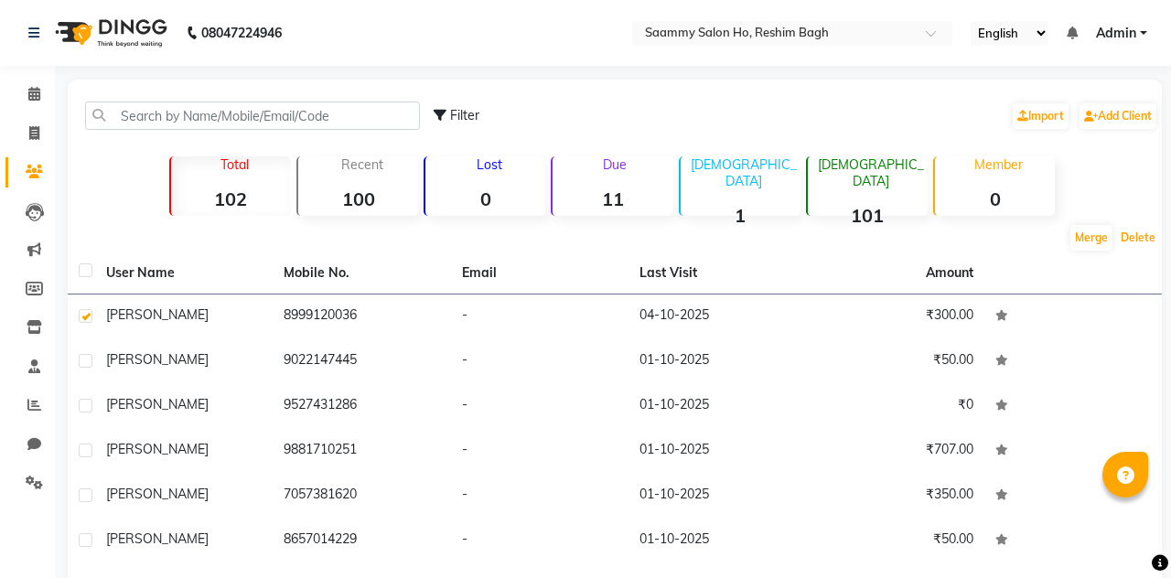
click at [1156, 244] on button "Delete" at bounding box center [1138, 238] width 44 height 26
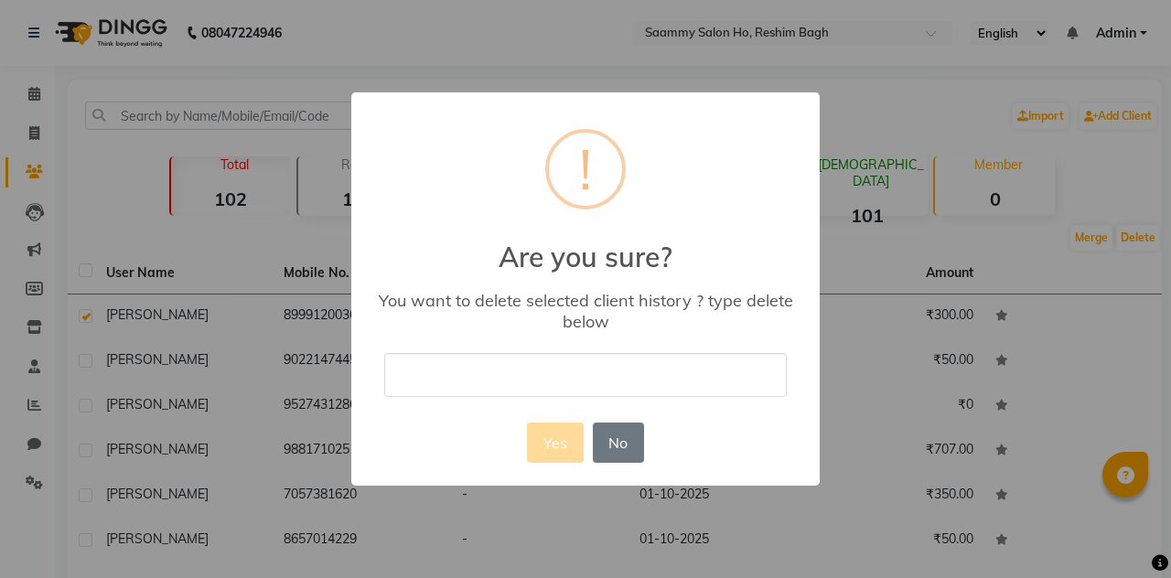
click at [593, 445] on button "No" at bounding box center [618, 443] width 51 height 40
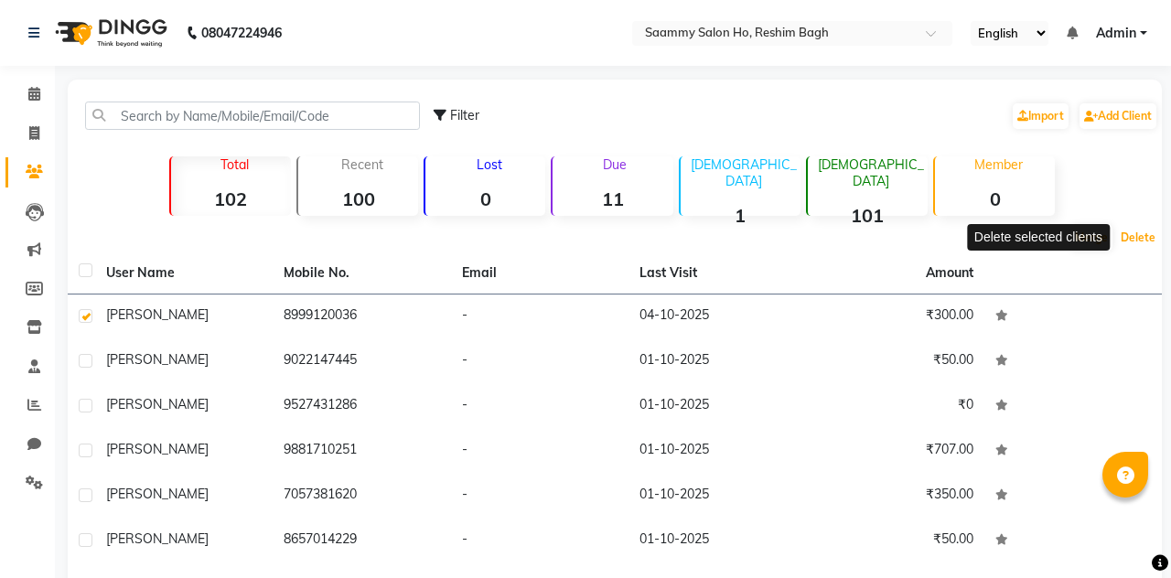
click at [1139, 240] on button "Delete" at bounding box center [1138, 238] width 44 height 26
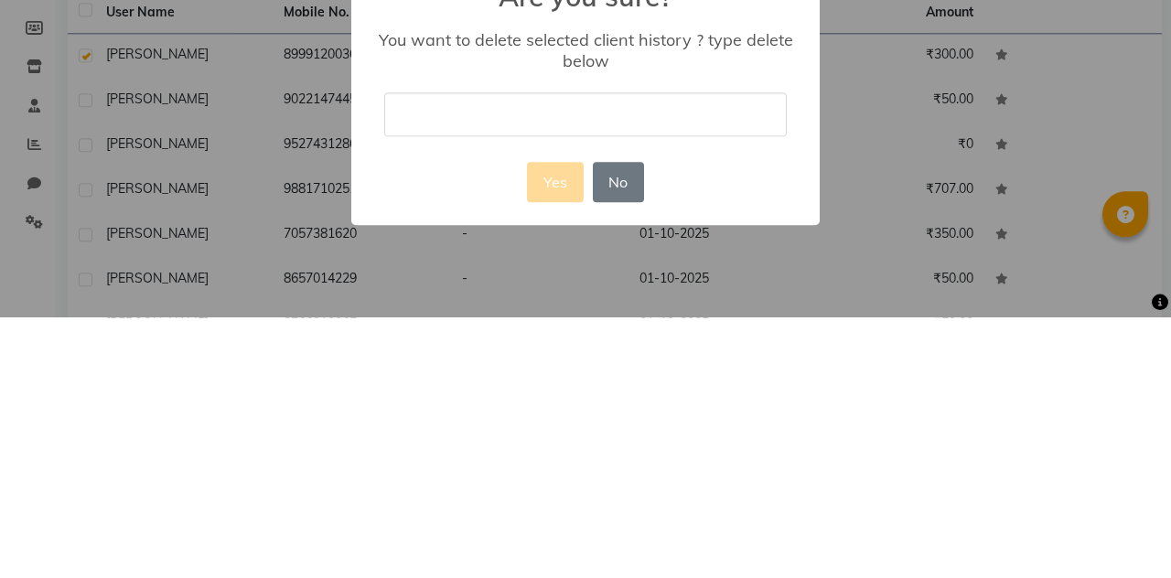
click at [625, 434] on button "No" at bounding box center [618, 443] width 51 height 40
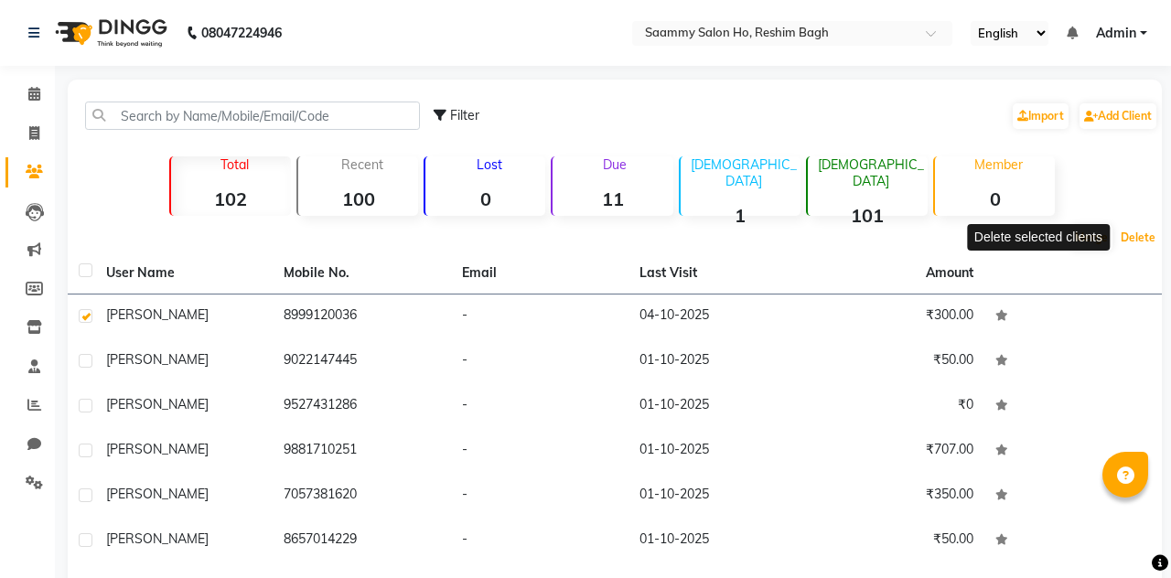
click at [1142, 232] on button "Delete" at bounding box center [1138, 238] width 44 height 26
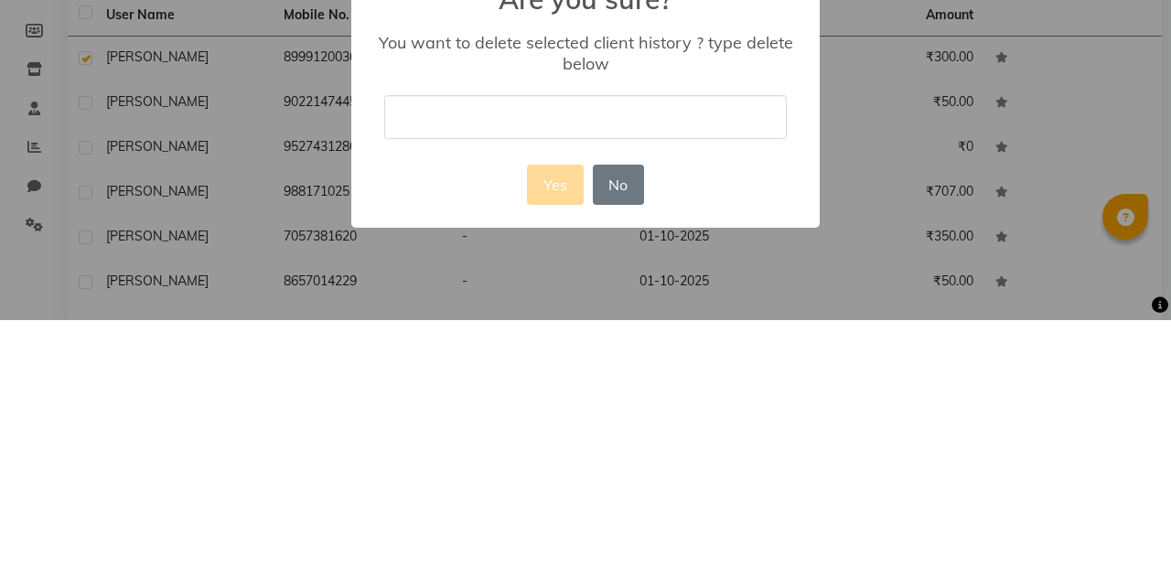
click at [708, 340] on div "× ! Are you sure? You want to delete selected client history ? type delete belo…" at bounding box center [585, 288] width 468 height 393
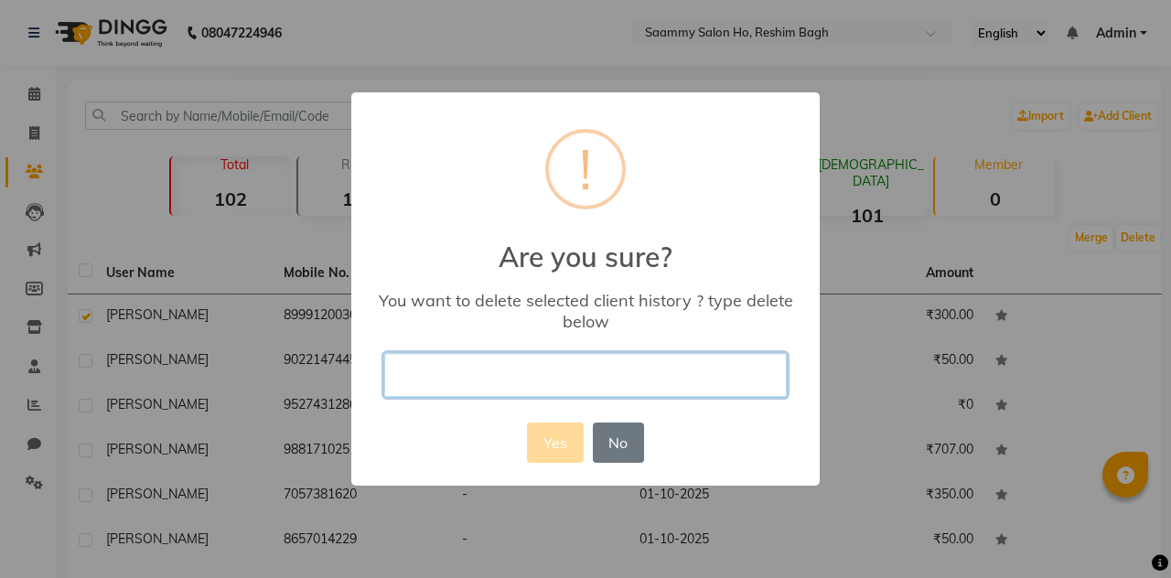
click at [640, 368] on input "text" at bounding box center [585, 374] width 403 height 43
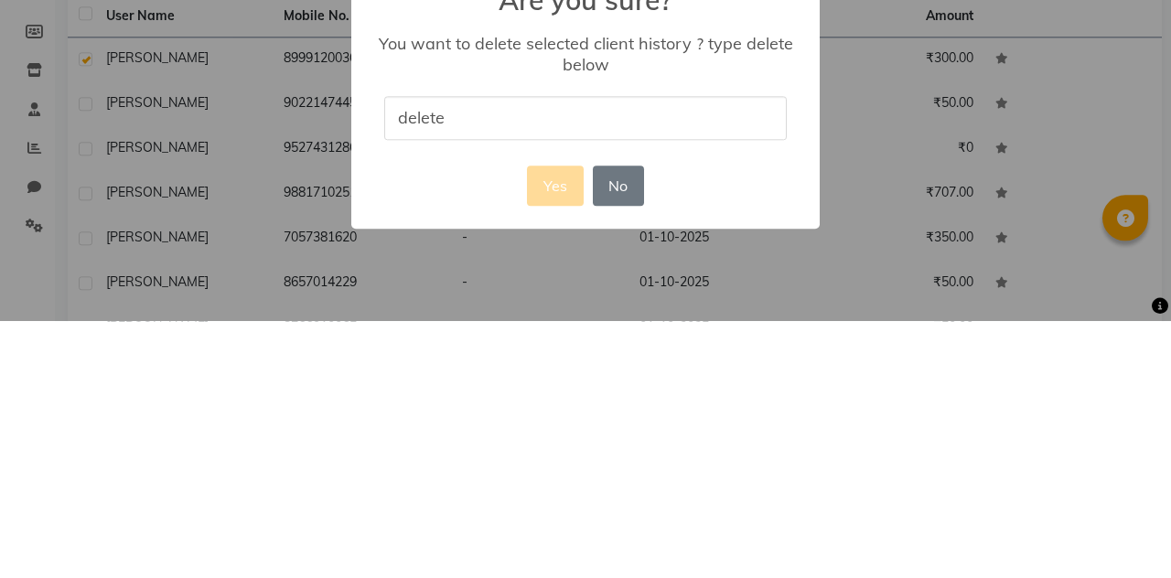
click at [619, 436] on button "No" at bounding box center [618, 443] width 51 height 40
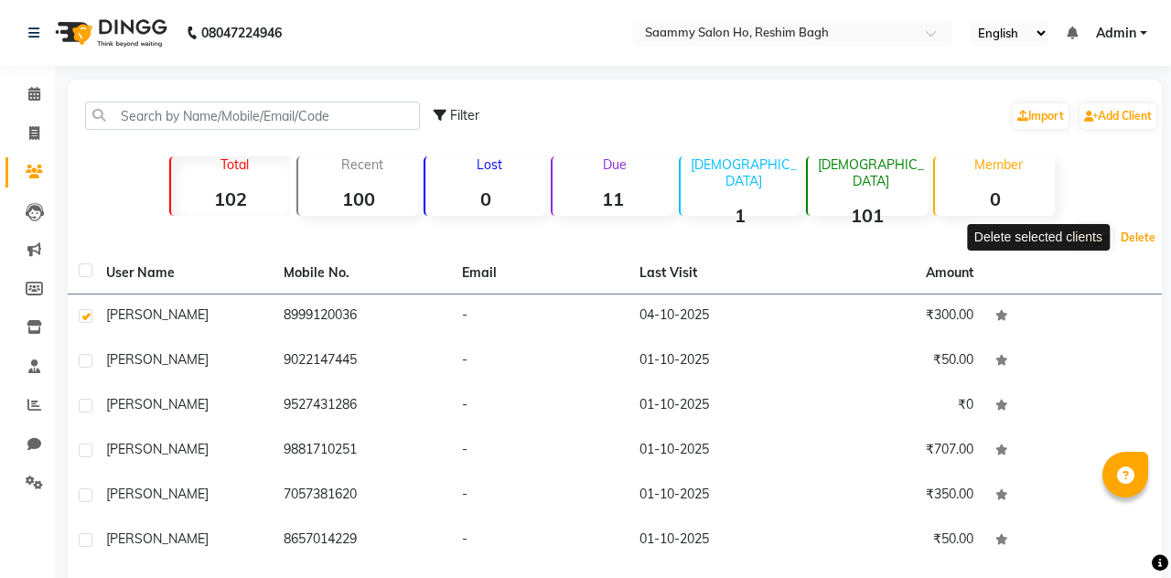
click at [1140, 226] on button "Delete" at bounding box center [1138, 238] width 44 height 26
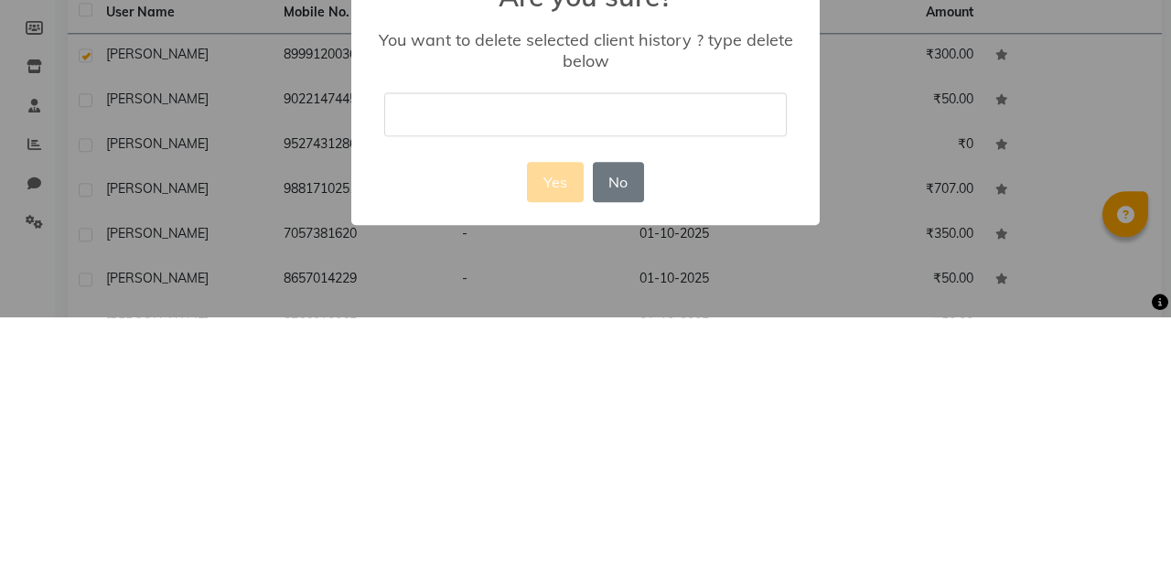
click at [576, 377] on input "text" at bounding box center [585, 374] width 403 height 43
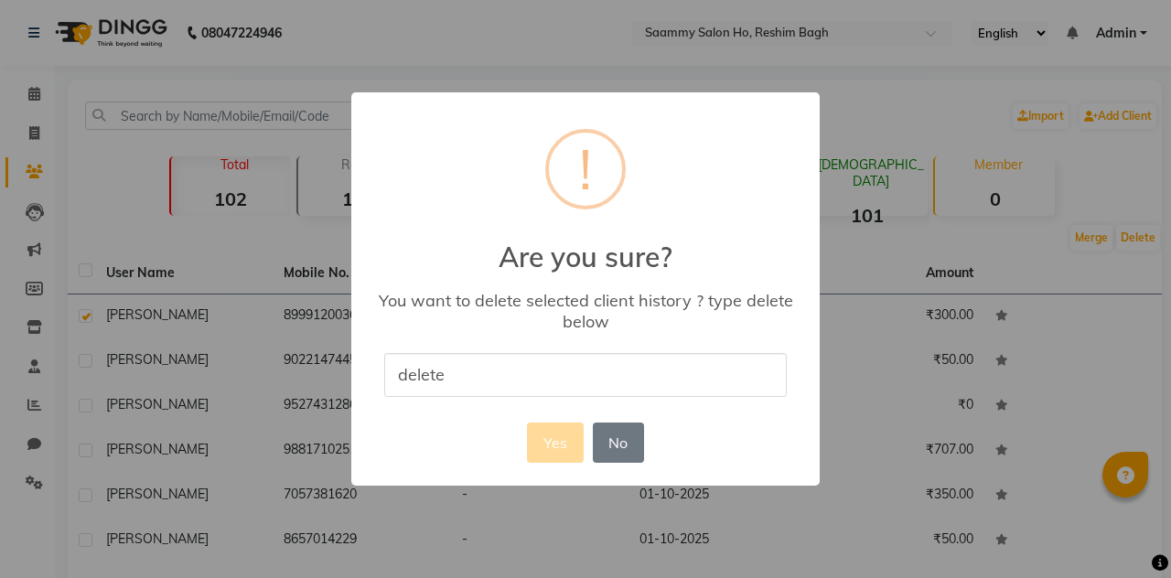
click at [477, 438] on div "× ! Are you sure? You want to delete selected client history ? type delete belo…" at bounding box center [585, 288] width 468 height 393
click at [476, 433] on div "× ! Are you sure? You want to delete selected client history ? type delete belo…" at bounding box center [585, 288] width 468 height 393
click at [495, 435] on div "× ! Are you sure? You want to delete selected client history ? type delete belo…" at bounding box center [585, 288] width 468 height 393
click at [617, 446] on button "No" at bounding box center [618, 443] width 51 height 40
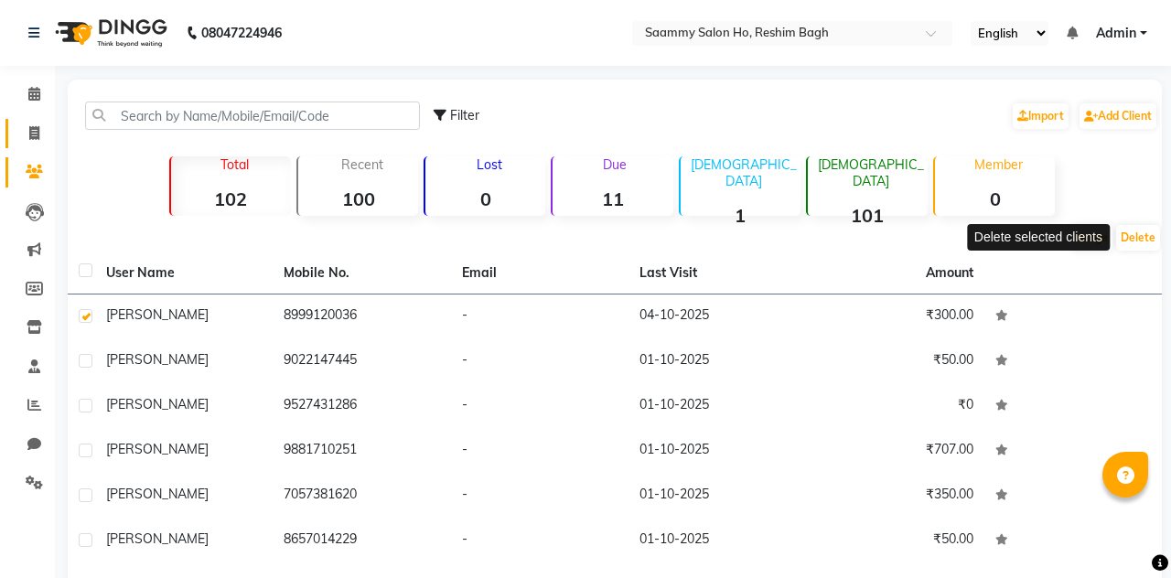
click at [38, 130] on icon at bounding box center [34, 133] width 10 height 14
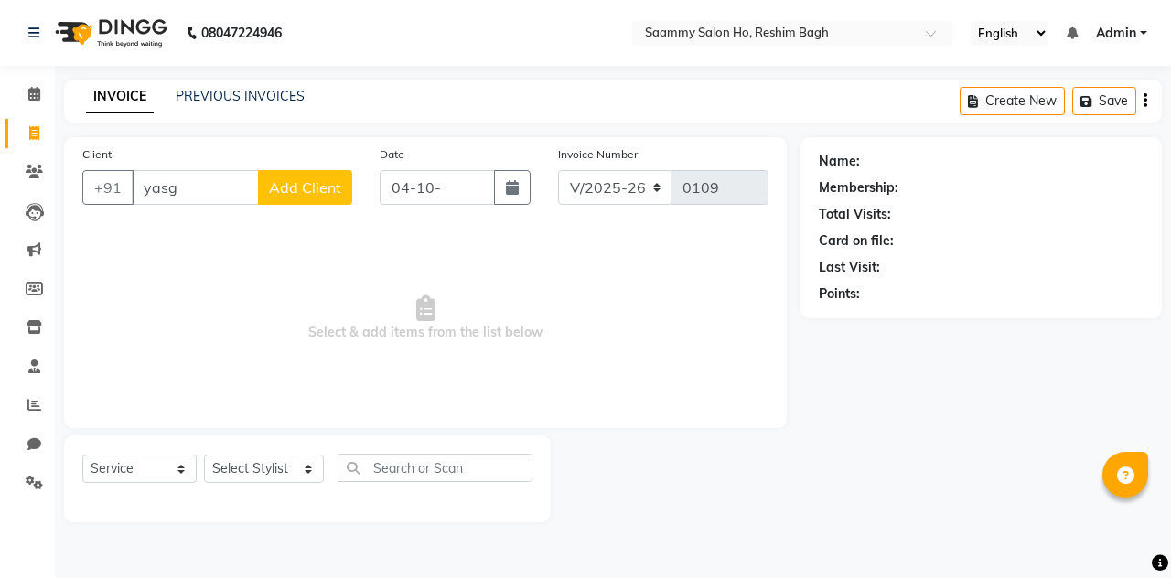
click at [514, 192] on icon "button" at bounding box center [512, 187] width 13 height 15
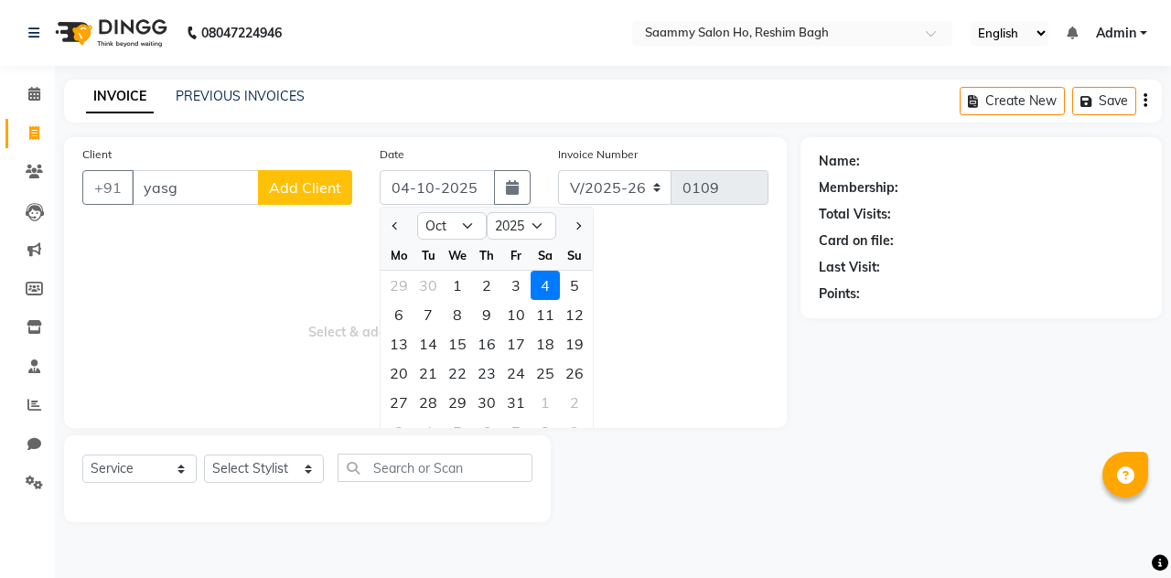
click at [461, 277] on div "1" at bounding box center [457, 285] width 29 height 29
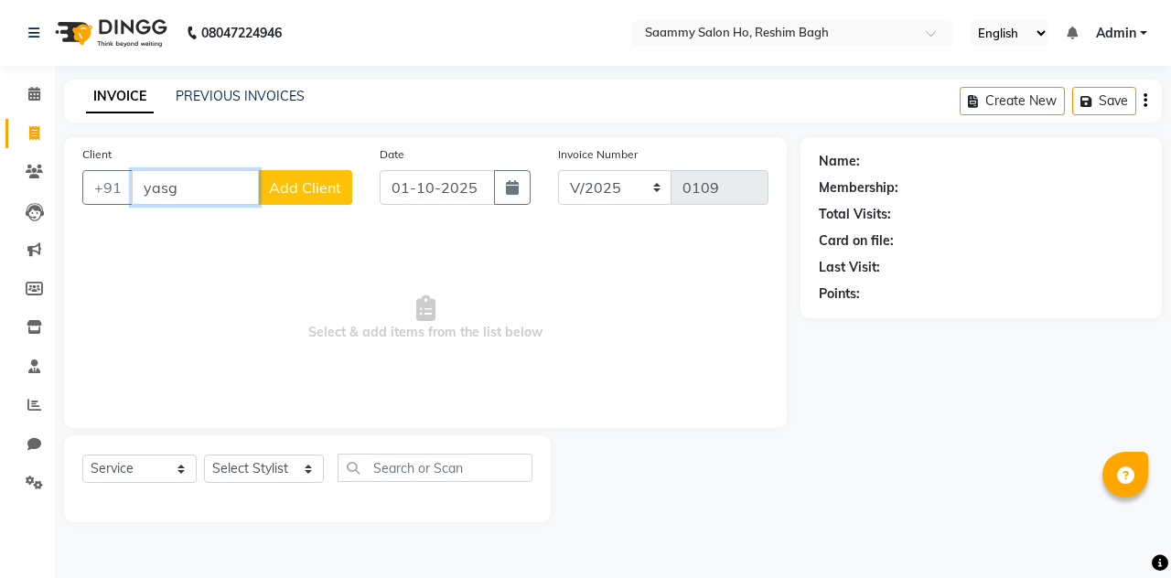
click at [173, 183] on input "yasg" at bounding box center [195, 187] width 127 height 35
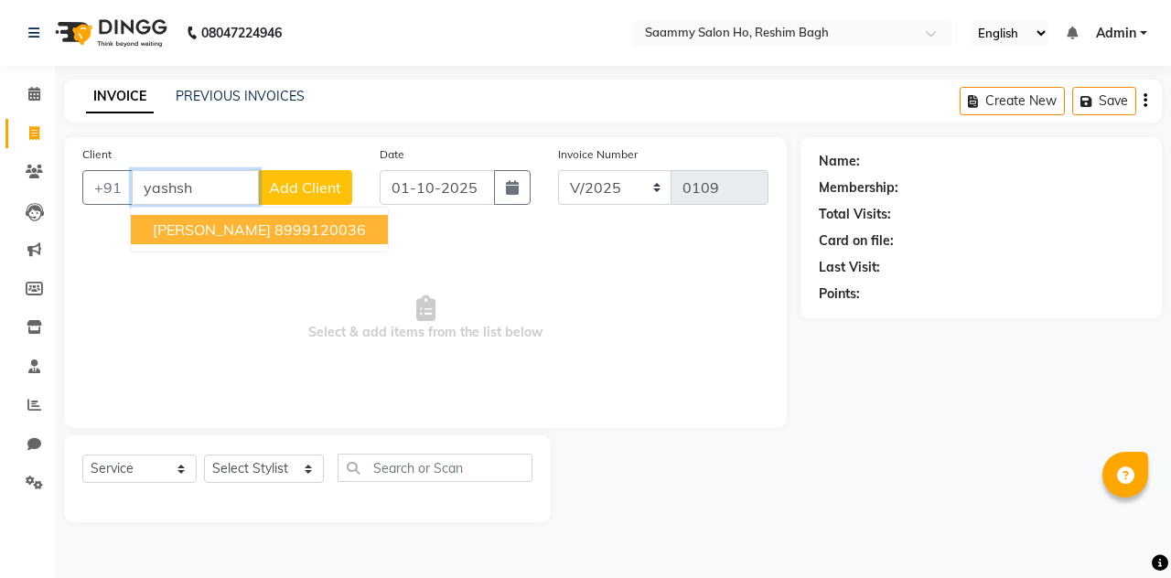
click at [366, 223] on ngb-highlight "8999120036" at bounding box center [319, 230] width 91 height 18
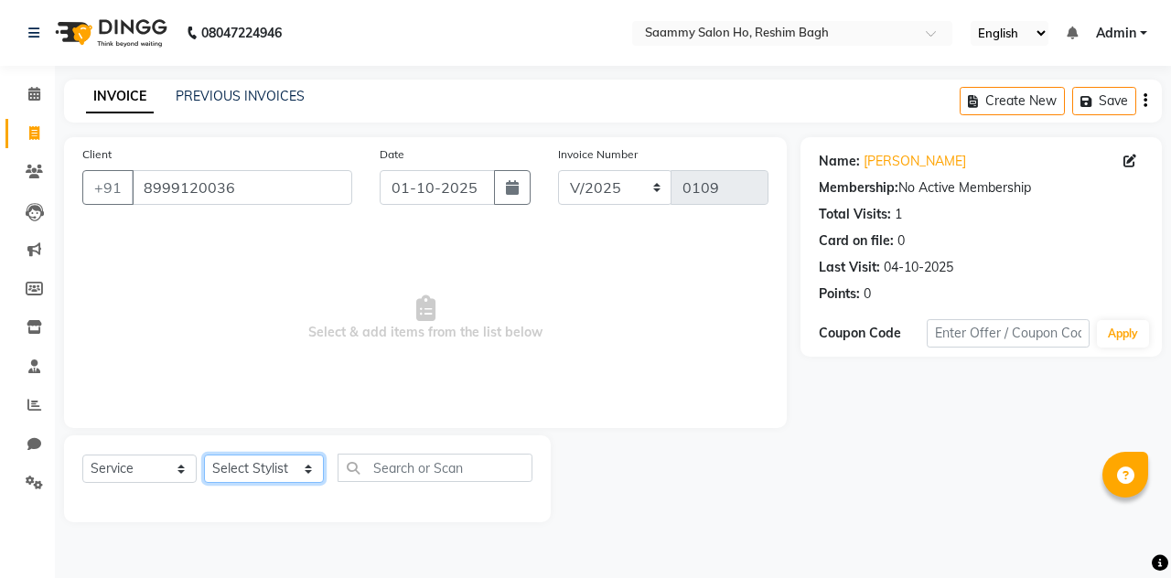
click at [307, 468] on select "Select Stylist [PERSON_NAME] [PERSON_NAME] Ayodhya Nagar Manager [PERSON_NAME] …" at bounding box center [264, 469] width 120 height 28
click at [204, 455] on select "Select Stylist [PERSON_NAME] [PERSON_NAME] Ayodhya Nagar Manager [PERSON_NAME] …" at bounding box center [264, 469] width 120 height 28
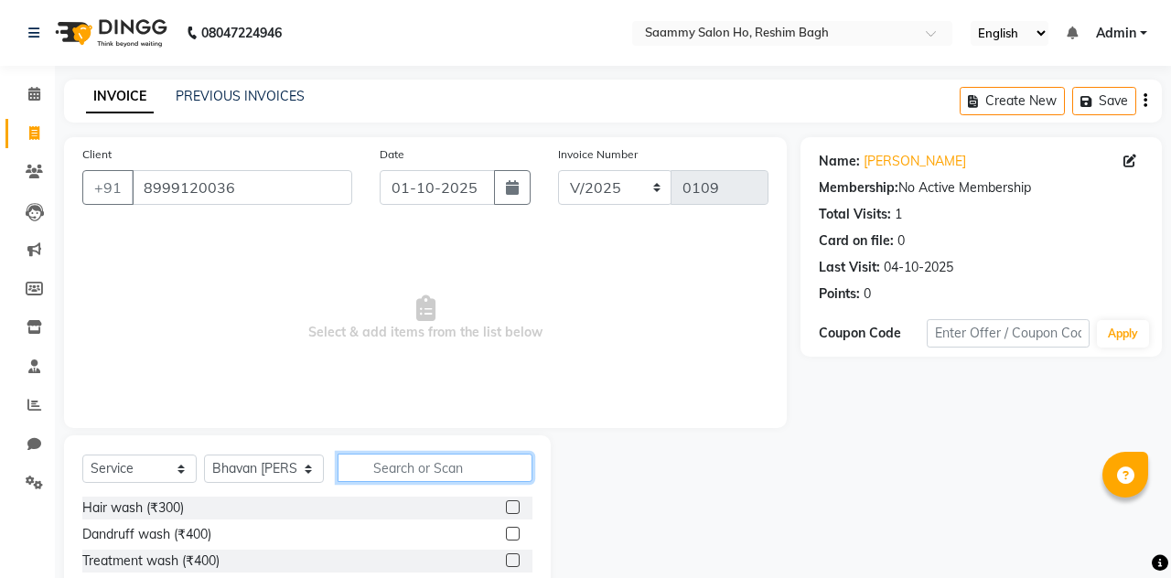
click at [456, 473] on input "text" at bounding box center [435, 468] width 194 height 28
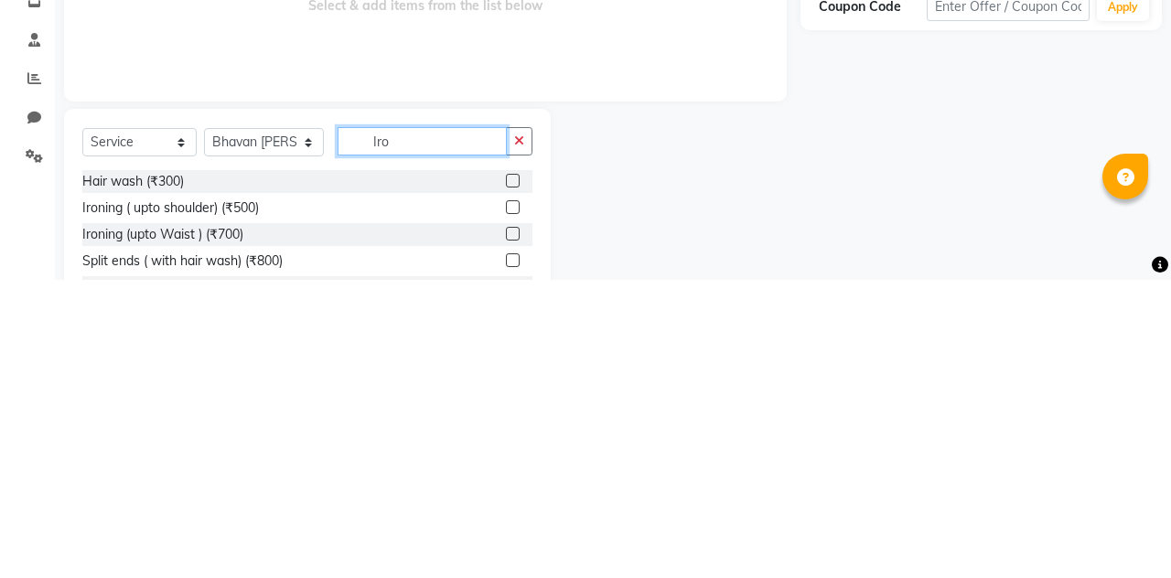
scroll to position [26, 0]
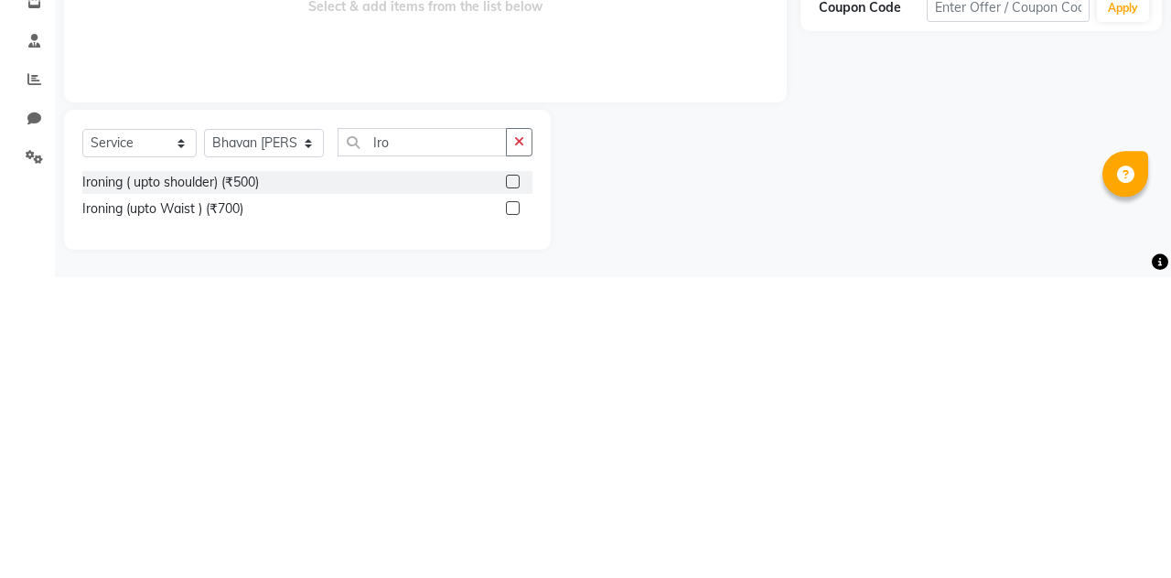
click at [511, 479] on label at bounding box center [513, 483] width 14 height 14
click at [511, 479] on input "checkbox" at bounding box center [512, 484] width 12 height 12
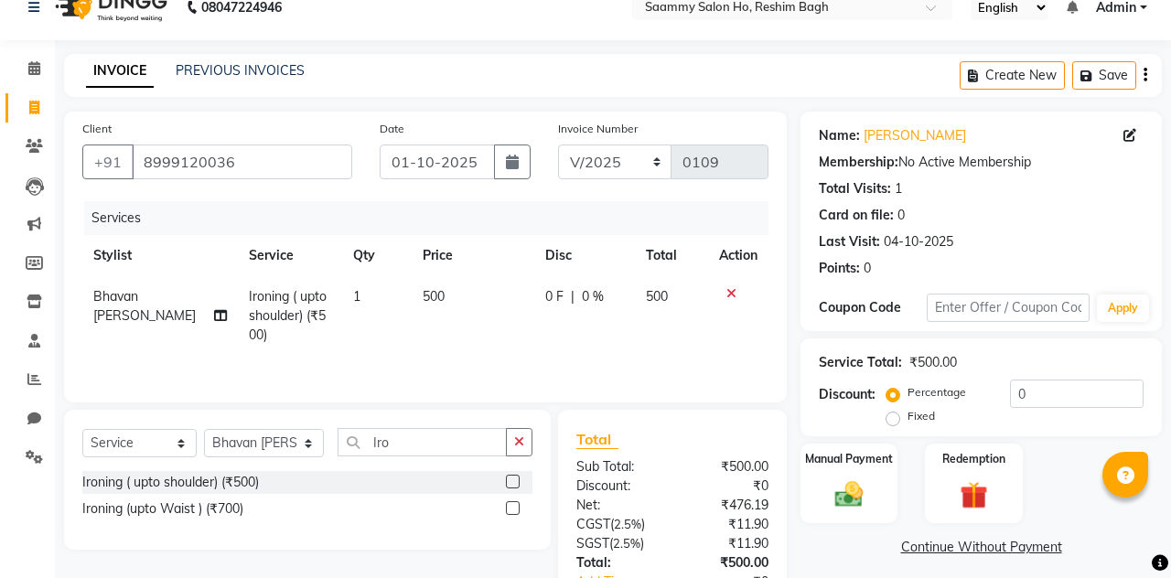
click at [655, 295] on span "500" at bounding box center [657, 296] width 22 height 16
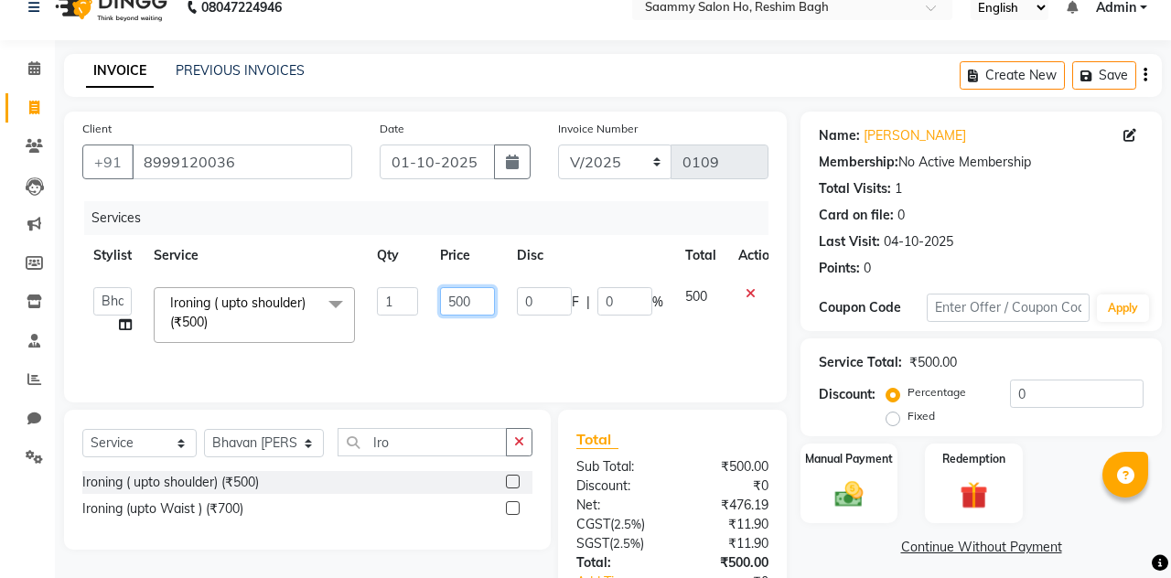
click at [478, 292] on input "500" at bounding box center [467, 301] width 55 height 28
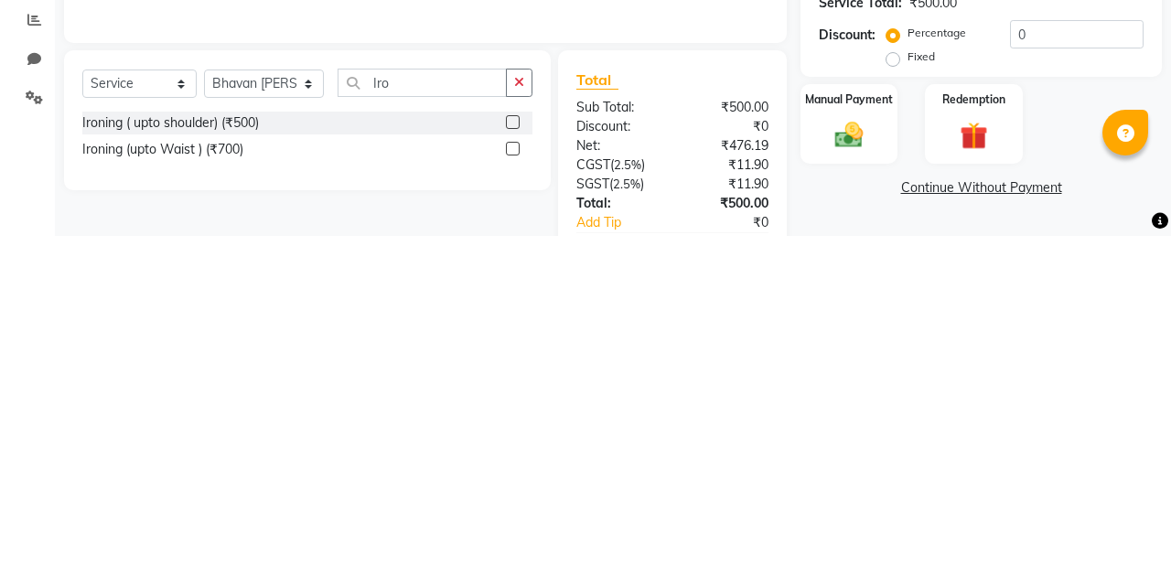
scroll to position [45, 0]
click at [860, 481] on img at bounding box center [849, 475] width 46 height 32
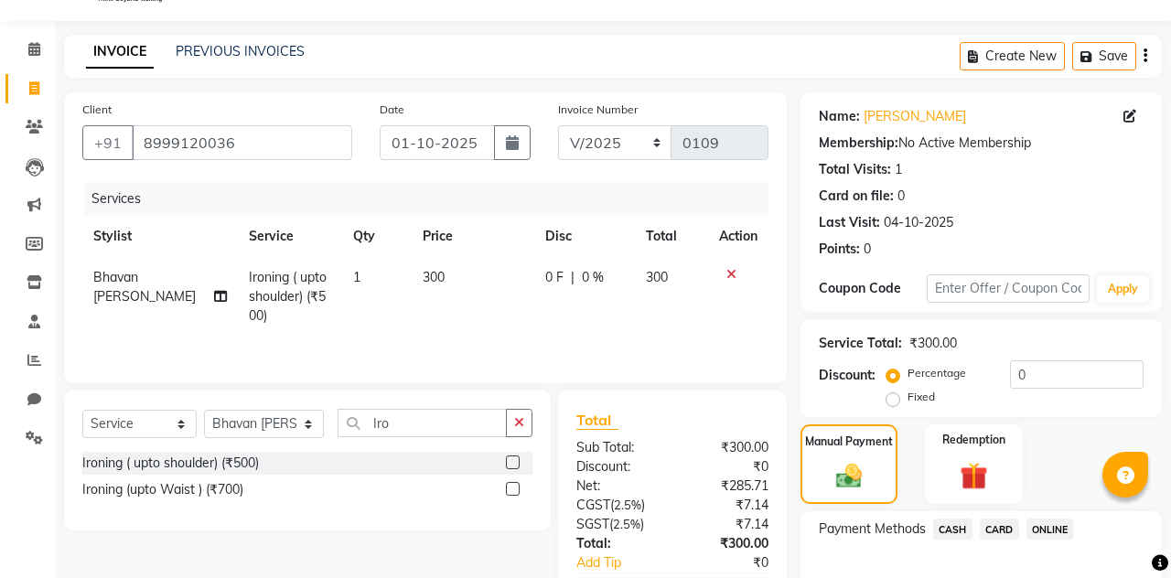
click at [946, 527] on span "CASH" at bounding box center [952, 529] width 39 height 21
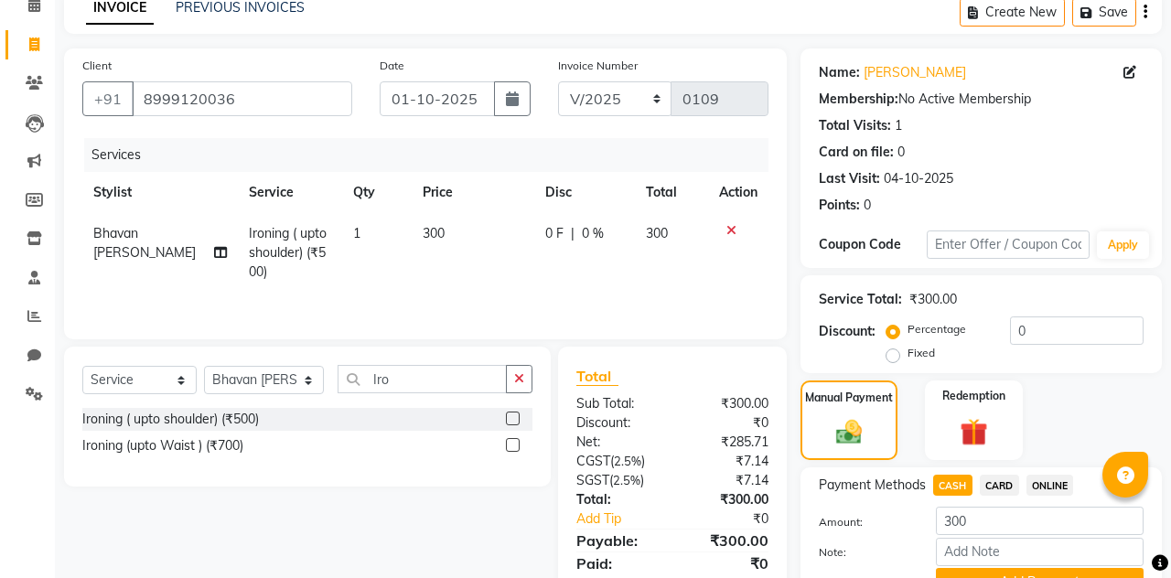
click at [1032, 577] on button "Add Payment" at bounding box center [1040, 582] width 208 height 28
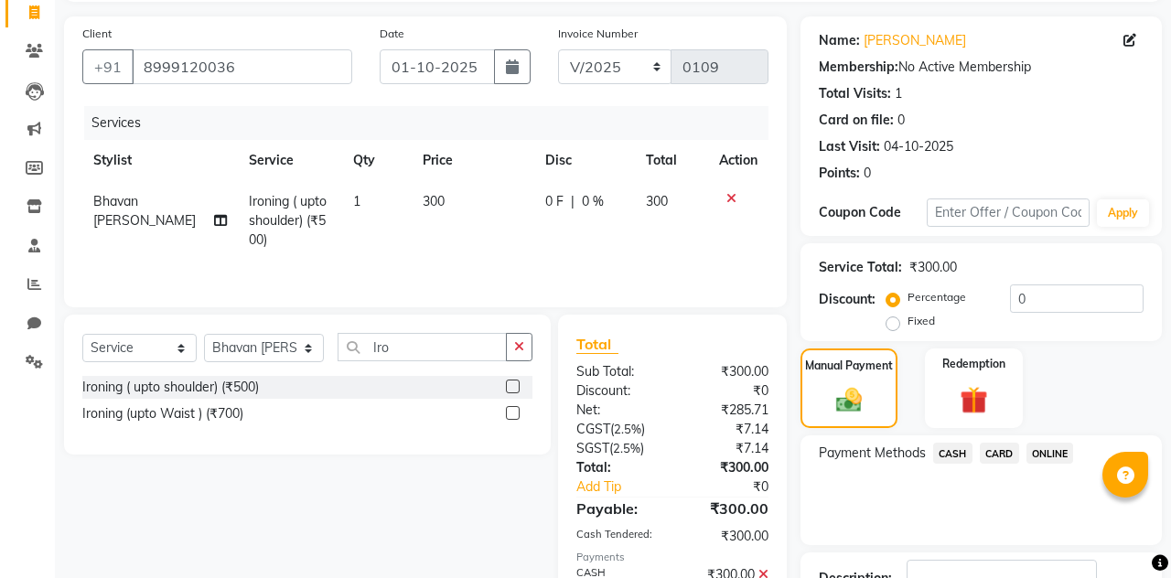
scroll to position [167, 0]
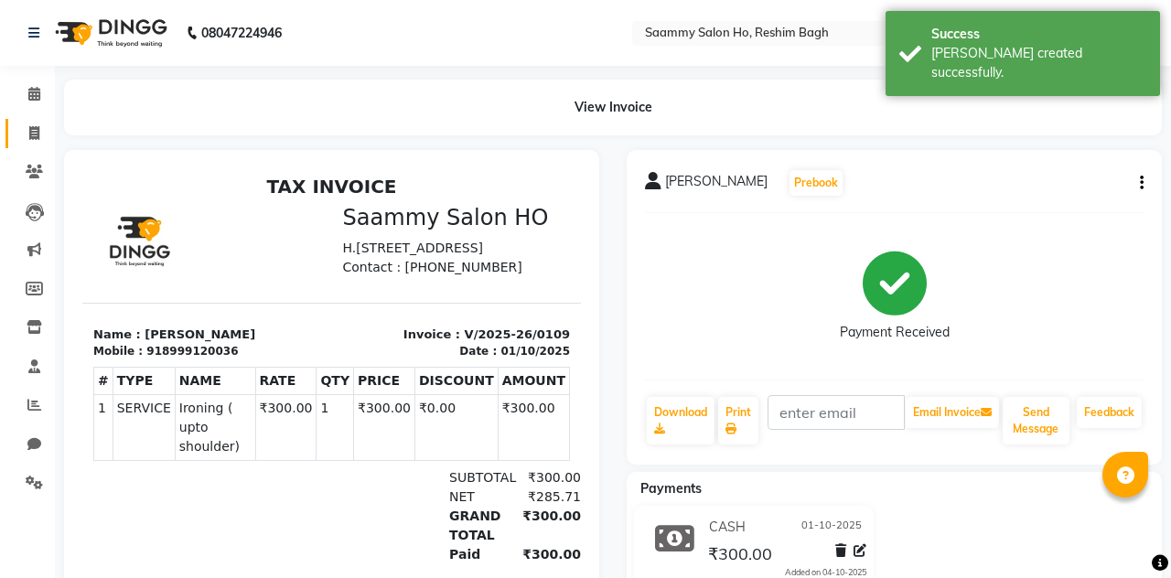
click at [27, 126] on span at bounding box center [34, 134] width 32 height 21
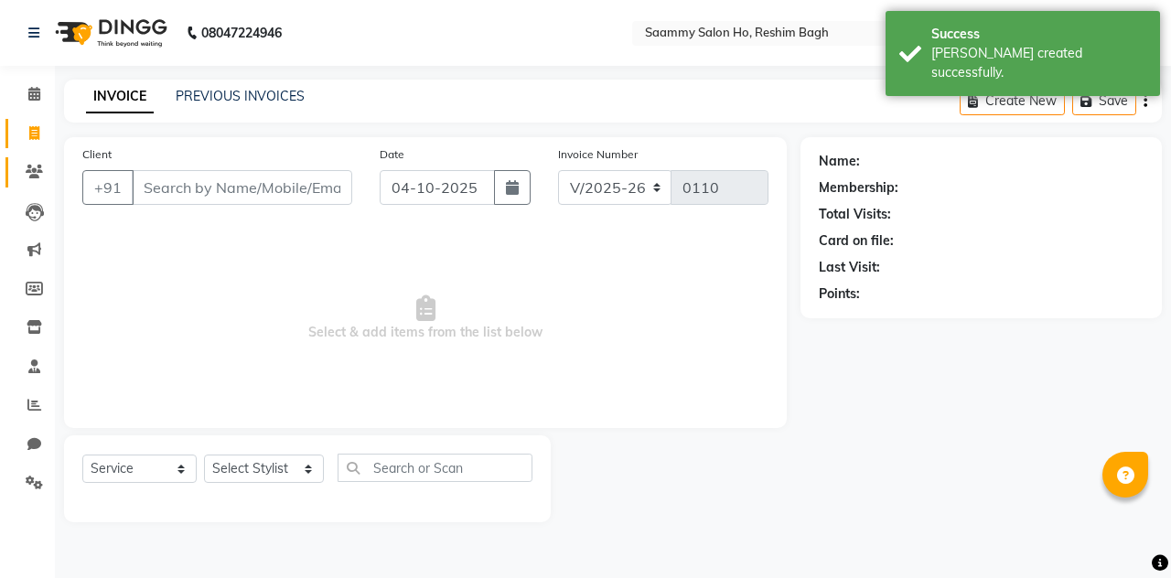
click at [41, 164] on span at bounding box center [34, 172] width 32 height 21
